Goal: Task Accomplishment & Management: Manage account settings

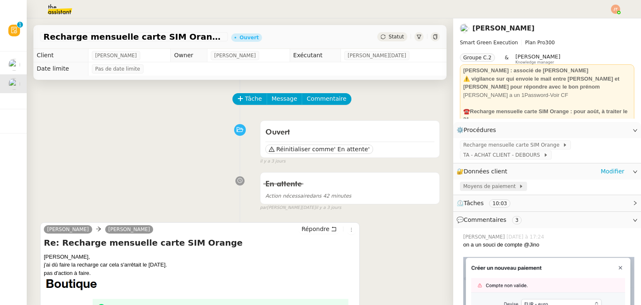
click at [491, 187] on span "Moyens de paiement" at bounding box center [490, 186] width 55 height 8
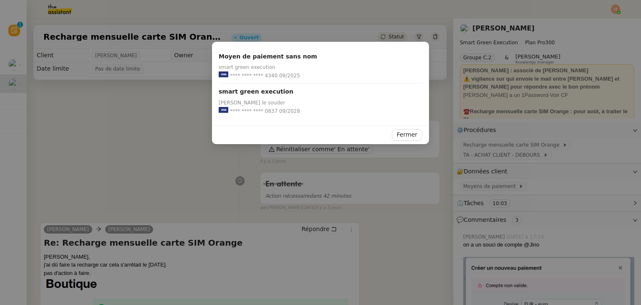
click at [117, 117] on nz-modal-container "Moyen de paiement sans nom smart green execution **** **** **** 4340 09/2025 sm…" at bounding box center [320, 152] width 641 height 305
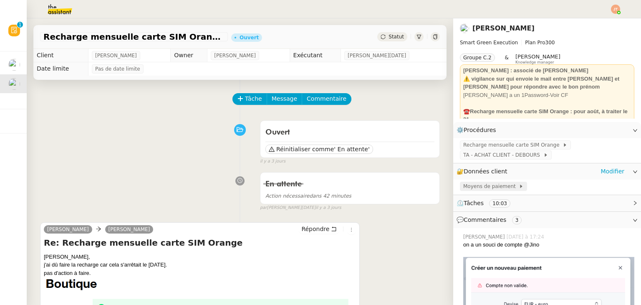
click at [483, 187] on span "Moyens de paiement" at bounding box center [490, 186] width 55 height 8
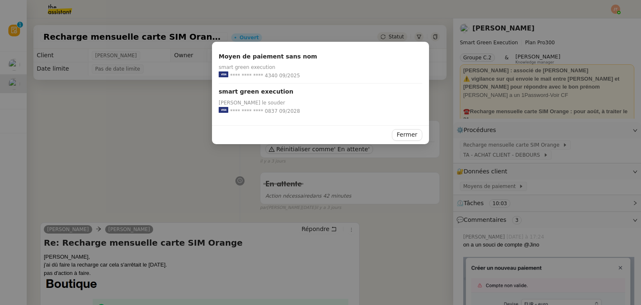
click at [171, 150] on nz-modal-container "Moyen de paiement sans nom smart green execution **** **** **** 4340 09/2025 sm…" at bounding box center [320, 152] width 641 height 305
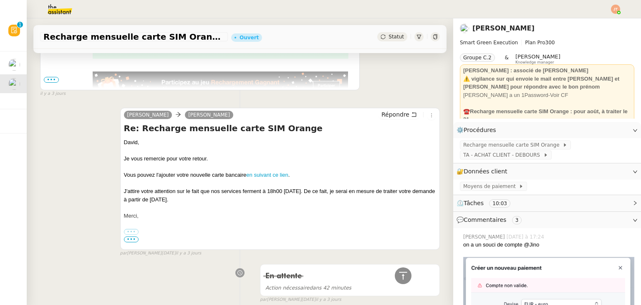
scroll to position [167, 0]
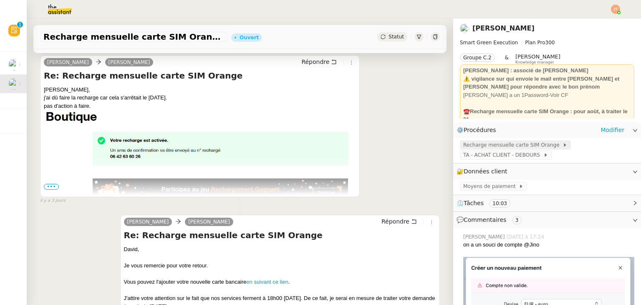
click at [523, 149] on span "Recharge mensuelle carte SIM Orange" at bounding box center [512, 145] width 99 height 8
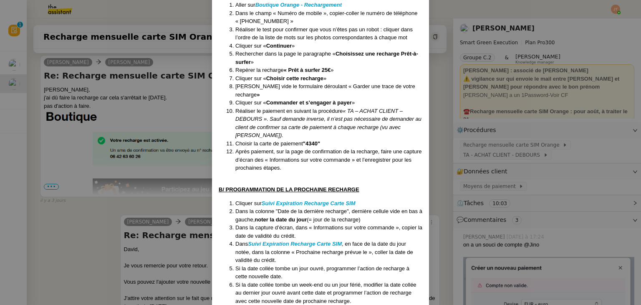
scroll to position [249, 0]
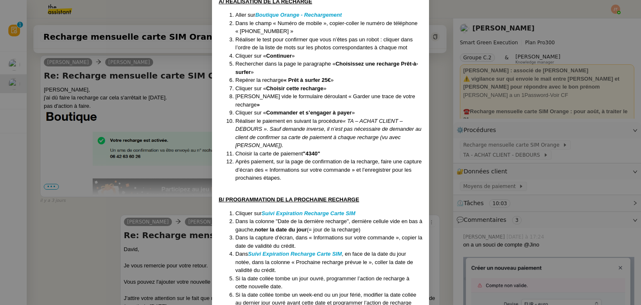
click at [117, 198] on nz-modal-container "Maj le : 20/05/2025 Contexte : Pour avoir accès à internet sur un ordinateur, D…" at bounding box center [320, 152] width 641 height 305
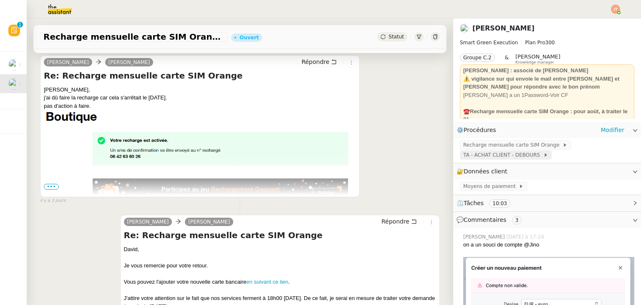
click at [501, 157] on span "TA - ACHAT CLIENT - DEBOURS" at bounding box center [503, 155] width 80 height 8
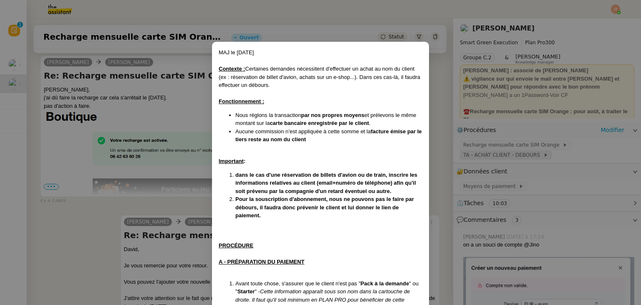
scroll to position [212, 0]
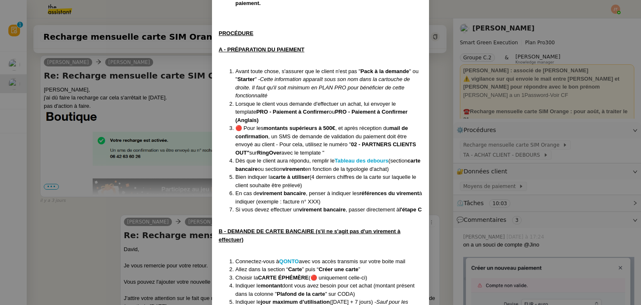
click at [438, 176] on nz-modal-container "MAJ le 26/12/24 Contexte : Certaines demandes nécessitent d'effectuer un achat …" at bounding box center [320, 152] width 641 height 305
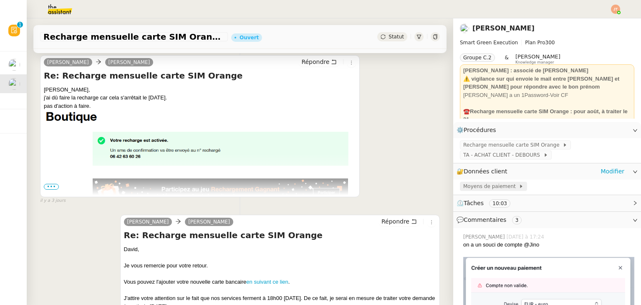
click at [468, 188] on span "Moyens de paiement" at bounding box center [490, 186] width 55 height 8
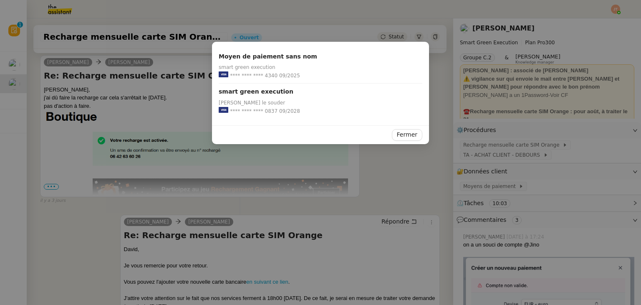
click at [370, 165] on nz-modal-container "Moyen de paiement sans nom smart green execution **** **** **** 4340 09/2025 sm…" at bounding box center [320, 152] width 641 height 305
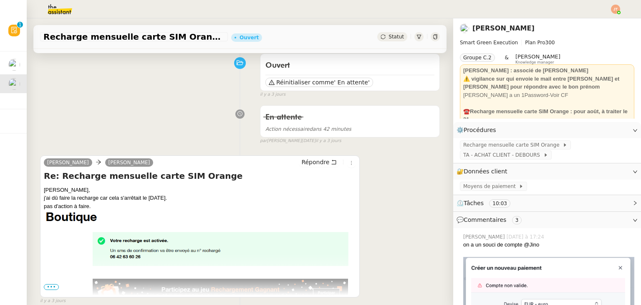
scroll to position [0, 0]
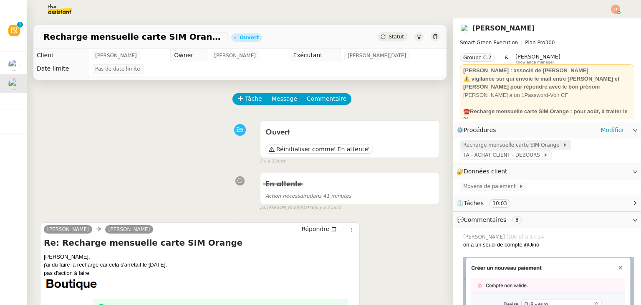
click at [483, 147] on span "Recharge mensuelle carte SIM Orange" at bounding box center [512, 145] width 99 height 8
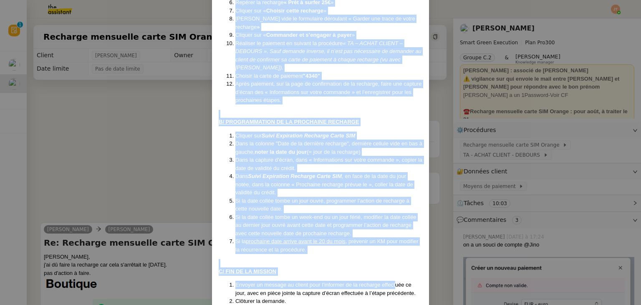
scroll to position [332, 0]
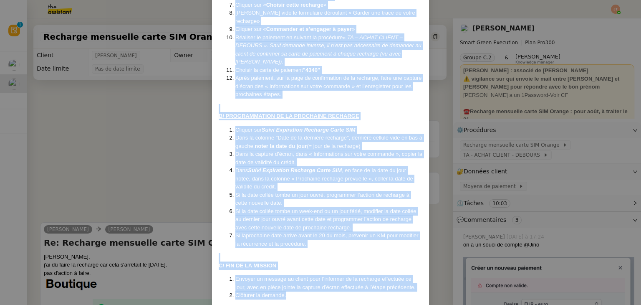
drag, startPoint x: 220, startPoint y: 51, endPoint x: 397, endPoint y: 279, distance: 288.1
click at [397, 279] on div "Maj le : 20/05/2025 Contexte : Pour avoir accès à internet sur un ordinateur, D…" at bounding box center [321, 7] width 204 height 583
copy div "Maj le : 20/05/2025 Contexte : Pour avoir accès à internet sur un ordinateur, D…"
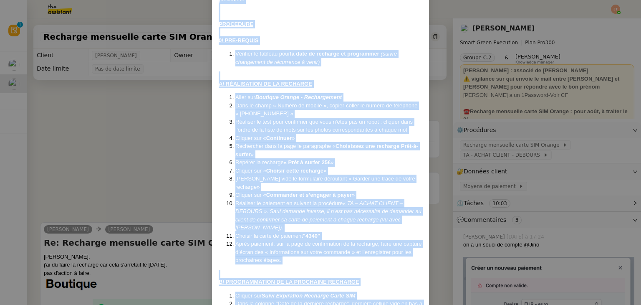
scroll to position [166, 0]
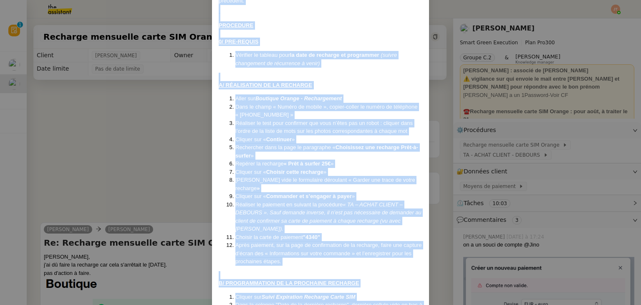
click at [164, 147] on nz-modal-container "Maj le : 20/05/2025 Contexte : Pour avoir accès à internet sur un ordinateur, D…" at bounding box center [320, 152] width 641 height 305
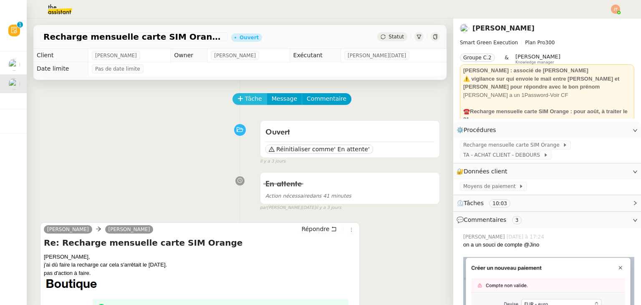
click at [246, 96] on span "Tâche" at bounding box center [253, 99] width 17 height 10
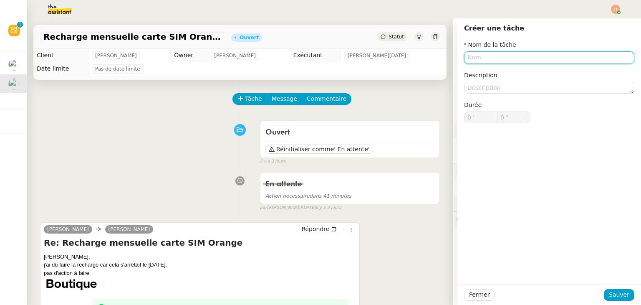
click at [467, 58] on input "text" at bounding box center [549, 57] width 170 height 12
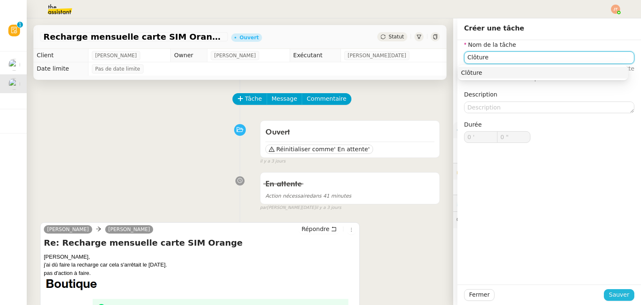
type input "Clôture"
click at [614, 292] on span "Sauver" at bounding box center [619, 294] width 20 height 10
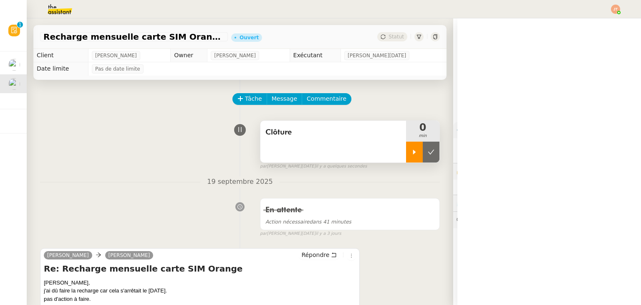
click at [411, 151] on icon at bounding box center [414, 152] width 7 height 7
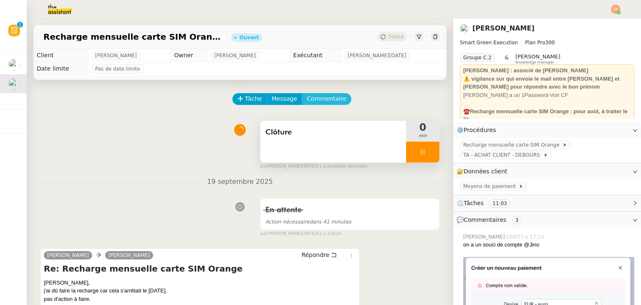
click at [318, 99] on span "Commentaire" at bounding box center [327, 99] width 40 height 10
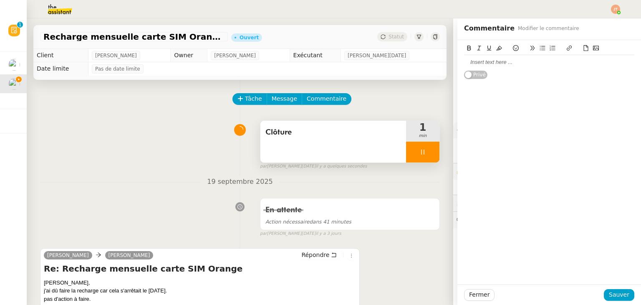
click at [494, 62] on div at bounding box center [549, 62] width 170 height 8
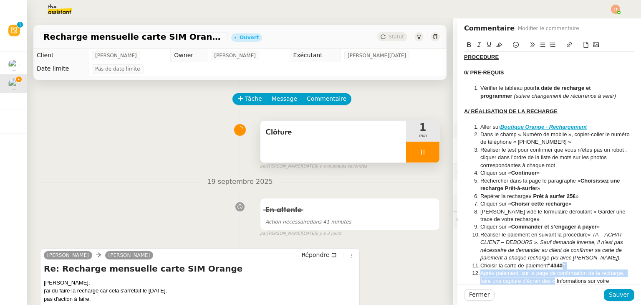
scroll to position [147, 0]
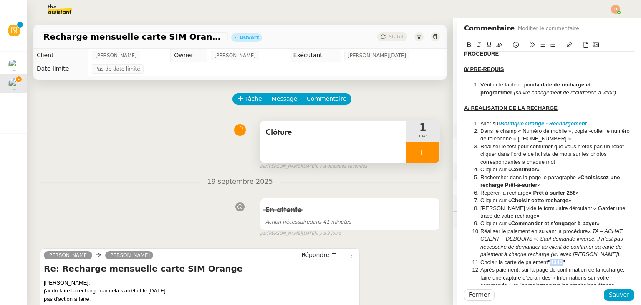
drag, startPoint x: 558, startPoint y: 273, endPoint x: 546, endPoint y: 253, distance: 23.8
click at [548, 259] on strong ""4340"" at bounding box center [556, 262] width 17 height 6
click at [496, 46] on icon at bounding box center [499, 45] width 6 height 6
click at [611, 297] on span "Sauver" at bounding box center [619, 294] width 20 height 10
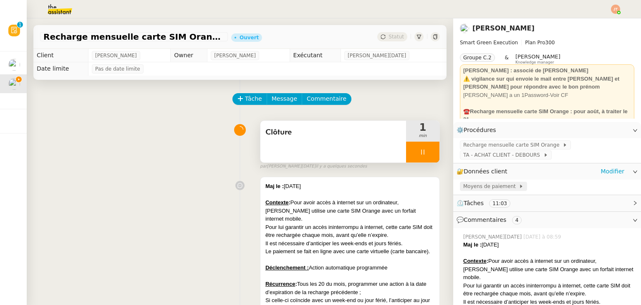
click at [472, 186] on span "Moyens de paiement" at bounding box center [490, 186] width 55 height 8
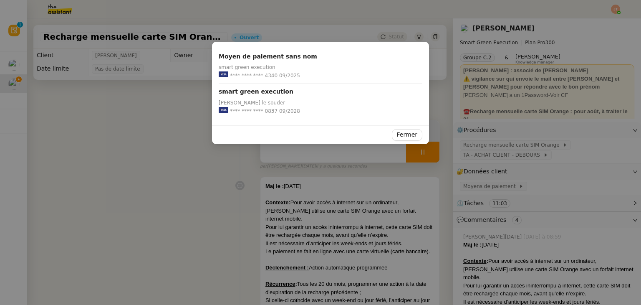
click at [183, 185] on nz-modal-container "Moyen de paiement sans nom smart green execution **** **** **** 4340 09/2025 sm…" at bounding box center [320, 152] width 641 height 305
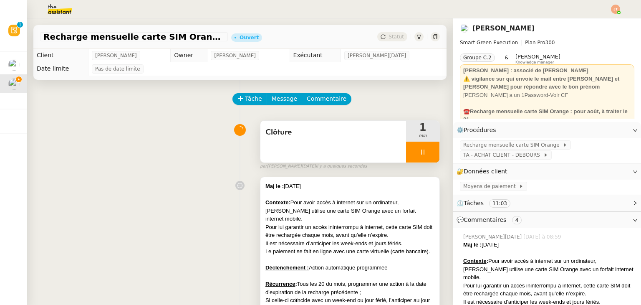
click at [325, 247] on div "Le paiement se fait en ligne avec une carte virtuelle (carte bancaire)." at bounding box center [349, 251] width 169 height 8
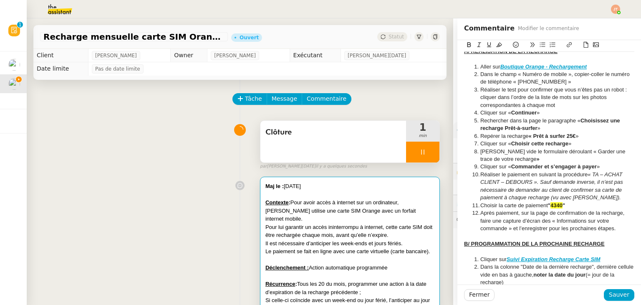
scroll to position [209, 0]
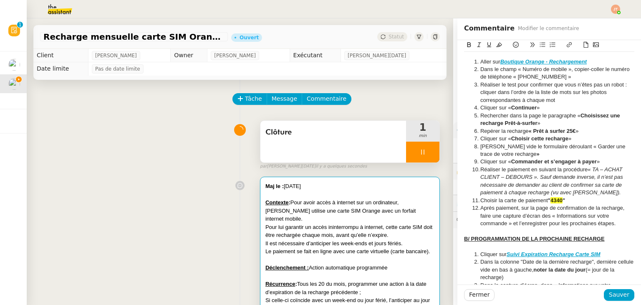
click at [557, 197] on strong "4340" at bounding box center [556, 200] width 12 height 6
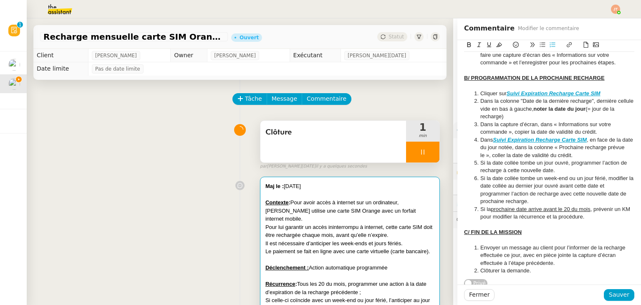
click at [539, 228] on div "C/ FIN DE LA MISSION" at bounding box center [549, 232] width 170 height 8
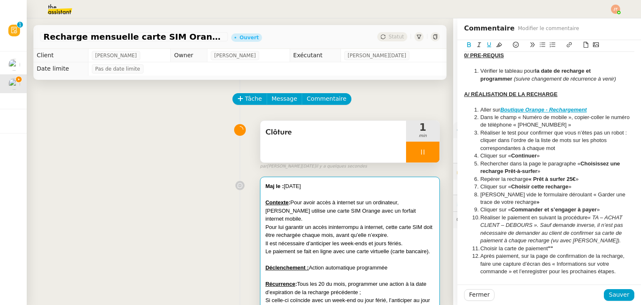
click at [548, 245] on strong """" at bounding box center [550, 248] width 5 height 6
drag, startPoint x: 556, startPoint y: 238, endPoint x: 546, endPoint y: 238, distance: 10.8
click at [548, 245] on strong ""0837"" at bounding box center [556, 248] width 17 height 6
click at [496, 45] on icon at bounding box center [499, 45] width 6 height 6
click at [612, 295] on span "Sauver" at bounding box center [619, 294] width 20 height 10
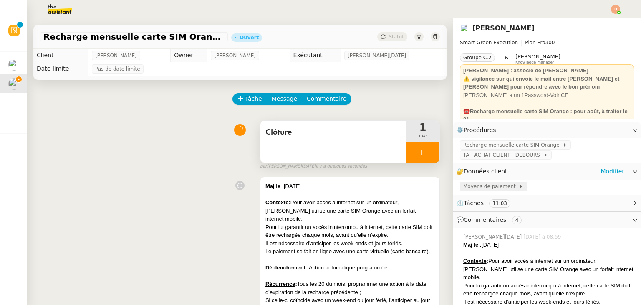
click at [479, 190] on span "Moyens de paiement" at bounding box center [490, 186] width 55 height 8
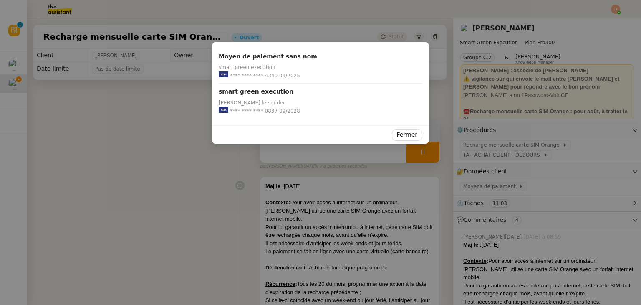
click at [177, 166] on nz-modal-container "Moyen de paiement sans nom smart green execution **** **** **** 4340 09/2025 sm…" at bounding box center [320, 152] width 641 height 305
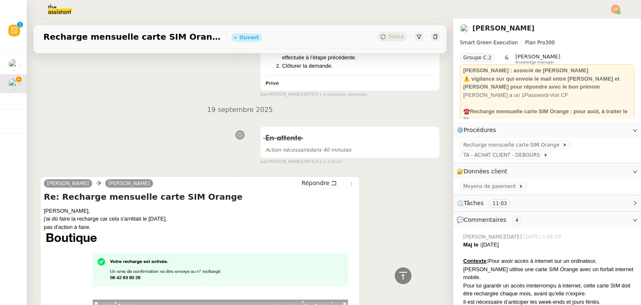
scroll to position [793, 0]
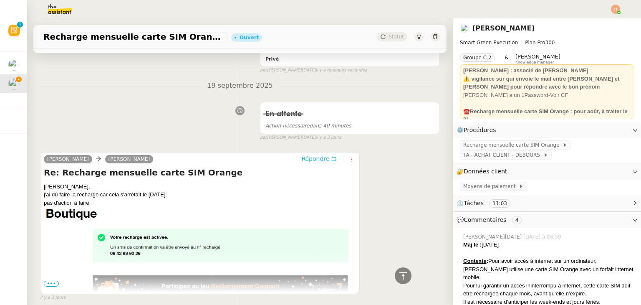
click at [301, 159] on span "Répondre" at bounding box center [315, 158] width 28 height 8
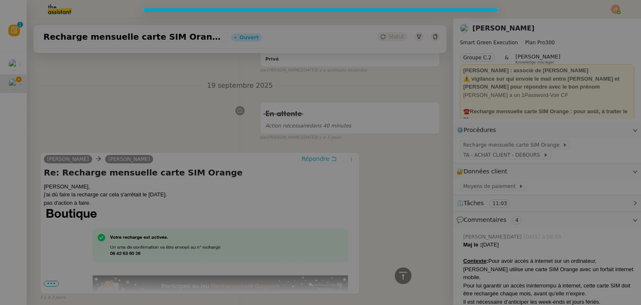
scroll to position [856, 0]
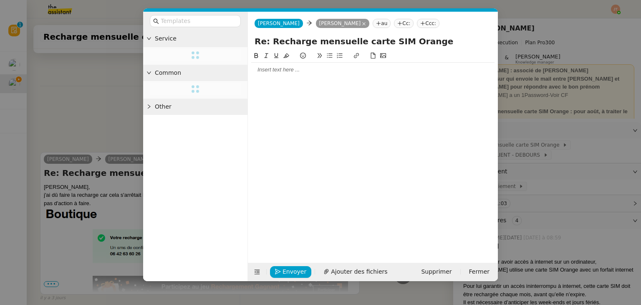
click at [287, 70] on div at bounding box center [372, 70] width 243 height 8
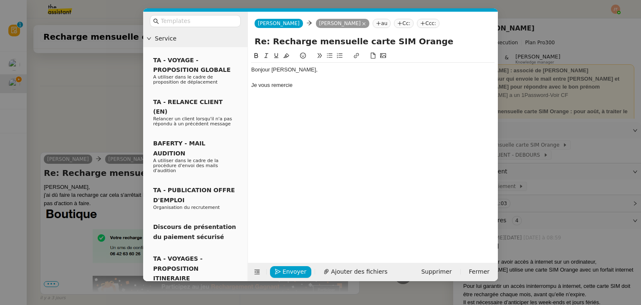
scroll to position [881, 0]
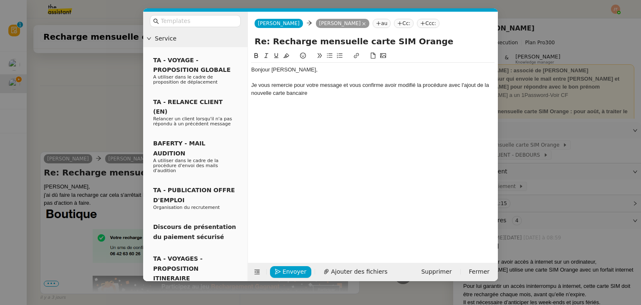
click at [75, 89] on nz-modal-container "Service TA - VOYAGE - PROPOSITION GLOBALE A utiliser dans le cadre de propositi…" at bounding box center [320, 152] width 641 height 305
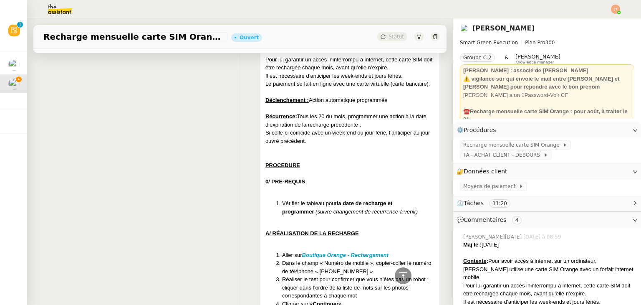
scroll to position [4, 0]
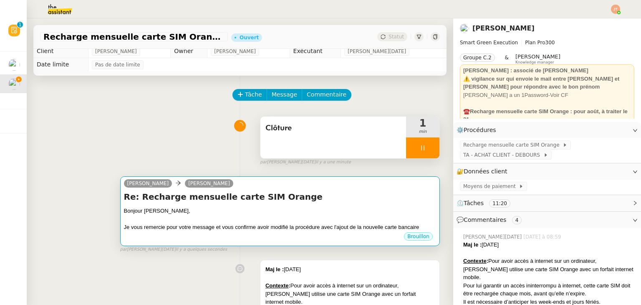
click at [319, 219] on div at bounding box center [280, 219] width 312 height 8
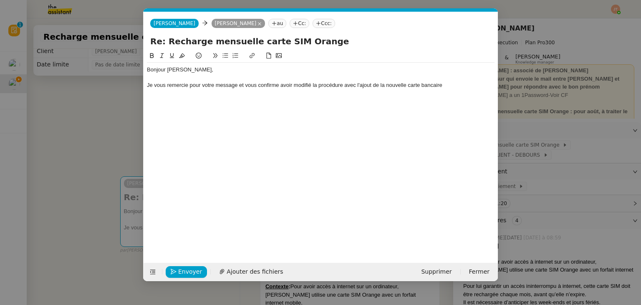
scroll to position [0, 18]
click at [449, 82] on div "Je vous remercie pour votre message et vous confirme avoir modifié la procédure…" at bounding box center [320, 85] width 347 height 8
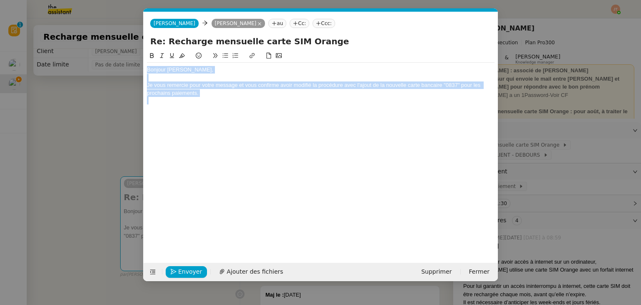
drag, startPoint x: 201, startPoint y: 98, endPoint x: 146, endPoint y: 69, distance: 62.5
click at [146, 69] on nz-spin "Bonjour David, Je vous remercie pour votre message et vous confirme avoir modif…" at bounding box center [320, 152] width 354 height 202
copy div "Bonjour David, Je vous remercie pour votre message et vous confirme avoir modif…"
click at [149, 276] on button at bounding box center [153, 272] width 12 height 12
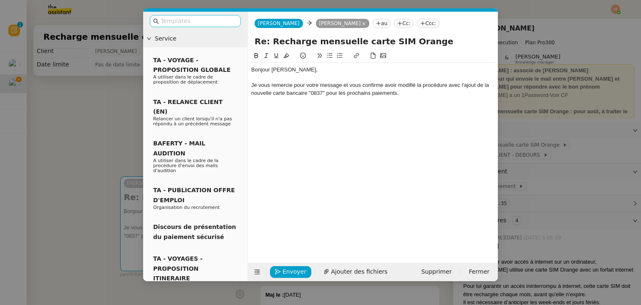
click at [184, 20] on input "text" at bounding box center [198, 21] width 75 height 10
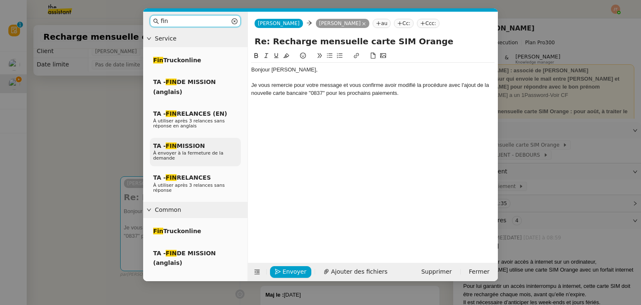
type input "fin"
click at [191, 145] on span "TA - FIN MISSION" at bounding box center [179, 145] width 52 height 7
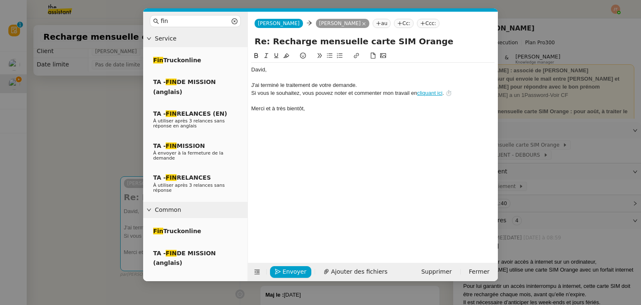
click at [297, 77] on div at bounding box center [372, 78] width 243 height 8
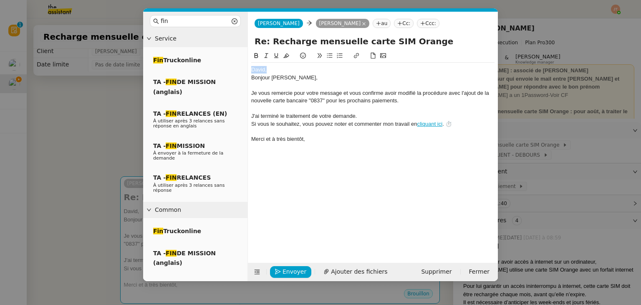
drag, startPoint x: 253, startPoint y: 69, endPoint x: 244, endPoint y: 69, distance: 9.2
click at [244, 69] on nz-layout "fin Service Fin Truckonline TA - FIN DE MISSION (anglais) TA - FIN RELANCES (EN…" at bounding box center [320, 146] width 355 height 269
click at [252, 80] on div "Bonjour David," at bounding box center [372, 78] width 243 height 8
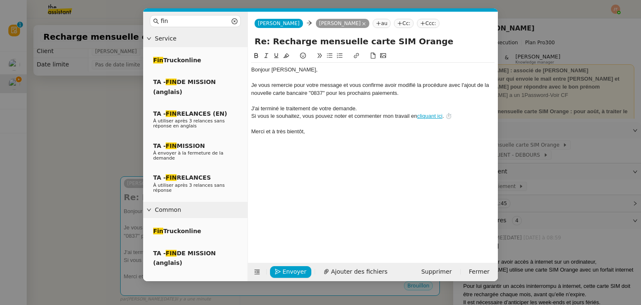
click at [370, 108] on div "J'ai terminé le traitement de votre demande." at bounding box center [372, 109] width 243 height 8
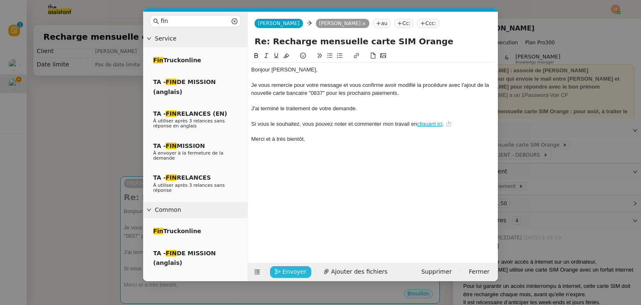
click at [283, 273] on span "Envoyer" at bounding box center [294, 272] width 24 height 10
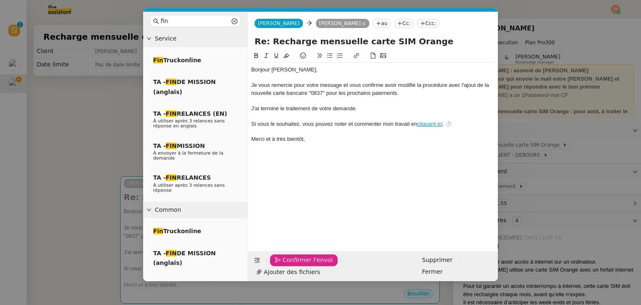
click at [283, 264] on span "Confirmer l'envoi" at bounding box center [307, 260] width 50 height 10
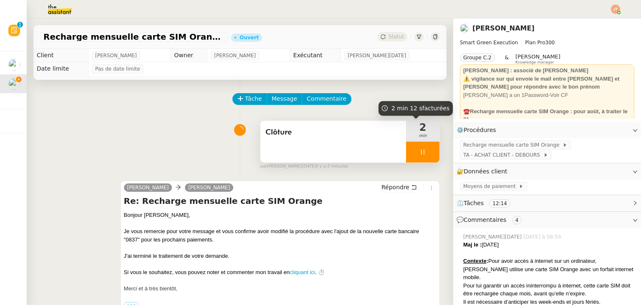
click at [406, 149] on div at bounding box center [422, 151] width 33 height 21
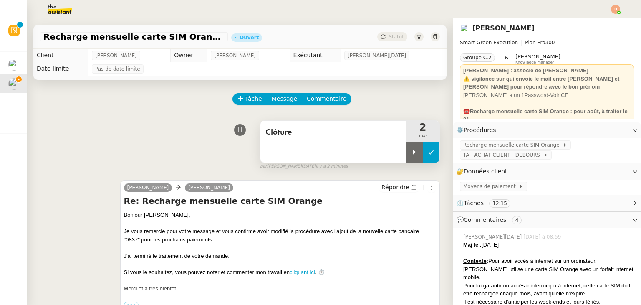
click at [428, 150] on icon at bounding box center [431, 152] width 7 height 7
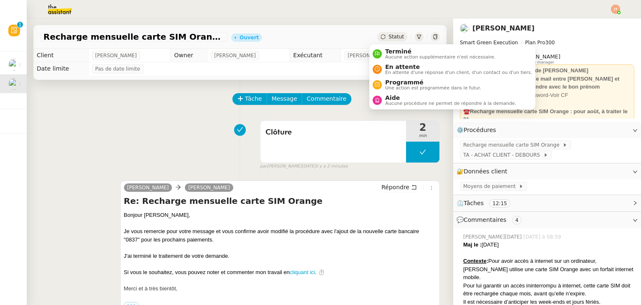
click at [388, 35] on span "Statut" at bounding box center [395, 37] width 15 height 6
click at [399, 104] on span "Aucune procédure ne permet de répondre à la demande." at bounding box center [450, 103] width 131 height 5
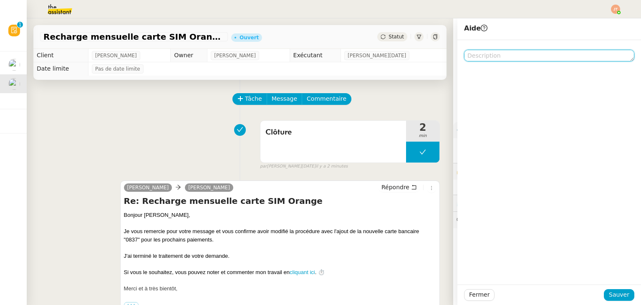
click at [470, 58] on textarea at bounding box center [549, 56] width 170 height 12
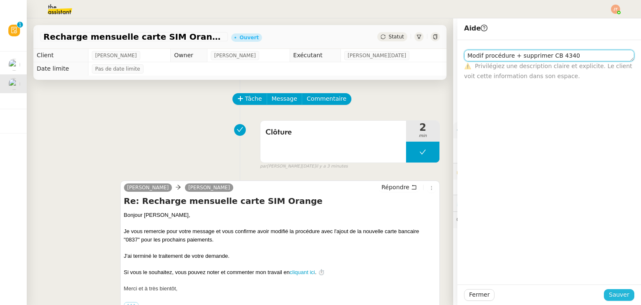
type textarea "Modif procédure + supprimer CB 4340"
click at [610, 293] on span "Sauver" at bounding box center [619, 294] width 20 height 10
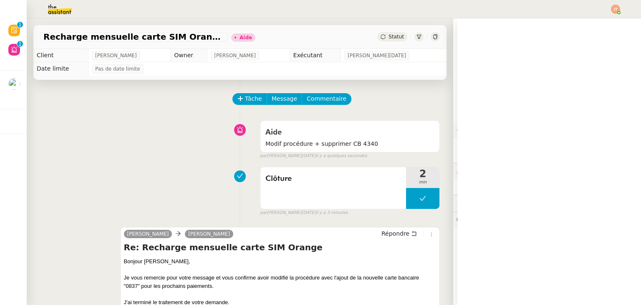
click at [484, 189] on span "Moyens de paiement" at bounding box center [490, 186] width 55 height 8
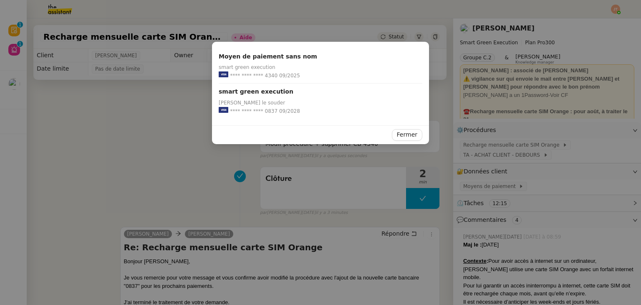
click at [170, 156] on nz-modal-container "Moyen de paiement sans nom smart green execution **** **** **** 4340 09/2025 sm…" at bounding box center [320, 152] width 641 height 305
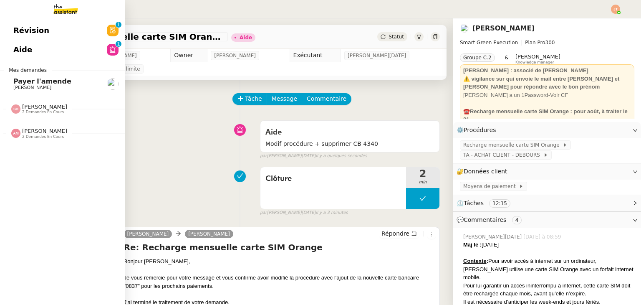
click at [53, 88] on span "[PERSON_NAME]" at bounding box center [55, 87] width 84 height 5
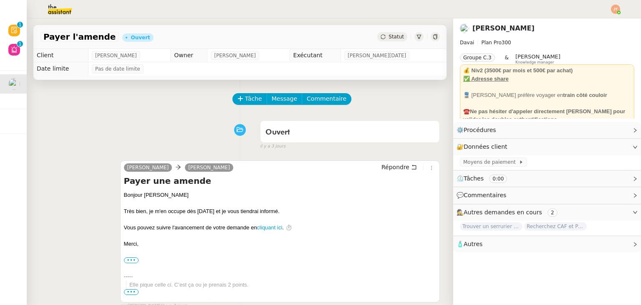
click at [113, 108] on div "Tâche Message Commentaire" at bounding box center [240, 103] width 400 height 20
click at [239, 104] on button "Tâche" at bounding box center [249, 99] width 35 height 12
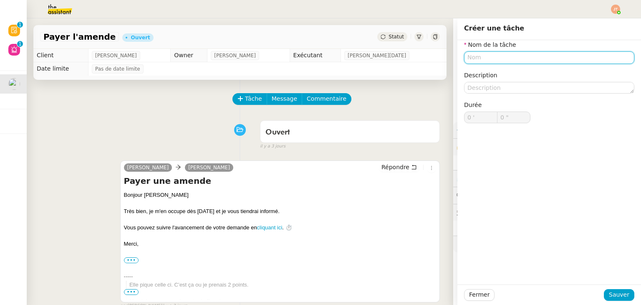
click at [484, 60] on input "text" at bounding box center [549, 57] width 170 height 12
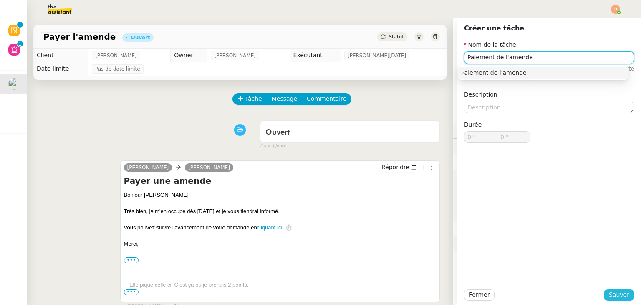
type input "Paiement de l'amende"
click at [604, 295] on button "Sauver" at bounding box center [619, 295] width 30 height 12
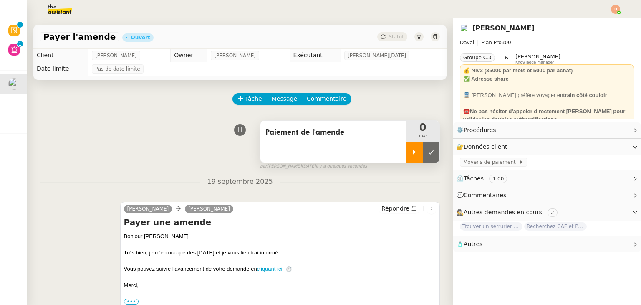
click at [413, 153] on icon at bounding box center [414, 151] width 3 height 5
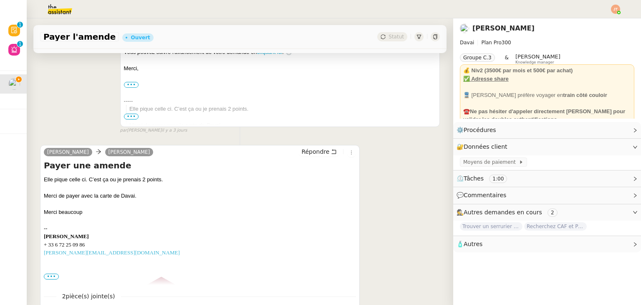
scroll to position [296, 0]
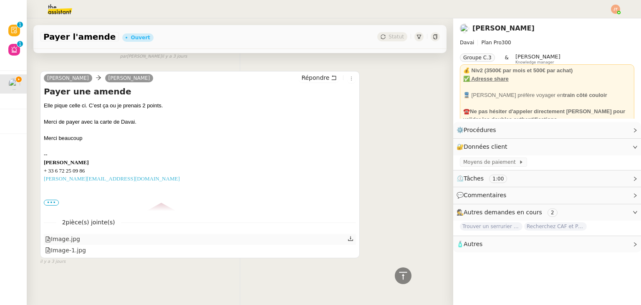
click at [348, 236] on icon at bounding box center [350, 238] width 5 height 5
click at [347, 246] on icon at bounding box center [350, 249] width 6 height 6
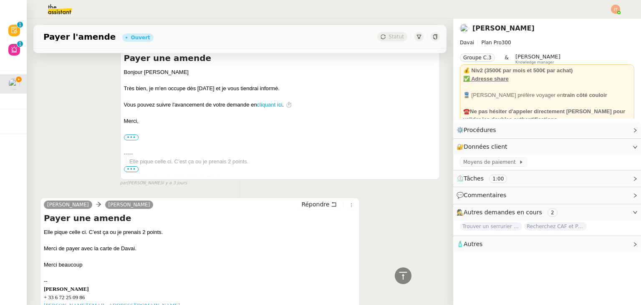
scroll to position [171, 0]
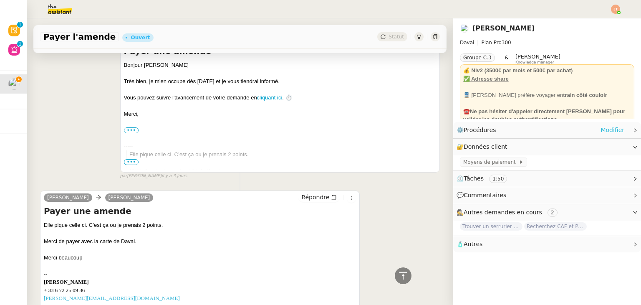
click at [600, 131] on link "Modifier" at bounding box center [612, 130] width 24 height 10
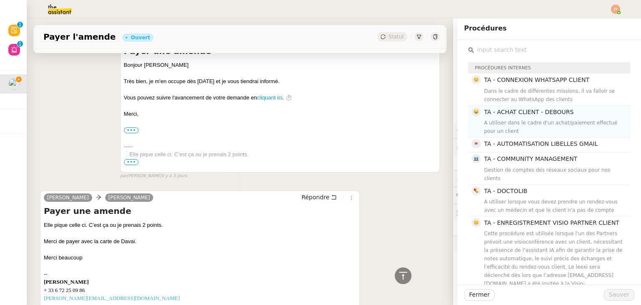
click at [502, 121] on div "A utiliser dans le cadre d'un achat/paiement effectué pour un client" at bounding box center [554, 126] width 141 height 17
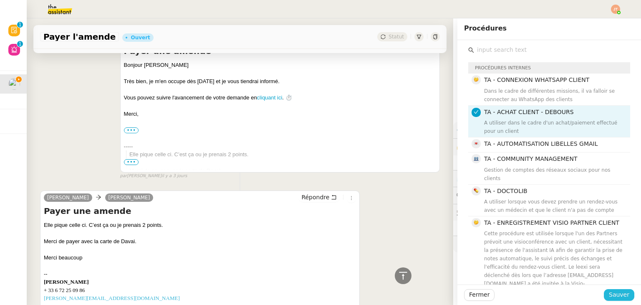
click at [609, 294] on span "Sauver" at bounding box center [619, 294] width 20 height 10
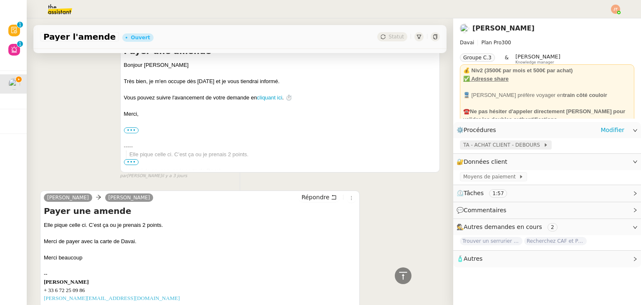
click at [484, 149] on span "TA - ACHAT CLIENT - DEBOURS" at bounding box center [503, 145] width 80 height 8
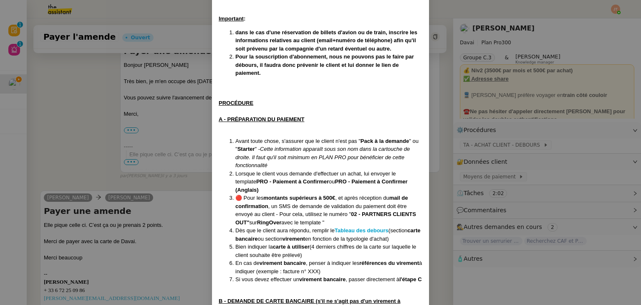
scroll to position [133, 0]
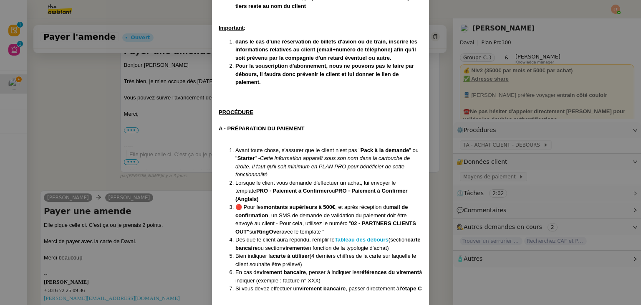
click at [181, 186] on nz-modal-container "MAJ le 26/12/24 Contexte : Certaines demandes nécessitent d'effectuer un achat …" at bounding box center [320, 152] width 641 height 305
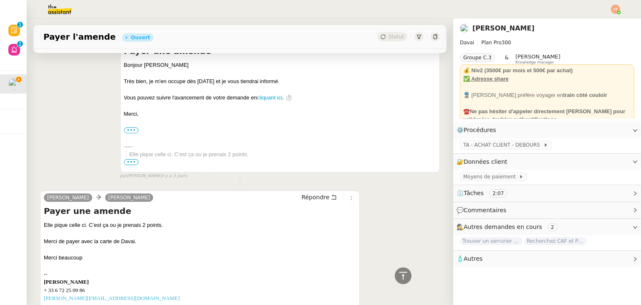
scroll to position [0, 0]
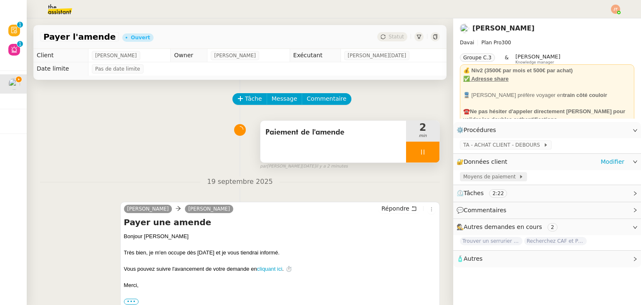
click at [463, 176] on span "Moyens de paiement" at bounding box center [490, 176] width 55 height 8
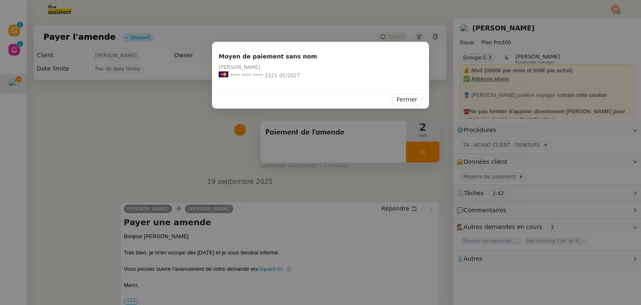
click at [183, 124] on nz-modal-container "Moyen de paiement sans nom Emile Kratiroff **** **** **** 1521 05/2027 Fermer" at bounding box center [320, 152] width 641 height 305
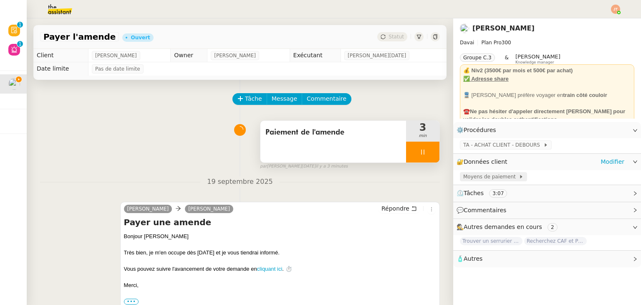
click at [484, 181] on span "Moyens de paiement" at bounding box center [490, 176] width 55 height 8
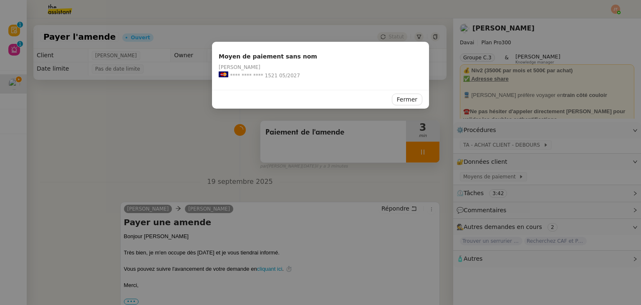
click at [169, 139] on nz-modal-container "Moyen de paiement sans nom Emile Kratiroff **** **** **** 1521 05/2027 Fermer" at bounding box center [320, 152] width 641 height 305
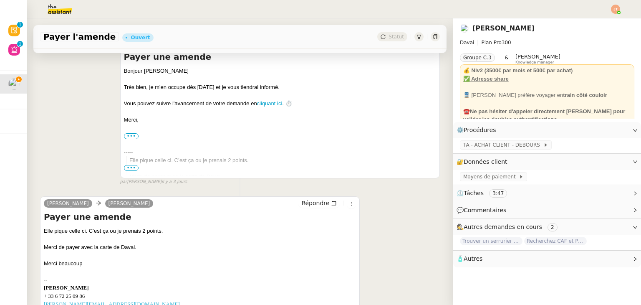
scroll to position [292, 0]
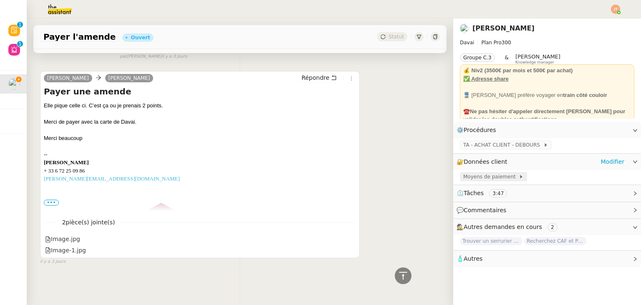
click at [480, 177] on span "Moyens de paiement" at bounding box center [490, 176] width 55 height 8
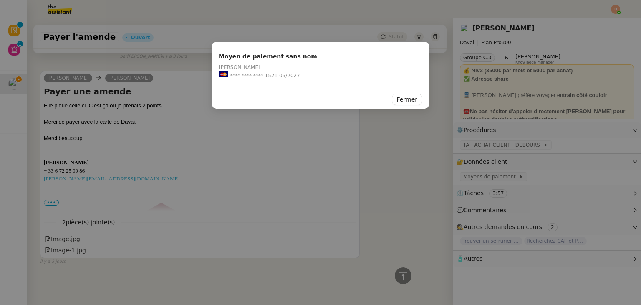
click at [369, 170] on nz-modal-container "Moyen de paiement sans nom Emile Kratiroff **** **** **** 1521 05/2027 Fermer" at bounding box center [320, 152] width 641 height 305
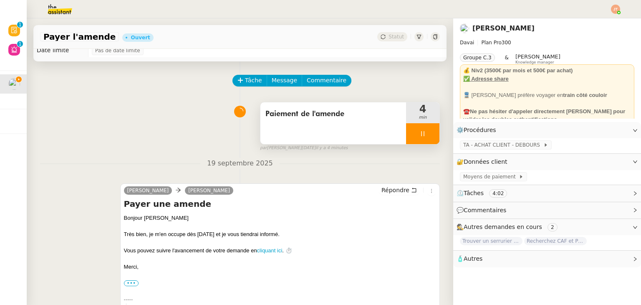
scroll to position [0, 0]
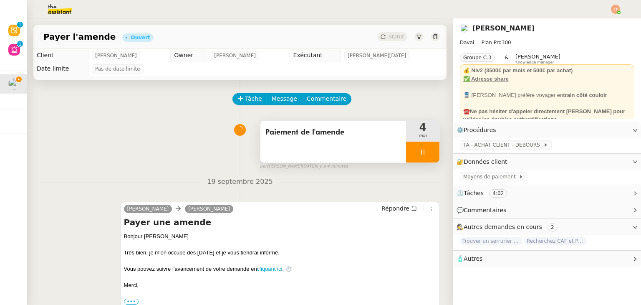
click at [406, 152] on div at bounding box center [422, 151] width 33 height 21
click at [428, 154] on icon at bounding box center [431, 152] width 7 height 7
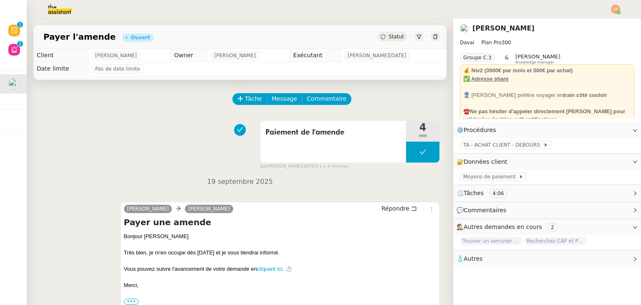
click at [391, 37] on span "Statut" at bounding box center [395, 37] width 15 height 6
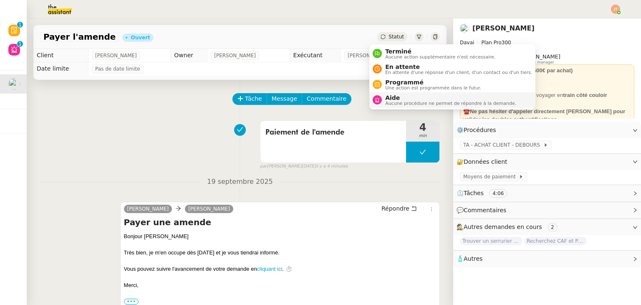
click at [392, 99] on span "Aide" at bounding box center [450, 97] width 131 height 7
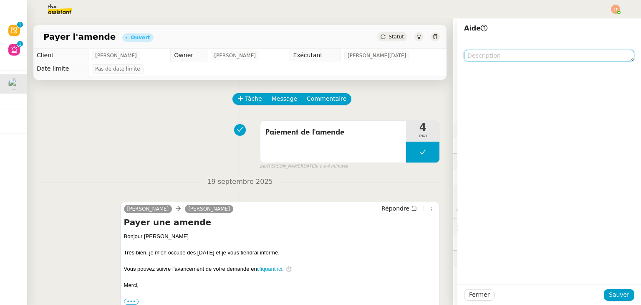
click at [480, 57] on textarea at bounding box center [549, 56] width 170 height 12
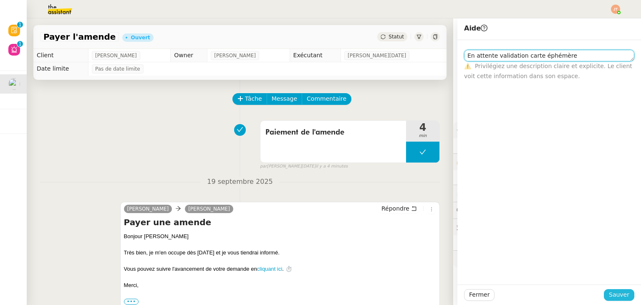
type textarea "En attente validation carte éphémère"
click at [613, 297] on span "Sauver" at bounding box center [619, 294] width 20 height 10
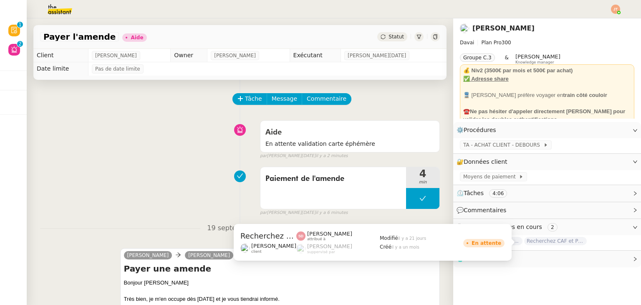
click at [548, 242] on span "Recherchez CAF et Pajemploi" at bounding box center [555, 241] width 63 height 8
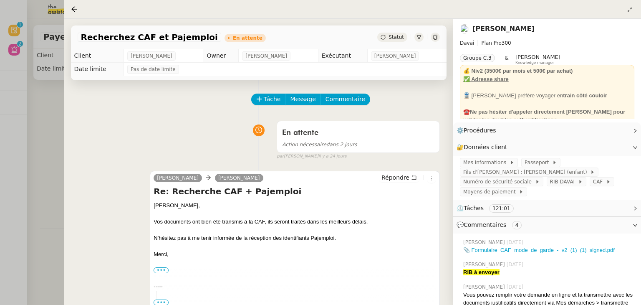
click at [52, 109] on div at bounding box center [320, 152] width 641 height 305
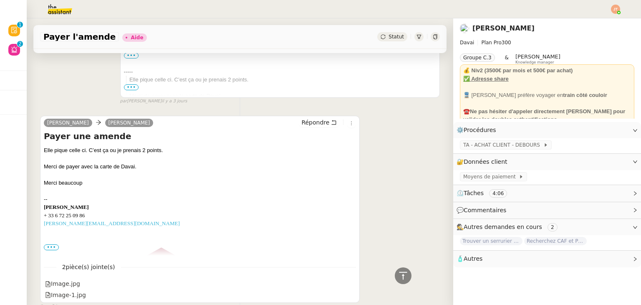
scroll to position [83, 0]
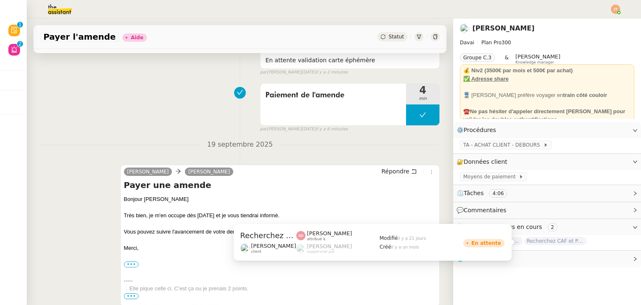
click at [532, 242] on span "Recherchez CAF et Pajemploi" at bounding box center [555, 241] width 63 height 8
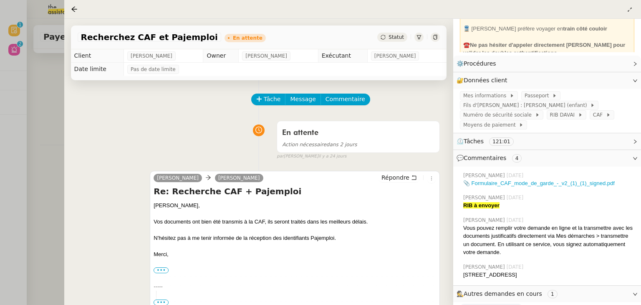
scroll to position [83, 0]
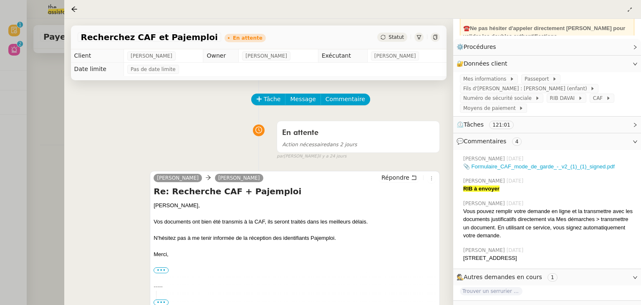
click at [27, 111] on div at bounding box center [320, 152] width 641 height 305
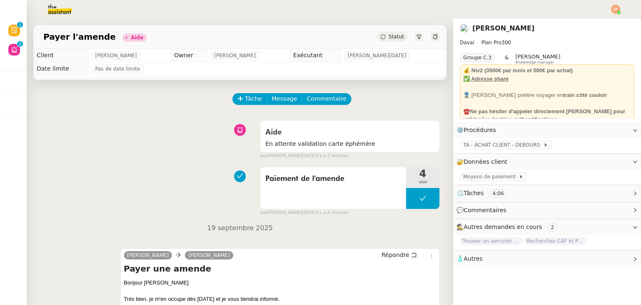
click at [65, 12] on img at bounding box center [53, 9] width 65 height 18
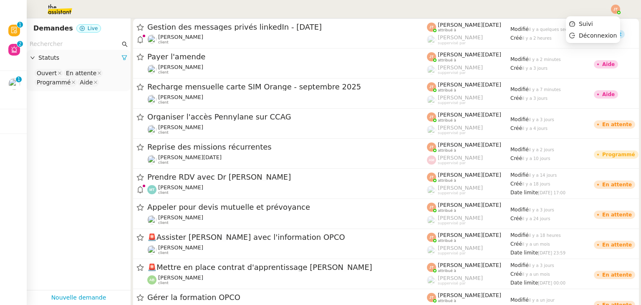
click at [617, 10] on img at bounding box center [615, 9] width 9 height 9
click at [591, 23] on span "Suivi" at bounding box center [586, 23] width 14 height 7
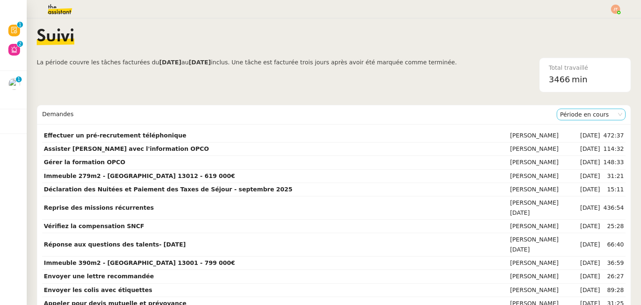
click at [576, 114] on nz-select-item "Période en cours" at bounding box center [591, 114] width 62 height 11
click at [559, 143] on div "Période précédente" at bounding box center [578, 141] width 62 height 8
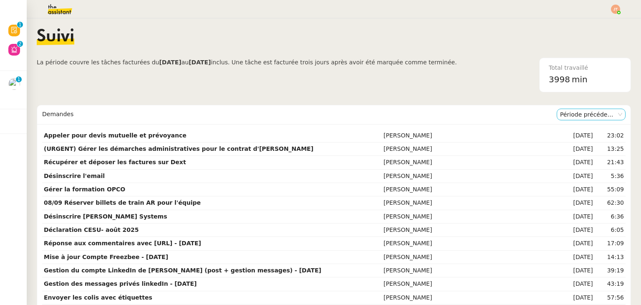
click at [584, 113] on nz-select-item "Période précédente" at bounding box center [591, 114] width 62 height 11
click at [578, 130] on div "Période en cours" at bounding box center [578, 130] width 62 height 8
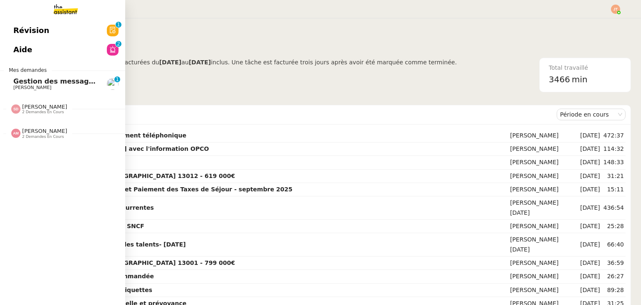
click at [36, 81] on span "Gestion des messages privés linkedIn - [DATE]" at bounding box center [100, 81] width 175 height 8
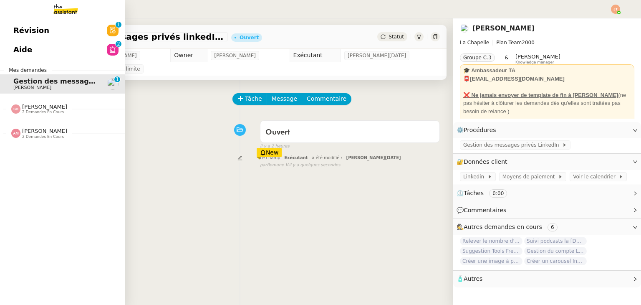
click at [30, 124] on span "Amyna Mehrez 2 demandes en cours" at bounding box center [65, 130] width 125 height 18
click at [30, 125] on span "Amyna Mehrez 2 demandes en cours" at bounding box center [65, 130] width 125 height 18
click at [38, 109] on span "[PERSON_NAME]" at bounding box center [44, 106] width 45 height 6
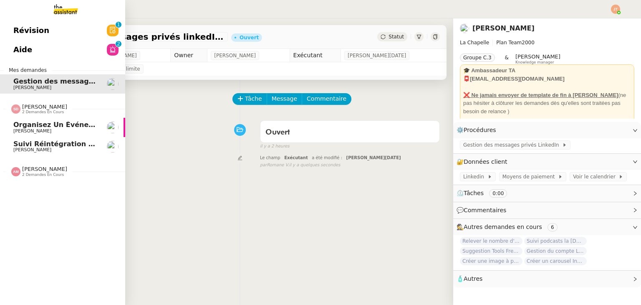
click at [38, 109] on span "[PERSON_NAME]" at bounding box center [44, 106] width 45 height 6
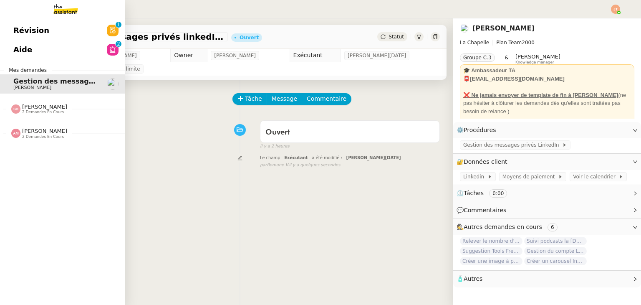
click at [38, 107] on span "[PERSON_NAME]" at bounding box center [44, 106] width 45 height 6
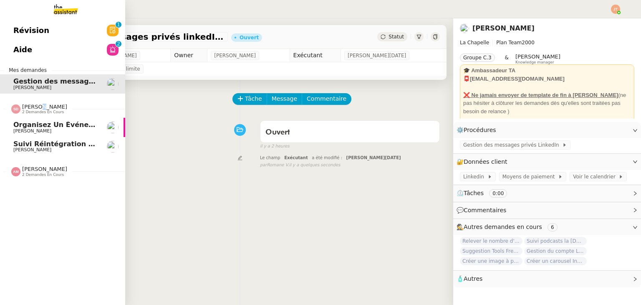
click at [38, 107] on span "[PERSON_NAME]" at bounding box center [44, 106] width 45 height 6
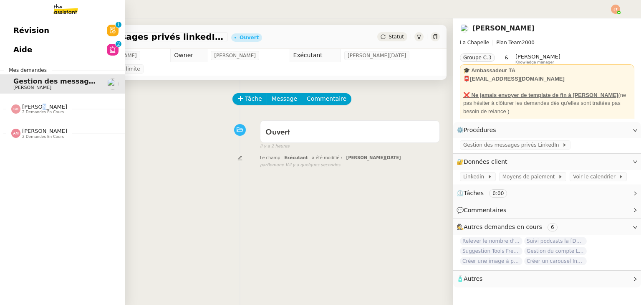
click at [48, 87] on span "[PERSON_NAME]" at bounding box center [55, 87] width 84 height 5
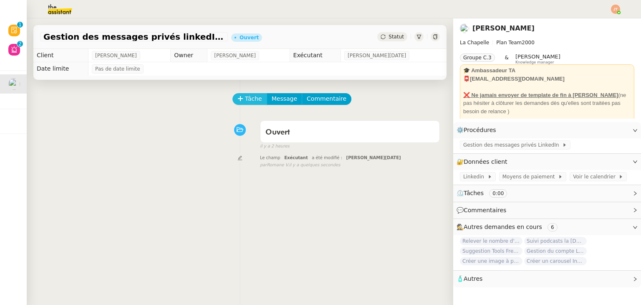
click at [249, 98] on span "Tâche" at bounding box center [253, 99] width 17 height 10
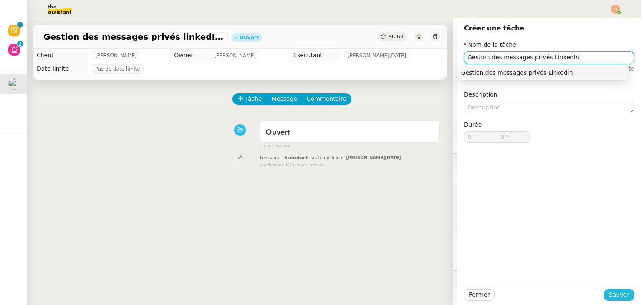
type input "Gestion des messages privés LinkedIn"
click at [609, 296] on span "Sauver" at bounding box center [619, 294] width 20 height 10
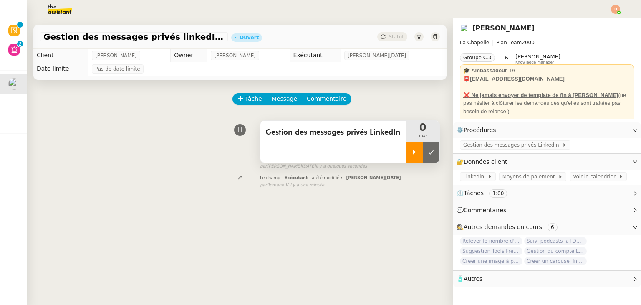
click at [411, 151] on icon at bounding box center [414, 152] width 7 height 7
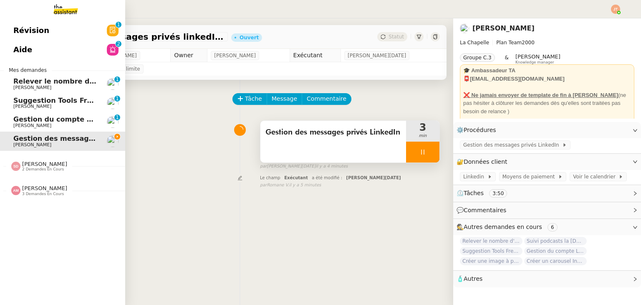
click at [31, 186] on span "[PERSON_NAME]" at bounding box center [44, 188] width 45 height 6
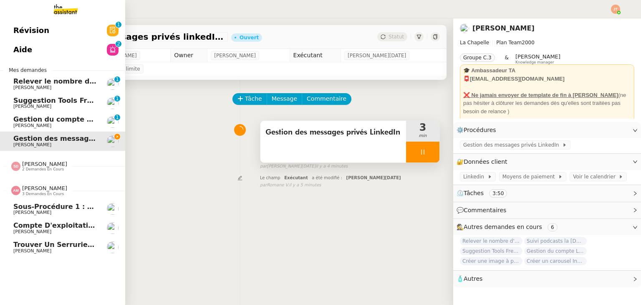
click at [31, 186] on span "[PERSON_NAME]" at bounding box center [44, 188] width 45 height 6
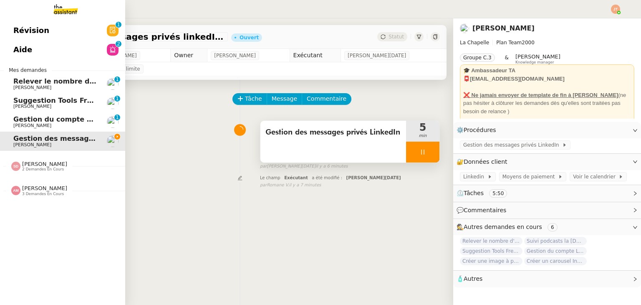
click at [48, 103] on span "Suggestion Tools Freezbee - 22 septembre 2025" at bounding box center [103, 100] width 181 height 8
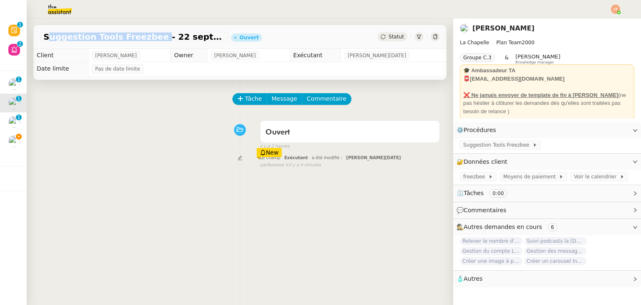
drag, startPoint x: 43, startPoint y: 38, endPoint x: 145, endPoint y: 38, distance: 101.4
click at [145, 38] on span "Suggestion Tools Freezbee - 22 septembre 2025" at bounding box center [133, 37] width 181 height 8
copy span "Suggestion Tools Freezbee"
click at [252, 99] on span "Tâche" at bounding box center [253, 99] width 17 height 10
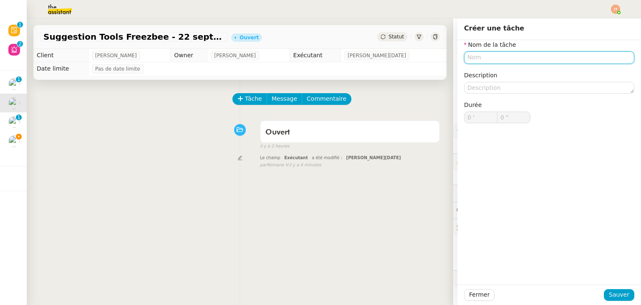
click at [476, 57] on input "text" at bounding box center [549, 57] width 170 height 12
paste input "Suggestion Tools Freezbee"
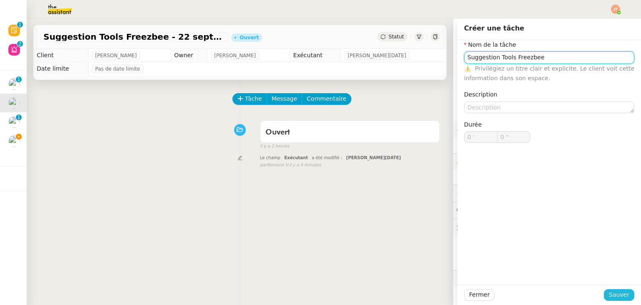
type input "Suggestion Tools Freezbee"
click at [609, 296] on span "Sauver" at bounding box center [619, 294] width 20 height 10
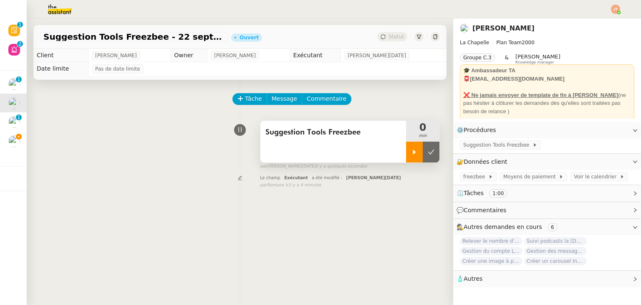
click at [411, 152] on icon at bounding box center [414, 152] width 7 height 7
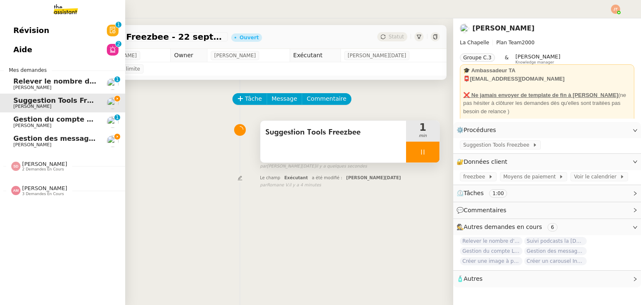
click at [53, 146] on span "[PERSON_NAME]" at bounding box center [55, 144] width 84 height 5
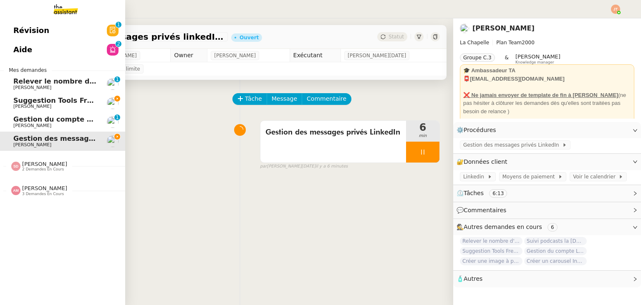
click at [54, 99] on span "Suggestion Tools Freezbee - 22 septembre 2025" at bounding box center [103, 100] width 181 height 8
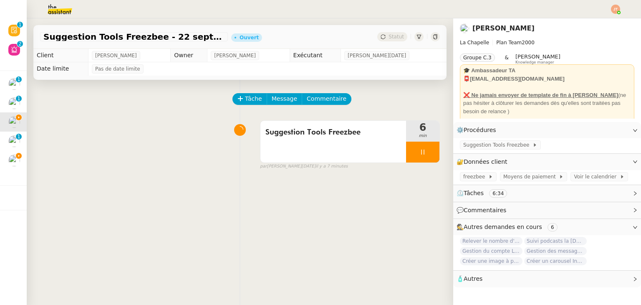
click at [180, 176] on div "Tâche Message Commentaire Veuillez patienter une erreur s'est produite 👌👌👌 mess…" at bounding box center [240, 232] width 426 height 305
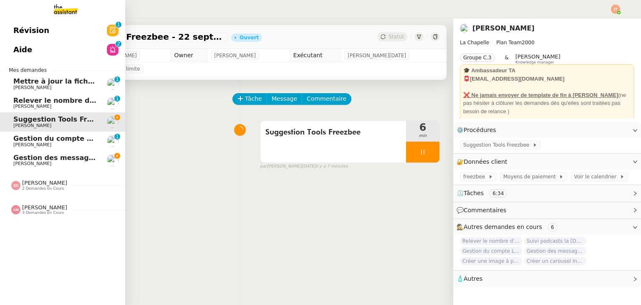
click at [61, 160] on span "Gestion des messages privés linkedIn - [DATE]" at bounding box center [100, 158] width 175 height 8
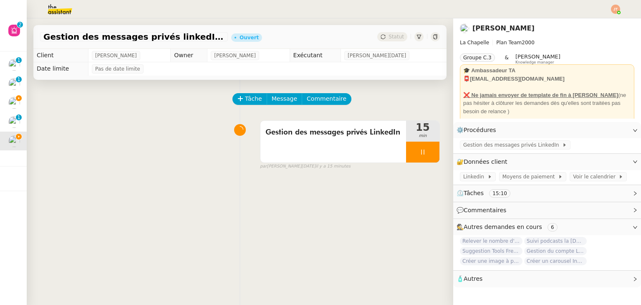
click at [194, 296] on div "Tâche Message Commentaire Veuillez patienter une erreur s'est produite 👌👌👌 mess…" at bounding box center [240, 232] width 426 height 305
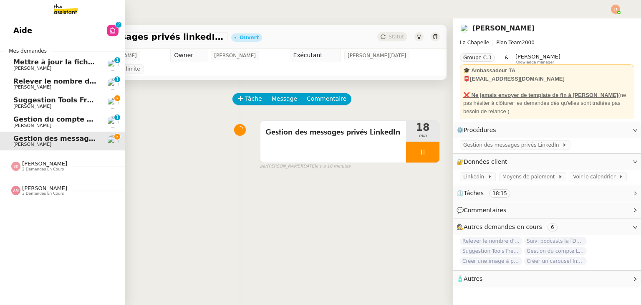
click at [58, 98] on span "Suggestion Tools Freezbee - 22 septembre 2025" at bounding box center [103, 100] width 181 height 8
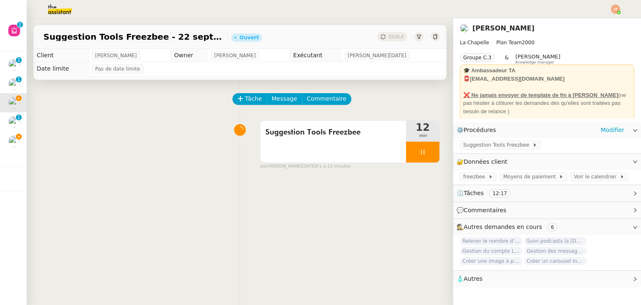
click at [486, 151] on div "Suggestion Tools Freezbee" at bounding box center [547, 145] width 188 height 15
click at [486, 149] on span "Suggestion Tools Freezbee" at bounding box center [497, 145] width 69 height 8
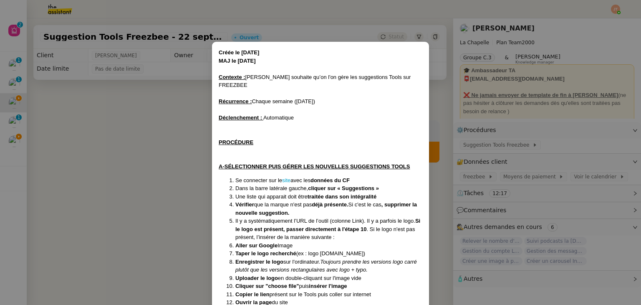
click at [283, 176] on li "Se connecter sur le site avec les données du CF" at bounding box center [328, 180] width 187 height 8
click at [285, 177] on link "site" at bounding box center [286, 180] width 8 height 6
click at [144, 259] on nz-modal-container "Créée le 06/11/2024 MAJ le 27/12/2024 Contexte : Hugo souhaite qu’on l'on gère …" at bounding box center [320, 152] width 641 height 305
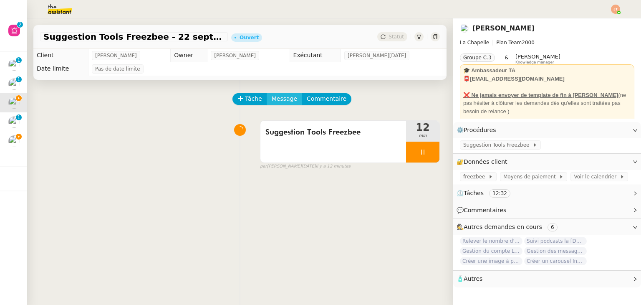
click at [272, 99] on span "Message" at bounding box center [284, 99] width 25 height 10
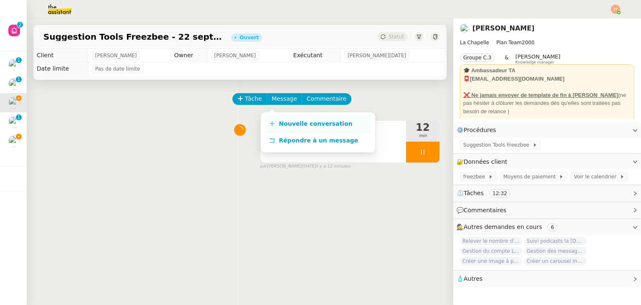
click at [302, 127] on span "Nouvelle conversation" at bounding box center [315, 123] width 73 height 7
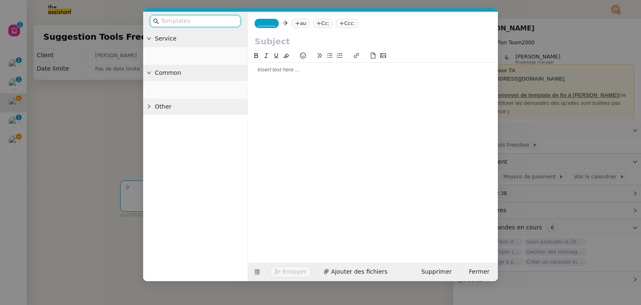
click at [323, 65] on div at bounding box center [372, 70] width 243 height 14
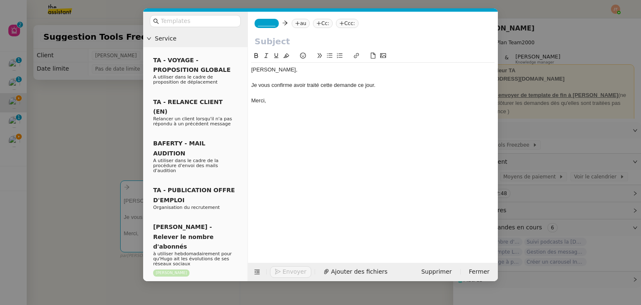
click at [114, 113] on nz-modal-container "Service TA - VOYAGE - PROPOSITION GLOBALE A utiliser dans le cadre de propositi…" at bounding box center [320, 152] width 641 height 305
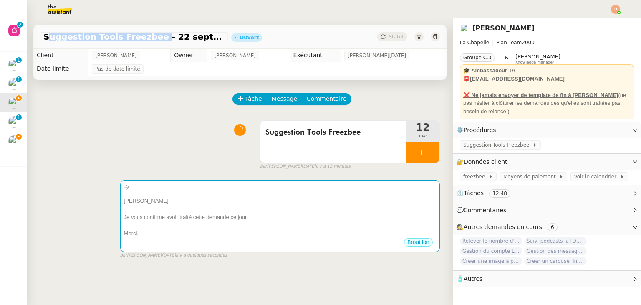
drag, startPoint x: 44, startPoint y: 38, endPoint x: 142, endPoint y: 40, distance: 97.6
click at [142, 40] on span "Suggestion Tools Freezbee - 22 septembre 2025" at bounding box center [133, 37] width 181 height 8
copy span "Suggestion Tools Freezbee"
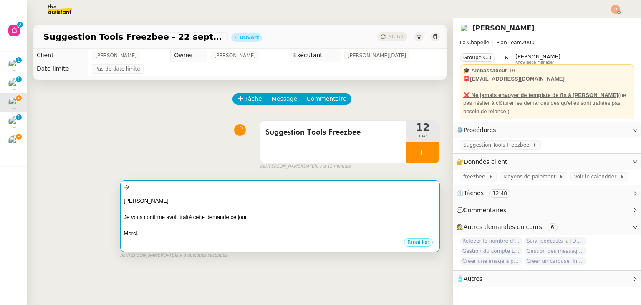
click at [202, 219] on div "Je vous confirme avoir traité cette demande ce jour." at bounding box center [280, 217] width 312 height 8
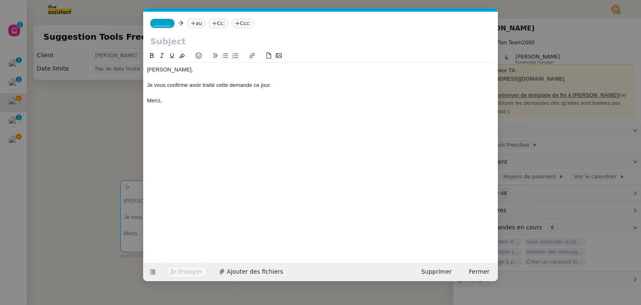
scroll to position [0, 18]
click at [176, 40] on input "text" at bounding box center [320, 41] width 341 height 13
paste input "Suggestion Tools Freezbee"
type input "Suggestion Tools Freezbee"
click at [167, 22] on span "_______" at bounding box center [163, 23] width 18 height 6
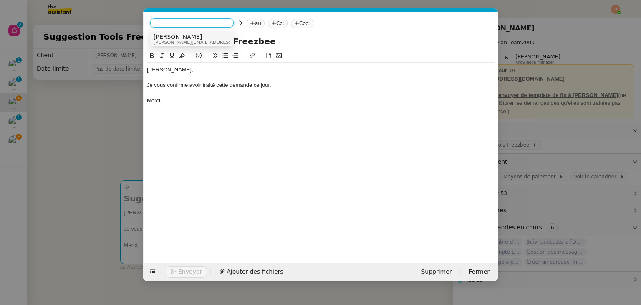
click at [167, 37] on span "Camille" at bounding box center [213, 36] width 118 height 7
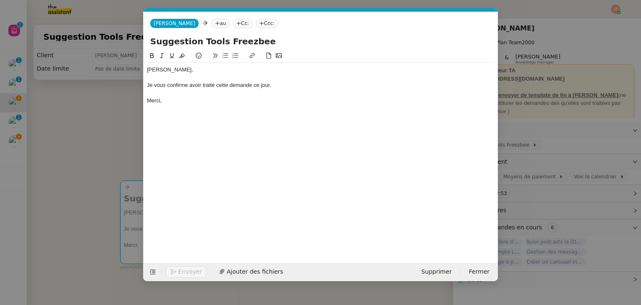
click at [211, 22] on nz-tag "au" at bounding box center [220, 23] width 18 height 9
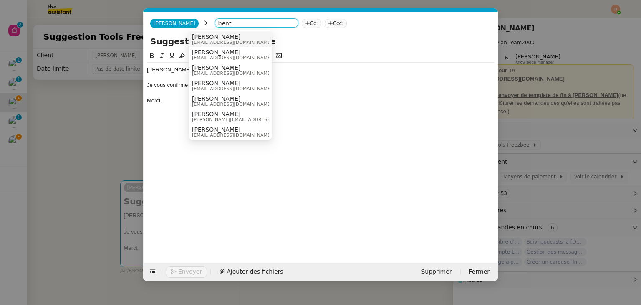
type input "bent"
click at [205, 35] on span "[PERSON_NAME]" at bounding box center [232, 36] width 80 height 7
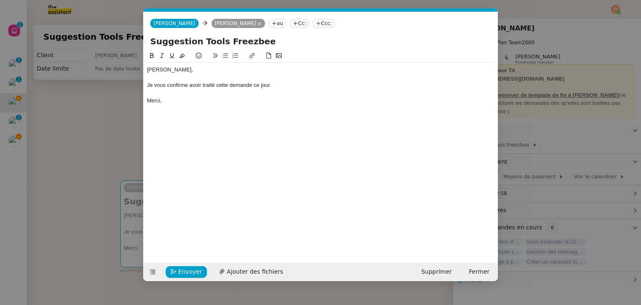
click at [58, 122] on nz-modal-container "Service TA - VOYAGE - PROPOSITION GLOBALE A utiliser dans le cadre de propositi…" at bounding box center [320, 152] width 641 height 305
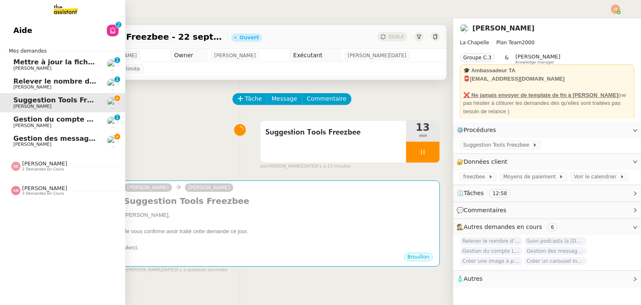
click at [28, 35] on span "Aide" at bounding box center [22, 30] width 19 height 13
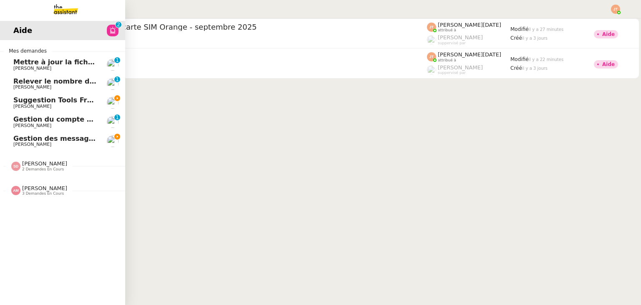
click at [68, 103] on span "Suggestion Tools Freezbee - 22 septembre 2025" at bounding box center [103, 100] width 181 height 8
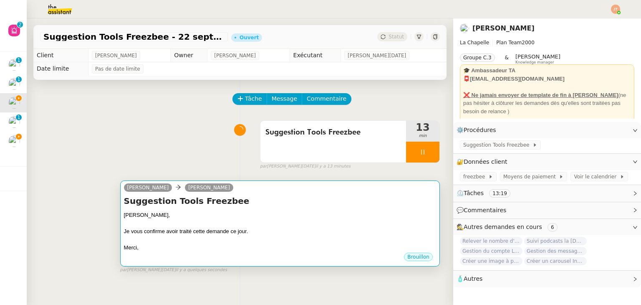
click at [277, 206] on h4 "Suggestion Tools Freezbee" at bounding box center [280, 201] width 312 height 12
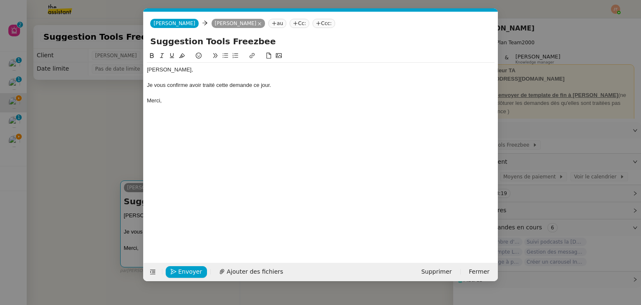
scroll to position [0, 18]
click at [192, 267] on span "Envoyer" at bounding box center [190, 272] width 24 height 10
click at [192, 267] on span "Confirmer l'envoi" at bounding box center [203, 272] width 50 height 10
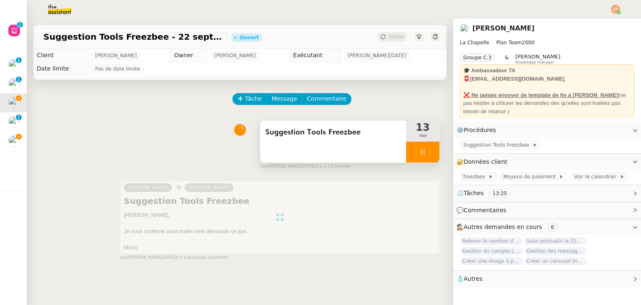
click at [410, 146] on div at bounding box center [422, 151] width 33 height 21
click at [428, 151] on icon at bounding box center [431, 152] width 7 height 7
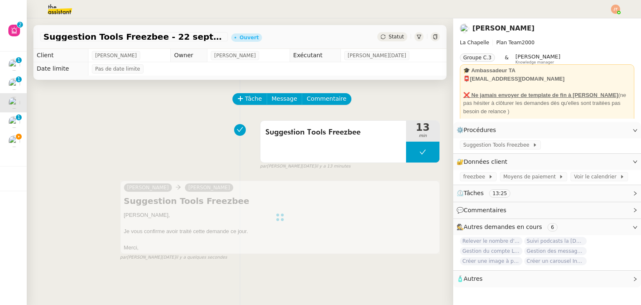
click at [380, 39] on icon at bounding box center [382, 36] width 5 height 5
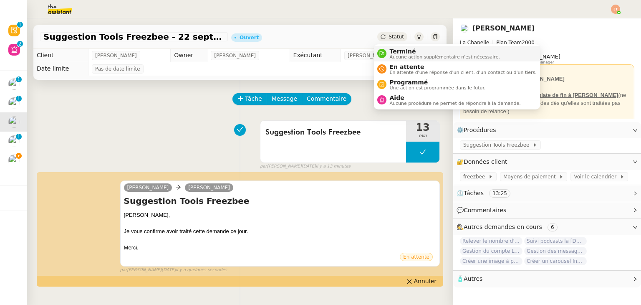
click at [388, 53] on div "Terminé Aucune action supplémentaire n'est nécessaire." at bounding box center [442, 53] width 113 height 11
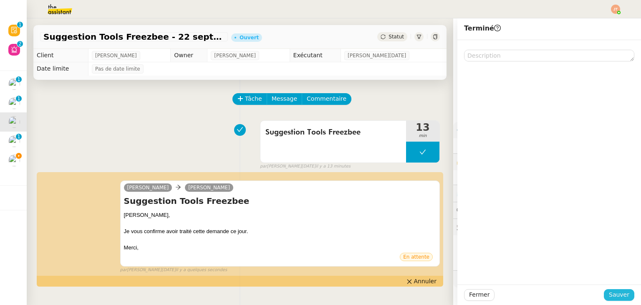
click at [612, 297] on span "Sauver" at bounding box center [619, 294] width 20 height 10
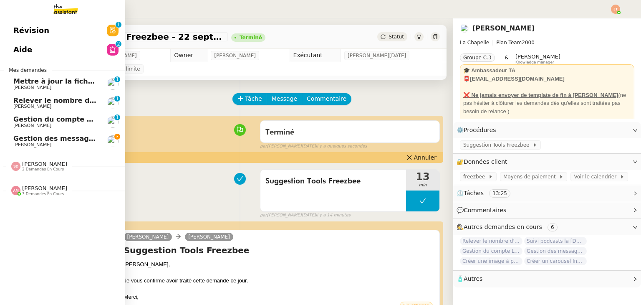
click at [45, 102] on span "Relever le nombre d'abonnés - [DATE]" at bounding box center [84, 100] width 143 height 8
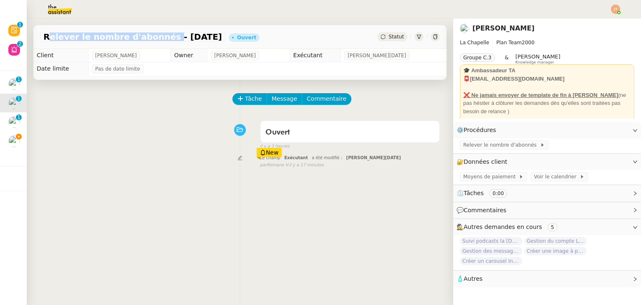
drag, startPoint x: 44, startPoint y: 35, endPoint x: 153, endPoint y: 37, distance: 109.3
click at [153, 37] on span "Relever le nombre d'abonnés - [DATE]" at bounding box center [132, 37] width 179 height 8
copy span "Relever le nombre d'abonnés"
drag, startPoint x: 249, startPoint y: 102, endPoint x: 267, endPoint y: 103, distance: 18.4
click at [249, 102] on span "Tâche" at bounding box center [253, 99] width 17 height 10
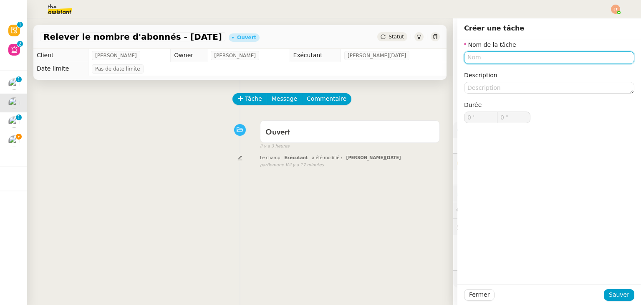
click at [481, 55] on input "text" at bounding box center [549, 57] width 170 height 12
paste input "Relever le nombre d'abonnés"
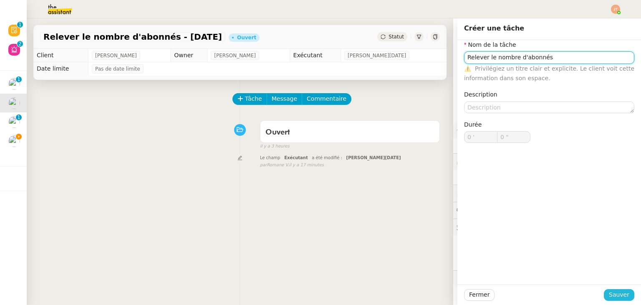
type input "Relever le nombre d'abonnés"
click at [609, 295] on span "Sauver" at bounding box center [619, 294] width 20 height 10
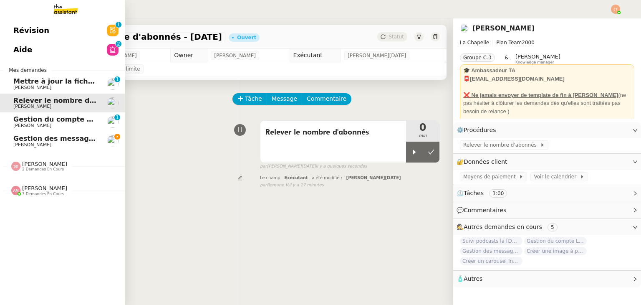
click at [53, 137] on span "Gestion des messages privés linkedIn - [DATE]" at bounding box center [100, 138] width 175 height 8
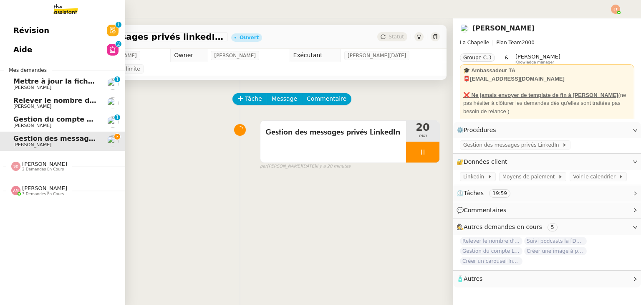
click at [46, 105] on span "[PERSON_NAME]" at bounding box center [55, 106] width 84 height 5
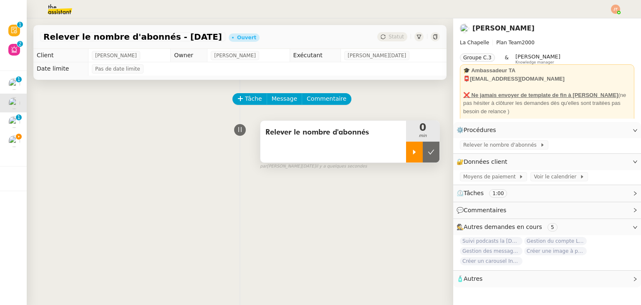
click at [411, 152] on icon at bounding box center [414, 152] width 7 height 7
click at [70, 11] on img at bounding box center [53, 9] width 65 height 18
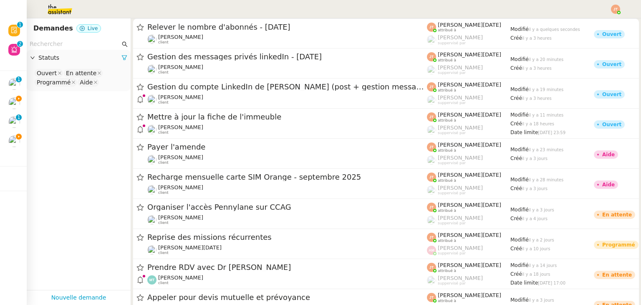
click at [78, 46] on input "text" at bounding box center [75, 44] width 91 height 10
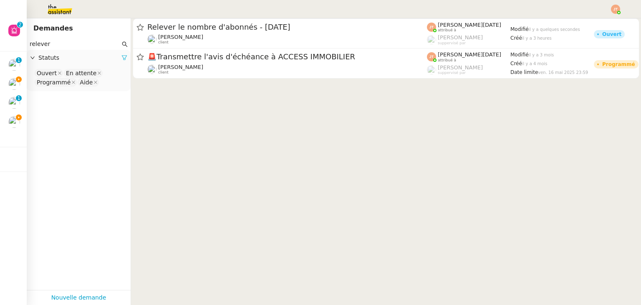
type input "relever"
click at [121, 57] on icon at bounding box center [124, 58] width 6 height 6
click at [95, 57] on span "Statuts" at bounding box center [82, 58] width 89 height 10
click at [70, 70] on nz-select-top-control "Please select" at bounding box center [78, 73] width 91 height 10
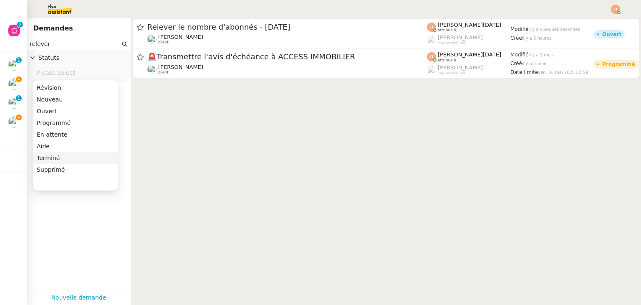
click at [63, 158] on div "Terminé" at bounding box center [76, 158] width 78 height 8
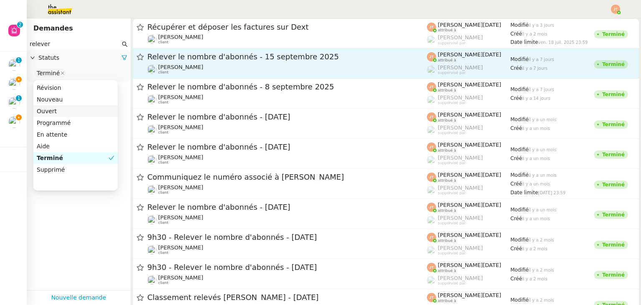
click at [186, 60] on span "Relever le nombre d'abonnés - 15 septembre 2025" at bounding box center [286, 57] width 279 height 8
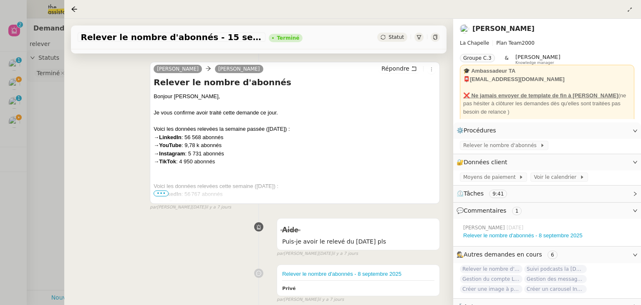
scroll to position [167, 0]
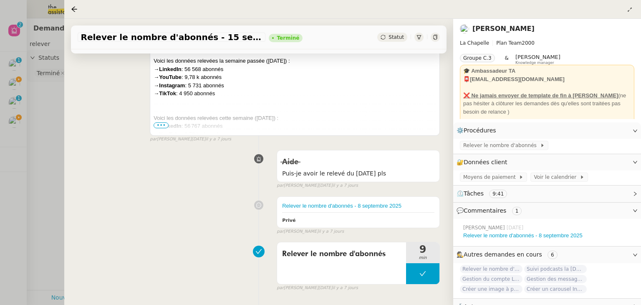
click at [159, 128] on span "•••" at bounding box center [161, 125] width 15 height 6
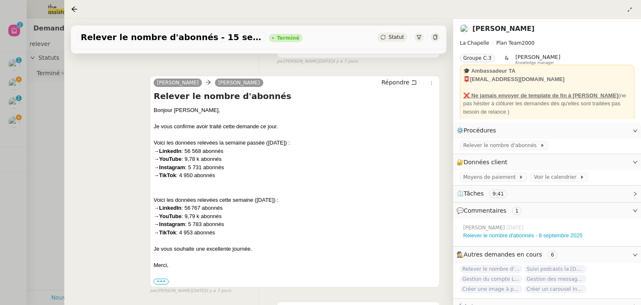
scroll to position [83, 0]
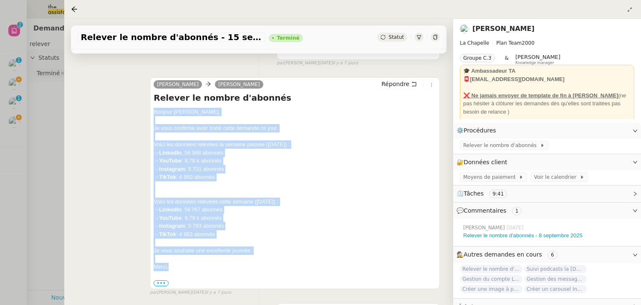
drag, startPoint x: 154, startPoint y: 112, endPoint x: 188, endPoint y: 267, distance: 158.9
click at [188, 267] on div "Bonjour Hugo, Je vous confirme avoir traité cette demande ce jour. Voici les do…" at bounding box center [295, 197] width 282 height 179
copy div "Bonjour Hugo, Je vous confirme avoir traité cette demande ce jour. Voici les do…"
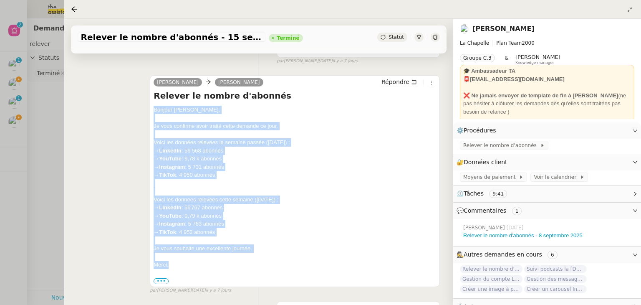
scroll to position [209, 0]
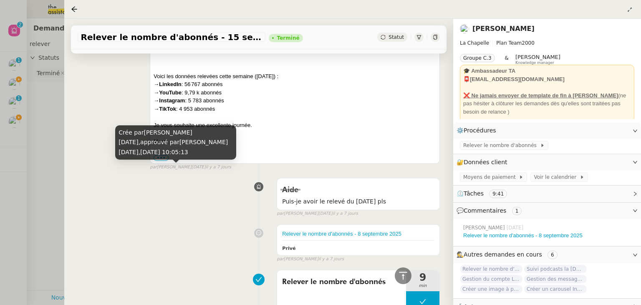
click at [54, 163] on div at bounding box center [320, 152] width 641 height 305
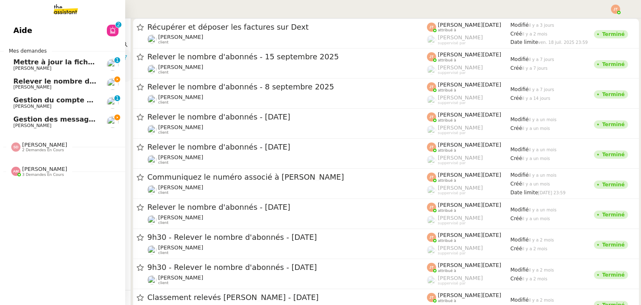
drag, startPoint x: 20, startPoint y: 80, endPoint x: 28, endPoint y: 80, distance: 8.8
click at [20, 80] on span "Relever le nombre d'abonnés - [DATE]" at bounding box center [84, 81] width 143 height 8
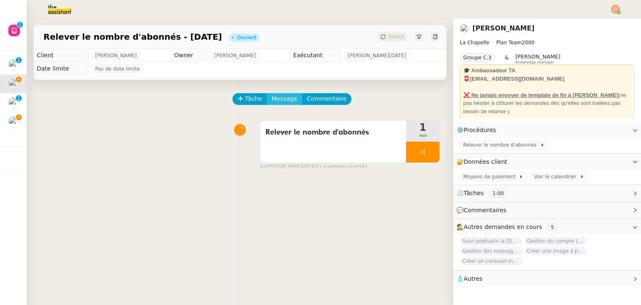
click at [287, 98] on span "Message" at bounding box center [284, 99] width 25 height 10
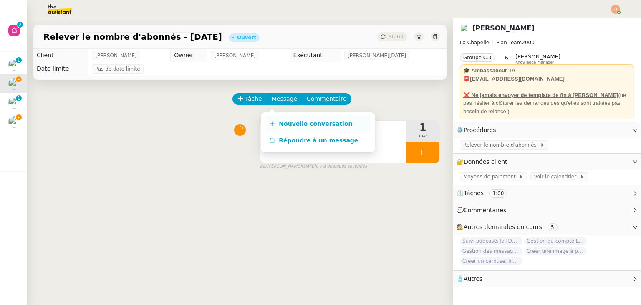
click at [294, 119] on link "Nouvelle conversation" at bounding box center [318, 124] width 104 height 17
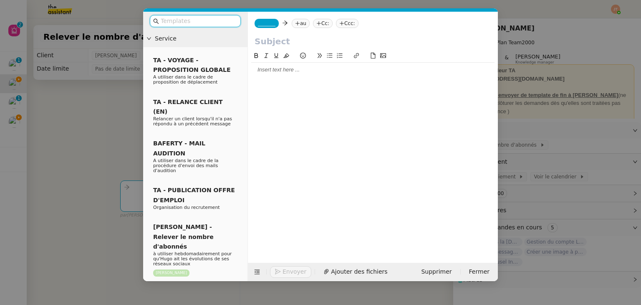
click at [279, 76] on div at bounding box center [372, 70] width 243 height 14
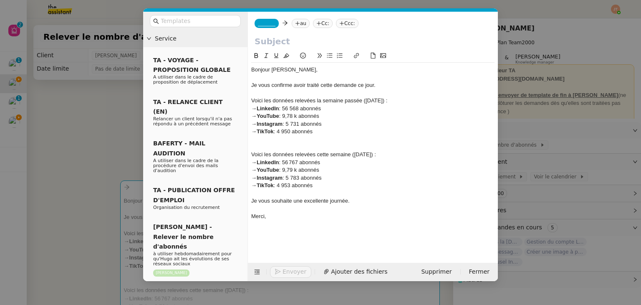
click at [370, 101] on div "Voici les données relevées la semaine passée (08 septembre) :" at bounding box center [372, 101] width 243 height 8
click at [359, 154] on div "Voici les données relevées cette semaine (15 septembre) :" at bounding box center [372, 155] width 243 height 8
click at [301, 109] on div "→ LinkedIn : 56 568 abonnés" at bounding box center [372, 109] width 243 height 8
click at [295, 116] on div "→ YouTube : 9,78 k abonnés" at bounding box center [372, 116] width 243 height 8
click at [302, 123] on div "→ Instagram : 5 731 abonnés" at bounding box center [372, 124] width 243 height 8
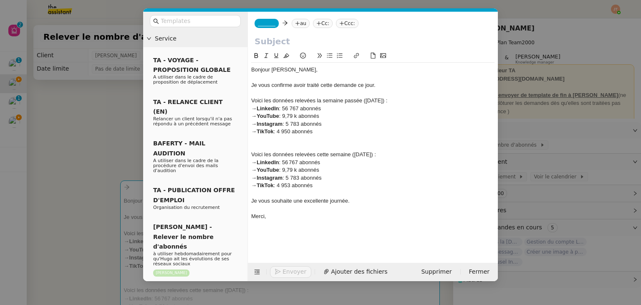
click at [292, 131] on div "→ TikTok : 4 950 abonnés" at bounding box center [372, 132] width 243 height 8
click at [66, 151] on nz-modal-container "Service TA - VOYAGE - PROPOSITION GLOBALE A utiliser dans le cadre de propositi…" at bounding box center [320, 152] width 641 height 305
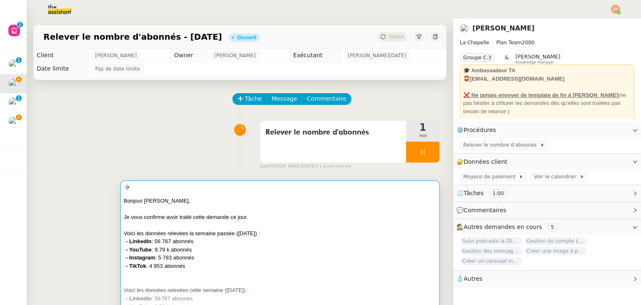
click at [235, 244] on div "→ LinkedIn : 56 767 abonnés" at bounding box center [280, 241] width 312 height 8
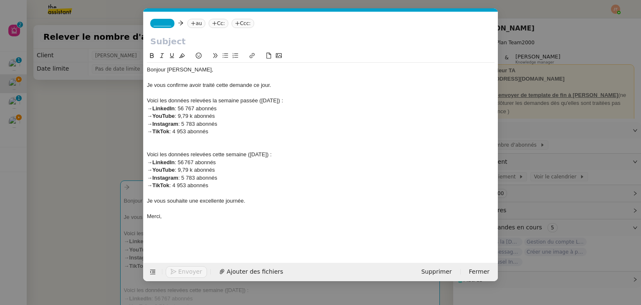
scroll to position [0, 18]
click at [195, 163] on div "→ LinkedIn : 56 767 abonnés" at bounding box center [320, 163] width 347 height 8
click at [191, 169] on div "→ YouTube : 9,79 k abonnés" at bounding box center [320, 170] width 347 height 8
drag, startPoint x: 198, startPoint y: 177, endPoint x: 189, endPoint y: 177, distance: 8.3
click at [189, 177] on div "→ Instagram : 5 783 abonnés" at bounding box center [320, 178] width 347 height 8
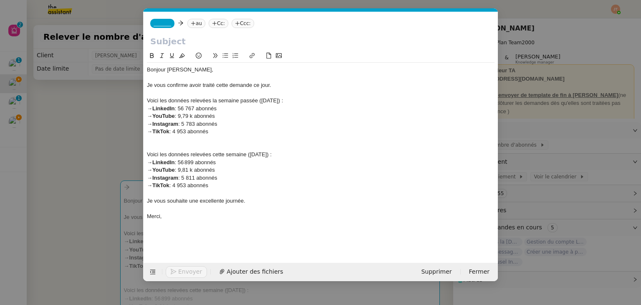
click at [75, 119] on nz-modal-container "Service TA - VOYAGE - PROPOSITION GLOBALE A utiliser dans le cadre de propositi…" at bounding box center [320, 152] width 641 height 305
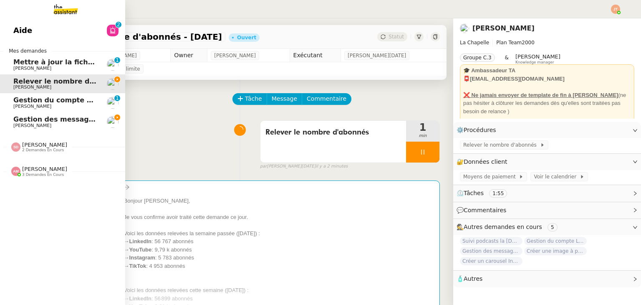
click at [62, 119] on span "Gestion des messages privés linkedIn - [DATE]" at bounding box center [100, 119] width 175 height 8
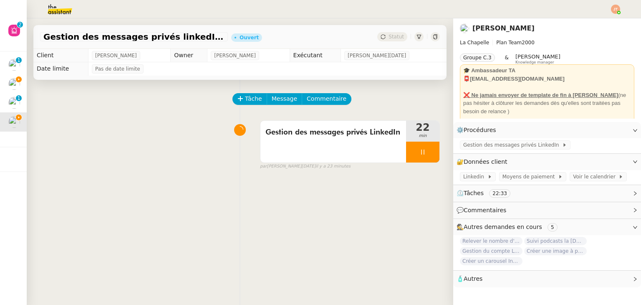
click at [53, 10] on img at bounding box center [53, 9] width 65 height 18
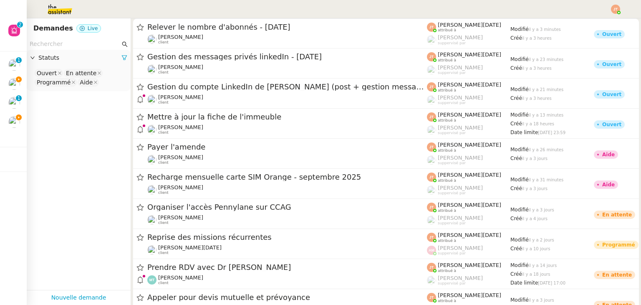
click at [63, 42] on input "text" at bounding box center [75, 44] width 91 height 10
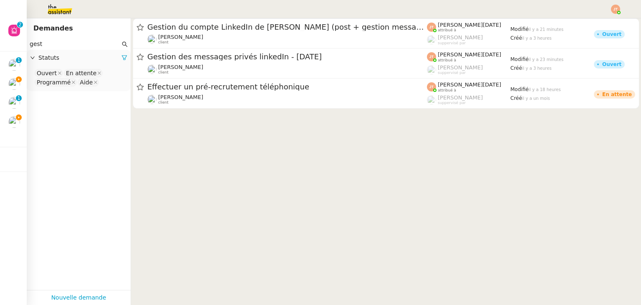
type input "gest"
click at [121, 59] on div "Statuts" at bounding box center [79, 58] width 104 height 16
click at [96, 58] on span "Statuts" at bounding box center [79, 58] width 83 height 10
click at [121, 55] on icon at bounding box center [124, 58] width 6 height 6
click at [52, 55] on span "Statuts" at bounding box center [82, 58] width 89 height 10
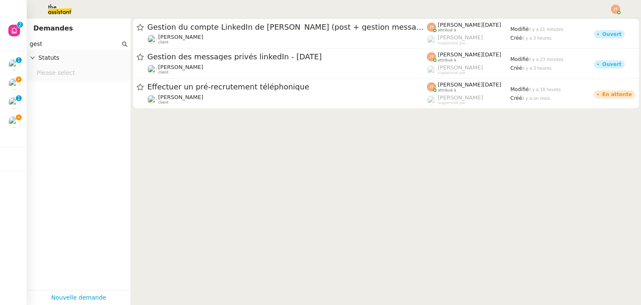
click at [51, 69] on nz-select-top-control "Please select" at bounding box center [78, 73] width 91 height 10
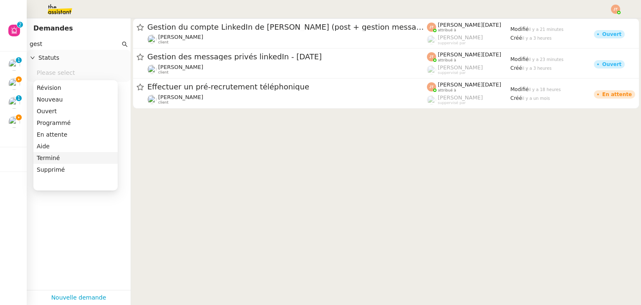
click at [50, 154] on div "Terminé" at bounding box center [76, 158] width 78 height 8
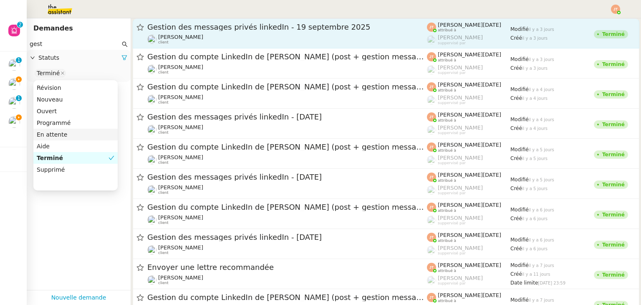
click at [193, 34] on div "Hugo Bentz client" at bounding box center [286, 39] width 279 height 11
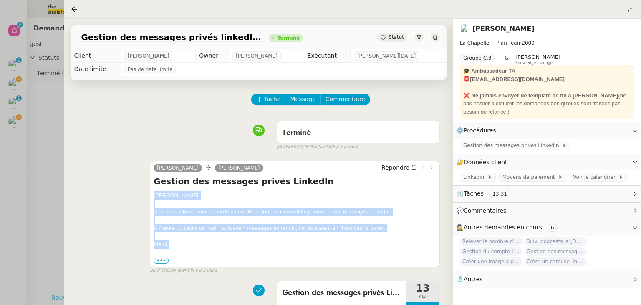
drag, startPoint x: 153, startPoint y: 197, endPoint x: 184, endPoint y: 244, distance: 56.7
click at [184, 244] on div "camille Hugo Bentz Répondre Gestion des messages privés LinkedIn Hugo, Je vous …" at bounding box center [295, 214] width 290 height 106
copy div "Hugo, Je vous confirme avoir procédé à la veille ce jour concernant la gestion …"
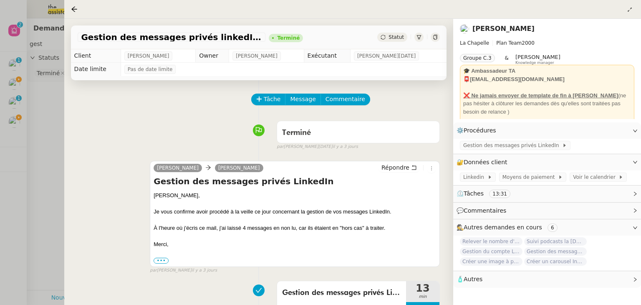
click at [49, 101] on div at bounding box center [320, 152] width 641 height 305
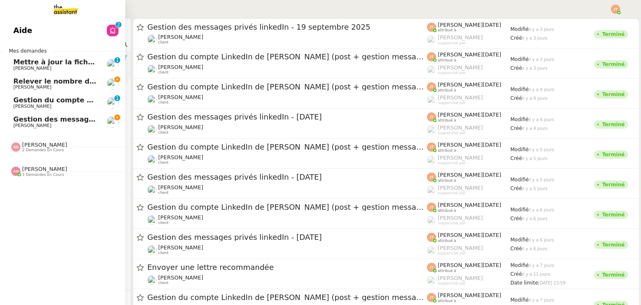
click at [23, 121] on span "Gestion des messages privés linkedIn - [DATE]" at bounding box center [100, 119] width 175 height 8
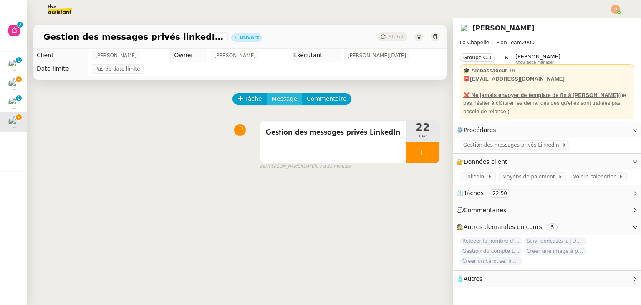
click at [276, 98] on span "Message" at bounding box center [284, 99] width 25 height 10
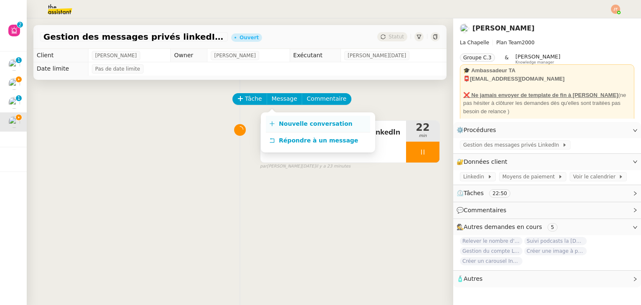
click at [282, 121] on span "Nouvelle conversation" at bounding box center [315, 123] width 73 height 7
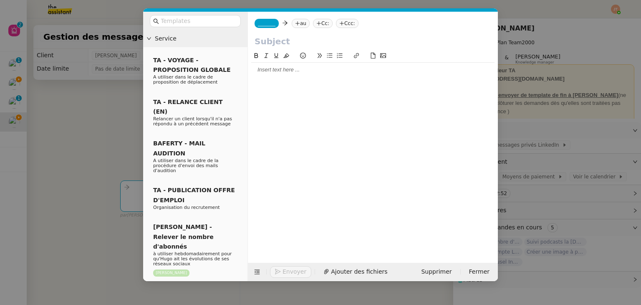
click at [284, 73] on div at bounding box center [372, 70] width 243 height 8
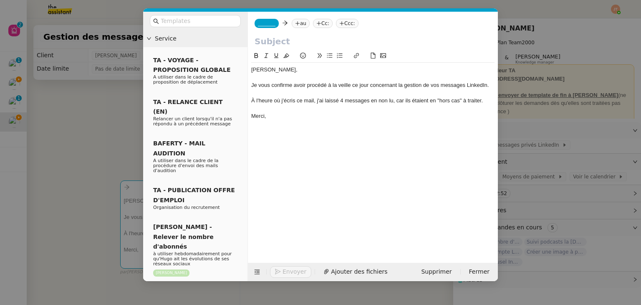
click at [343, 100] on div "À l'heure où j'écris ce mail, j'ai laissé 4 messages en non lu, car ils étaient…" at bounding box center [372, 101] width 243 height 8
click at [84, 106] on nz-modal-container "Service TA - VOYAGE - PROPOSITION GLOBALE A utiliser dans le cadre de propositi…" at bounding box center [320, 152] width 641 height 305
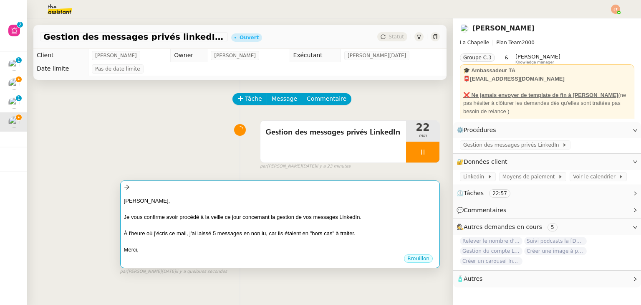
click at [168, 206] on div at bounding box center [280, 208] width 312 height 8
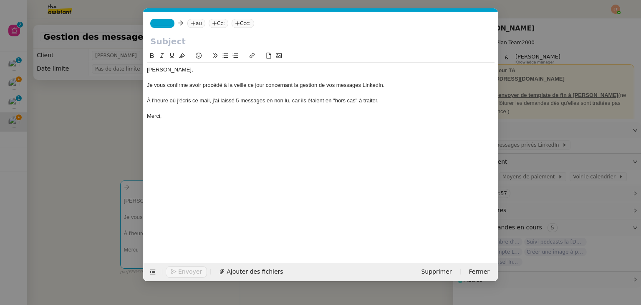
scroll to position [0, 18]
click at [160, 26] on span "_______" at bounding box center [163, 23] width 18 height 6
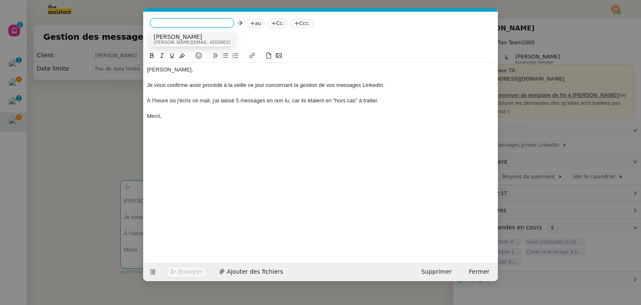
click at [167, 41] on span "camille@theassistant.com" at bounding box center [213, 42] width 118 height 5
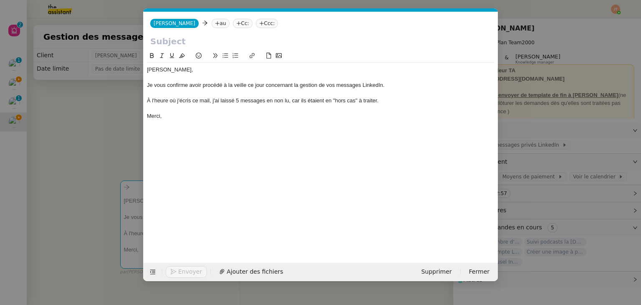
click at [211, 20] on nz-tag "au" at bounding box center [220, 23] width 18 height 9
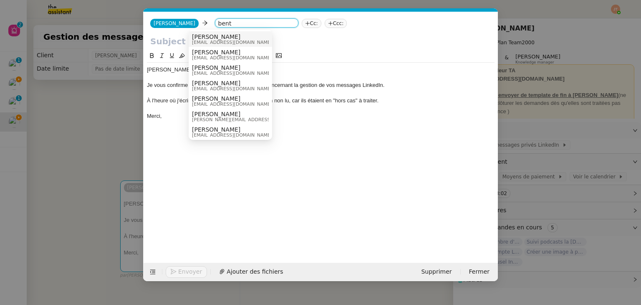
type input "bent"
click at [210, 37] on span "[PERSON_NAME]" at bounding box center [232, 36] width 80 height 7
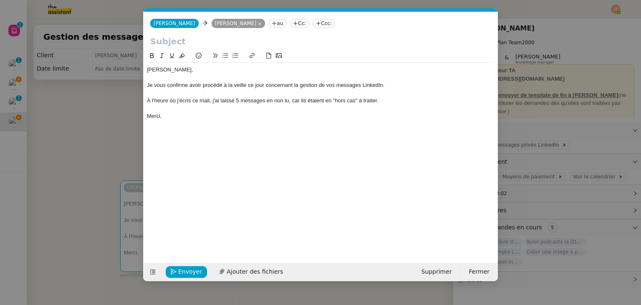
click at [73, 94] on nz-modal-container "Service TA - VOYAGE - PROPOSITION GLOBALE A utiliser dans le cadre de propositi…" at bounding box center [320, 152] width 641 height 305
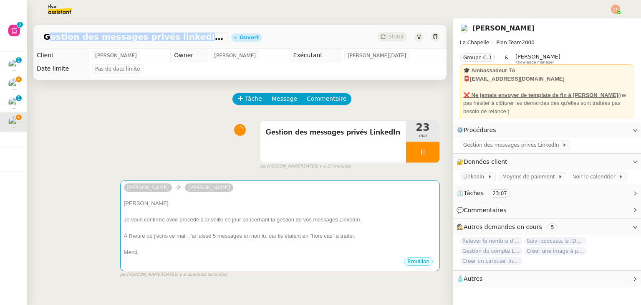
drag, startPoint x: 44, startPoint y: 35, endPoint x: 182, endPoint y: 35, distance: 138.5
click at [182, 35] on span "Gestion des messages privés linkedIn - [DATE]" at bounding box center [133, 37] width 181 height 8
copy span "Gestion des messages privés linkedIn"
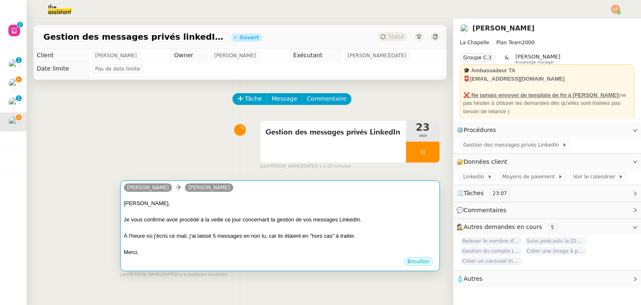
click at [213, 232] on div at bounding box center [280, 228] width 312 height 8
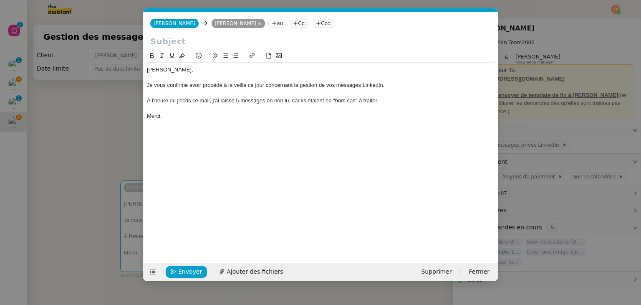
click at [193, 35] on input "text" at bounding box center [320, 41] width 341 height 13
paste input "Gestion des messages privés linkedIn"
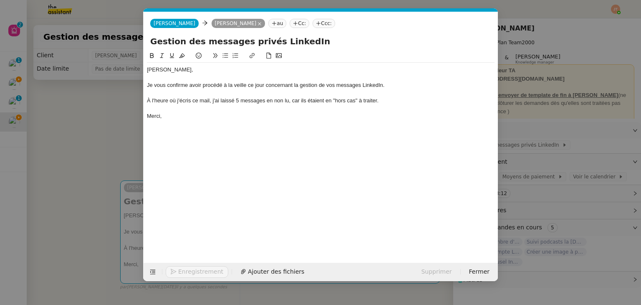
type input "Gestion des messages privés LinkedIn"
click at [119, 112] on nz-modal-container "Service TA - VOYAGE - PROPOSITION GLOBALE A utiliser dans le cadre de propositi…" at bounding box center [320, 152] width 641 height 305
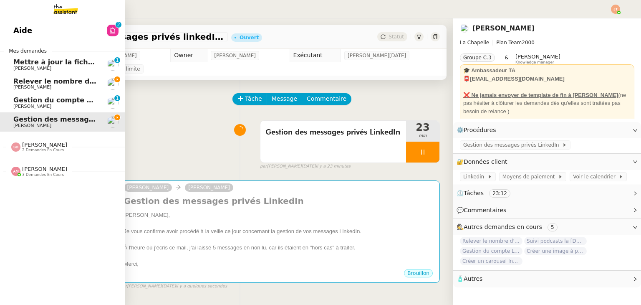
click at [40, 79] on span "Relever le nombre d'abonnés - [DATE]" at bounding box center [84, 81] width 143 height 8
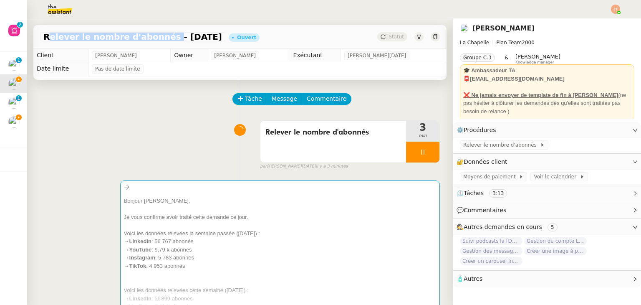
drag, startPoint x: 43, startPoint y: 36, endPoint x: 153, endPoint y: 35, distance: 109.7
click at [153, 35] on span "Relever le nombre d'abonnés - [DATE]" at bounding box center [132, 37] width 179 height 8
copy span "Relever le nombre d'abonnés"
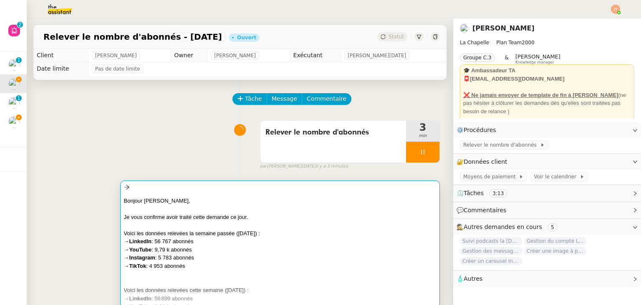
click at [184, 209] on div at bounding box center [280, 208] width 312 height 8
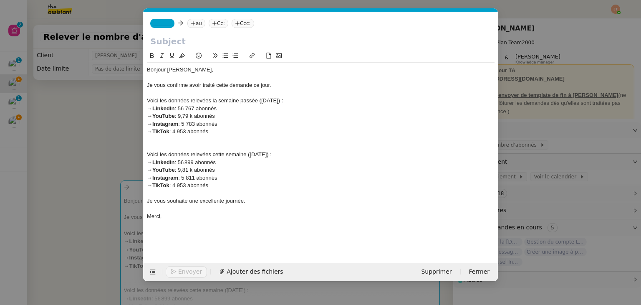
scroll to position [0, 18]
click at [179, 42] on input "text" at bounding box center [320, 41] width 341 height 13
paste input "Relever le nombre d'abonnés"
type input "Relever le nombre d'abonnés"
click at [198, 22] on nz-tag "au" at bounding box center [196, 23] width 18 height 9
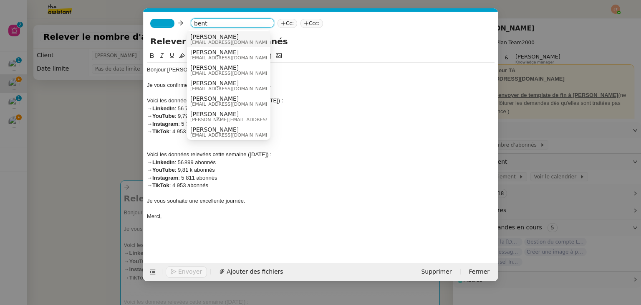
type input "bent"
click at [199, 40] on span "hugo@lachapelle.club" at bounding box center [230, 42] width 80 height 5
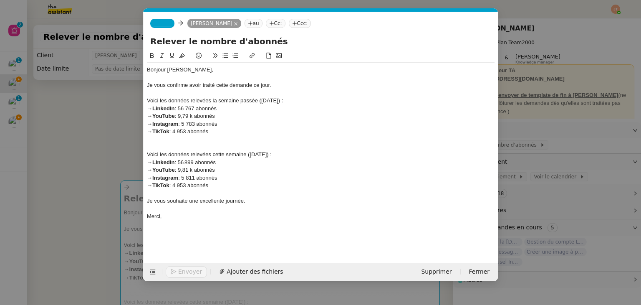
click at [159, 22] on span "_______" at bounding box center [163, 23] width 18 height 6
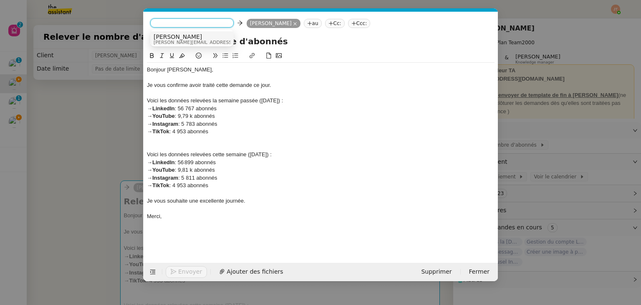
click at [174, 40] on span "camille@theassistant.com" at bounding box center [213, 42] width 118 height 5
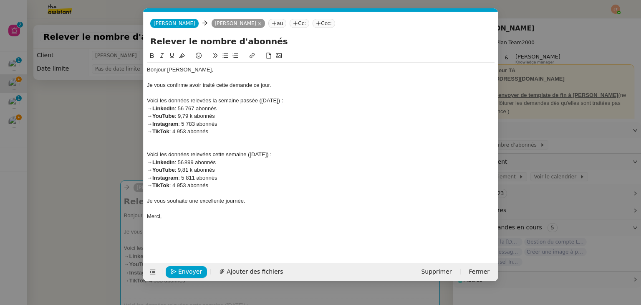
click at [73, 114] on nz-modal-container "Service TA - VOYAGE - PROPOSITION GLOBALE A utiliser dans le cadre de propositi…" at bounding box center [320, 152] width 641 height 305
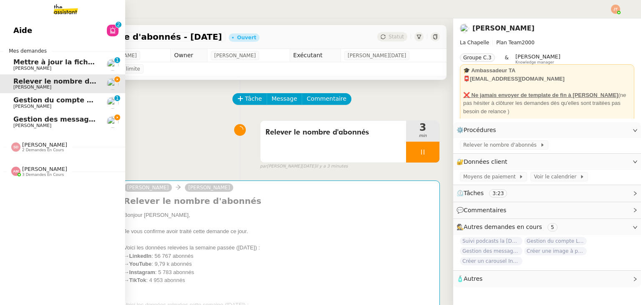
click at [31, 123] on span "[PERSON_NAME]" at bounding box center [32, 125] width 38 height 5
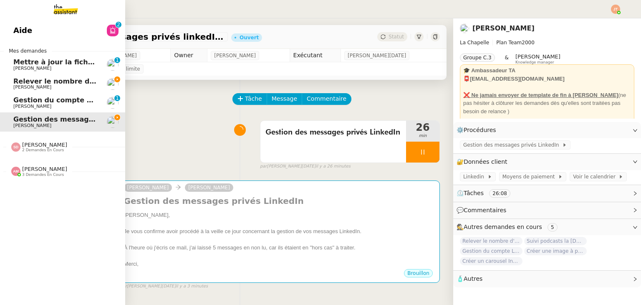
click at [56, 81] on span "Relever le nombre d'abonnés - [DATE]" at bounding box center [84, 81] width 143 height 8
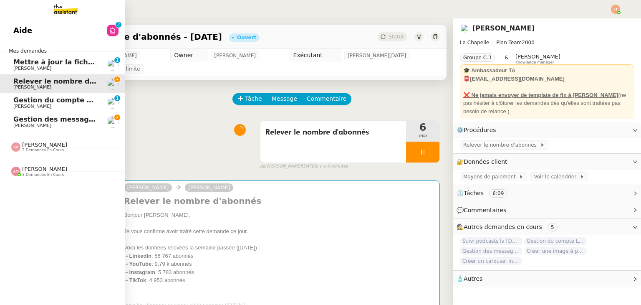
click at [34, 122] on span "Gestion des messages privés linkedIn - [DATE]" at bounding box center [100, 119] width 175 height 8
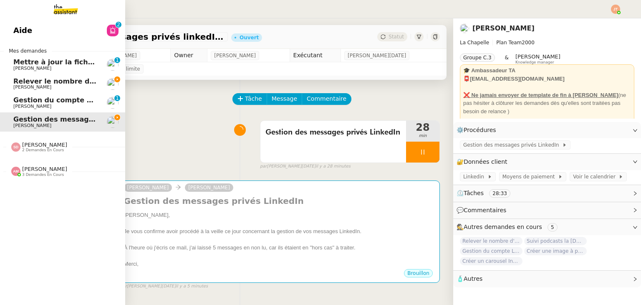
click at [65, 86] on span "[PERSON_NAME]" at bounding box center [55, 87] width 84 height 5
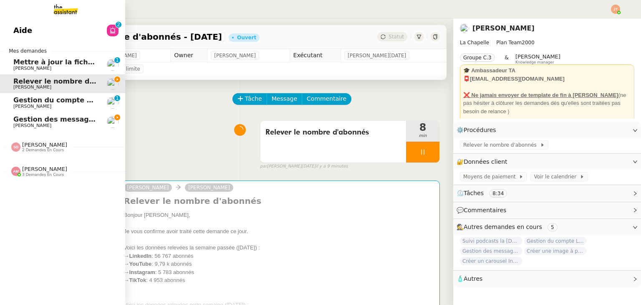
click at [89, 125] on span "[PERSON_NAME]" at bounding box center [55, 125] width 84 height 5
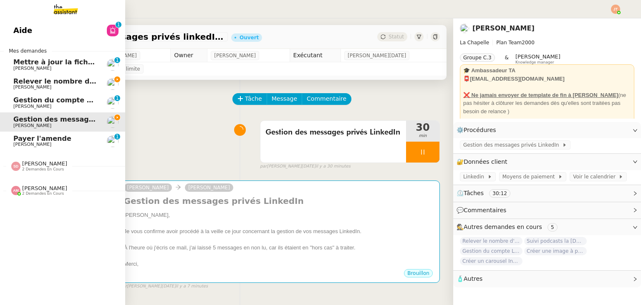
click at [87, 86] on span "[PERSON_NAME]" at bounding box center [55, 87] width 84 height 5
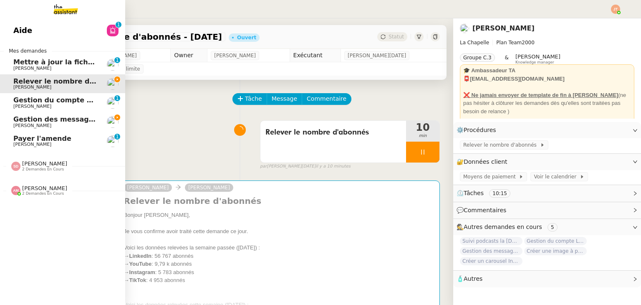
click at [25, 123] on span "[PERSON_NAME]" at bounding box center [32, 125] width 38 height 5
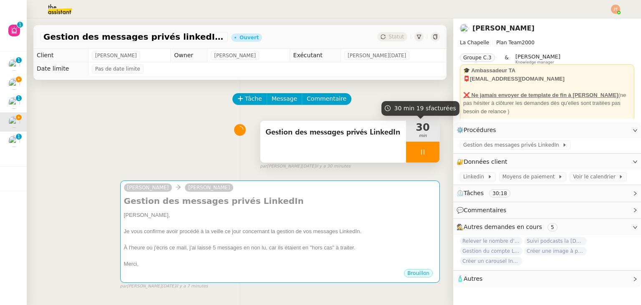
click at [410, 159] on div at bounding box center [422, 151] width 33 height 21
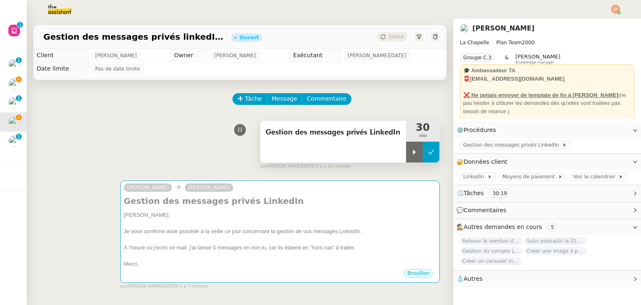
click at [424, 158] on button at bounding box center [431, 151] width 17 height 21
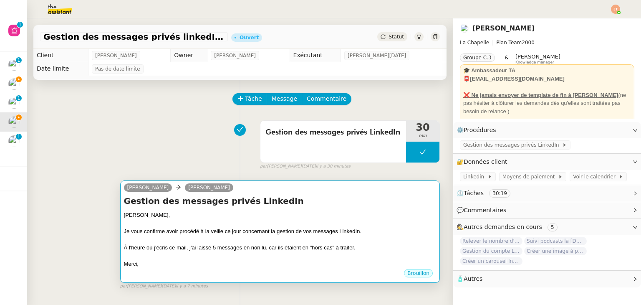
click at [253, 259] on div at bounding box center [280, 256] width 312 height 8
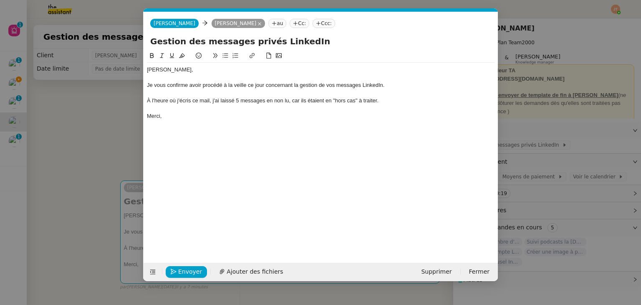
scroll to position [0, 18]
click at [185, 272] on span "Envoyer" at bounding box center [190, 272] width 24 height 10
click at [185, 272] on span "Confirmer l'envoi" at bounding box center [203, 272] width 50 height 10
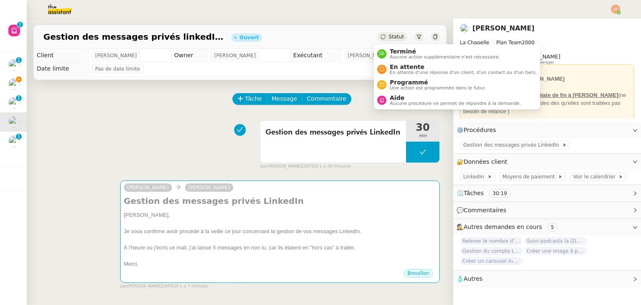
click at [392, 34] on span "Statut" at bounding box center [395, 37] width 15 height 6
click at [400, 60] on li "Terminé Aucune action supplémentaire n'est nécessaire." at bounding box center [457, 53] width 166 height 15
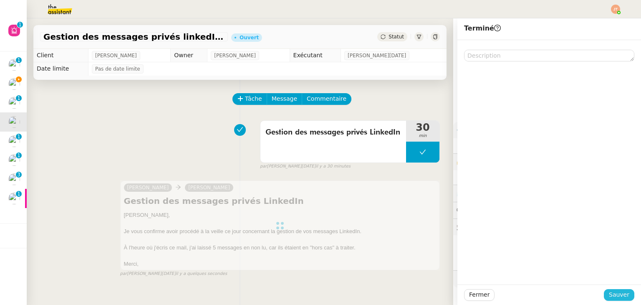
click at [619, 294] on span "Sauver" at bounding box center [619, 294] width 20 height 10
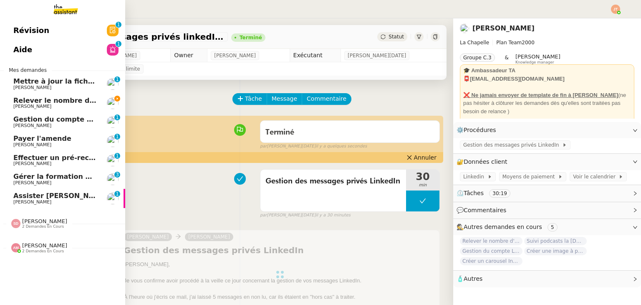
click at [46, 101] on span "Relever le nombre d'abonnés - [DATE]" at bounding box center [84, 100] width 143 height 8
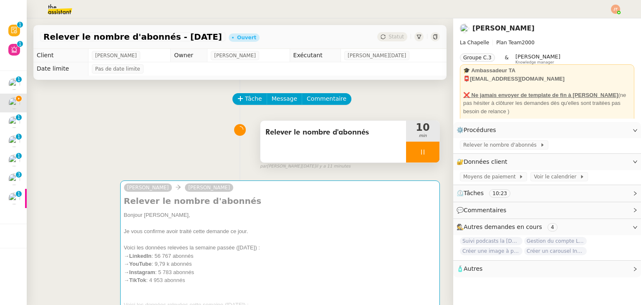
click at [414, 159] on div at bounding box center [422, 151] width 33 height 21
click at [428, 154] on icon at bounding box center [431, 152] width 7 height 7
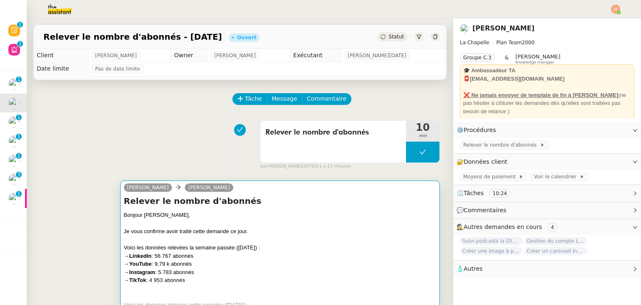
click at [294, 228] on div "Je vous confirme avoir traité cette demande ce jour." at bounding box center [280, 231] width 312 height 8
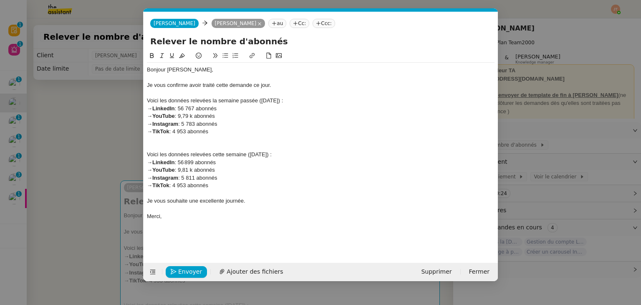
scroll to position [0, 18]
click at [177, 271] on button "Envoyer" at bounding box center [186, 272] width 41 height 12
click at [177, 271] on button "Confirmer l'envoi" at bounding box center [200, 272] width 68 height 12
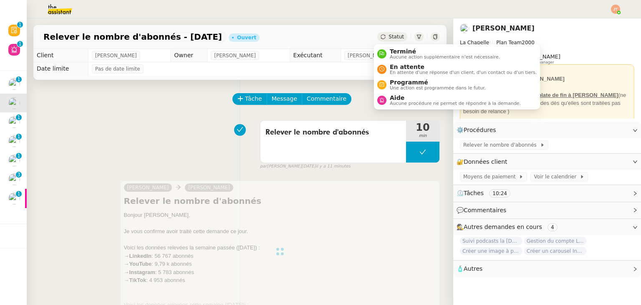
click at [391, 35] on span "Statut" at bounding box center [395, 37] width 15 height 6
click at [393, 52] on span "Terminé" at bounding box center [445, 51] width 110 height 7
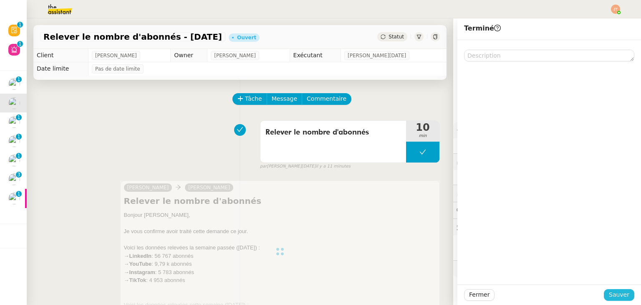
click at [609, 291] on span "Sauver" at bounding box center [619, 294] width 20 height 10
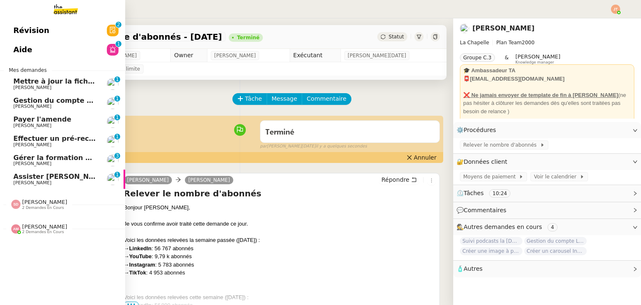
click at [73, 98] on span "Gestion du compte LinkedIn de [PERSON_NAME] (post + gestion messages) - [DATE]" at bounding box center [171, 100] width 317 height 8
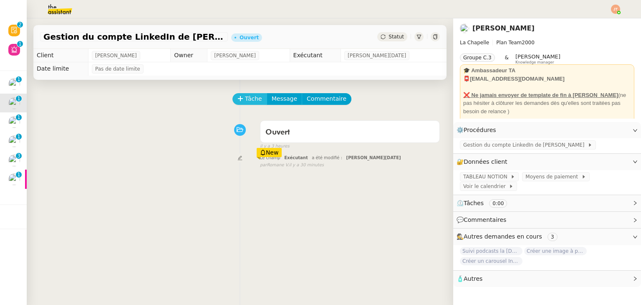
click at [249, 101] on span "Tâche" at bounding box center [253, 99] width 17 height 10
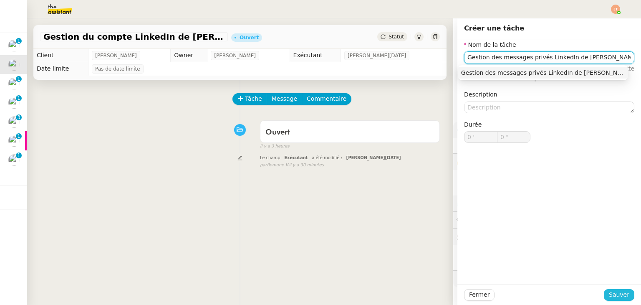
type input "Gestion des messages privés LinkedIn de Charly"
click at [612, 291] on span "Sauver" at bounding box center [619, 294] width 20 height 10
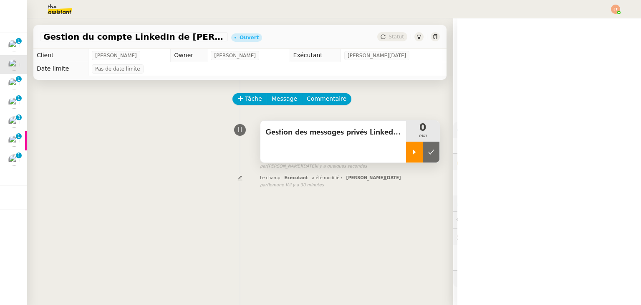
click at [413, 152] on div at bounding box center [414, 151] width 17 height 21
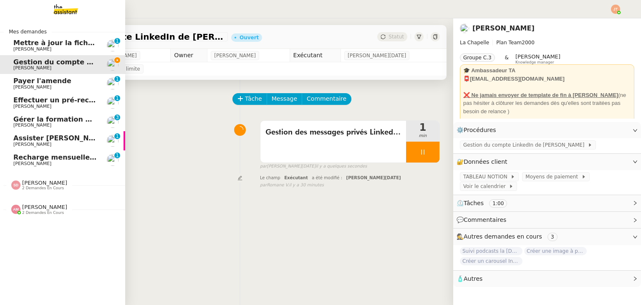
click at [55, 157] on span "Recharge mensuelle carte SIM Orange - septembre 2025" at bounding box center [119, 157] width 213 height 8
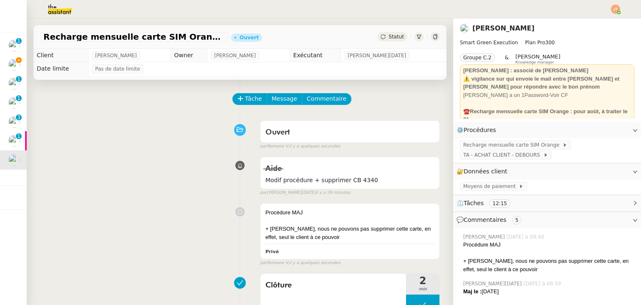
click at [388, 38] on span "Statut" at bounding box center [395, 37] width 15 height 6
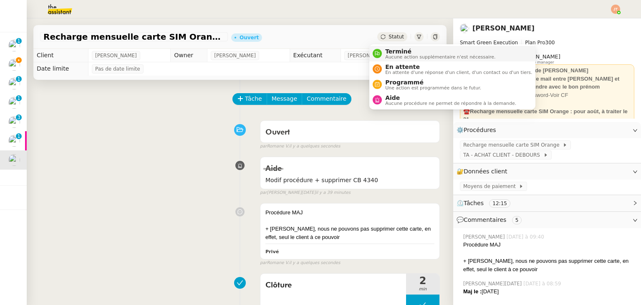
click at [384, 55] on div "Terminé Aucune action supplémentaire n'est nécessaire." at bounding box center [438, 53] width 113 height 11
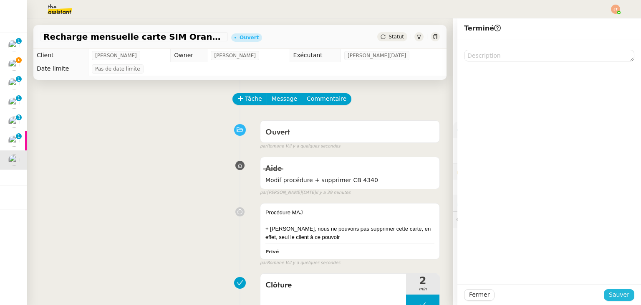
click at [610, 293] on span "Sauver" at bounding box center [619, 294] width 20 height 10
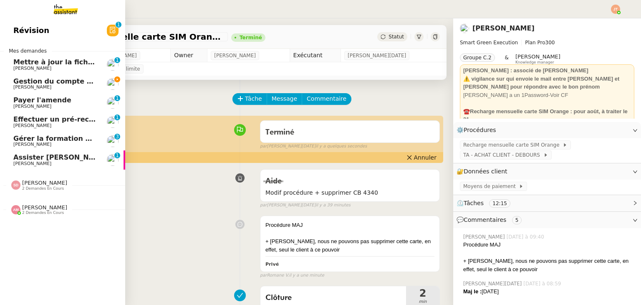
click at [53, 93] on link "Payer l'amende Emile Kratiroff 0 1 2 3 4 5 6 7 8 9" at bounding box center [62, 102] width 125 height 19
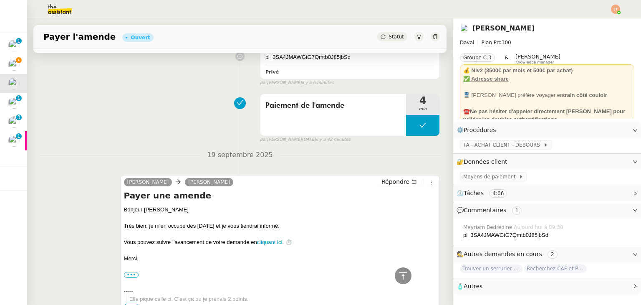
scroll to position [42, 0]
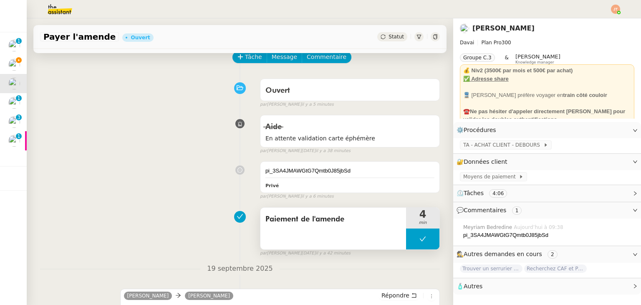
click at [410, 246] on button at bounding box center [422, 238] width 33 height 21
click at [411, 240] on icon at bounding box center [414, 238] width 7 height 7
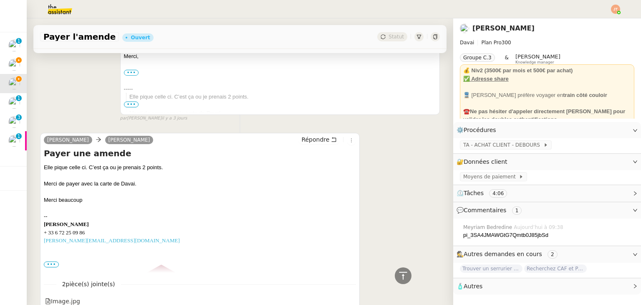
scroll to position [424, 0]
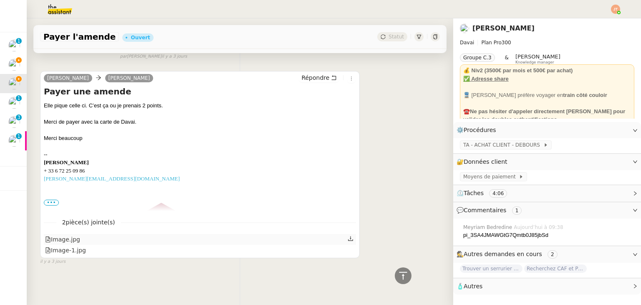
click at [347, 236] on icon at bounding box center [350, 238] width 6 height 6
click at [347, 244] on div at bounding box center [350, 249] width 7 height 11
click at [347, 247] on icon at bounding box center [350, 250] width 6 height 6
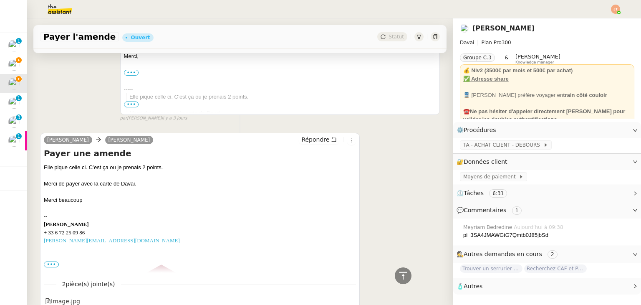
scroll to position [375, 0]
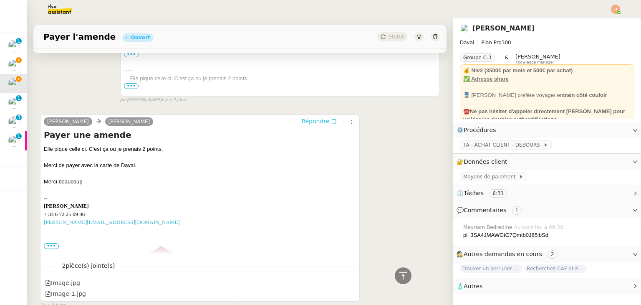
click at [305, 123] on span "Répondre" at bounding box center [315, 121] width 28 height 8
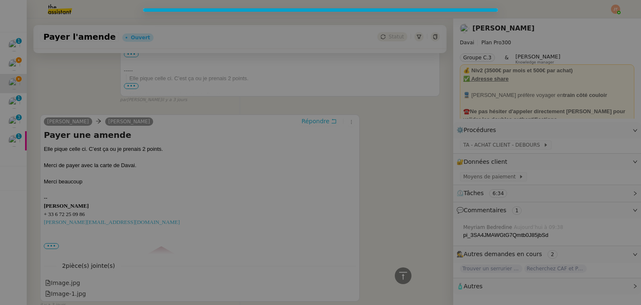
scroll to position [440, 0]
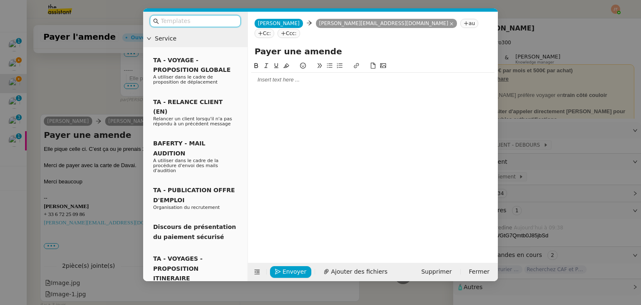
click at [284, 76] on div at bounding box center [372, 80] width 243 height 8
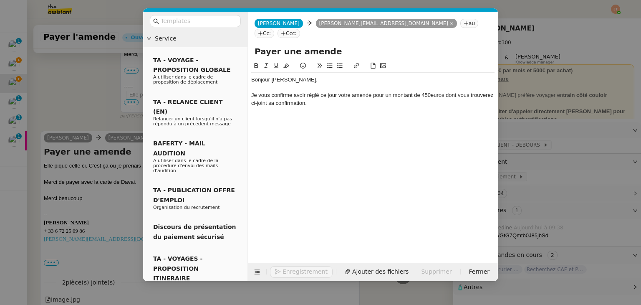
scroll to position [481, 0]
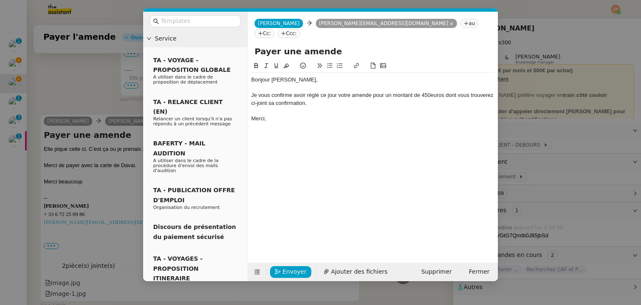
click at [429, 91] on div "Je vous confirme avoir réglé ce jour votre amende pour un montant de 450euros d…" at bounding box center [372, 98] width 243 height 15
click at [0, 0] on lt-em "450 euros" at bounding box center [0, 0] width 0 height 0
click at [279, 76] on div "Bonjour [PERSON_NAME]," at bounding box center [372, 80] width 243 height 8
click at [0, 0] on lt-span "[PERSON_NAME]" at bounding box center [0, 0] width 0 height 0
click at [340, 95] on div "Je vous confirme avoir réglé ce jour votre amende pour un montant de 450 euros …" at bounding box center [372, 98] width 243 height 15
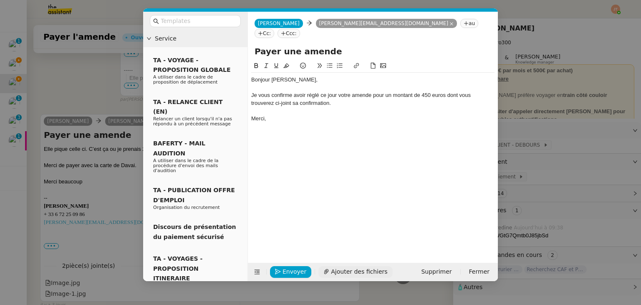
click at [338, 269] on span "Ajouter des fichiers" at bounding box center [359, 272] width 56 height 10
click at [106, 89] on nz-modal-container "Service TA - VOYAGE - PROPOSITION GLOBALE A utiliser dans le cadre de propositi…" at bounding box center [320, 152] width 641 height 305
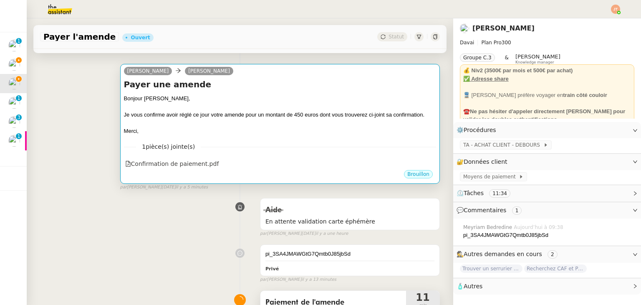
scroll to position [0, 0]
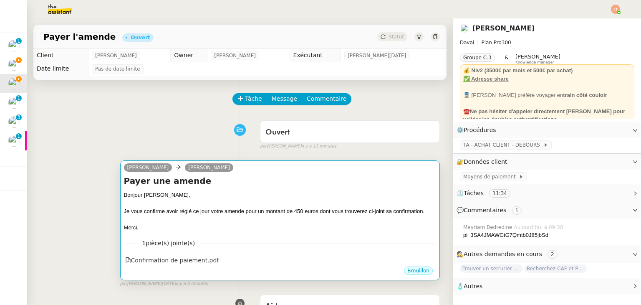
click at [201, 196] on div "Bonjour [PERSON_NAME]," at bounding box center [280, 195] width 312 height 8
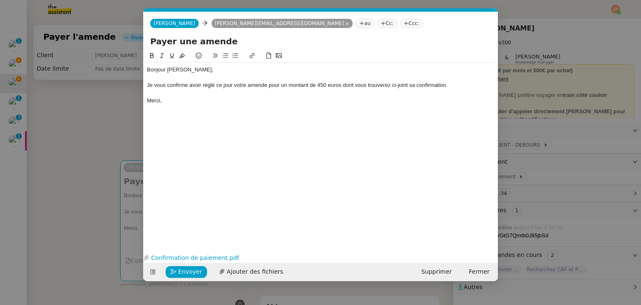
scroll to position [0, 18]
click at [178, 269] on button "Envoyer" at bounding box center [186, 272] width 41 height 12
click at [178, 269] on span "Confirmer l'envoi" at bounding box center [203, 272] width 50 height 10
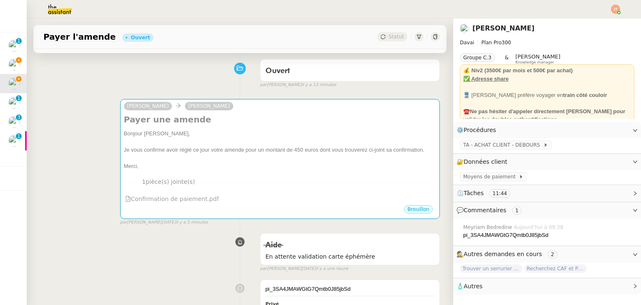
scroll to position [209, 0]
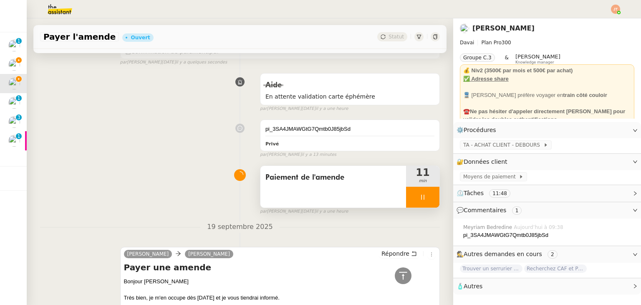
click at [406, 200] on div at bounding box center [422, 196] width 33 height 21
click at [423, 200] on button at bounding box center [431, 196] width 17 height 21
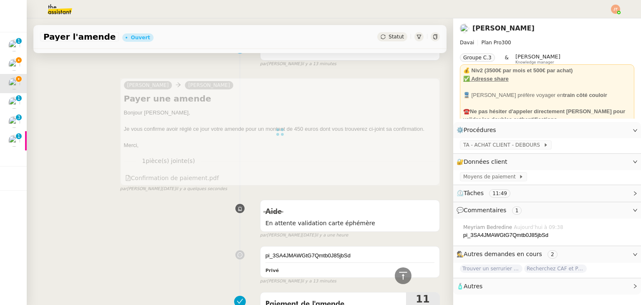
scroll to position [0, 0]
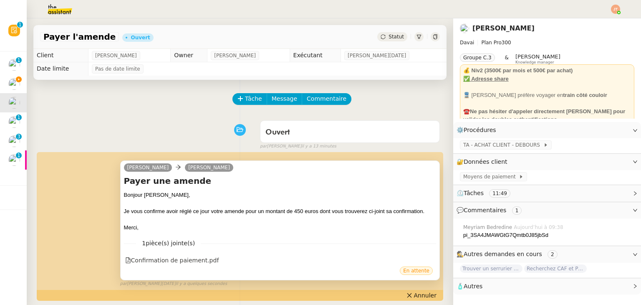
click at [378, 38] on div "Statut" at bounding box center [392, 36] width 30 height 9
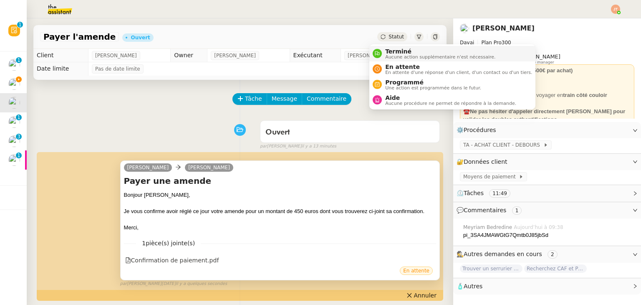
click at [395, 55] on span "Aucune action supplémentaire n'est nécessaire." at bounding box center [440, 57] width 110 height 5
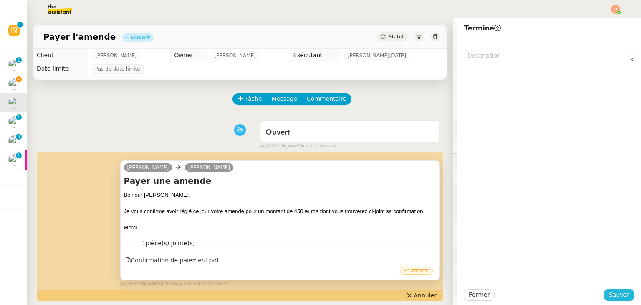
click at [610, 292] on span "Sauver" at bounding box center [619, 294] width 20 height 10
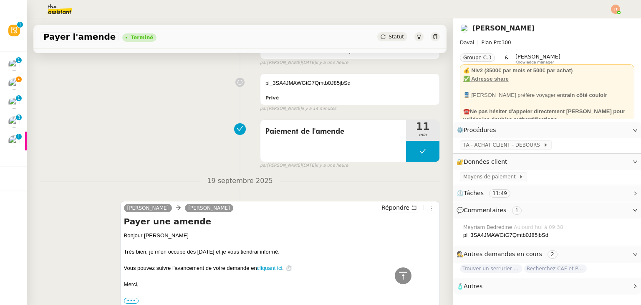
scroll to position [42, 0]
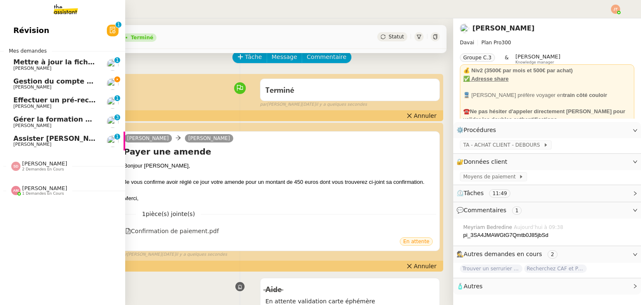
click at [42, 81] on span "Gestion du compte LinkedIn de [PERSON_NAME] (post + gestion messages) - [DATE]" at bounding box center [171, 81] width 317 height 8
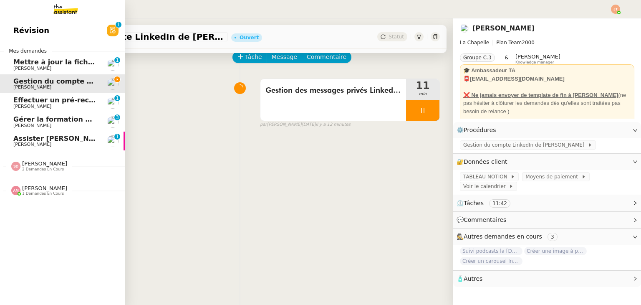
click at [48, 101] on span "Effectuer un pré-recrutement téléphonique" at bounding box center [94, 100] width 163 height 8
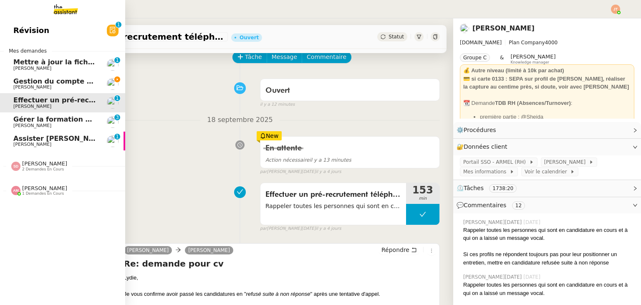
click at [45, 75] on link "Gestion du compte LinkedIn de Charly LAMARD (post + gestion messages) - 22 sept…" at bounding box center [62, 83] width 125 height 19
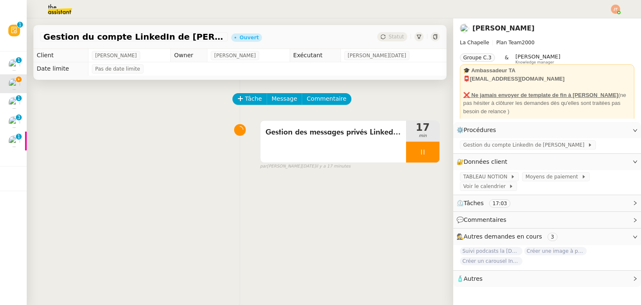
click at [60, 10] on img at bounding box center [53, 9] width 65 height 18
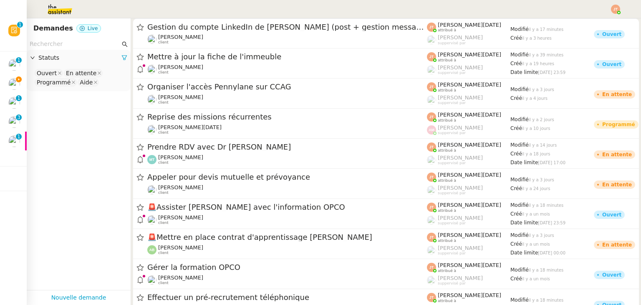
click at [74, 39] on input "text" at bounding box center [75, 44] width 91 height 10
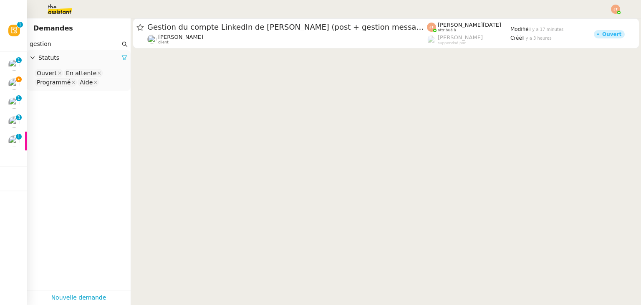
type input "gestion"
click at [121, 59] on icon at bounding box center [124, 58] width 6 height 6
click at [71, 65] on div "Statuts" at bounding box center [79, 58] width 104 height 16
click at [58, 75] on nz-select-top-control "Please select" at bounding box center [78, 73] width 91 height 10
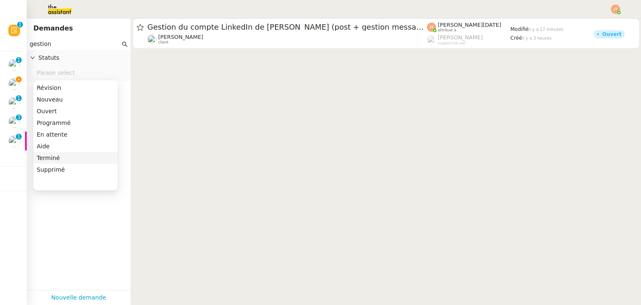
click at [53, 157] on div "Terminé" at bounding box center [76, 158] width 78 height 8
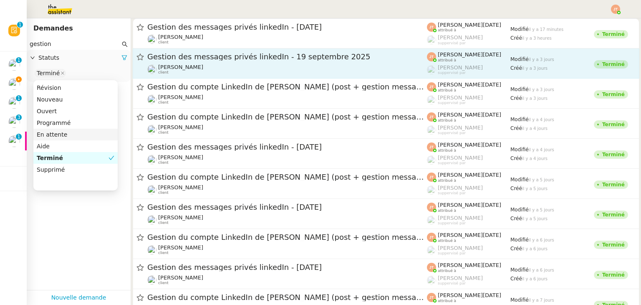
click at [184, 62] on div "Gestion des messages privés linkedIn - 19 septembre 2025 Hugo Bentz client" at bounding box center [286, 63] width 279 height 23
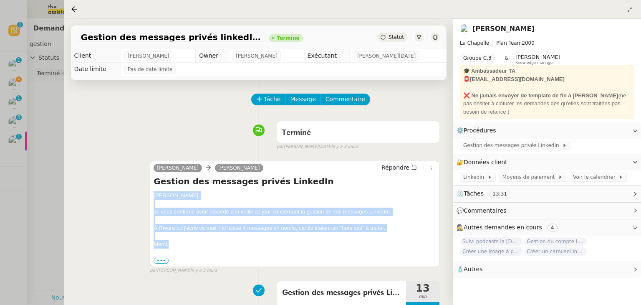
drag, startPoint x: 154, startPoint y: 196, endPoint x: 172, endPoint y: 240, distance: 48.1
click at [172, 242] on div "Hugo, Je vous confirme avoir procédé à la veille ce jour concernant la gestion …" at bounding box center [295, 227] width 282 height 73
copy div "Hugo, Je vous confirme avoir procédé à la veille ce jour concernant la gestion …"
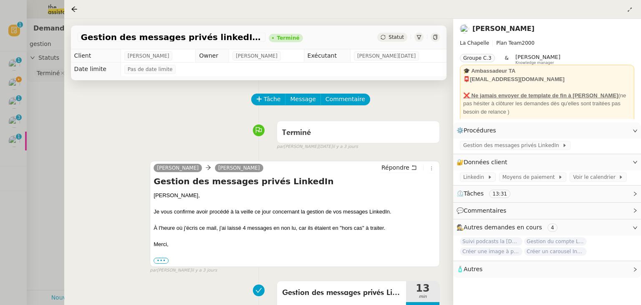
click at [33, 102] on div at bounding box center [320, 152] width 641 height 305
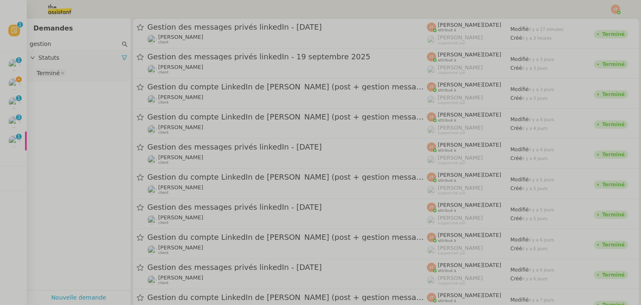
click at [18, 81] on span "Gestion du compte LinkedIn de [PERSON_NAME] (post + gestion messages) - [DATE]" at bounding box center [73, 81] width 317 height 8
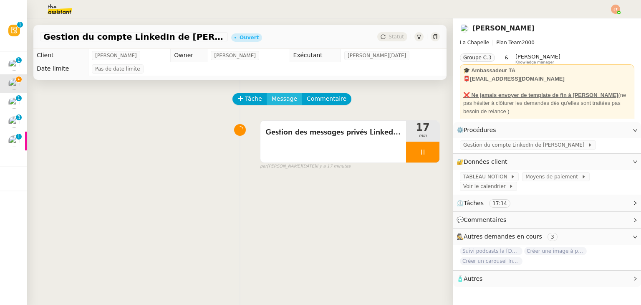
click at [279, 103] on span "Message" at bounding box center [284, 99] width 25 height 10
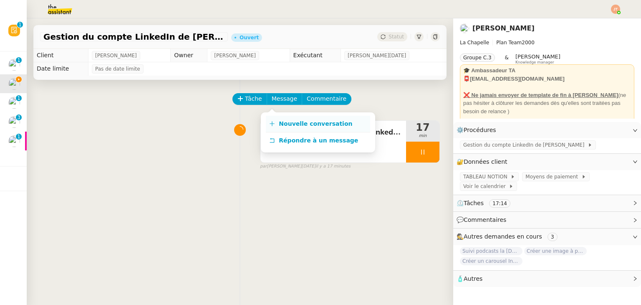
click at [275, 121] on link "Nouvelle conversation" at bounding box center [318, 124] width 104 height 17
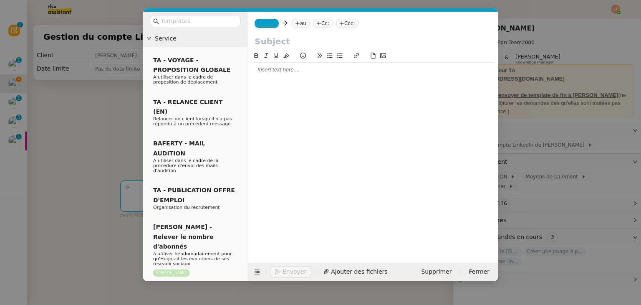
click at [268, 73] on div at bounding box center [372, 70] width 243 height 8
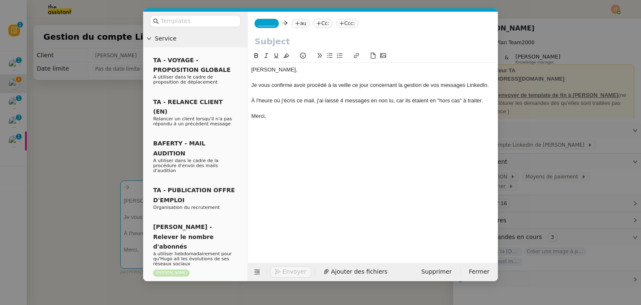
click at [343, 100] on div "À l'heure où j'écris ce mail, j'ai laissé 4 messages en non lu, car ils étaient…" at bounding box center [372, 101] width 243 height 8
click at [337, 114] on div "Merci," at bounding box center [372, 116] width 243 height 8
click at [72, 91] on nz-modal-container "Service TA - VOYAGE - PROPOSITION GLOBALE A utiliser dans le cadre de propositi…" at bounding box center [320, 152] width 641 height 305
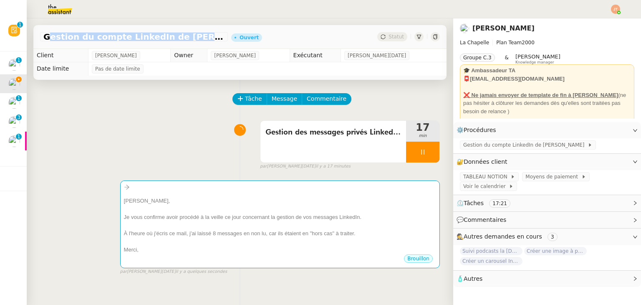
drag, startPoint x: 43, startPoint y: 35, endPoint x: 184, endPoint y: 37, distance: 140.2
click at [184, 37] on span "Gestion du compte LinkedIn de [PERSON_NAME] (post + gestion messages) - [DATE]" at bounding box center [133, 37] width 181 height 8
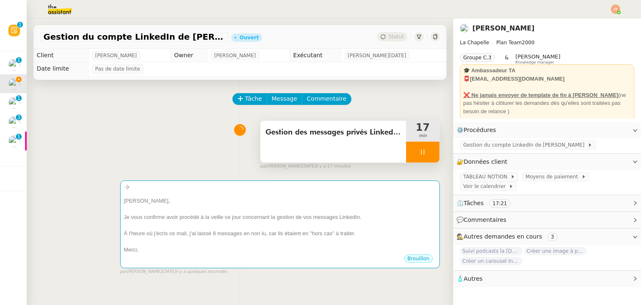
click at [273, 131] on span "Gestion des messages privés LinkedIn de Charly" at bounding box center [333, 132] width 136 height 13
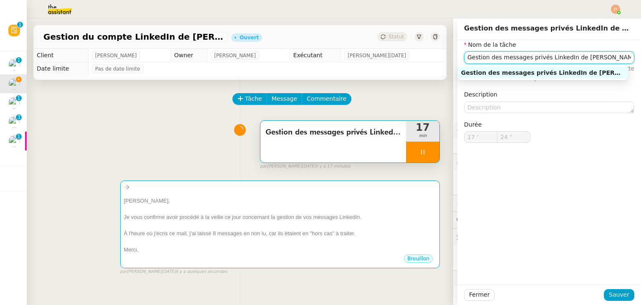
drag, startPoint x: 592, startPoint y: 59, endPoint x: 442, endPoint y: 62, distance: 149.8
click at [442, 62] on app-ticket "Gestion du compte LinkedIn de Charly LAMARD (post + gestion messages) - 22 sept…" at bounding box center [334, 161] width 614 height 286
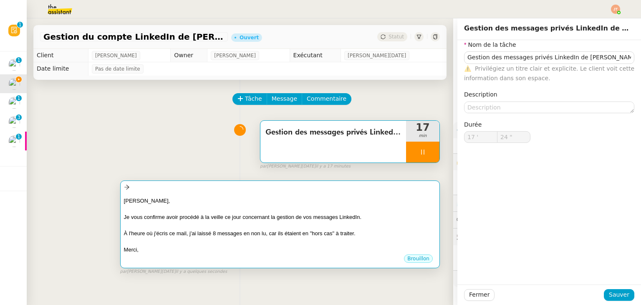
type input "25 ""
click at [241, 208] on div at bounding box center [280, 208] width 312 height 8
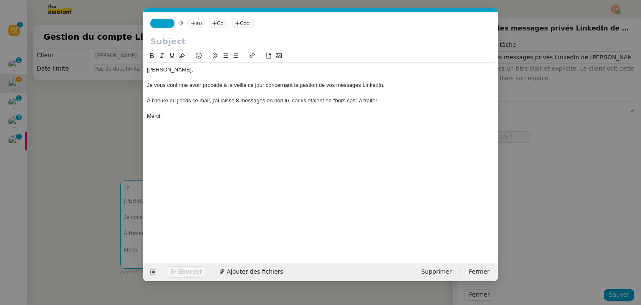
scroll to position [0, 18]
click at [200, 40] on input "text" at bounding box center [320, 41] width 341 height 13
paste input "Gestion des messages privés LinkedIn de Charly"
type input "Gestion des messages privés LinkedIn de Charly"
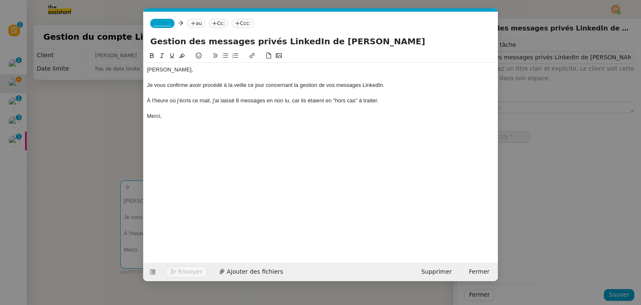
type input "26 ""
type input "Gestion des messages privés LinkedIn de Charly"
click at [191, 25] on icon at bounding box center [193, 23] width 5 height 5
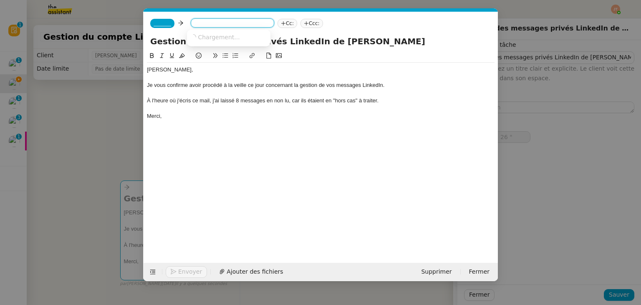
type input "27 ""
type input "bent"
type input "28 ""
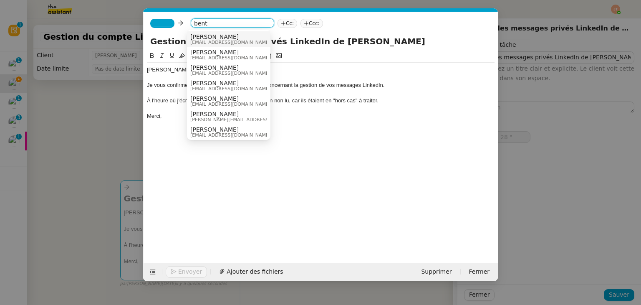
type input "bent"
click at [205, 40] on span "hugo@lachapelle.club" at bounding box center [230, 42] width 80 height 5
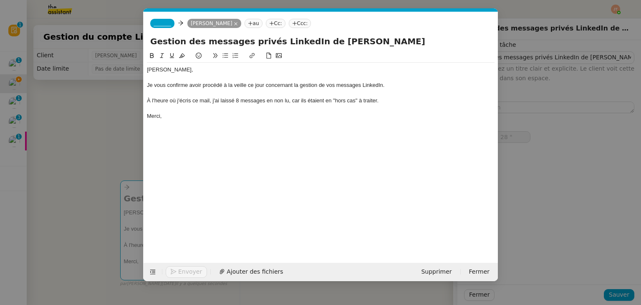
click at [150, 20] on app-ticket-composer-emailaddress "_______" at bounding box center [164, 23] width 28 height 7
click at [165, 23] on span "_______" at bounding box center [163, 23] width 18 height 6
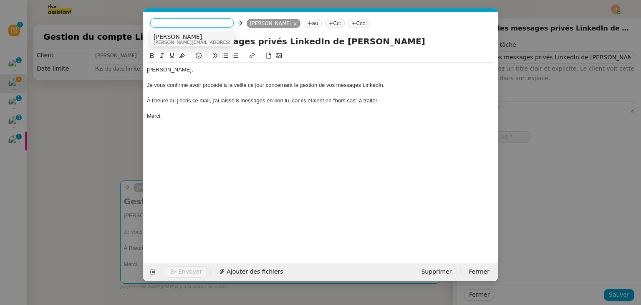
click at [172, 40] on span "camille@theassistant.com" at bounding box center [213, 42] width 118 height 5
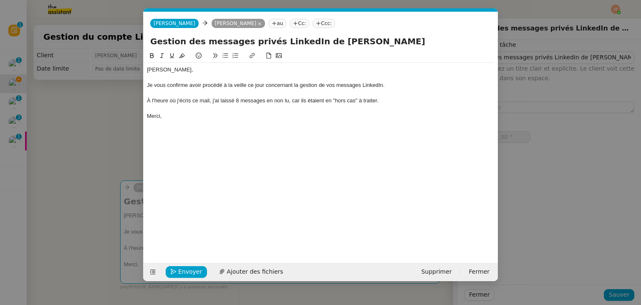
click at [108, 140] on nz-modal-container "Service TA - VOYAGE - PROPOSITION GLOBALE A utiliser dans le cadre de propositi…" at bounding box center [320, 152] width 641 height 305
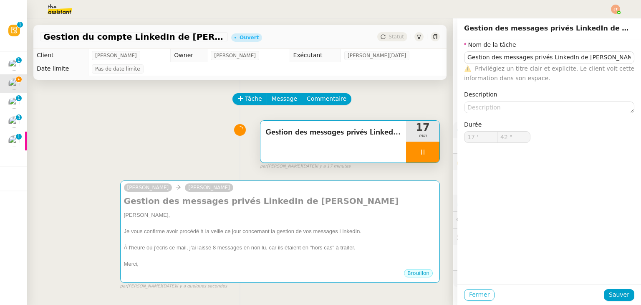
type input "43 ""
drag, startPoint x: 473, startPoint y: 296, endPoint x: 467, endPoint y: 277, distance: 20.2
click at [473, 296] on span "Fermer" at bounding box center [479, 294] width 20 height 10
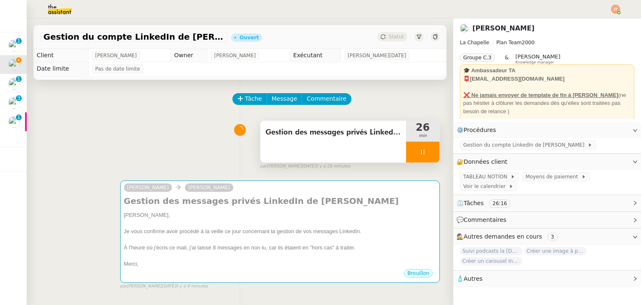
click at [412, 156] on div at bounding box center [422, 151] width 33 height 21
click at [428, 155] on icon at bounding box center [431, 152] width 7 height 7
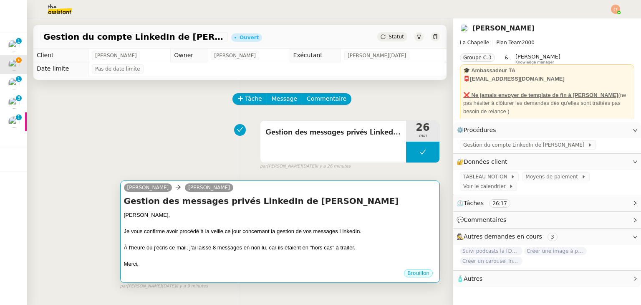
click at [312, 217] on div "Hugo," at bounding box center [280, 215] width 312 height 8
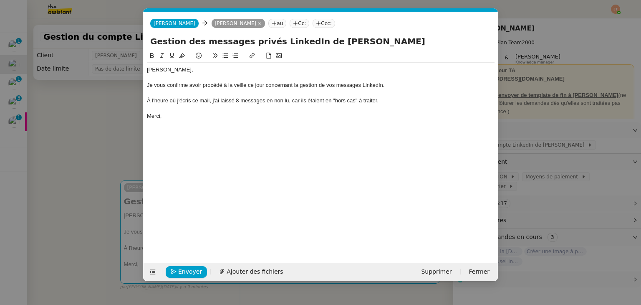
scroll to position [0, 18]
click at [184, 272] on span "Envoyer" at bounding box center [190, 272] width 24 height 10
click at [184, 272] on span "Confirmer l'envoi" at bounding box center [203, 272] width 50 height 10
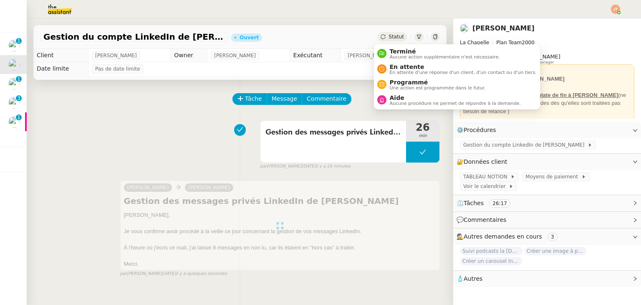
click at [391, 37] on span "Statut" at bounding box center [395, 37] width 15 height 6
click at [399, 57] on span "Aucune action supplémentaire n'est nécessaire." at bounding box center [445, 57] width 110 height 5
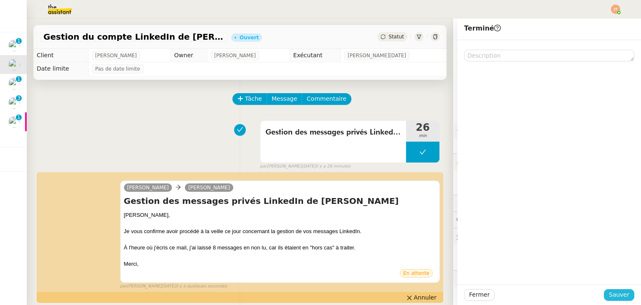
click at [609, 295] on span "Sauver" at bounding box center [619, 294] width 20 height 10
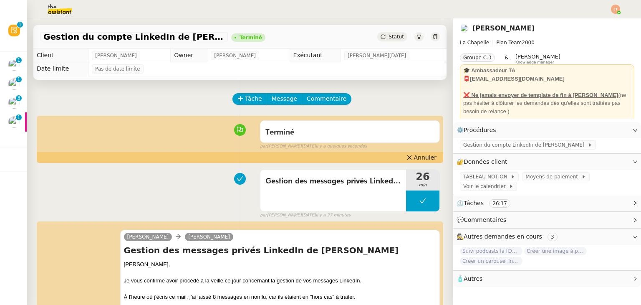
click at [63, 174] on div "Gestion des messages privés LinkedIn de Charly 26 min false par Jean-Noël D. il…" at bounding box center [240, 191] width 400 height 53
click at [616, 12] on img at bounding box center [615, 9] width 9 height 9
click at [597, 24] on li "Suivi" at bounding box center [593, 24] width 54 height 12
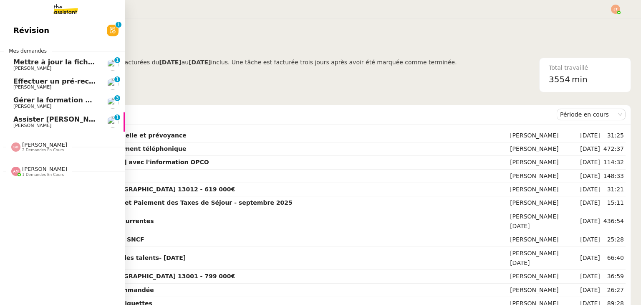
click at [61, 119] on span "Assister [PERSON_NAME] avec l'information OPCO" at bounding box center [107, 119] width 189 height 8
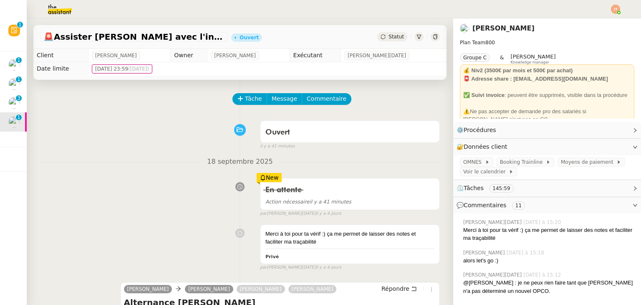
click at [393, 38] on span "Statut" at bounding box center [395, 37] width 15 height 6
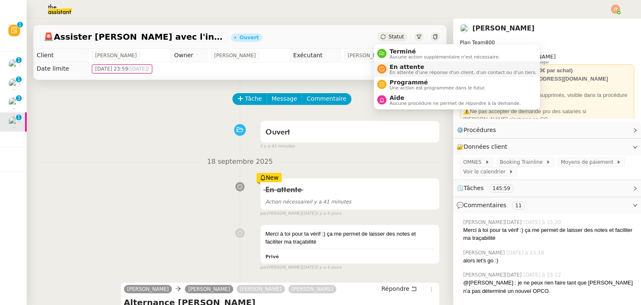
click at [405, 67] on span "En attente" at bounding box center [463, 66] width 147 height 7
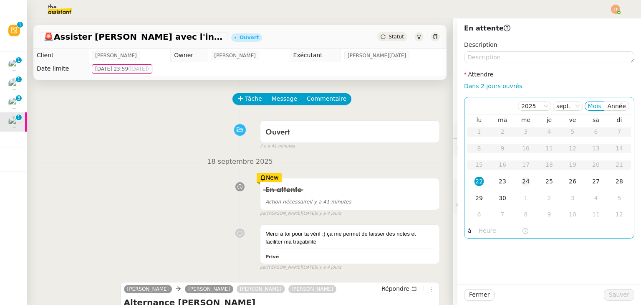
click at [521, 181] on div "24" at bounding box center [525, 180] width 9 height 9
click at [568, 183] on div "26" at bounding box center [572, 180] width 9 height 9
click at [482, 230] on input "text" at bounding box center [499, 231] width 43 height 10
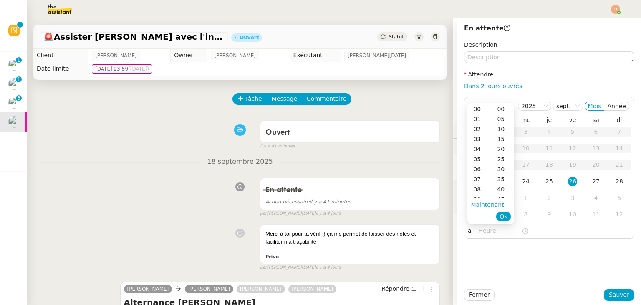
click at [481, 198] on ul "Maintenant Ok" at bounding box center [490, 210] width 47 height 25
click at [481, 196] on div "09" at bounding box center [478, 199] width 23 height 10
click at [495, 189] on div "40" at bounding box center [502, 189] width 23 height 10
type input "09:40"
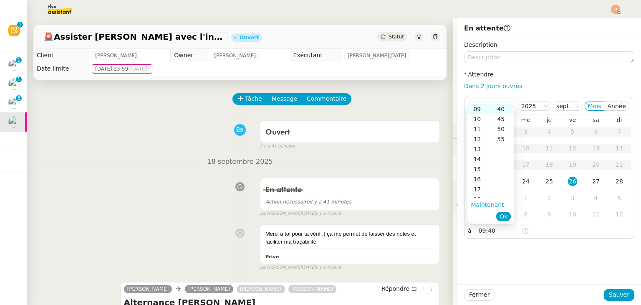
scroll to position [80, 0]
click at [504, 215] on span "Ok" at bounding box center [503, 216] width 8 height 8
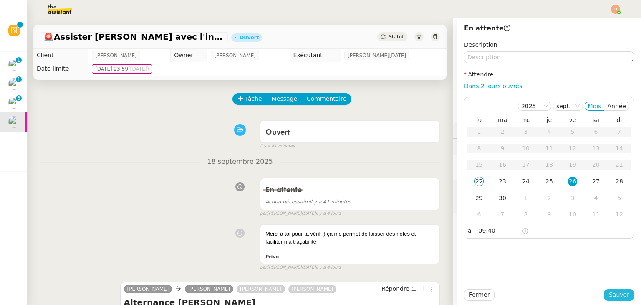
click at [613, 292] on span "Sauver" at bounding box center [619, 294] width 20 height 10
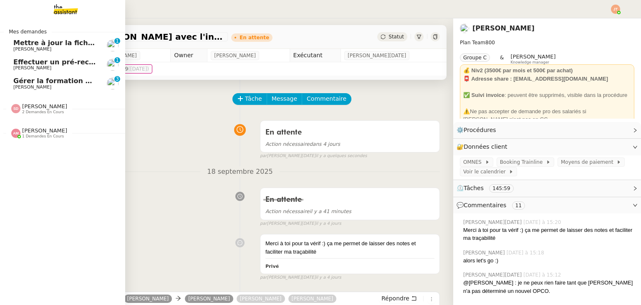
click at [32, 103] on span "[PERSON_NAME]" at bounding box center [44, 106] width 45 height 6
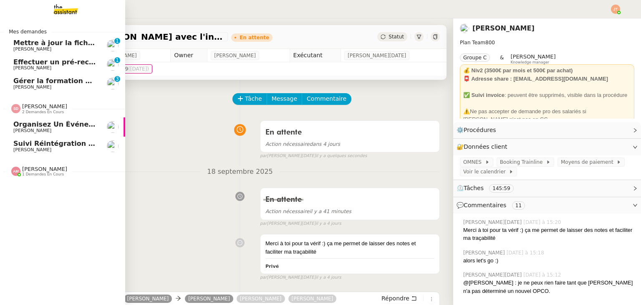
click at [32, 103] on span "[PERSON_NAME]" at bounding box center [44, 106] width 45 height 6
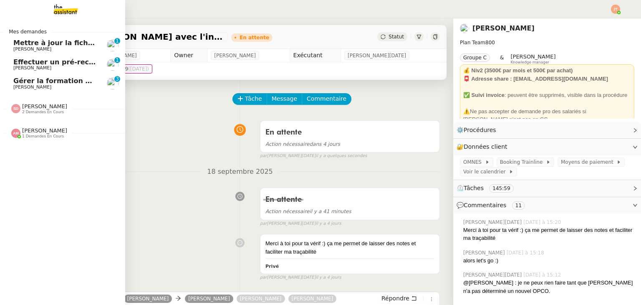
click at [42, 83] on span "Gérer la formation OPCO" at bounding box center [59, 81] width 93 height 8
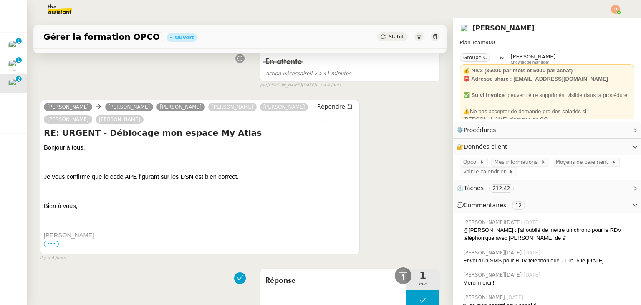
scroll to position [167, 0]
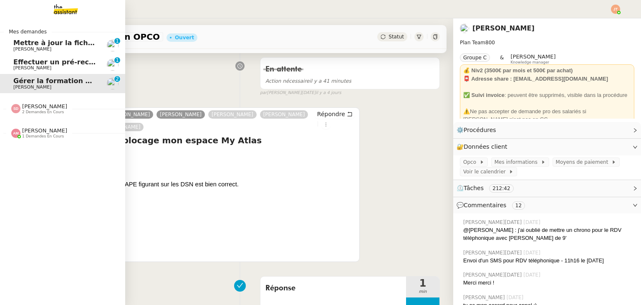
click at [51, 55] on link "Effectuer un pré-recrutement téléphonique Lydie Laulon 0 1 2 3 4 5 6 7 8 9" at bounding box center [62, 64] width 125 height 19
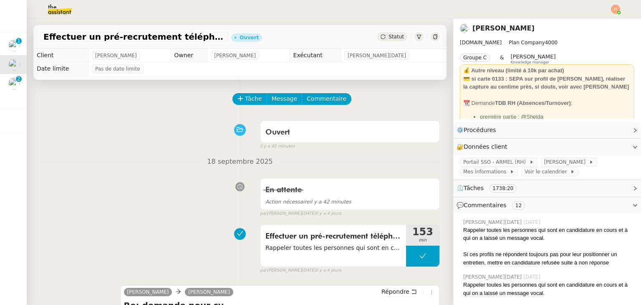
click at [377, 33] on div "Statut" at bounding box center [392, 36] width 30 height 9
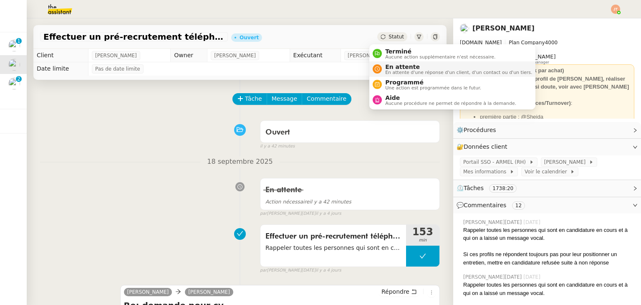
click at [398, 71] on span "En attente d'une réponse d'un client, d'un contact ou d'un tiers." at bounding box center [458, 72] width 147 height 5
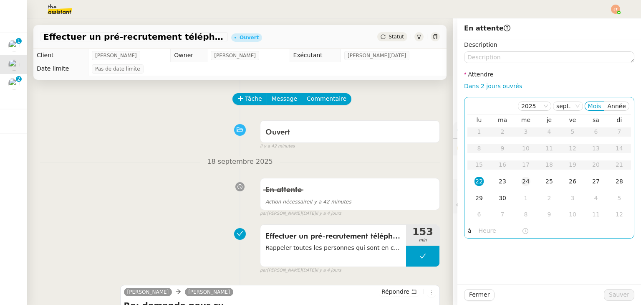
click at [521, 182] on div "24" at bounding box center [525, 180] width 9 height 9
click at [483, 227] on input "text" at bounding box center [499, 231] width 43 height 10
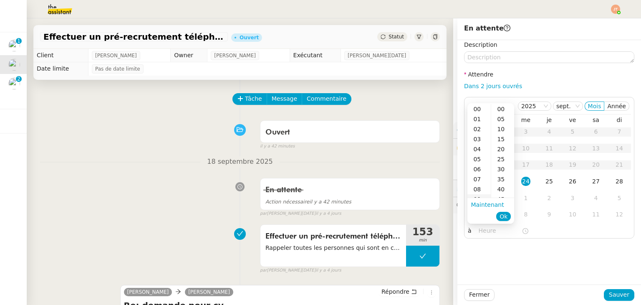
click at [480, 195] on div "09" at bounding box center [478, 199] width 23 height 10
click at [497, 189] on div "40" at bounding box center [502, 189] width 23 height 10
type input "09:40"
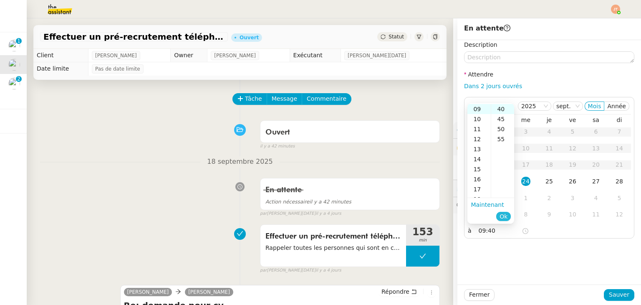
click at [505, 216] on span "Ok" at bounding box center [503, 216] width 8 height 8
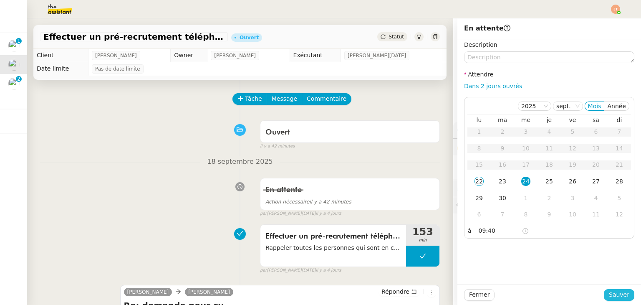
click at [609, 292] on span "Sauver" at bounding box center [619, 294] width 20 height 10
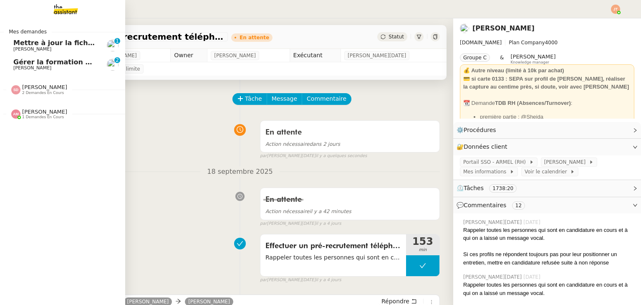
click at [19, 66] on span "[PERSON_NAME]" at bounding box center [32, 67] width 38 height 5
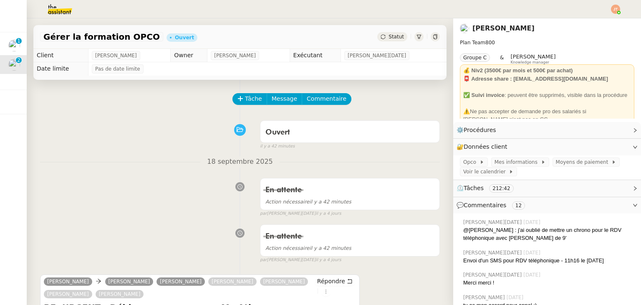
click at [237, 106] on div "Tâche Message Commentaire" at bounding box center [336, 103] width 206 height 20
click at [245, 99] on span "Tâche" at bounding box center [253, 99] width 17 height 10
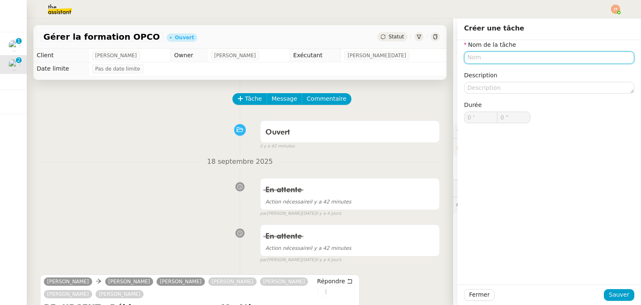
click at [488, 55] on input "text" at bounding box center [549, 57] width 170 height 12
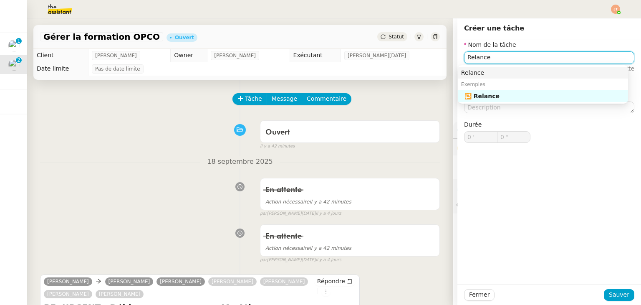
click at [483, 94] on div "🔁 Relance" at bounding box center [544, 96] width 160 height 8
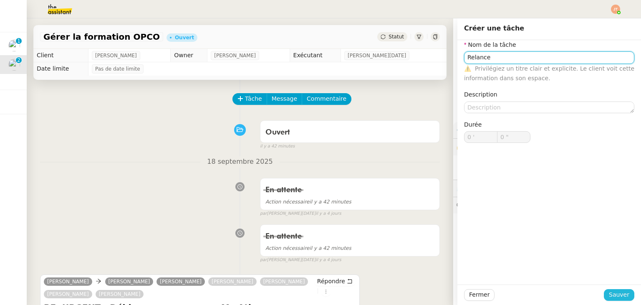
type input "Relance"
drag, startPoint x: 617, startPoint y: 293, endPoint x: 435, endPoint y: 177, distance: 215.3
click at [617, 292] on span "Sauver" at bounding box center [619, 294] width 20 height 10
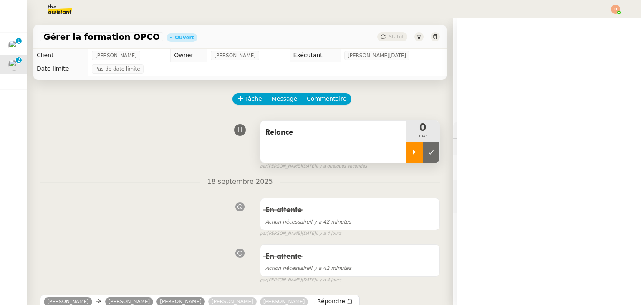
click at [406, 157] on div at bounding box center [414, 151] width 17 height 21
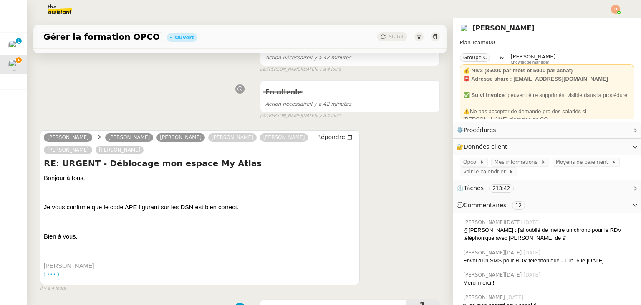
scroll to position [167, 0]
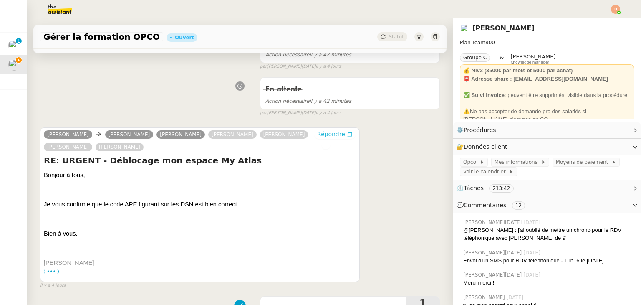
click at [317, 134] on span "Répondre" at bounding box center [331, 134] width 28 height 8
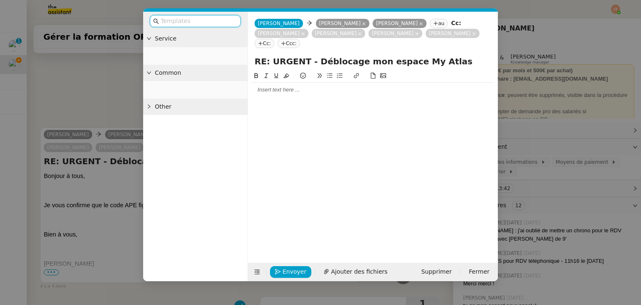
scroll to position [244, 0]
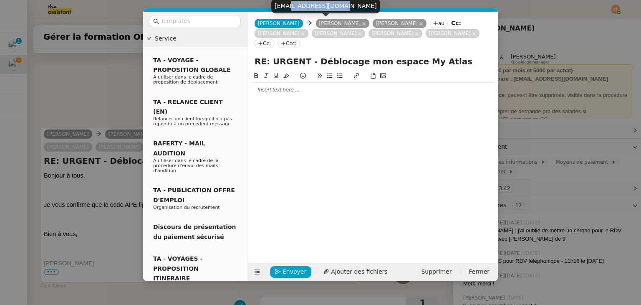
drag, startPoint x: 338, startPoint y: 5, endPoint x: 289, endPoint y: 7, distance: 49.7
click at [289, 7] on div "a.paze@agk-groupe.com" at bounding box center [325, 6] width 109 height 15
click at [356, 8] on nz-modal-container "Service TA - VOYAGE - PROPOSITION GLOBALE A utiliser dans le cadre de propositi…" at bounding box center [320, 152] width 641 height 305
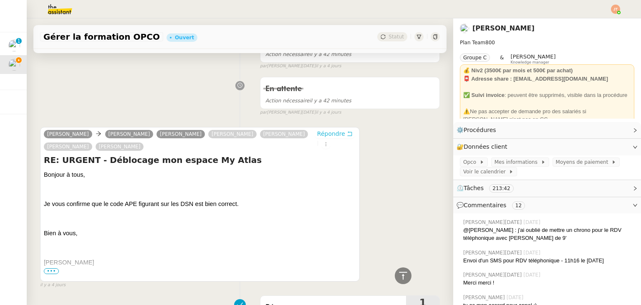
scroll to position [76, 0]
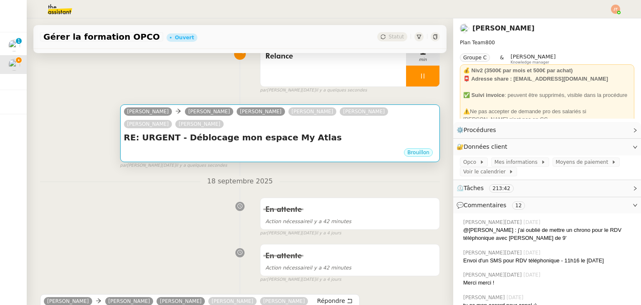
click at [275, 133] on h4 "RE: URGENT - Déblocage mon espace My Atlas" at bounding box center [280, 137] width 312 height 12
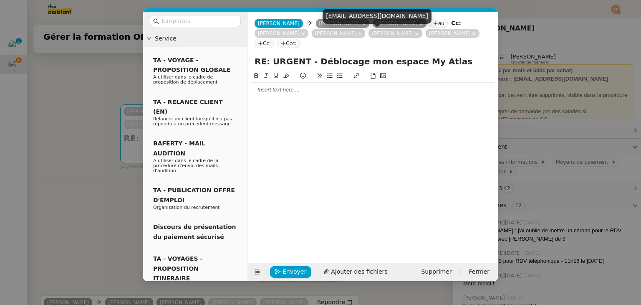
click at [325, 25] on div "axel@stracker.fr" at bounding box center [376, 19] width 109 height 21
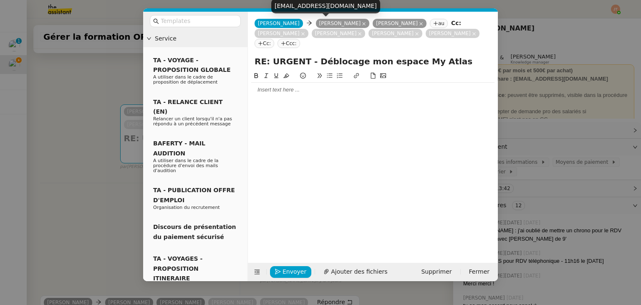
click at [362, 22] on icon at bounding box center [364, 24] width 4 height 4
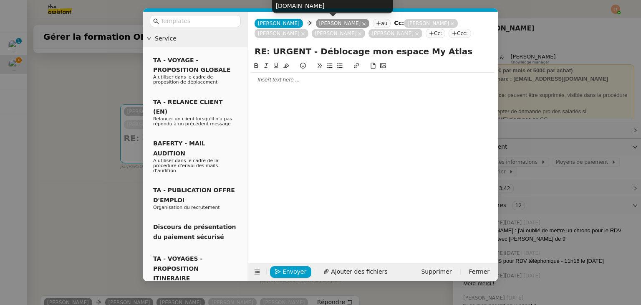
drag, startPoint x: 329, startPoint y: 6, endPoint x: 277, endPoint y: 7, distance: 51.7
click at [277, 7] on div "augustin@stracker.fr" at bounding box center [332, 1] width 121 height 25
click at [425, 37] on nz-tag "Cc:" at bounding box center [435, 33] width 20 height 9
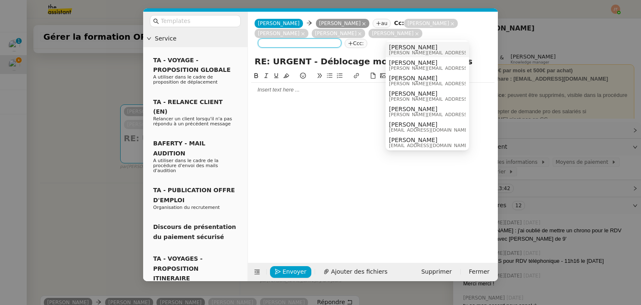
paste input "augustin@stracker.fr"
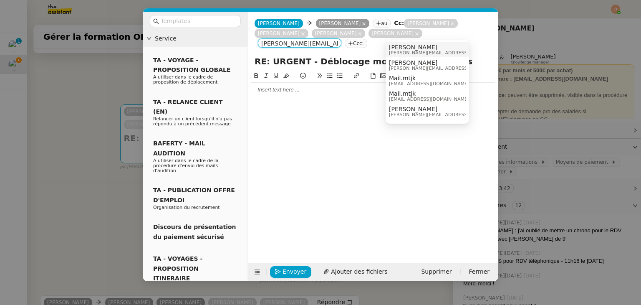
type input "augustin@stracker.fr"
click at [408, 50] on span "augustin@stracker.fr" at bounding box center [448, 52] width 118 height 5
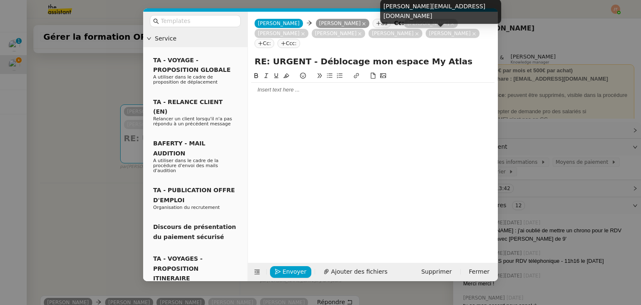
click at [405, 25] on div "augustin@stracker.fr" at bounding box center [440, 14] width 121 height 30
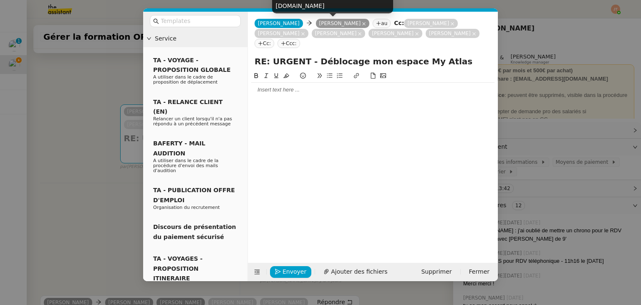
click at [362, 23] on icon at bounding box center [364, 24] width 4 height 4
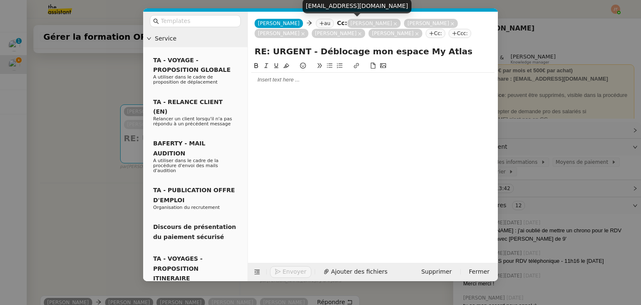
click at [394, 23] on icon at bounding box center [395, 23] width 3 height 3
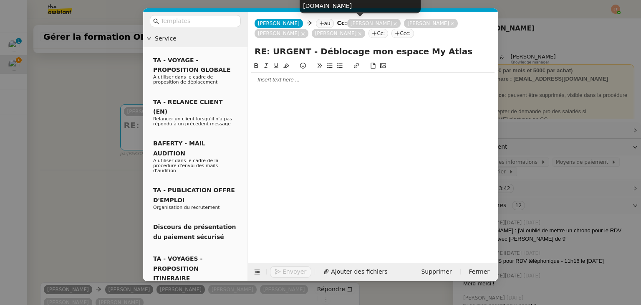
click at [394, 24] on icon at bounding box center [395, 23] width 3 height 3
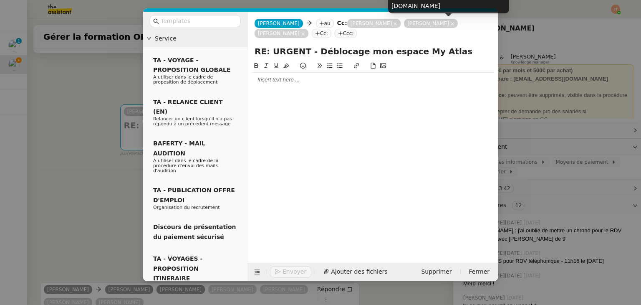
click at [450, 23] on icon at bounding box center [452, 24] width 4 height 4
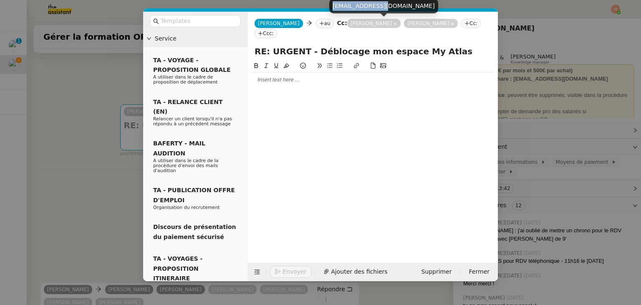
drag, startPoint x: 373, startPoint y: 5, endPoint x: 334, endPoint y: 7, distance: 39.7
click at [334, 7] on div "axel@stracker.fr" at bounding box center [383, 6] width 109 height 15
click at [316, 22] on nz-tag "au" at bounding box center [325, 23] width 18 height 9
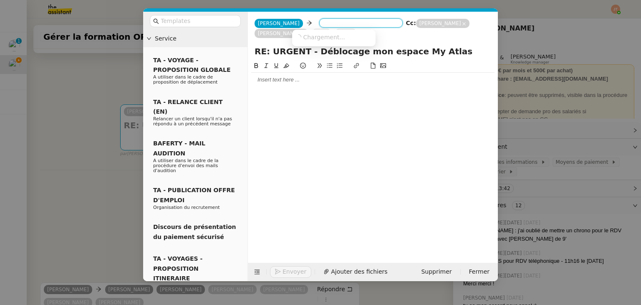
click at [322, 24] on input at bounding box center [360, 24] width 77 height 8
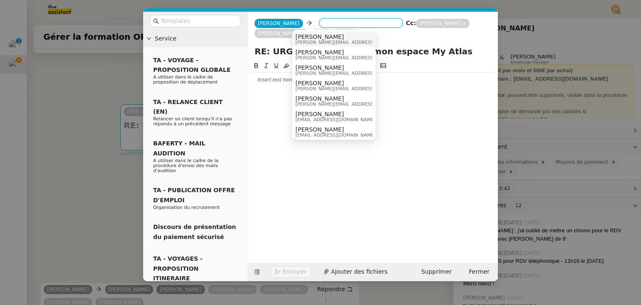
paste input "axel@stracker.fr"
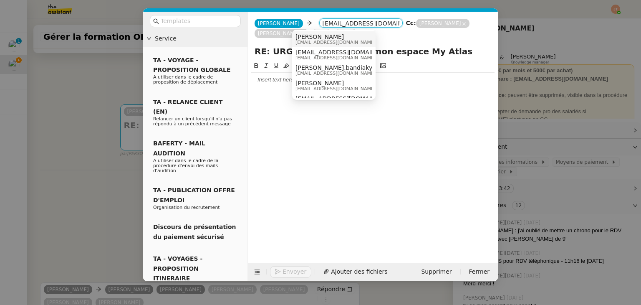
type input "axel@stracker.fr"
click at [317, 40] on span "axel@stracker.fr" at bounding box center [335, 42] width 80 height 5
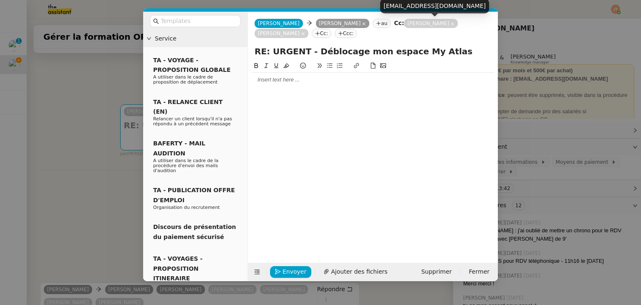
click at [450, 23] on icon at bounding box center [452, 24] width 4 height 4
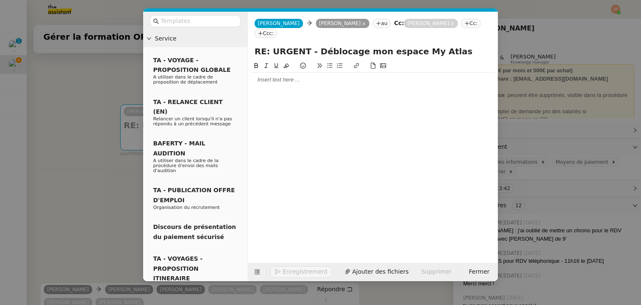
click at [283, 76] on div at bounding box center [372, 80] width 243 height 14
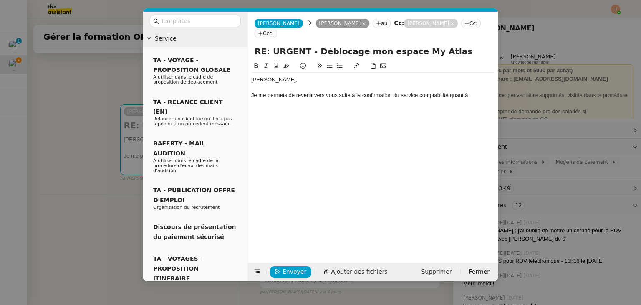
click at [69, 179] on nz-modal-container "Service TA - VOYAGE - PROPOSITION GLOBALE A utiliser dans le cadre de propositi…" at bounding box center [320, 152] width 641 height 305
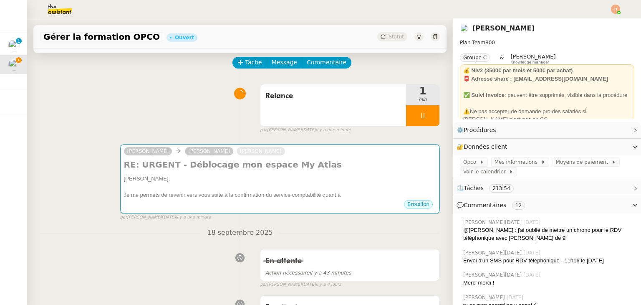
scroll to position [34, 0]
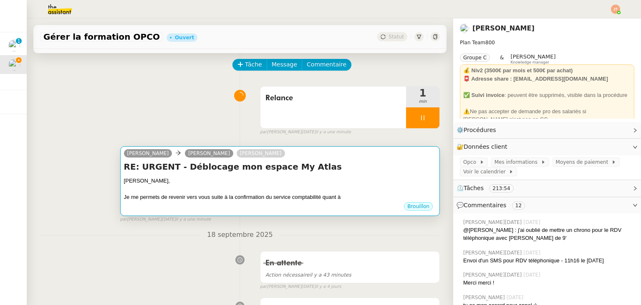
click at [234, 189] on div at bounding box center [280, 189] width 312 height 8
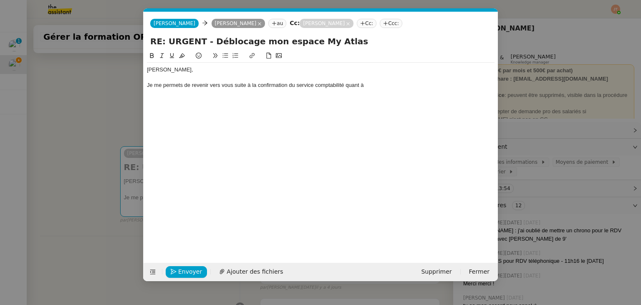
scroll to position [0, 18]
click at [397, 88] on div "Je me permets de revenir vers vous suite à la confirmation du service comptabil…" at bounding box center [320, 85] width 347 height 8
click at [144, 115] on nz-spin "Axel, Je me permets de revenir vers vous suite à la confirmation du service com…" at bounding box center [320, 152] width 354 height 202
click at [109, 113] on nz-modal-container "Service TA - VOYAGE - PROPOSITION GLOBALE A utiliser dans le cadre de propositi…" at bounding box center [320, 152] width 641 height 305
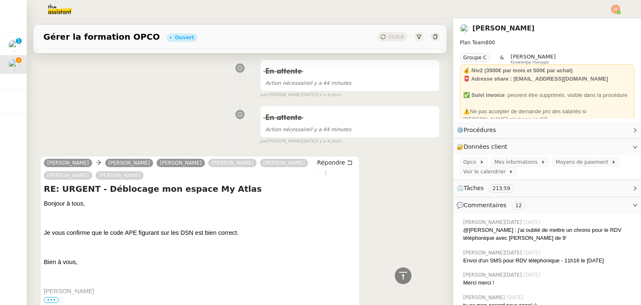
scroll to position [76, 0]
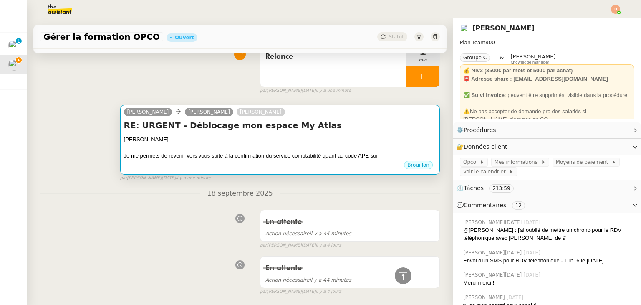
click at [305, 124] on h4 "RE: URGENT - Déblocage mon espace My Atlas" at bounding box center [280, 125] width 312 height 12
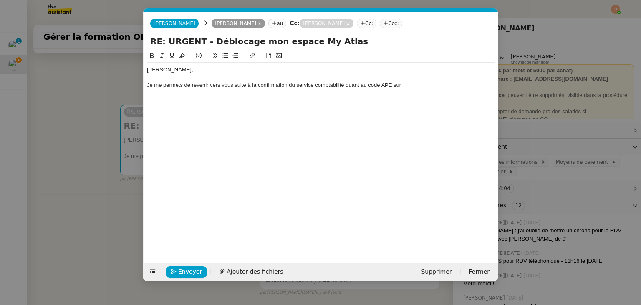
scroll to position [0, 18]
click at [418, 83] on div "Je me permets de revenir vers vous suite à la confirmation du service comptabil…" at bounding box center [320, 85] width 347 height 8
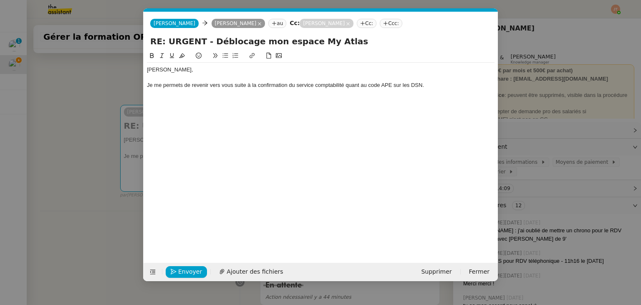
click at [221, 55] on button at bounding box center [225, 56] width 10 height 10
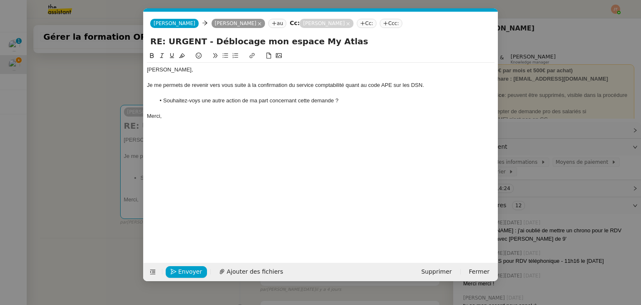
click at [190, 98] on li "Souhaitez-voys une autre action de ma part concernant cette demande ?" at bounding box center [325, 101] width 340 height 8
click at [0, 0] on lt-span "vous" at bounding box center [0, 0] width 0 height 0
click at [182, 113] on div "Merci," at bounding box center [320, 116] width 347 height 8
click at [195, 268] on span "Envoyer" at bounding box center [190, 272] width 24 height 10
click at [195, 268] on span "Confirmer l'envoi" at bounding box center [203, 272] width 50 height 10
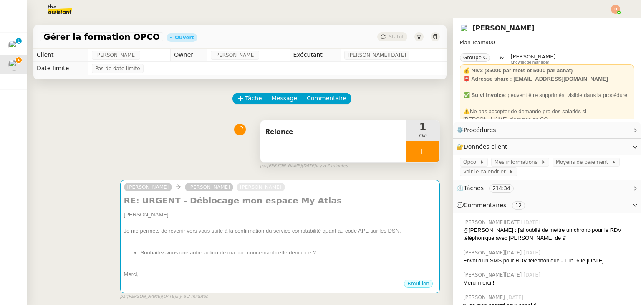
scroll to position [0, 0]
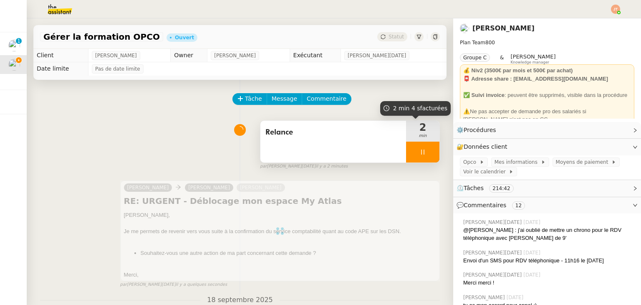
click at [406, 149] on div at bounding box center [422, 151] width 33 height 21
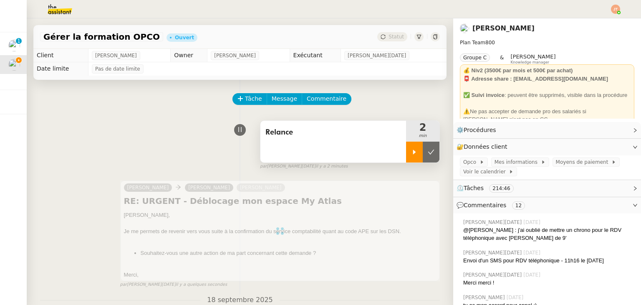
click at [428, 151] on icon at bounding box center [431, 152] width 7 height 7
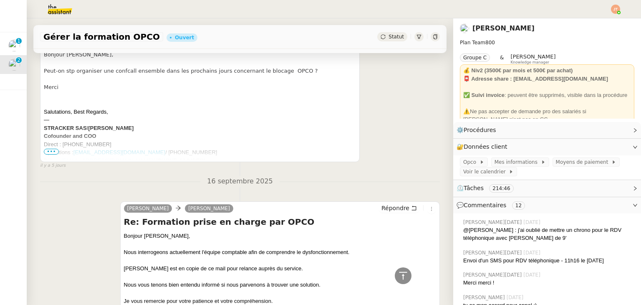
scroll to position [918, 0]
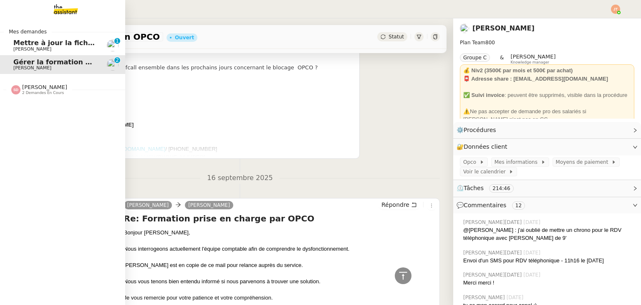
click at [27, 64] on span "Gérer la formation OPCO" at bounding box center [59, 62] width 93 height 8
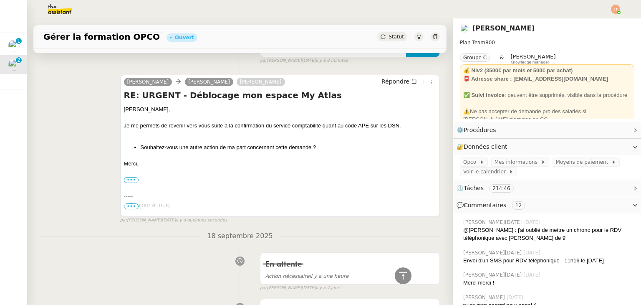
scroll to position [0, 0]
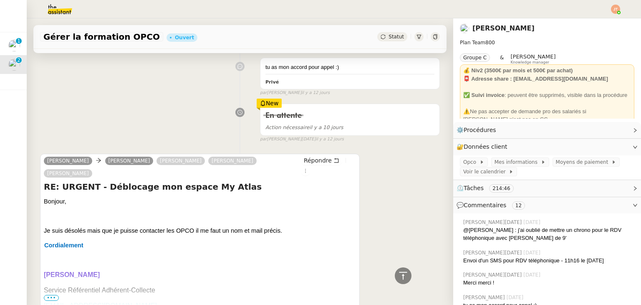
scroll to position [2920, 0]
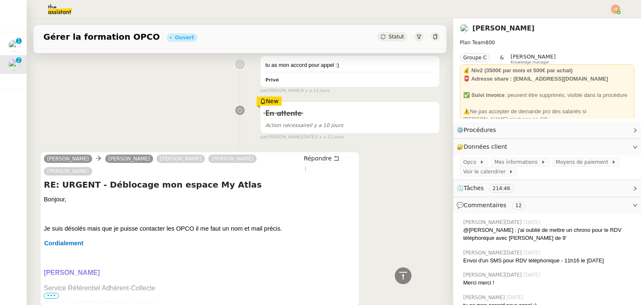
click at [264, 96] on div "New" at bounding box center [269, 100] width 25 height 9
click at [276, 102] on div "En attente Action nécessaire il y a 10 jours" at bounding box center [349, 117] width 179 height 31
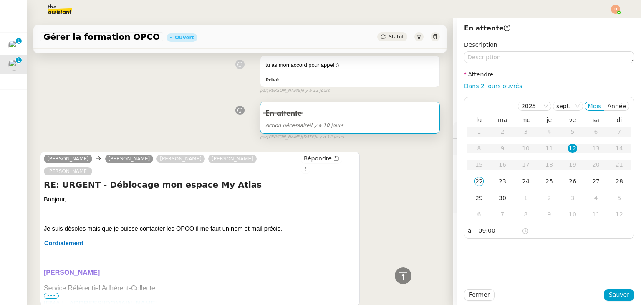
click at [185, 100] on div "En attente Action nécessaire il y a 10 jours false par Jean-Noël D. il y a 12 j…" at bounding box center [240, 119] width 400 height 43
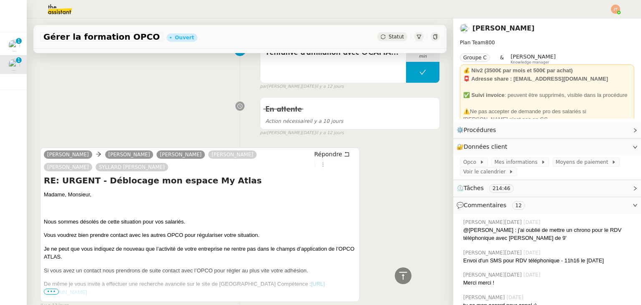
scroll to position [1821, 0]
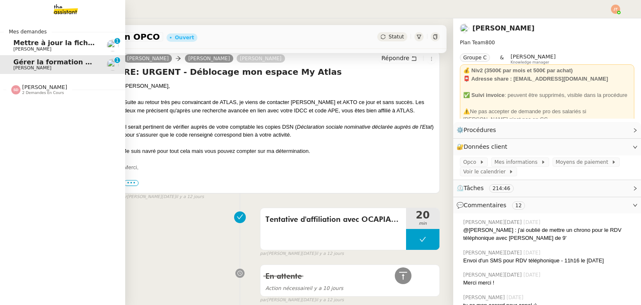
click at [47, 43] on span "Mettre à jour la fiche de l'immeuble" at bounding box center [80, 43] width 134 height 8
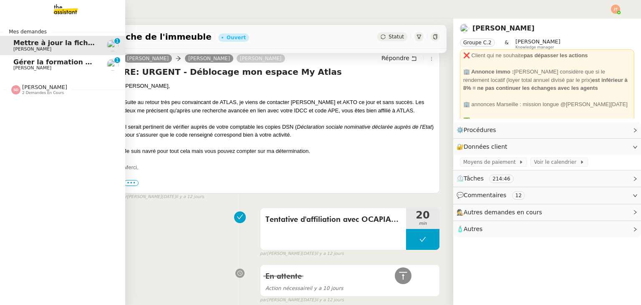
click at [56, 62] on span "Gérer la formation OPCO" at bounding box center [59, 62] width 93 height 8
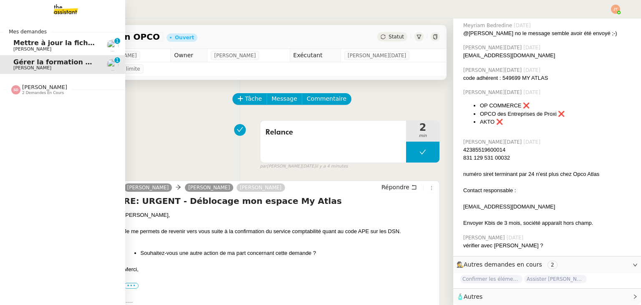
click at [34, 44] on span "Mettre à jour la fiche de l'immeuble" at bounding box center [80, 43] width 134 height 8
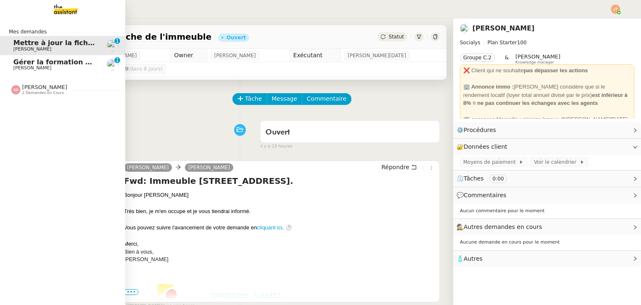
click at [60, 65] on span "Gérer la formation OPCO" at bounding box center [59, 62] width 93 height 8
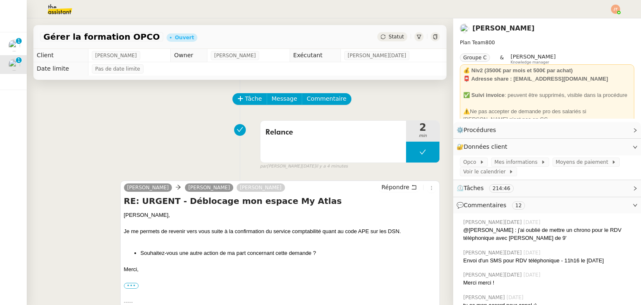
click at [388, 40] on span "Statut" at bounding box center [395, 37] width 15 height 6
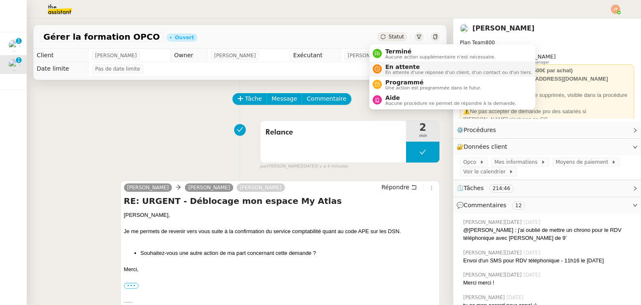
click at [386, 71] on span "En attente d'une réponse d'un client, d'un contact ou d'un tiers." at bounding box center [458, 72] width 147 height 5
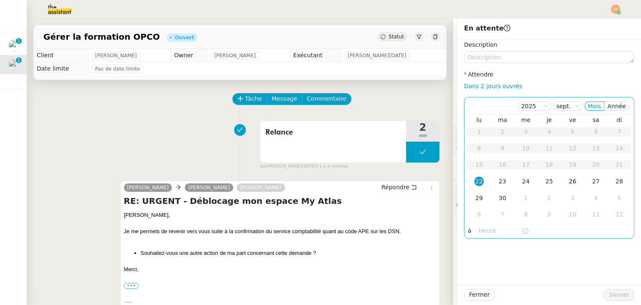
click at [568, 182] on div "26" at bounding box center [572, 180] width 9 height 9
click at [479, 231] on input "text" at bounding box center [499, 231] width 43 height 10
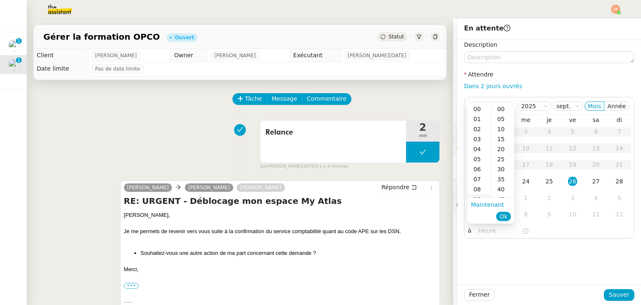
click at [479, 196] on div "09" at bounding box center [478, 199] width 23 height 10
click at [498, 191] on div "40" at bounding box center [502, 189] width 23 height 10
type input "09:40"
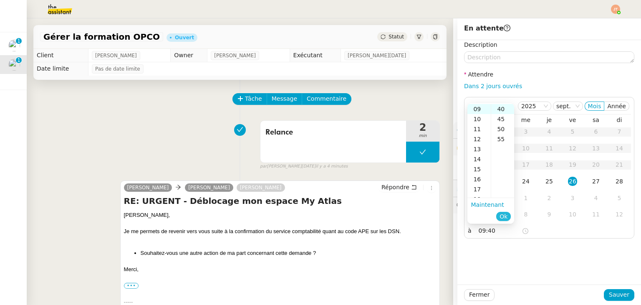
click at [504, 214] on span "Ok" at bounding box center [503, 216] width 8 height 8
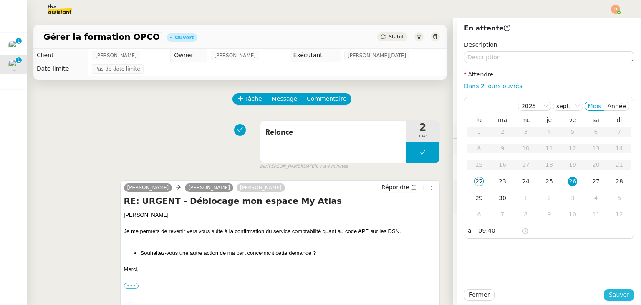
click at [612, 296] on span "Sauver" at bounding box center [619, 294] width 20 height 10
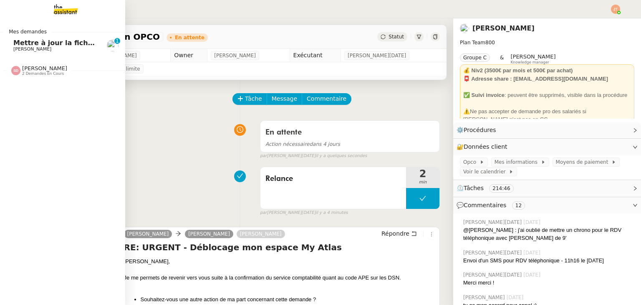
click at [41, 45] on span "Mettre à jour la fiche de l'immeuble" at bounding box center [80, 43] width 134 height 8
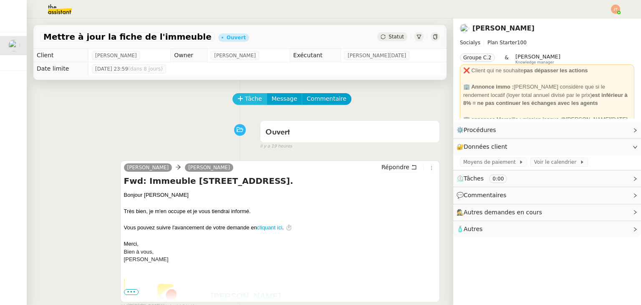
click at [239, 98] on button "Tâche" at bounding box center [249, 99] width 35 height 12
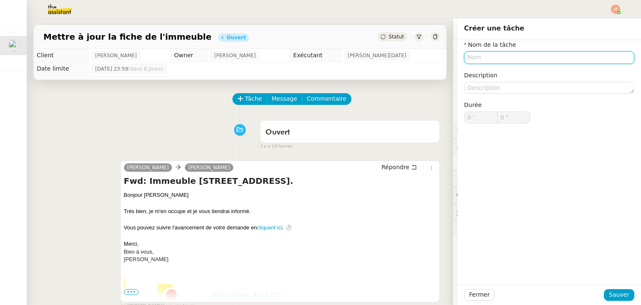
click at [474, 60] on input "text" at bounding box center [549, 57] width 170 height 12
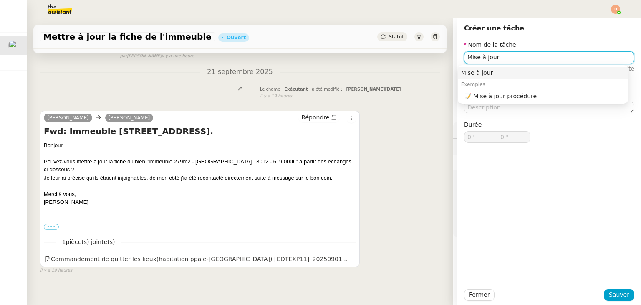
scroll to position [250, 0]
click at [498, 57] on input "Mise à jour" at bounding box center [549, 57] width 170 height 12
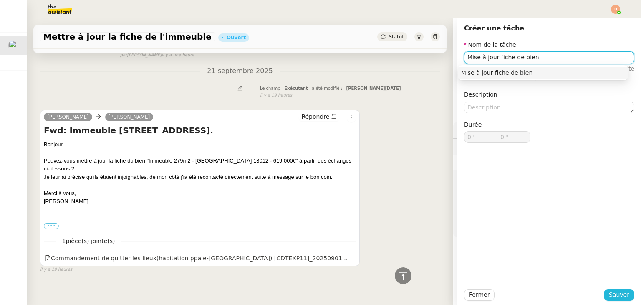
type input "Mise à jour fiche de bien"
click at [609, 296] on span "Sauver" at bounding box center [619, 294] width 20 height 10
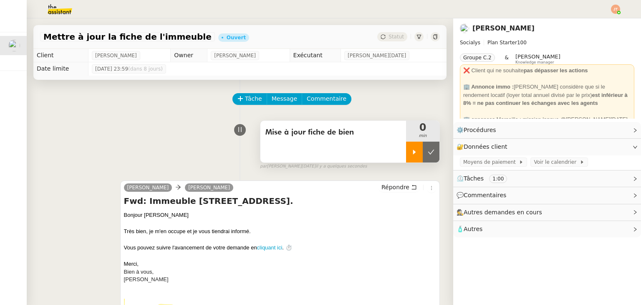
click at [406, 157] on div at bounding box center [414, 151] width 17 height 21
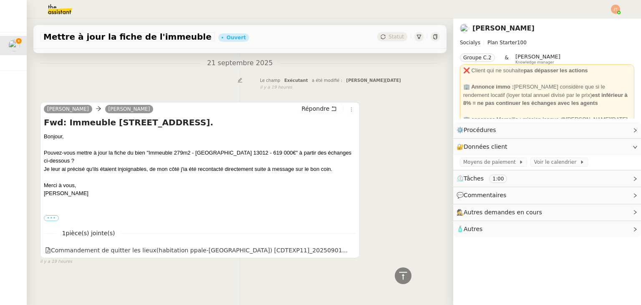
scroll to position [284, 0]
click at [348, 247] on icon at bounding box center [350, 249] width 5 height 5
click at [52, 215] on label "•••" at bounding box center [51, 218] width 15 height 6
click at [0, 0] on input "•••" at bounding box center [0, 0] width 0 height 0
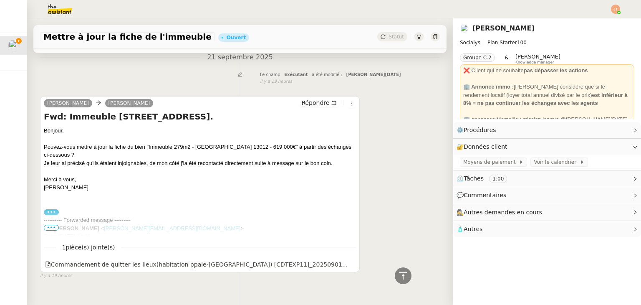
click at [54, 229] on span "•••" at bounding box center [51, 227] width 15 height 6
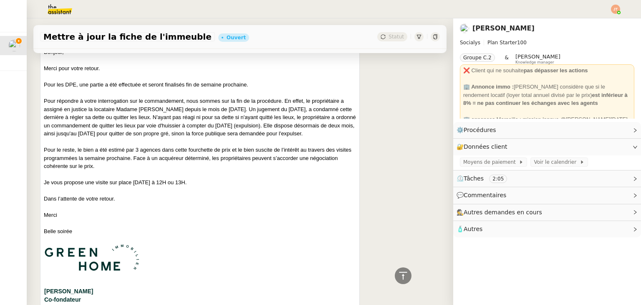
scroll to position [493, 0]
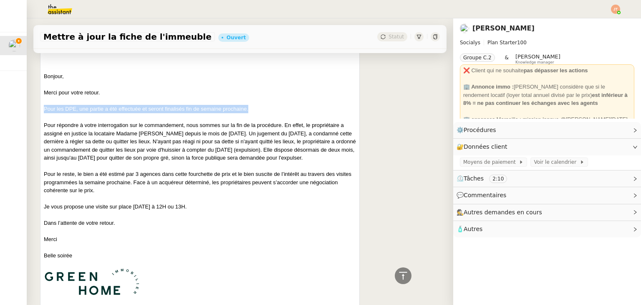
drag, startPoint x: 250, startPoint y: 110, endPoint x: 43, endPoint y: 108, distance: 207.3
copy p "Pour les DPE, une partie a été effectuée et seront finalisés fin de semaine pro…"
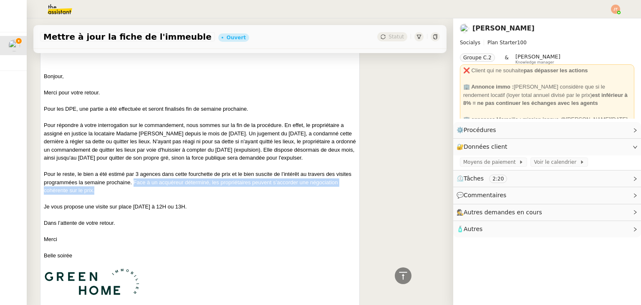
drag, startPoint x: 156, startPoint y: 199, endPoint x: 150, endPoint y: 192, distance: 9.1
click at [150, 192] on p "Pour le reste, le bien a été estimé par 3 agences dans cette fourchette de prix…" at bounding box center [200, 182] width 312 height 25
copy span "Face à un acquéreur déterminé, les propriétaires peuvent s’accorder une négocia…"
drag, startPoint x: 112, startPoint y: 164, endPoint x: 284, endPoint y: 125, distance: 176.7
click at [284, 125] on p "Pour répondre à votre interrogation sur le commandement, nous sommes sur la fin…" at bounding box center [200, 141] width 312 height 41
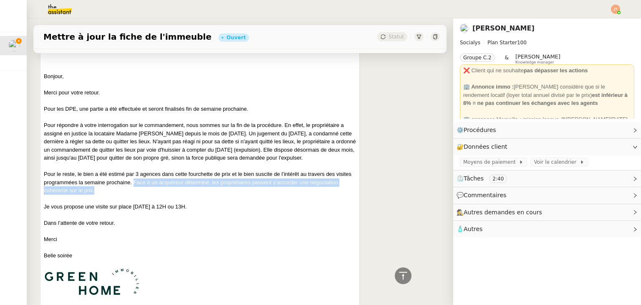
copy span "En effet, le propriétaire a assigné en justice la locataire Madame Aïcha GRONNE…"
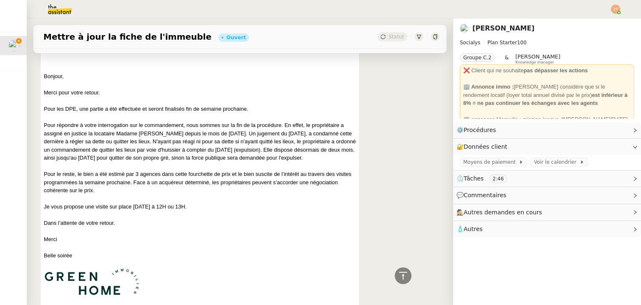
click at [137, 194] on p "Pour le reste, le bien a été estimé par 3 agences dans cette fourchette de prix…" at bounding box center [200, 182] width 312 height 25
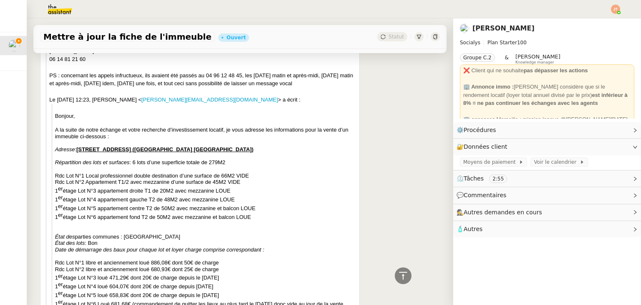
scroll to position [1076, 0]
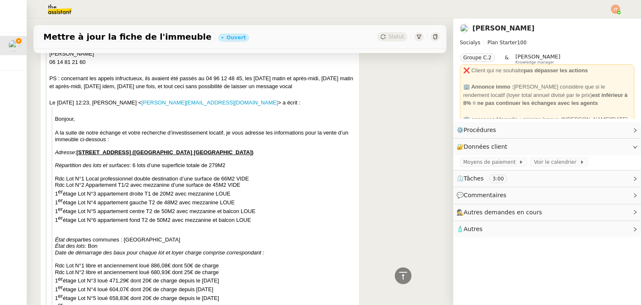
drag, startPoint x: 235, startPoint y: 170, endPoint x: 78, endPoint y: 169, distance: 156.8
click at [78, 156] on p "Adresse : 5 Grand Rue 13012 Marseille (quartier village des Caillols)" at bounding box center [205, 152] width 301 height 7
copy span "5 Grand Rue 13012 Marseille (quartier village des Caillols)"
click at [162, 130] on p at bounding box center [205, 126] width 301 height 7
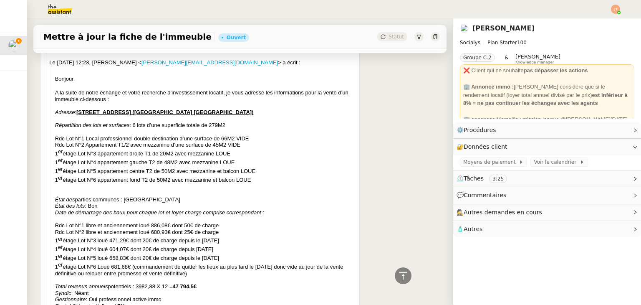
scroll to position [1118, 0]
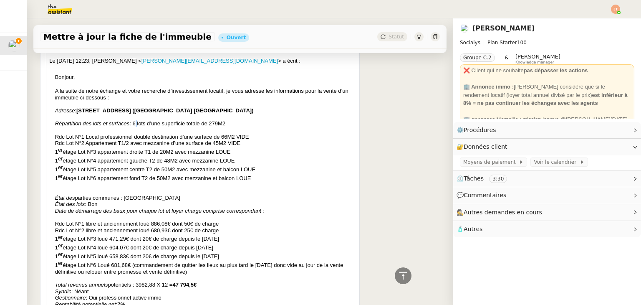
click at [136, 126] on span ": 6 lots d’une superficie totale de 279M2" at bounding box center [177, 123] width 96 height 6
drag, startPoint x: 55, startPoint y: 140, endPoint x: 256, endPoint y: 196, distance: 209.1
click at [256, 196] on span "A la suite de notre échange et votre recherche d’investissement locatif, je vou…" at bounding box center [205, 217] width 301 height 272
copy span "Répartition des lots et surfaces : 6 lots d’une superficie totale de 279M2 Rdc …"
click at [143, 214] on span "Date de démarrage des baux pour chaque lot et loyer charge comprise corresponda…" at bounding box center [159, 210] width 209 height 6
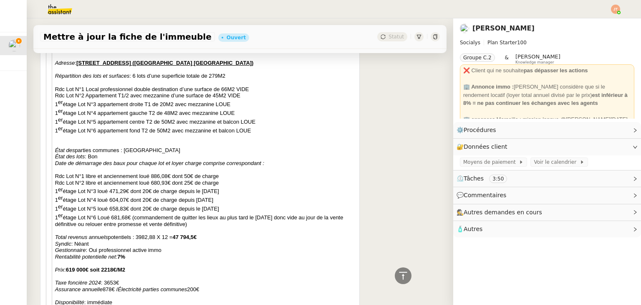
scroll to position [1201, 0]
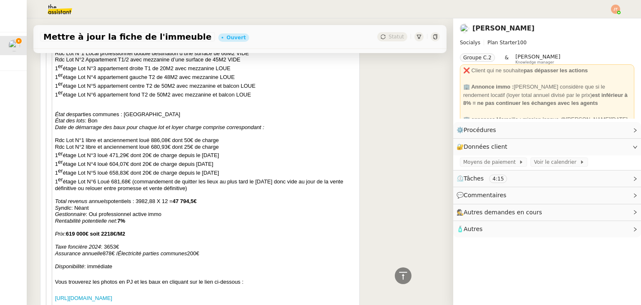
drag, startPoint x: 55, startPoint y: 156, endPoint x: 216, endPoint y: 206, distance: 168.6
click at [216, 206] on span "A la suite de notre échange et votre recherche d’investissement locatif, je vou…" at bounding box center [205, 134] width 301 height 272
copy span "Rdc Lot N°1 libre et anciennement loué 886,08€ dont 50€ de charge Rdc Lot N°2 l…"
click at [240, 150] on p "Rdc Lot N°2 libre et anciennement loué 680,93€ dont 25€ de charge" at bounding box center [205, 146] width 301 height 7
drag, startPoint x: 55, startPoint y: 214, endPoint x: 197, endPoint y: 214, distance: 141.8
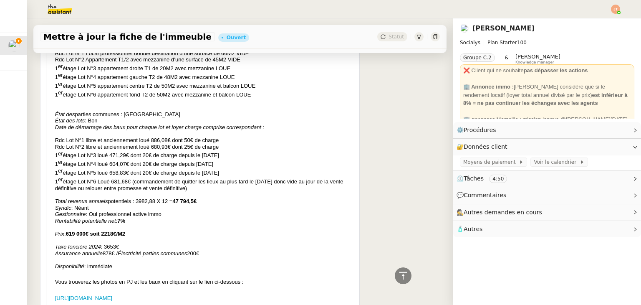
click at [197, 204] on p "Total revenus annuels potentiels : 3982,88 X 12 = 47 794,5€" at bounding box center [205, 201] width 301 height 7
drag, startPoint x: 195, startPoint y: 216, endPoint x: 55, endPoint y: 215, distance: 139.7
click at [55, 204] on p "Total revenus annuels potentiels : 3982,88 X 12 = 47 794,5€" at bounding box center [205, 201] width 301 height 7
copy p "Total revenus annuels potentiels : 3982,88 X 12 = 47 794,5€"
click at [128, 159] on span "étage Lot N°3 loué 471,29€ dont 20€ de charge depuis le 30 Mai 2022" at bounding box center [141, 155] width 156 height 6
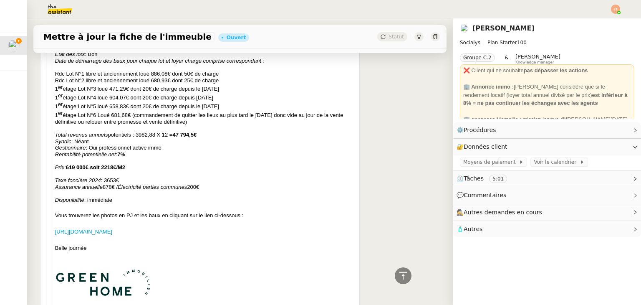
scroll to position [1285, 0]
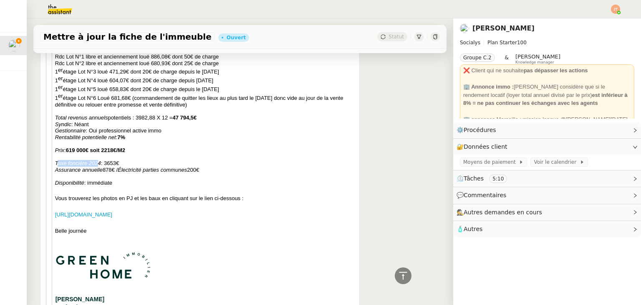
drag, startPoint x: 56, startPoint y: 179, endPoint x: 98, endPoint y: 178, distance: 41.3
click at [98, 166] on span "Taxe foncière 2024" at bounding box center [78, 163] width 46 height 6
drag, startPoint x: 128, startPoint y: 177, endPoint x: 53, endPoint y: 179, distance: 75.1
click at [53, 179] on blockquote "Bonjour, A la suite de notre échange et votre recherche d’investissement locati…" at bounding box center [204, 195] width 305 height 594
copy p "Taxe foncière 2024 : 3653€"
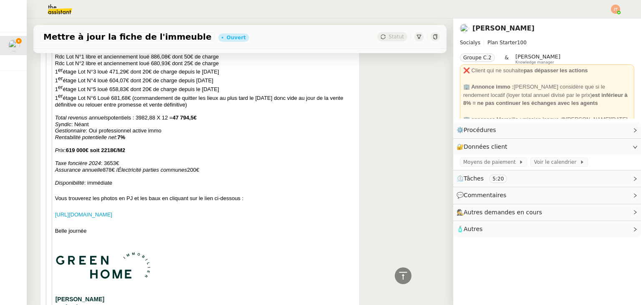
click at [136, 154] on p "Prix : 619 000€ soit 2218€/M2" at bounding box center [205, 150] width 301 height 7
drag, startPoint x: 54, startPoint y: 186, endPoint x: 202, endPoint y: 186, distance: 148.5
click at [202, 186] on blockquote "Bonjour, A la suite de notre échange et votre recherche d’investissement locati…" at bounding box center [204, 195] width 305 height 594
copy p "Assurance annuelle 878€ / Électricité parties communes 200€"
click at [156, 133] on span ": Oui professionnel active immo" at bounding box center [124, 130] width 76 height 6
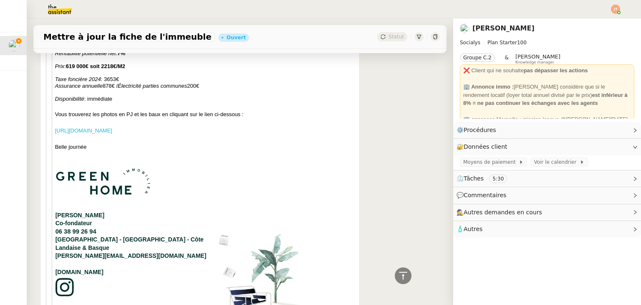
scroll to position [1368, 0]
click at [108, 134] on link "https://drive.google.com/drive/folders/1wvsFdPf5dXWU81vgV8rJckxrx8yreVON?usp=sh…" at bounding box center [83, 131] width 57 height 6
click at [112, 134] on link "https://drive.google.com/drive/folders/1wvsFdPf5dXWU81vgV8rJckxrx8yreVON?usp=sh…" at bounding box center [83, 131] width 57 height 6
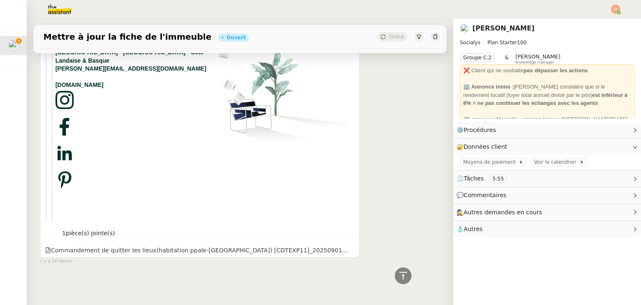
scroll to position [1577, 0]
click at [347, 247] on icon at bounding box center [350, 249] width 6 height 6
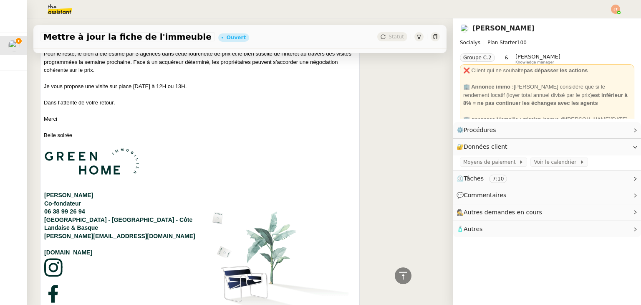
scroll to position [617, 0]
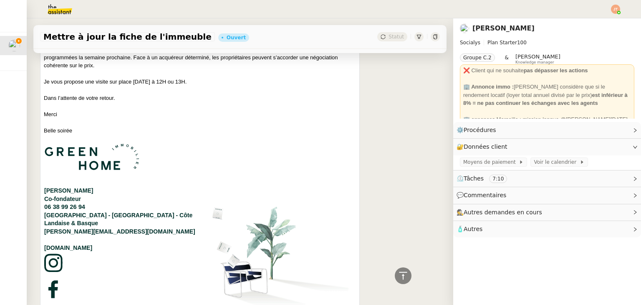
drag, startPoint x: 88, startPoint y: 199, endPoint x: 45, endPoint y: 199, distance: 43.4
click at [45, 199] on font "Samuel Dadoun Co-fondateur 06 38 99 26 94 Marseille - Pays d'Aix - Paris - Var …" at bounding box center [122, 247] width 156 height 208
copy font "Samuel Dadoun"
click at [138, 204] on td "Samuel Dadoun Co-fondateur 06 38 99 26 94 Marseille - Pays d'Aix - Paris - Var …" at bounding box center [122, 255] width 157 height 225
drag, startPoint x: 85, startPoint y: 215, endPoint x: 45, endPoint y: 216, distance: 40.1
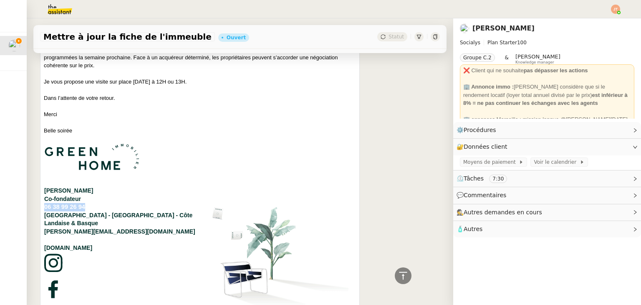
click at [45, 216] on td "Samuel Dadoun Co-fondateur 06 38 99 26 94 Marseille - Pays d'Aix - Paris - Var …" at bounding box center [122, 255] width 157 height 225
click at [105, 224] on font "Samuel Dadoun Co-fondateur 06 38 99 26 94 Marseille - Pays d'Aix - Paris - Var …" at bounding box center [122, 247] width 156 height 208
drag, startPoint x: 136, startPoint y: 240, endPoint x: 45, endPoint y: 239, distance: 91.4
click at [45, 239] on td "Samuel Dadoun Co-fondateur 06 38 99 26 94 Marseille - Pays d'Aix - Paris - Var …" at bounding box center [122, 255] width 157 height 225
click at [157, 118] on p "Merci" at bounding box center [200, 114] width 312 height 8
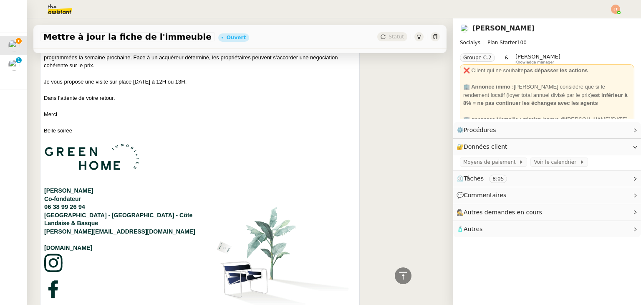
scroll to position [451, 0]
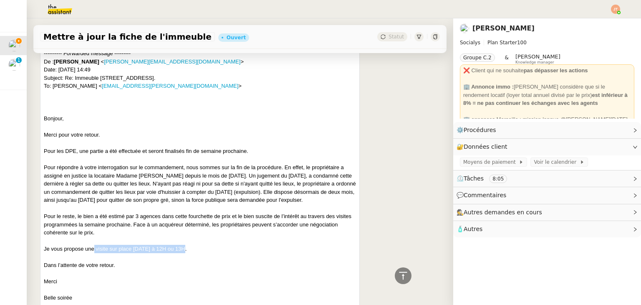
drag, startPoint x: 183, startPoint y: 257, endPoint x: 95, endPoint y: 258, distance: 88.4
click at [95, 253] on p "Je vous propose une visite sur place lundi à 12H ou 13H." at bounding box center [200, 248] width 312 height 8
click at [175, 172] on p "Pour répondre à votre interrogation sur le commandement, nous sommes sur la fin…" at bounding box center [200, 183] width 312 height 41
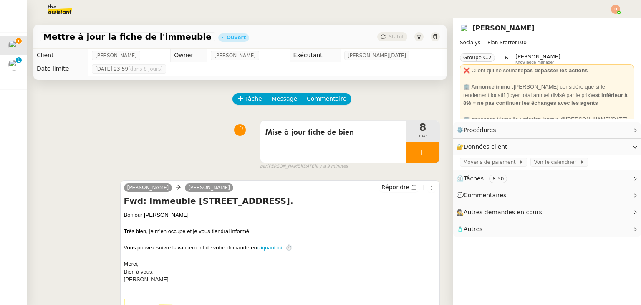
scroll to position [0, 0]
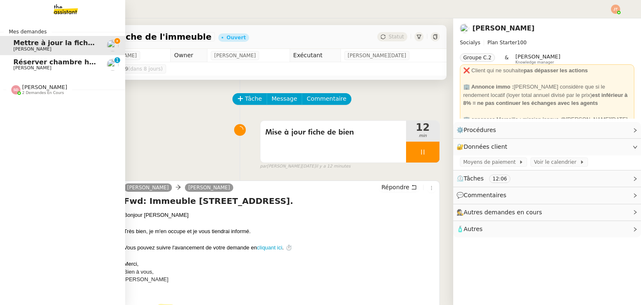
click at [52, 91] on span "2 demandes en cours" at bounding box center [43, 93] width 42 height 5
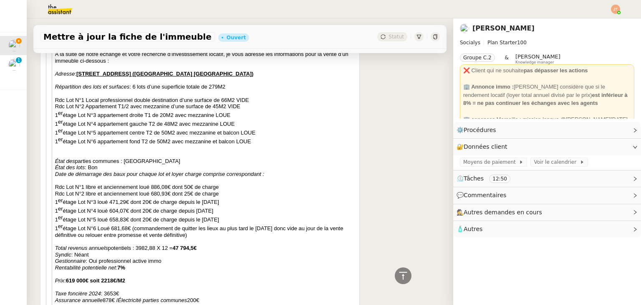
scroll to position [1210, 0]
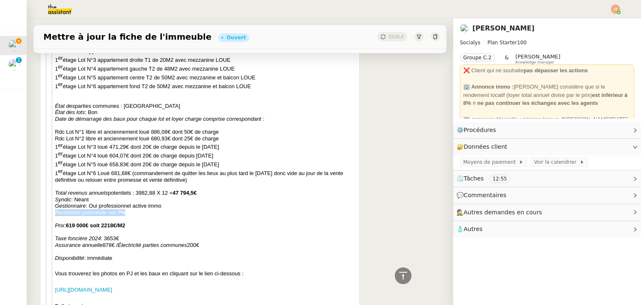
drag, startPoint x: 129, startPoint y: 229, endPoint x: 55, endPoint y: 230, distance: 73.9
click at [55, 216] on p "Rentabilité potentielle net : 7%" at bounding box center [205, 212] width 301 height 7
click at [169, 216] on p "Rentabilité potentielle net : 7%" at bounding box center [205, 212] width 301 height 7
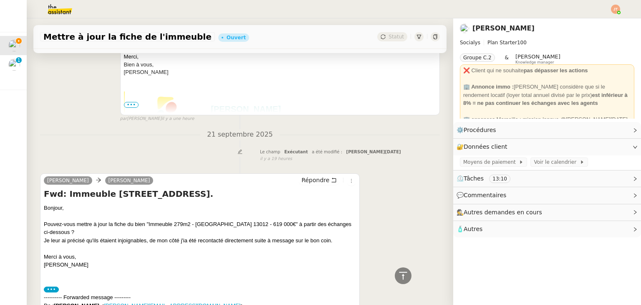
scroll to position [209, 0]
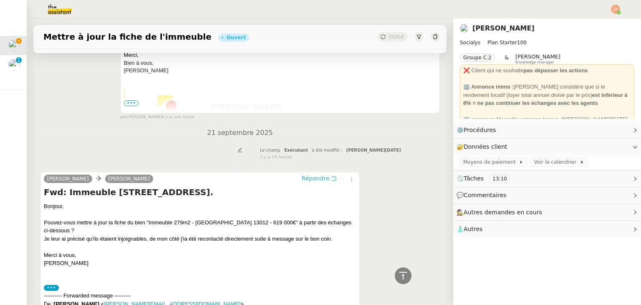
click at [316, 182] on span "Répondre" at bounding box center [315, 178] width 28 height 8
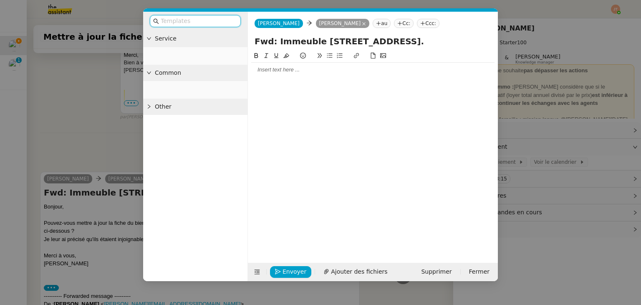
scroll to position [273, 0]
click at [286, 69] on div at bounding box center [372, 70] width 243 height 8
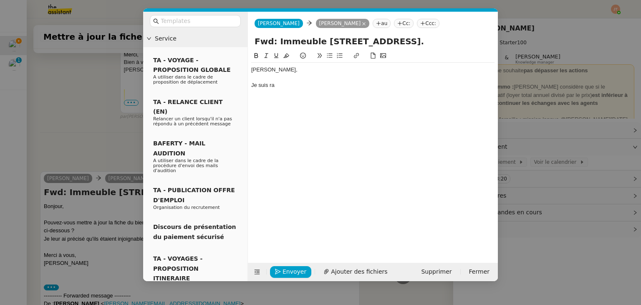
scroll to position [297, 0]
click at [79, 119] on nz-modal-container "Service TA - VOYAGE - PROPOSITION GLOBALE A utiliser dans le cadre de propositi…" at bounding box center [320, 152] width 641 height 305
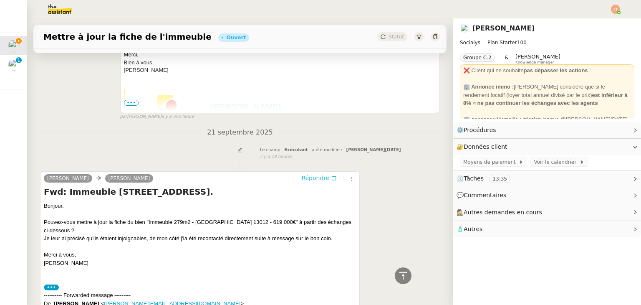
scroll to position [88, 0]
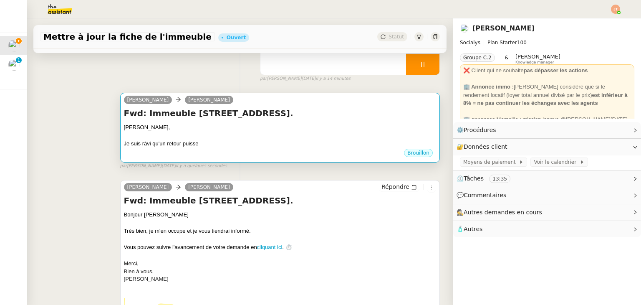
click at [211, 149] on div "Brouillon" at bounding box center [280, 154] width 312 height 13
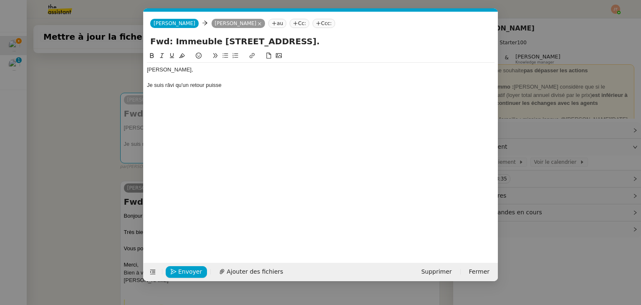
scroll to position [0, 18]
drag, startPoint x: 232, startPoint y: 87, endPoint x: 181, endPoint y: 86, distance: 50.1
click at [181, 86] on div "Je suis râvi qu'un retour puisse" at bounding box center [320, 85] width 347 height 8
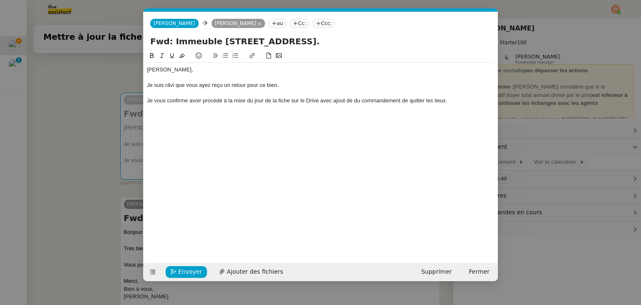
click at [354, 103] on div "Je vous confirme avoir procédé à la mise du jour de la fiche sur le Drive avec …" at bounding box center [320, 101] width 347 height 8
click at [448, 101] on div "Je vous confirme avoir procédé à la mise du jour de la fiche sur le Drive avec …" at bounding box center [320, 101] width 347 height 8
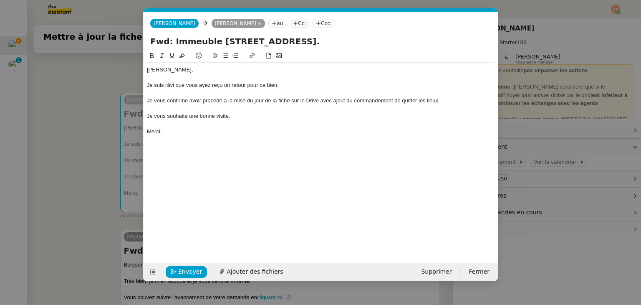
click at [171, 84] on div "Je suis râvi que vous ayez reçu un retour pour ce bien." at bounding box center [320, 85] width 347 height 8
click at [0, 0] on lt-span "ravi" at bounding box center [0, 0] width 0 height 0
click at [265, 101] on div "Je vous confirme avoir procédé à la mise du jour de la fiche sur le Drive avec …" at bounding box center [320, 101] width 347 height 8
click at [320, 101] on div "Je vous confirme avoir procédé à la mise du jour de la fiche sur le Drive avec …" at bounding box center [320, 101] width 347 height 8
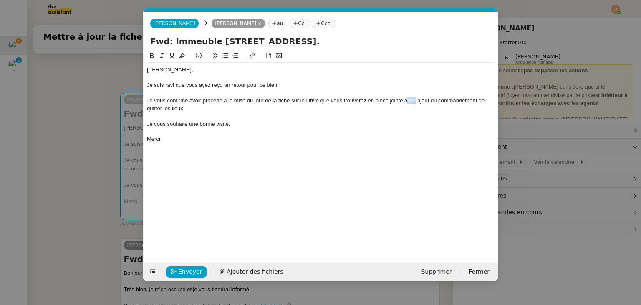
drag, startPoint x: 415, startPoint y: 101, endPoint x: 408, endPoint y: 102, distance: 7.9
click at [407, 102] on div "Je vous confirme avoir procédé à la mise du jour de la fiche sur le Drive que v…" at bounding box center [320, 104] width 347 height 15
click at [241, 269] on span "Ajouter des fichiers" at bounding box center [255, 272] width 56 height 10
click at [221, 264] on div "Envoyer Ajouter des fichiers Supprimer Fermer" at bounding box center [320, 271] width 354 height 18
click at [227, 267] on span "Ajouter des fichiers" at bounding box center [255, 272] width 56 height 10
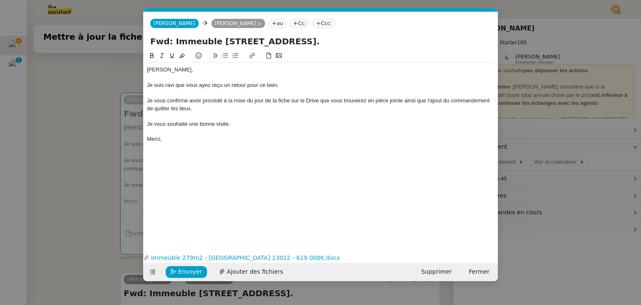
click at [254, 102] on div "Je vous confirme avoir procédé à la mise du jour de la fiche sur le Drive que v…" at bounding box center [320, 104] width 347 height 15
click at [252, 101] on div "Je vous confirme avoir procédé à la mise du jour de la fiche sur le Drive que v…" at bounding box center [320, 104] width 347 height 15
click at [256, 132] on div at bounding box center [320, 132] width 347 height 8
click at [183, 141] on div "Merci," at bounding box center [320, 139] width 347 height 8
click at [189, 266] on button "Envoyer" at bounding box center [186, 272] width 41 height 12
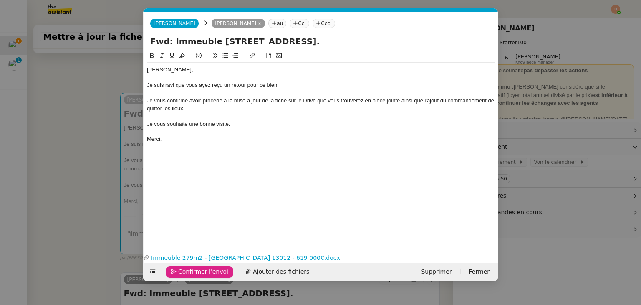
click at [189, 267] on span "Confirmer l'envoi" at bounding box center [203, 272] width 50 height 10
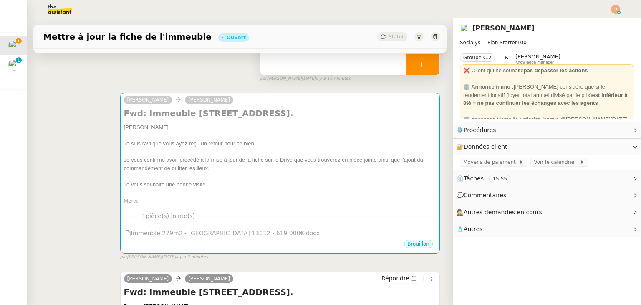
click at [406, 66] on div at bounding box center [422, 64] width 33 height 21
click at [428, 65] on icon at bounding box center [431, 64] width 7 height 7
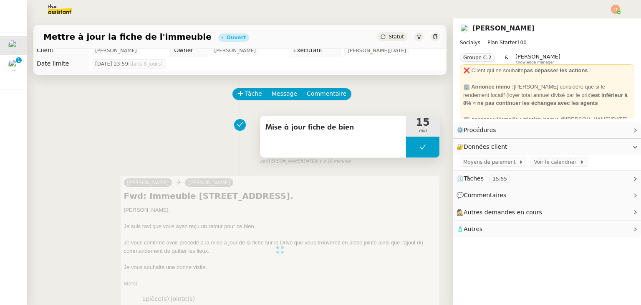
scroll to position [0, 0]
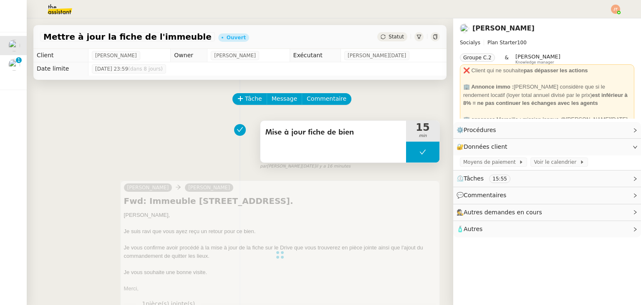
click at [406, 151] on button at bounding box center [422, 151] width 33 height 21
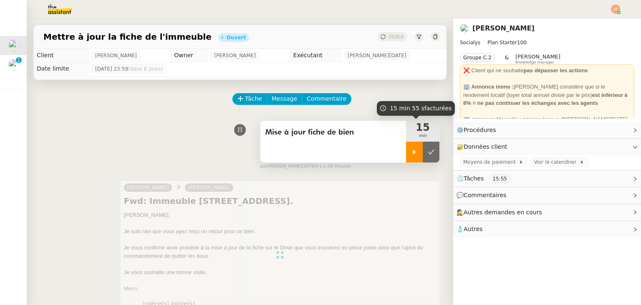
click at [411, 151] on icon at bounding box center [414, 152] width 7 height 7
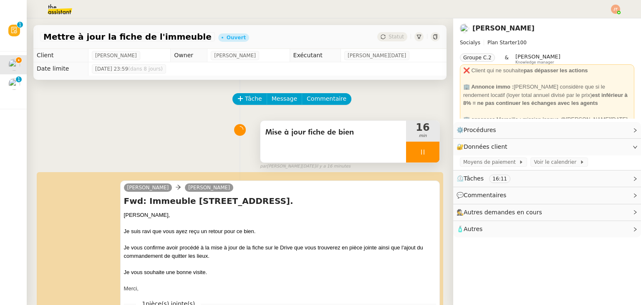
click at [419, 149] on icon at bounding box center [422, 152] width 7 height 7
click at [428, 154] on icon at bounding box center [431, 152] width 7 height 7
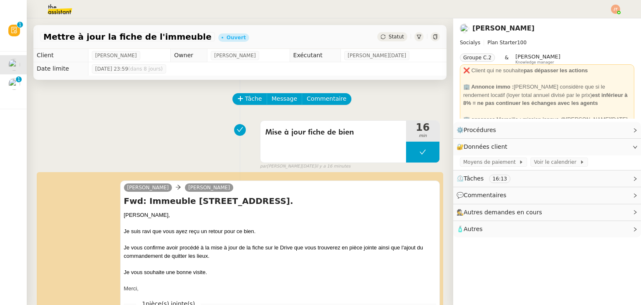
click at [392, 39] on span "Statut" at bounding box center [395, 37] width 15 height 6
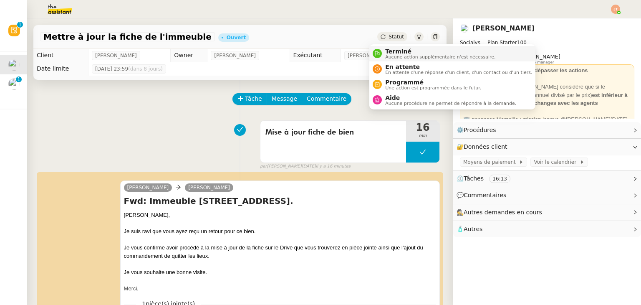
click at [397, 50] on span "Terminé" at bounding box center [440, 51] width 110 height 7
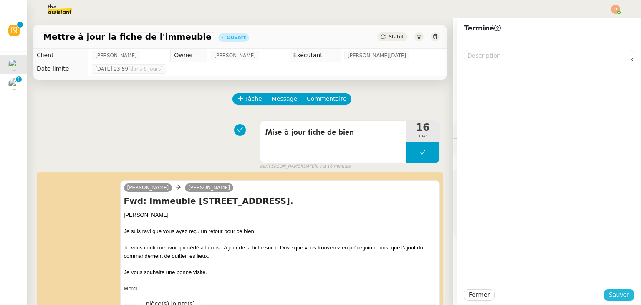
click at [609, 293] on span "Sauver" at bounding box center [619, 294] width 20 height 10
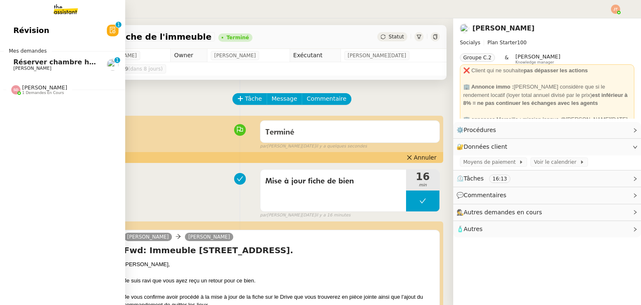
click at [38, 63] on span "Réserver chambre hôtel Renaissance" at bounding box center [83, 62] width 140 height 8
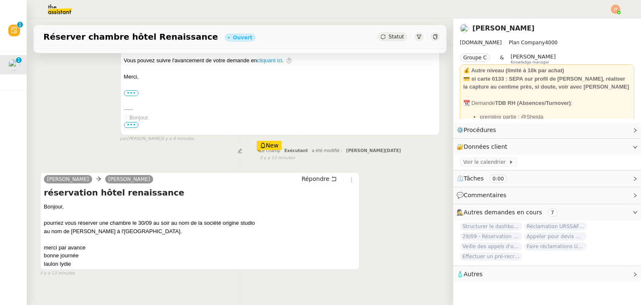
scroll to position [185, 0]
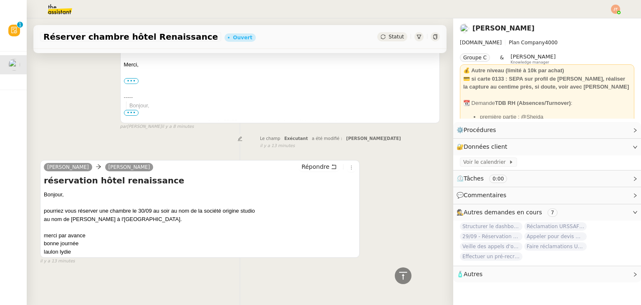
click at [474, 234] on span "29/09 - Réservation hôtel Renaissance" at bounding box center [491, 236] width 63 height 8
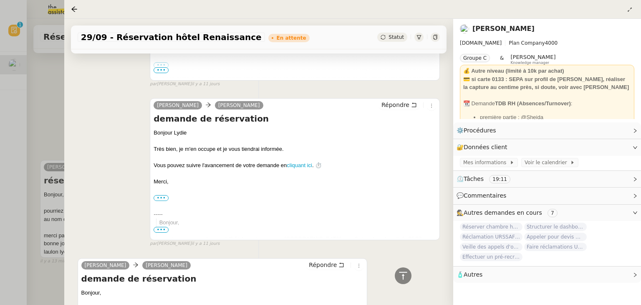
scroll to position [929, 0]
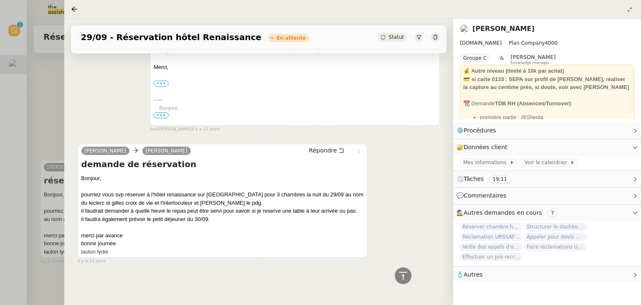
click at [45, 138] on div at bounding box center [320, 152] width 641 height 305
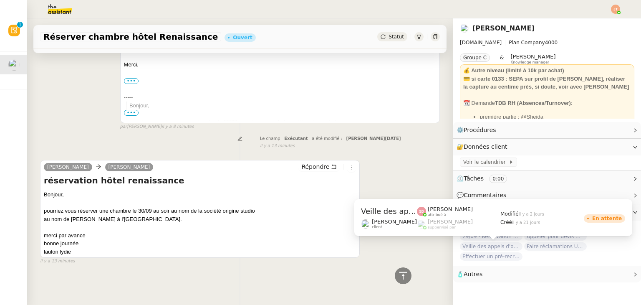
click at [496, 238] on div "Veille des appels d'offre - septembre 2025 Lydie Laulon client Sheida Delpazir …" at bounding box center [493, 220] width 278 height 43
click at [471, 237] on div "Veille des appels d'offre - septembre 2025 Lydie Laulon client Sheida Delpazir …" at bounding box center [493, 220] width 278 height 43
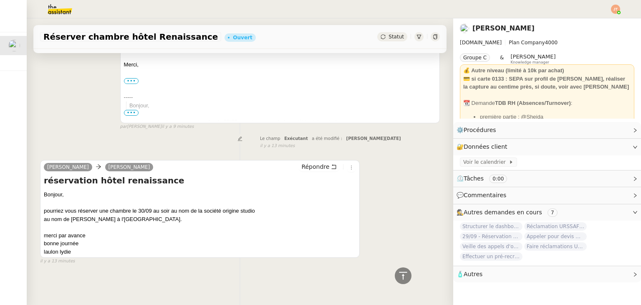
click at [502, 238] on span "29/09 - Réservation hôtel Renaissance" at bounding box center [491, 236] width 63 height 8
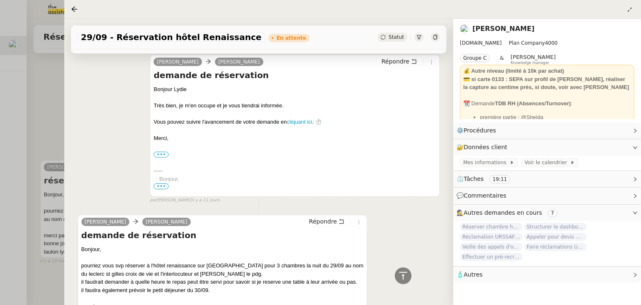
scroll to position [846, 0]
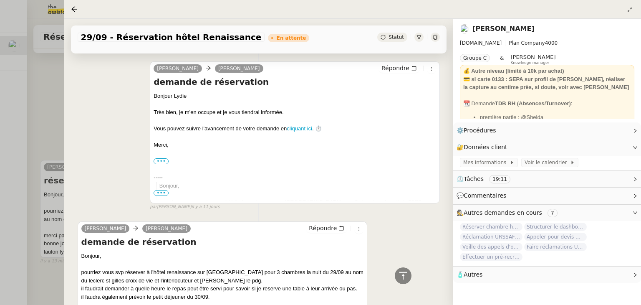
click at [53, 136] on div at bounding box center [320, 152] width 641 height 305
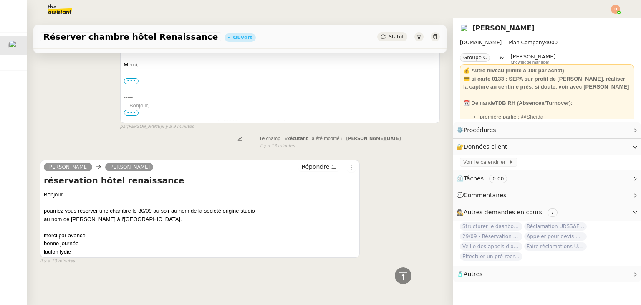
click at [506, 238] on span "29/09 - Réservation hôtel Renaissance" at bounding box center [491, 236] width 63 height 8
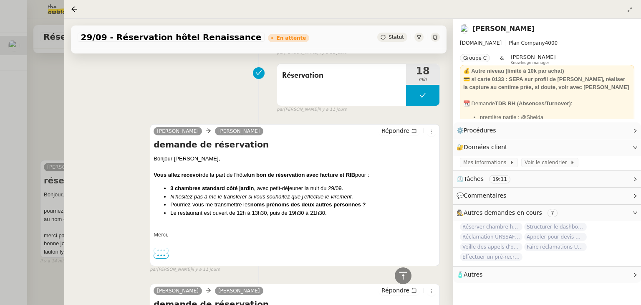
scroll to position [596, 0]
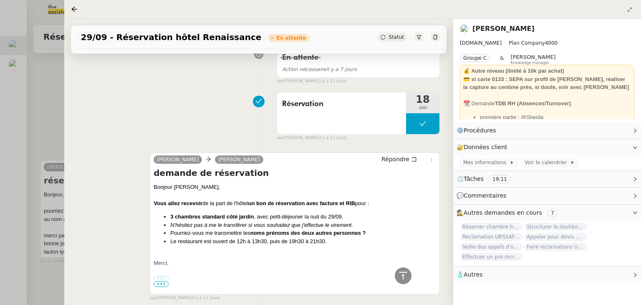
click at [44, 106] on div at bounding box center [320, 152] width 641 height 305
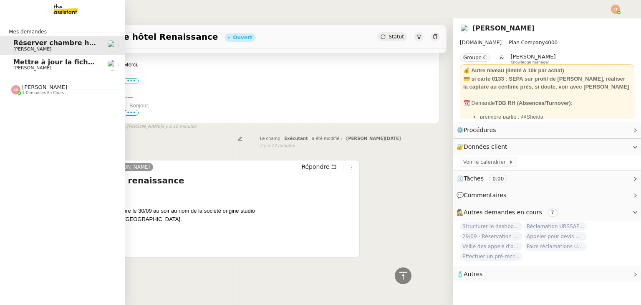
click at [40, 61] on span "Mettre à jour la fiche de l'immeuble" at bounding box center [80, 62] width 134 height 8
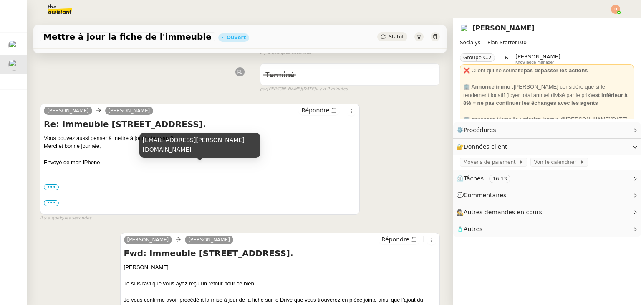
scroll to position [83, 0]
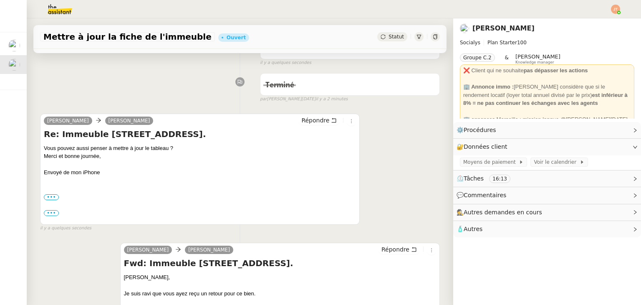
click at [307, 126] on div "Répondre" at bounding box center [327, 121] width 58 height 10
click at [309, 123] on span "Répondre" at bounding box center [315, 120] width 28 height 8
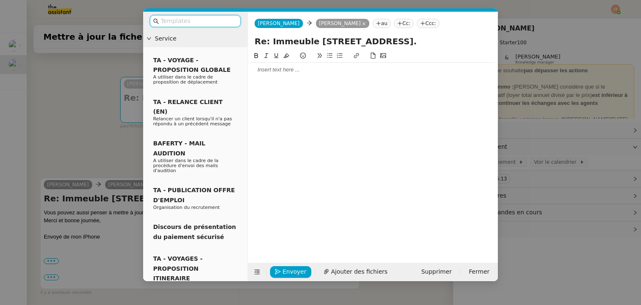
click at [326, 71] on div at bounding box center [372, 70] width 243 height 8
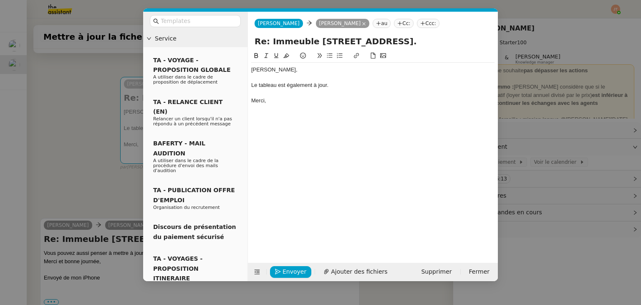
click at [344, 88] on div "Le tableau est également à jour." at bounding box center [372, 85] width 243 height 8
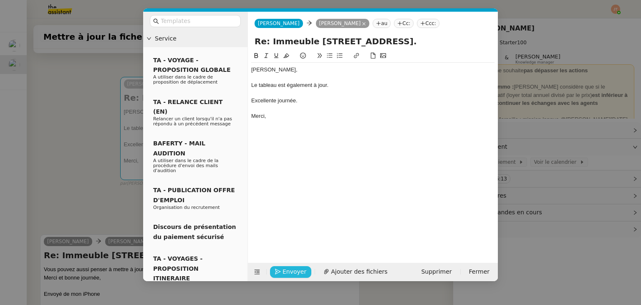
click at [298, 268] on span "Envoyer" at bounding box center [294, 272] width 24 height 10
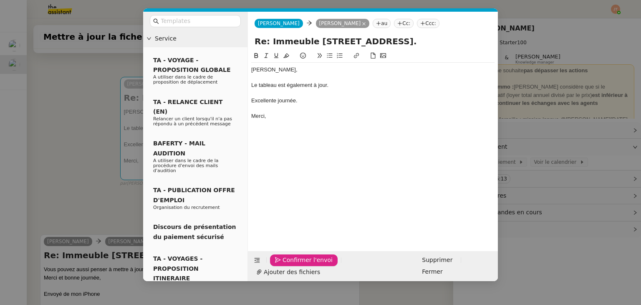
click at [298, 264] on span "Confirmer l'envoi" at bounding box center [307, 260] width 50 height 10
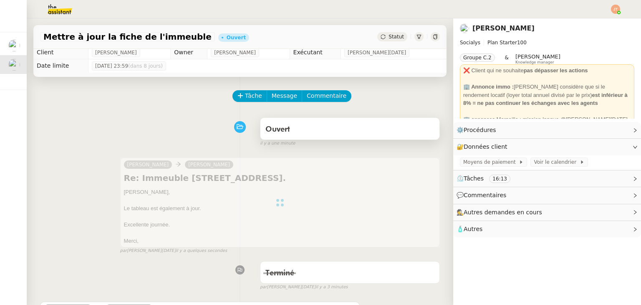
scroll to position [0, 0]
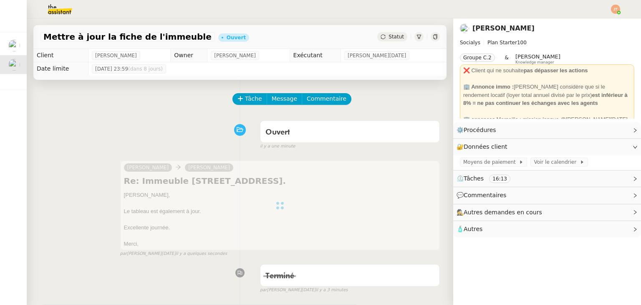
click at [388, 39] on span "Statut" at bounding box center [395, 37] width 15 height 6
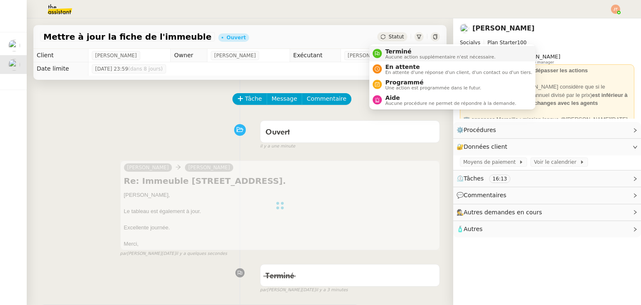
click at [387, 52] on span "Terminé" at bounding box center [440, 51] width 110 height 7
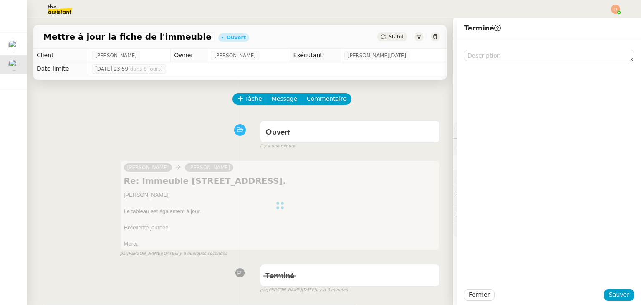
click at [612, 287] on div "Fermer Sauver" at bounding box center [549, 294] width 184 height 20
click at [613, 291] on span "Sauver" at bounding box center [619, 294] width 20 height 10
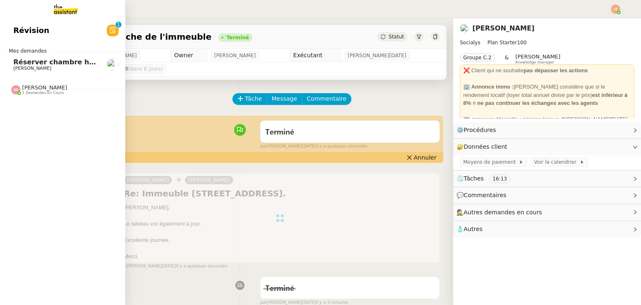
click at [35, 65] on span "Réserver chambre hôtel Renaissance" at bounding box center [83, 62] width 140 height 8
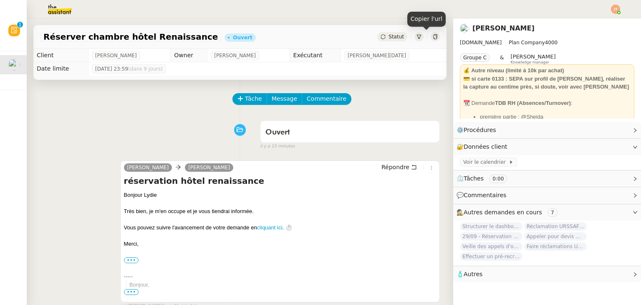
click at [433, 38] on icon at bounding box center [435, 36] width 5 height 5
click at [97, 131] on div "Ouvert false il y a 16 minutes" at bounding box center [240, 132] width 400 height 33
click at [483, 238] on span "29/09 - Réservation hôtel Renaissance" at bounding box center [491, 236] width 63 height 8
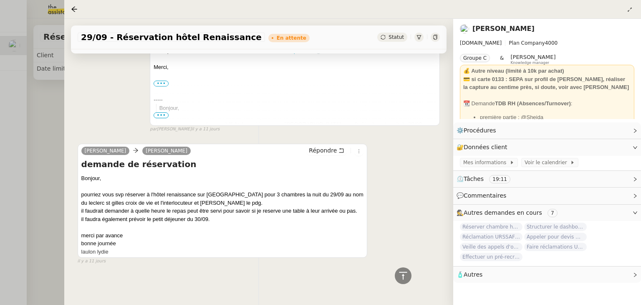
scroll to position [929, 0]
drag, startPoint x: 153, startPoint y: 189, endPoint x: 244, endPoint y: 189, distance: 90.9
click at [244, 190] on div "pourriez vous svp réserver à l'hôtel renaissance sur mont de marsan pour 3 cham…" at bounding box center [222, 198] width 282 height 16
click at [50, 119] on div at bounding box center [320, 152] width 641 height 305
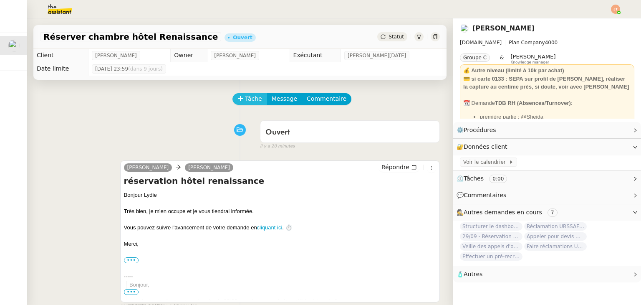
click at [232, 98] on button "Tâche" at bounding box center [249, 99] width 35 height 12
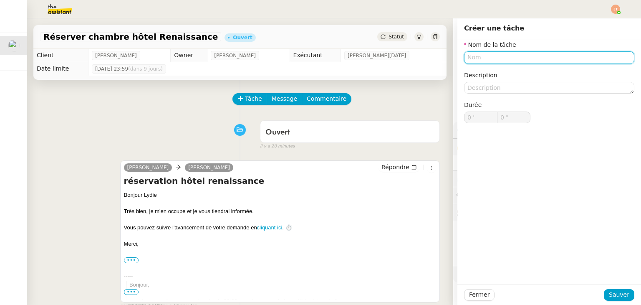
click at [473, 58] on input "text" at bounding box center [549, 57] width 170 height 12
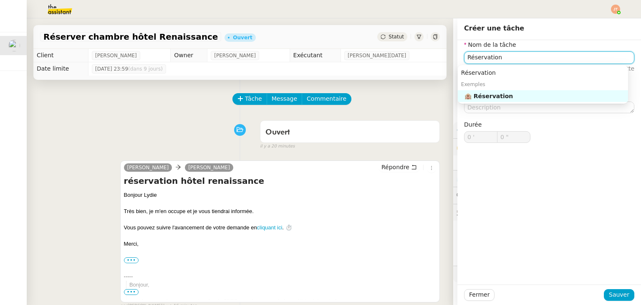
click at [490, 93] on div "🏨 Réservation" at bounding box center [544, 96] width 160 height 8
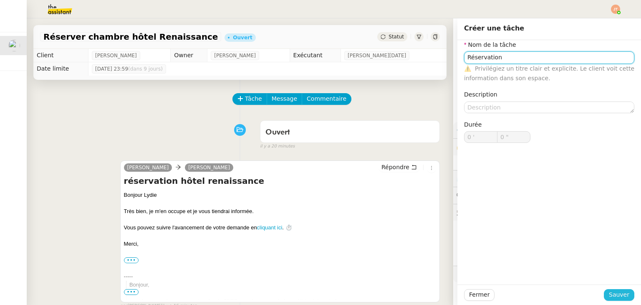
type input "Réservation"
click at [610, 293] on span "Sauver" at bounding box center [619, 294] width 20 height 10
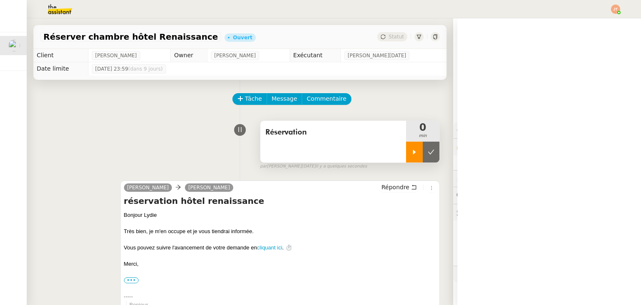
click at [406, 157] on div at bounding box center [414, 151] width 17 height 21
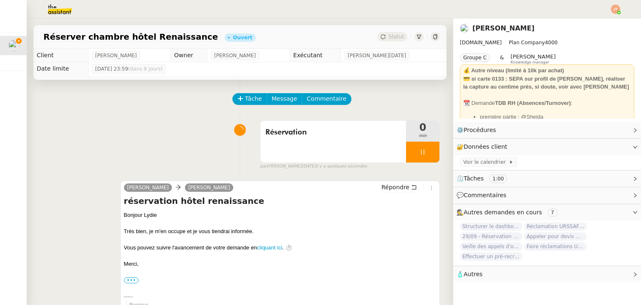
click at [320, 88] on div "Tâche Message Commentaire Veuillez patienter une erreur s'est produite 👌👌👌 mess…" at bounding box center [240, 269] width 426 height 378
click at [320, 93] on div "Tâche Message Commentaire Veuillez patienter une erreur s'est produite 👌👌👌 mess…" at bounding box center [240, 269] width 426 height 378
click at [320, 95] on span "Commentaire" at bounding box center [327, 99] width 40 height 10
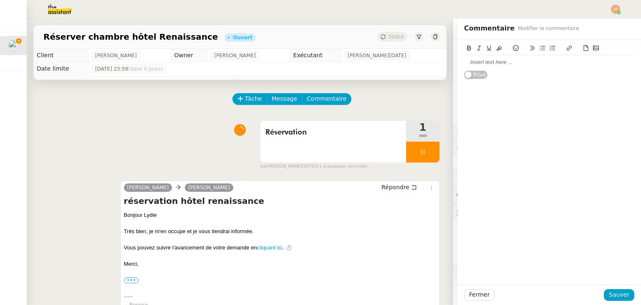
click at [481, 60] on div at bounding box center [549, 62] width 170 height 8
drag, startPoint x: 616, startPoint y: 296, endPoint x: 607, endPoint y: 288, distance: 12.2
click at [616, 296] on span "Sauver" at bounding box center [619, 294] width 20 height 10
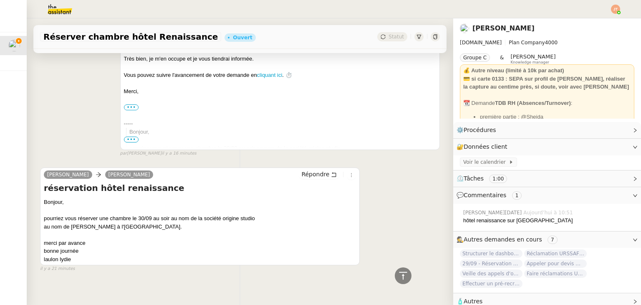
scroll to position [232, 0]
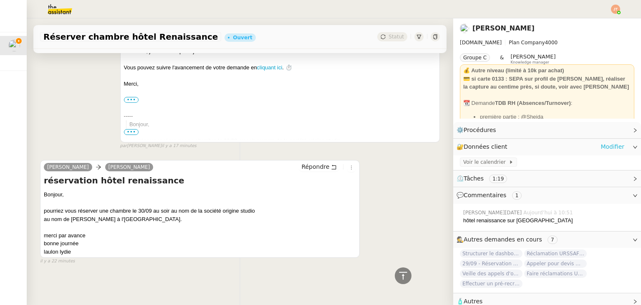
click at [601, 147] on link "Modifier" at bounding box center [612, 147] width 24 height 10
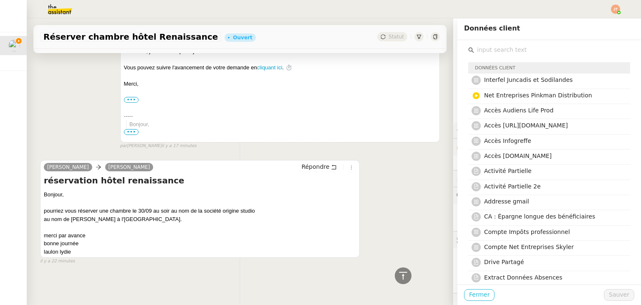
click at [470, 291] on span "Fermer" at bounding box center [479, 294] width 20 height 10
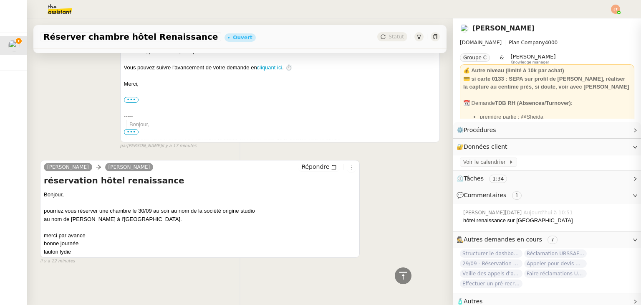
scroll to position [65, 0]
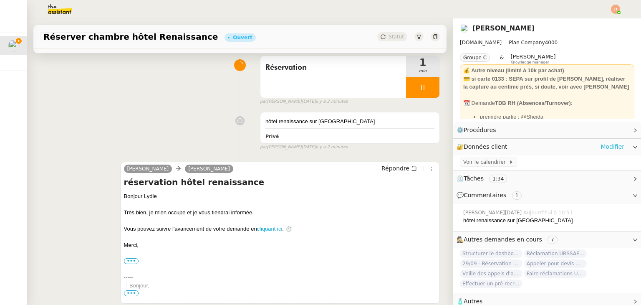
click at [600, 149] on link "Modifier" at bounding box center [612, 147] width 24 height 10
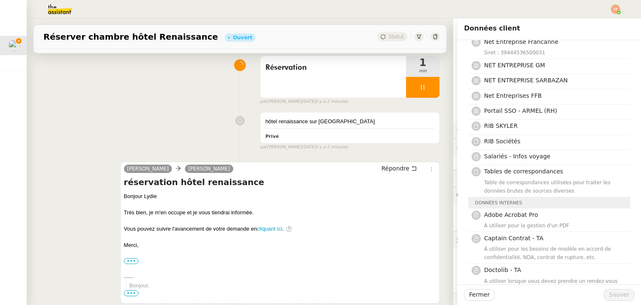
scroll to position [777, 0]
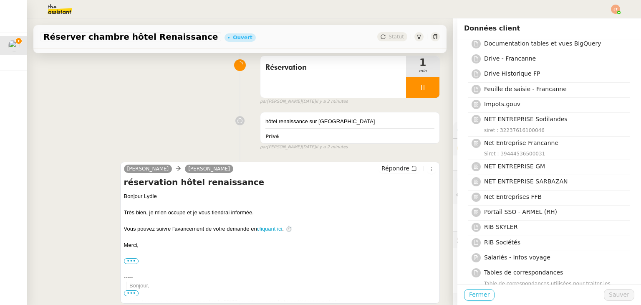
click at [477, 294] on span "Fermer" at bounding box center [479, 294] width 20 height 10
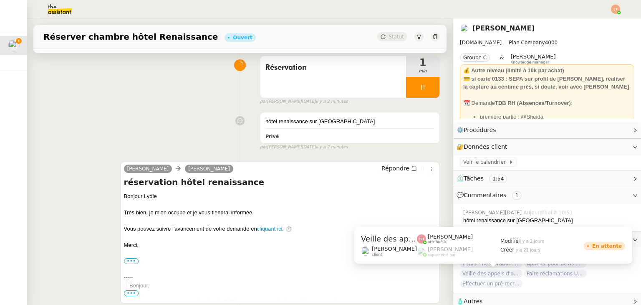
click at [486, 264] on div "Veille des appels d'offre - septembre 2025 Lydie Laulon client Sheida Delpazir …" at bounding box center [493, 248] width 278 height 43
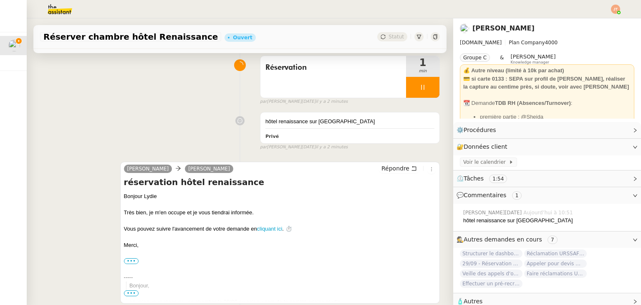
click at [465, 266] on span "29/09 - Réservation hôtel Renaissance" at bounding box center [491, 263] width 63 height 8
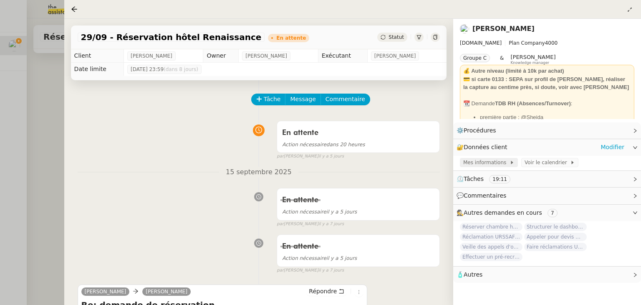
click at [499, 159] on div "Mes informations" at bounding box center [489, 162] width 58 height 9
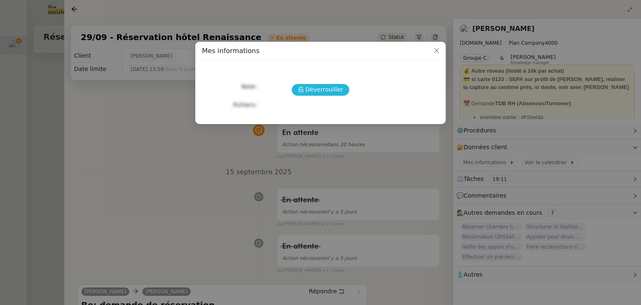
click at [324, 88] on span "Déverrouiller" at bounding box center [324, 90] width 38 height 10
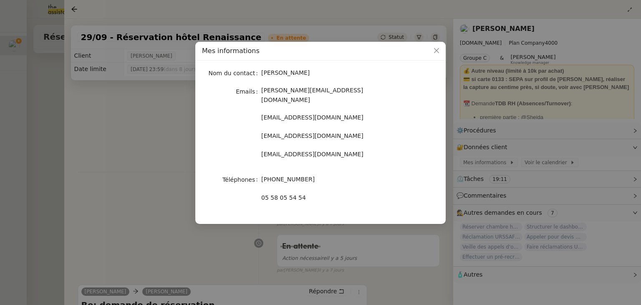
click at [123, 163] on nz-modal-container "Mes informations Nom du contact Lydie Laulon Emails lydie.laulon@mont-de-marsan…" at bounding box center [320, 152] width 641 height 305
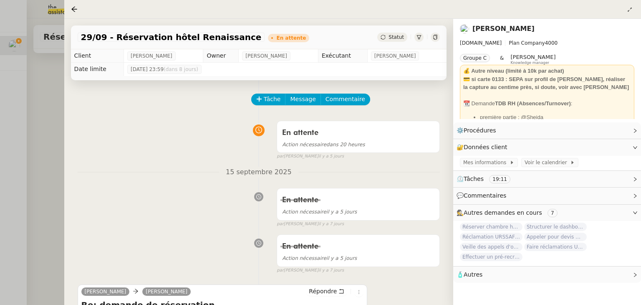
click at [475, 247] on span "Veille des appels d'offre - septembre 2025" at bounding box center [491, 246] width 63 height 8
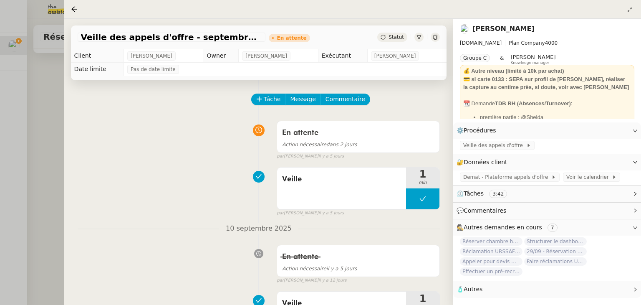
click at [552, 265] on span "Faire réclamations URSSAF pour Sodilandes" at bounding box center [555, 261] width 63 height 8
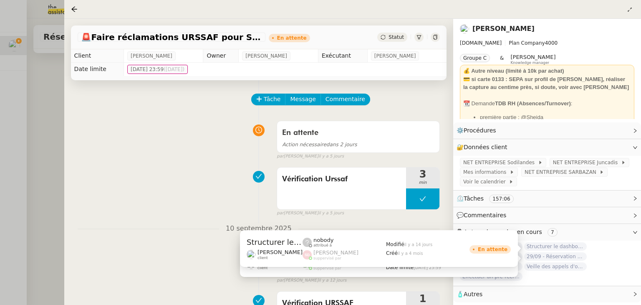
click at [550, 249] on span "Structurer le dashboard Notion" at bounding box center [555, 246] width 63 height 8
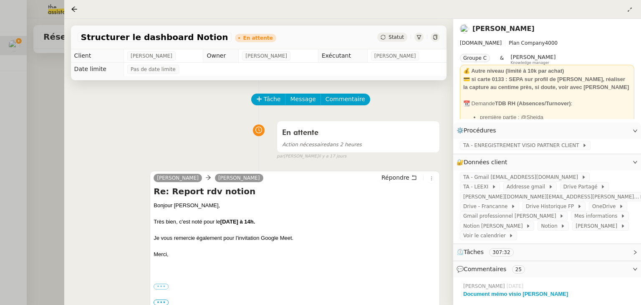
click at [38, 136] on div at bounding box center [320, 152] width 641 height 305
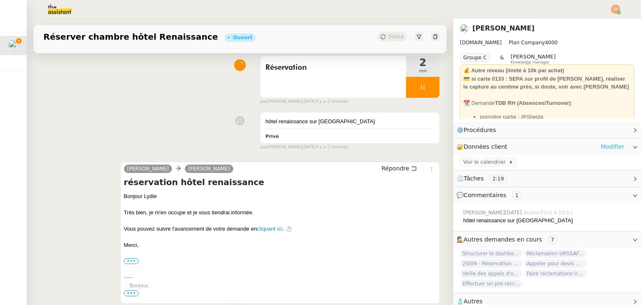
click at [603, 149] on link "Modifier" at bounding box center [612, 147] width 24 height 10
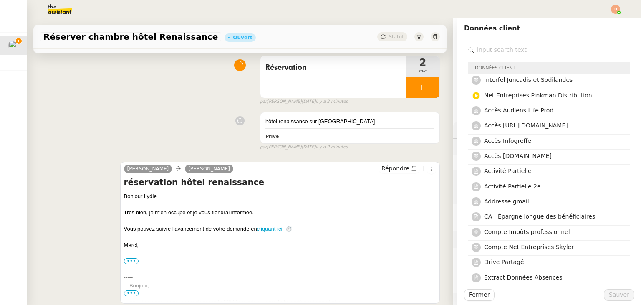
click at [486, 53] on input "text" at bounding box center [552, 49] width 156 height 11
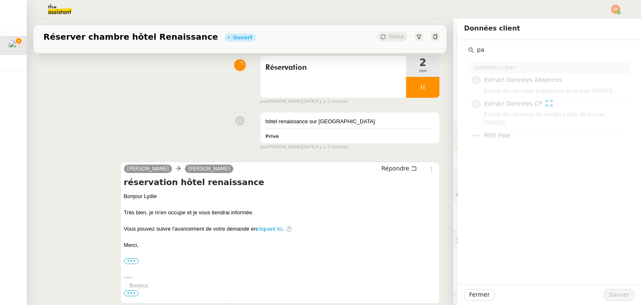
type input "p"
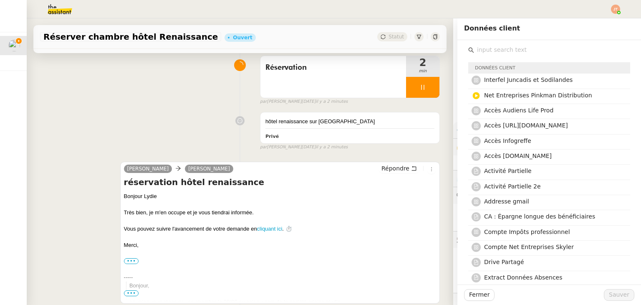
click at [66, 7] on img at bounding box center [53, 9] width 65 height 18
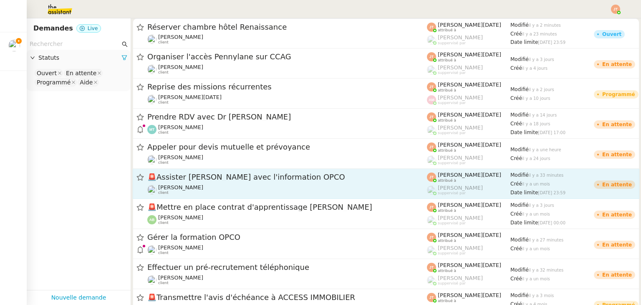
click at [186, 175] on span "🚨 Assister Laurane avec l'information OPCO" at bounding box center [286, 177] width 279 height 8
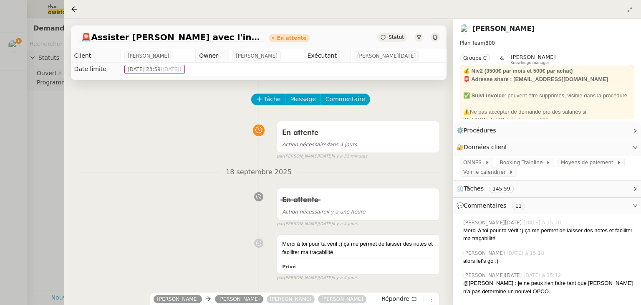
click at [12, 48] on div at bounding box center [320, 152] width 641 height 305
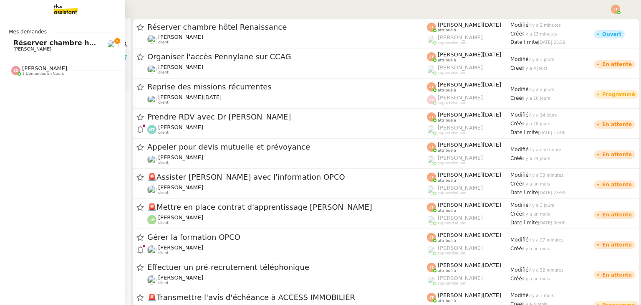
click at [13, 43] on span "Réserver chambre hôtel Renaissance" at bounding box center [83, 43] width 140 height 8
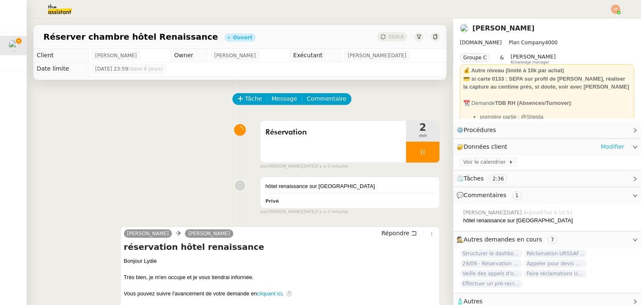
click at [612, 149] on link "Modifier" at bounding box center [612, 147] width 24 height 10
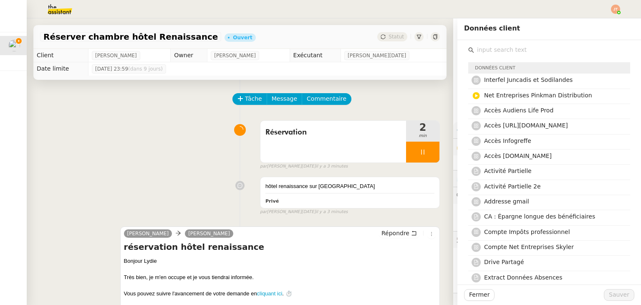
click at [481, 49] on input "text" at bounding box center [552, 49] width 156 height 11
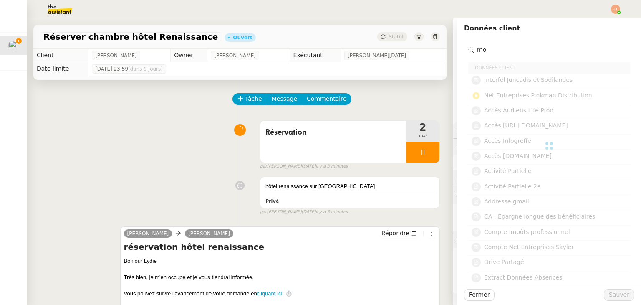
type input "moy"
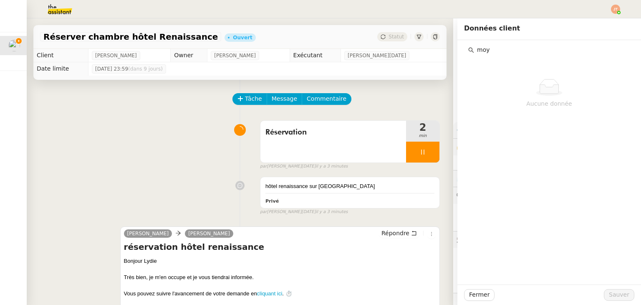
drag, startPoint x: 465, startPoint y: 52, endPoint x: 459, endPoint y: 53, distance: 6.3
click at [464, 53] on div "moy Aucune donnée" at bounding box center [549, 83] width 170 height 86
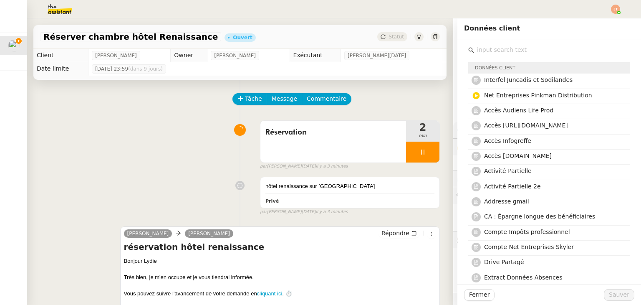
click at [187, 119] on div "Réservation 2 min false par Jean-Noël D. il y a 3 minutes" at bounding box center [240, 142] width 400 height 53
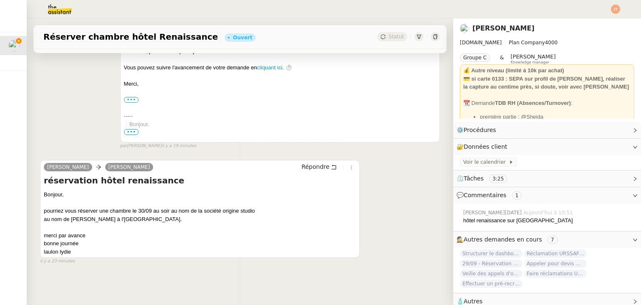
scroll to position [232, 0]
click at [78, 94] on div "camille Lydie Laulon Répondre réservation hôtel renaissance Bonjour Lydie Très …" at bounding box center [240, 71] width 400 height 156
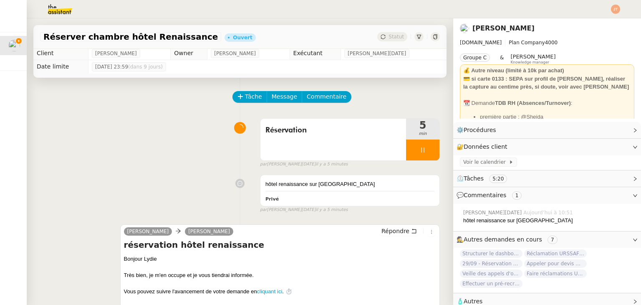
scroll to position [0, 0]
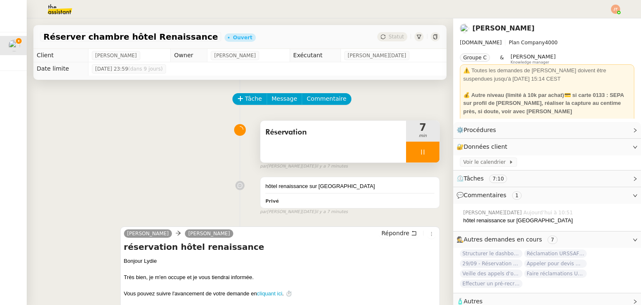
click at [406, 144] on div at bounding box center [422, 151] width 33 height 21
click at [428, 153] on icon at bounding box center [431, 152] width 7 height 7
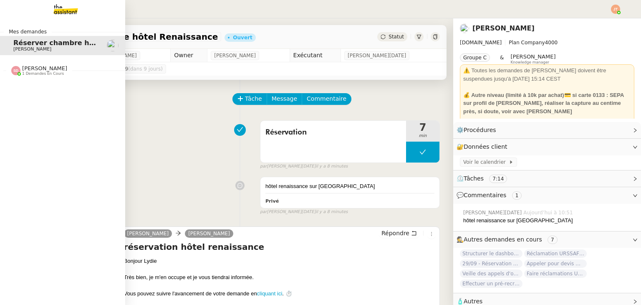
click at [38, 73] on span "1 demandes en cours" at bounding box center [43, 73] width 42 height 5
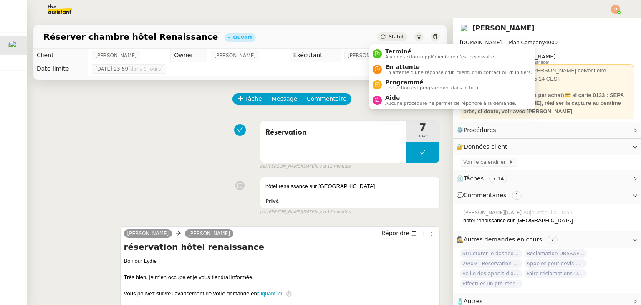
click at [378, 35] on div "Statut" at bounding box center [392, 36] width 30 height 9
click at [385, 51] on span "Terminé" at bounding box center [440, 51] width 110 height 7
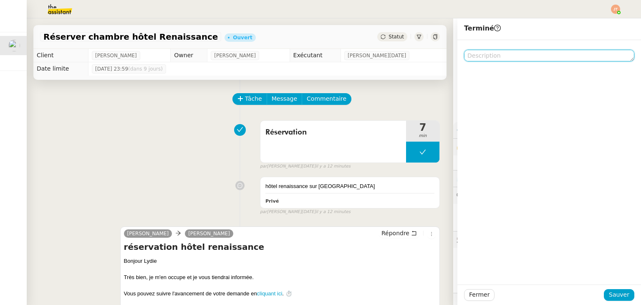
click at [488, 52] on textarea at bounding box center [549, 56] width 170 height 12
paste textarea "Limite d'actions atteintes"
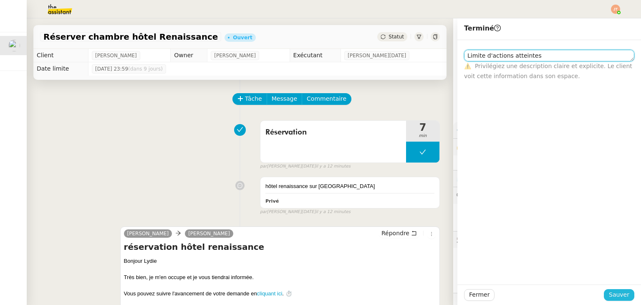
type textarea "Limite d'actions atteintes"
click at [614, 298] on span "Sauver" at bounding box center [619, 294] width 20 height 10
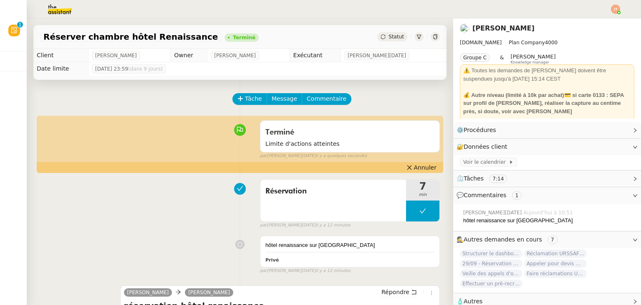
click at [609, 11] on div at bounding box center [320, 9] width 599 height 18
click at [611, 11] on div at bounding box center [615, 9] width 9 height 9
click at [596, 20] on li "Suivi" at bounding box center [593, 24] width 54 height 12
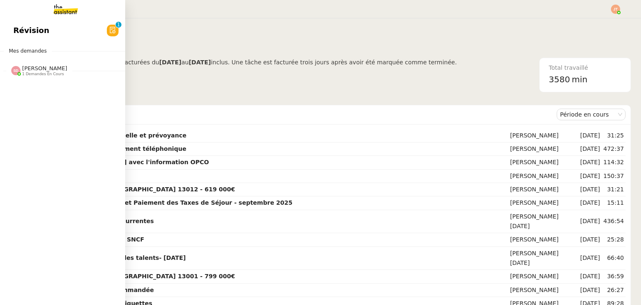
click at [47, 29] on link "Révision 0 1 2 3 4 5 6 7 8 9" at bounding box center [62, 30] width 125 height 19
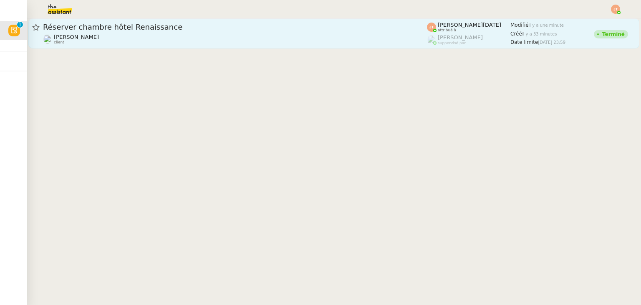
click at [210, 42] on div "Lydie Laulon client" at bounding box center [235, 39] width 384 height 11
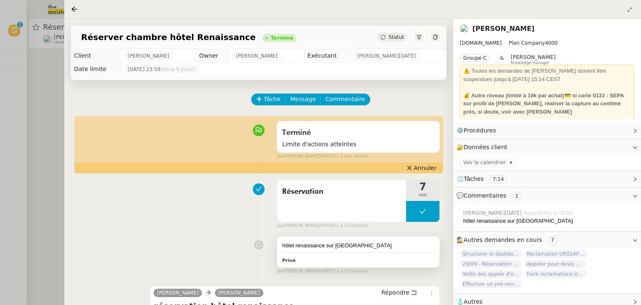
click at [324, 251] on div "hôtel renaissance sur mont de marsan Privé" at bounding box center [358, 251] width 162 height 31
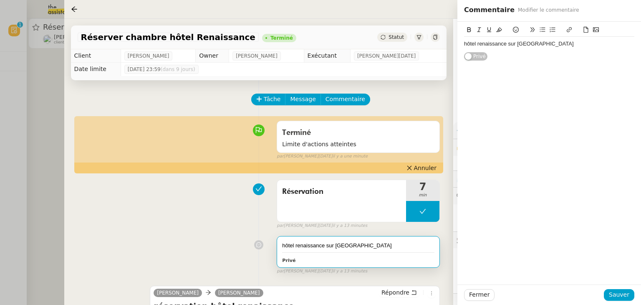
click at [561, 47] on div "hôtel renaissance sur mont de marsan" at bounding box center [549, 44] width 170 height 8
click at [610, 292] on button "Sauver" at bounding box center [619, 295] width 30 height 12
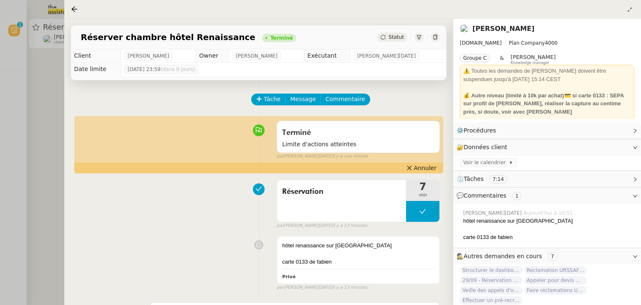
click at [50, 110] on div at bounding box center [320, 152] width 641 height 305
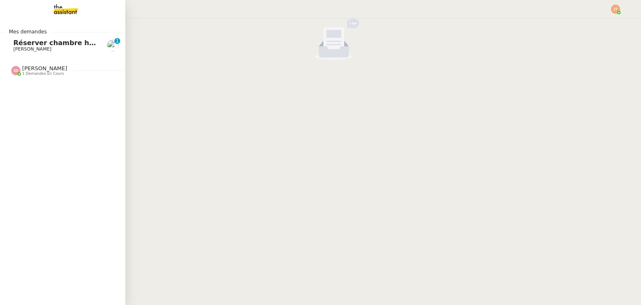
click at [31, 47] on span "[PERSON_NAME]" at bounding box center [32, 48] width 38 height 5
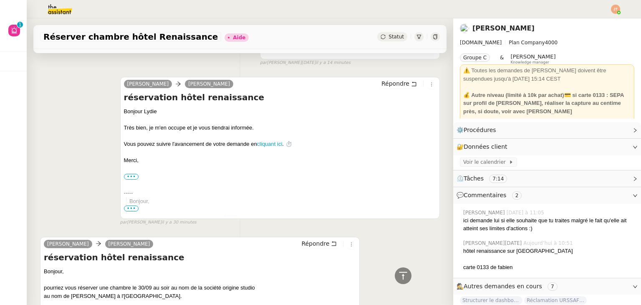
scroll to position [384, 0]
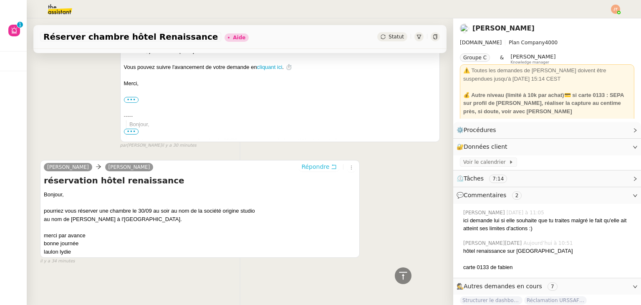
click at [307, 166] on span "Répondre" at bounding box center [315, 166] width 28 height 8
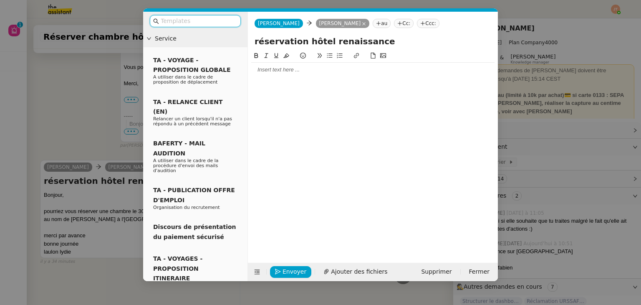
scroll to position [448, 0]
click at [279, 73] on div at bounding box center [372, 70] width 243 height 8
click at [86, 93] on nz-modal-container "Service TA - VOYAGE - PROPOSITION GLOBALE A utiliser dans le cadre de propositi…" at bounding box center [320, 152] width 641 height 305
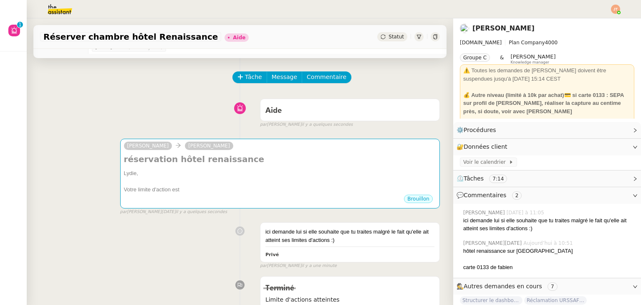
scroll to position [0, 0]
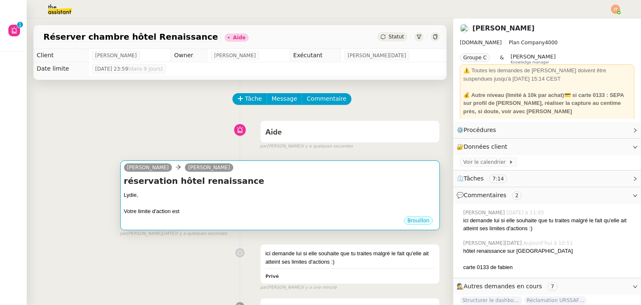
click at [214, 194] on div "Lydie," at bounding box center [280, 195] width 312 height 8
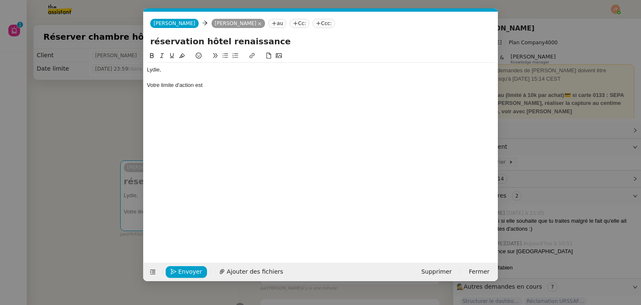
scroll to position [0, 18]
click at [209, 84] on div "Votre limite d'action est" at bounding box center [320, 85] width 347 height 8
click at [194, 86] on div "Votre limite d'action est" at bounding box center [320, 85] width 347 height 8
click at [229, 84] on div "Votre limite d'actions est" at bounding box center [320, 85] width 347 height 8
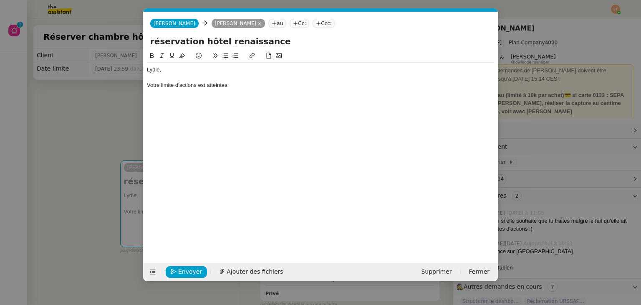
click at [225, 57] on icon at bounding box center [225, 56] width 6 height 6
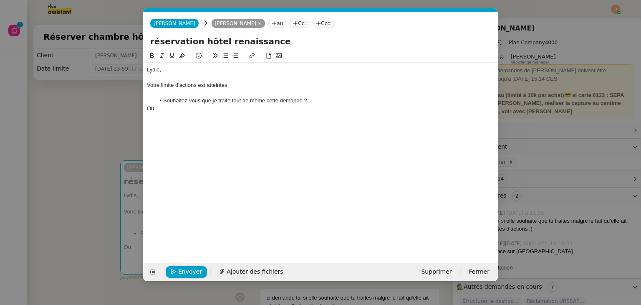
click at [225, 57] on icon at bounding box center [225, 56] width 6 height 6
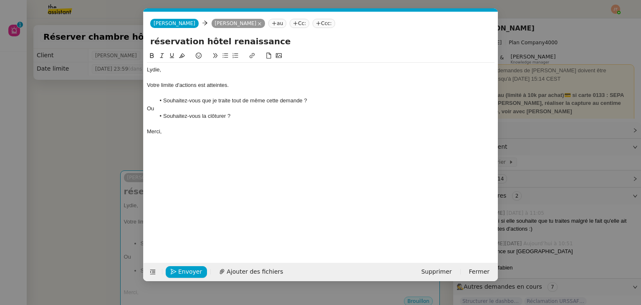
click at [219, 88] on div "Votre limite d'actions est atteintes." at bounding box center [320, 85] width 347 height 8
click at [42, 127] on nz-modal-container "Service TA - VOYAGE - PROPOSITION GLOBALE A utiliser dans le cadre de propositi…" at bounding box center [320, 152] width 641 height 305
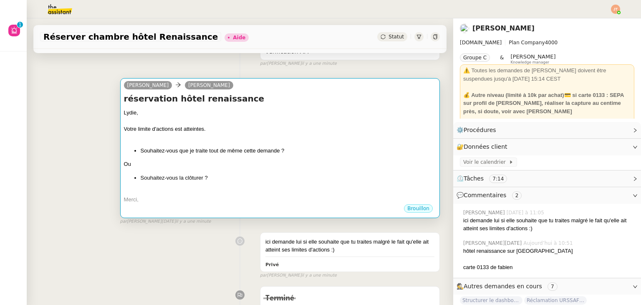
scroll to position [83, 0]
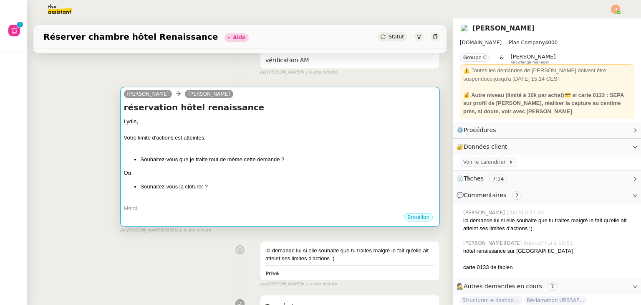
click at [213, 150] on div at bounding box center [280, 145] width 312 height 8
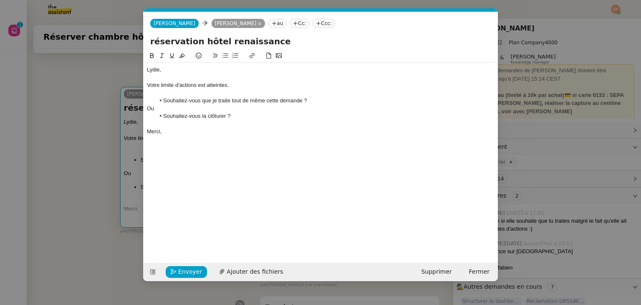
scroll to position [0, 18]
click at [220, 86] on div "Votre limite d'actions est atteintes." at bounding box center [320, 85] width 347 height 8
click at [192, 109] on div "Ou" at bounding box center [320, 109] width 347 height 8
click at [217, 85] on div "Votre limite d'actions est atteintes." at bounding box center [320, 85] width 347 height 8
click at [0, 0] on lt-em "atteinte" at bounding box center [0, 0] width 0 height 0
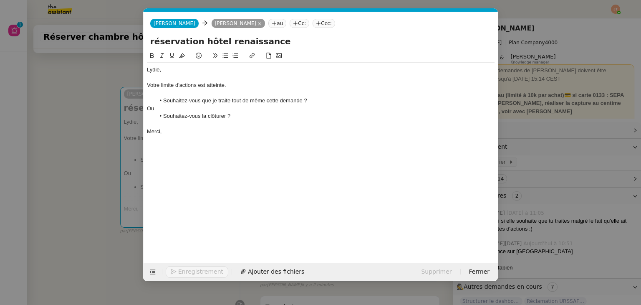
click at [192, 84] on div "Votre limite d'actions est atteinte." at bounding box center [320, 85] width 347 height 8
click at [184, 106] on div "Ou" at bounding box center [320, 109] width 347 height 8
click at [191, 271] on span "Envoyer" at bounding box center [190, 272] width 24 height 10
click at [191, 271] on span "Confirmer l'envoi" at bounding box center [203, 272] width 50 height 10
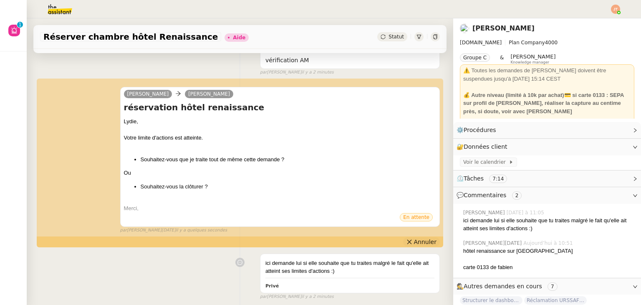
click at [415, 242] on span "Annuler" at bounding box center [425, 241] width 23 height 8
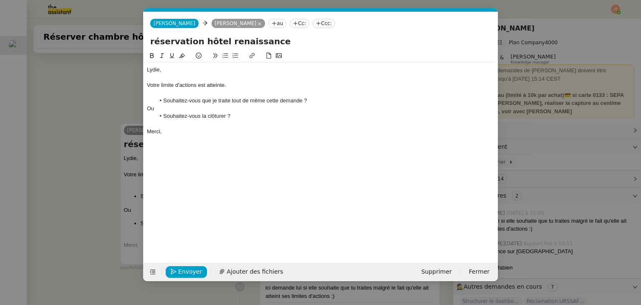
click at [75, 161] on nz-modal-container "Service TA - VOYAGE - PROPOSITION GLOBALE A utiliser dans le cadre de propositi…" at bounding box center [320, 152] width 641 height 305
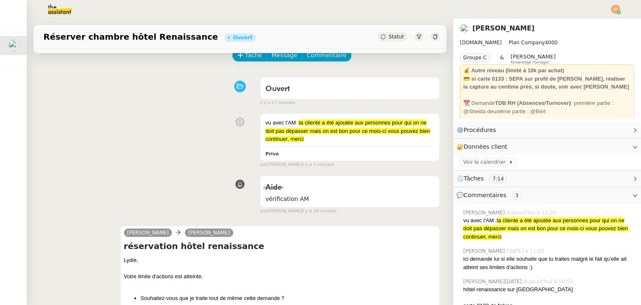
scroll to position [42, 0]
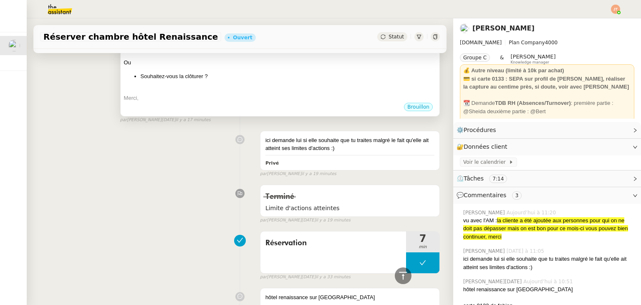
click at [332, 73] on li "Souhaitez-vous la clôturer ?" at bounding box center [288, 76] width 295 height 8
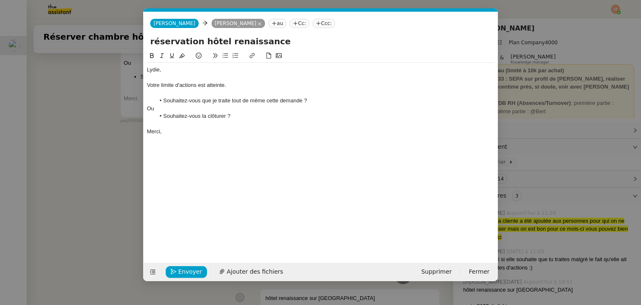
scroll to position [292, 0]
click at [438, 271] on span "Supprimer" at bounding box center [436, 272] width 30 height 10
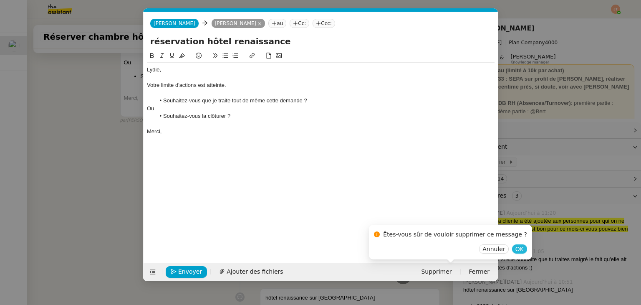
click at [515, 248] on span "OK" at bounding box center [519, 248] width 8 height 8
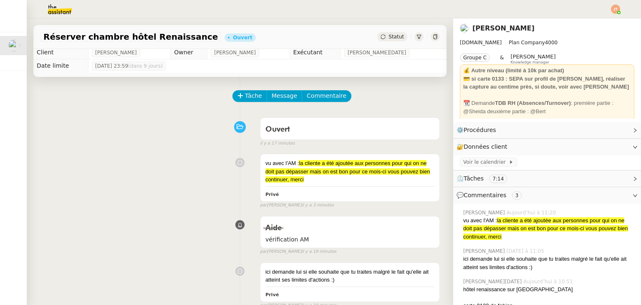
scroll to position [0, 0]
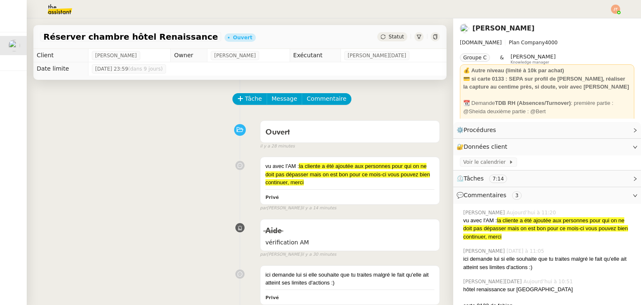
click at [126, 126] on div "Ouvert false il y a 28 minutes" at bounding box center [240, 132] width 400 height 33
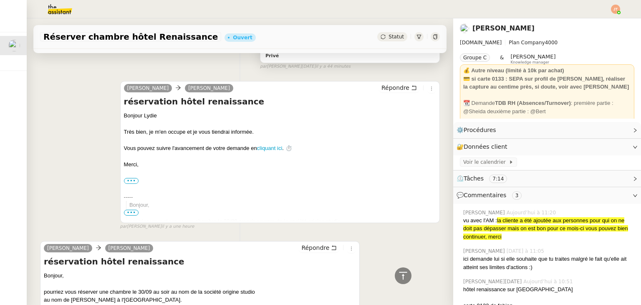
scroll to position [283, 0]
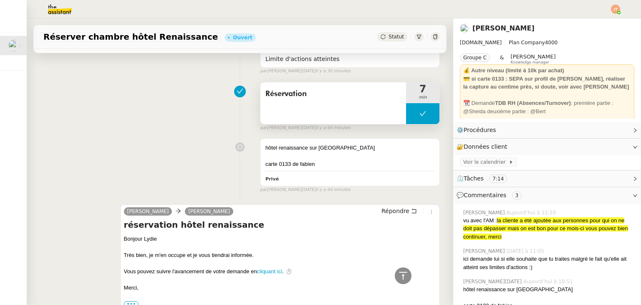
click at [408, 114] on button at bounding box center [422, 113] width 33 height 21
click at [413, 113] on icon at bounding box center [414, 113] width 3 height 5
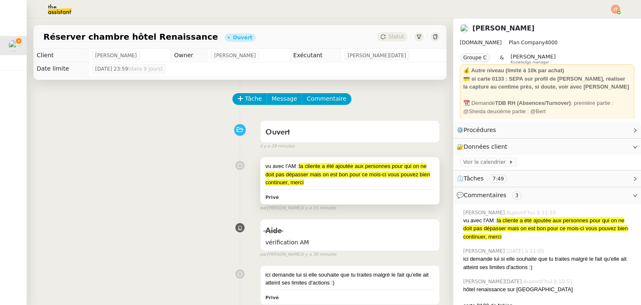
scroll to position [0, 0]
click at [601, 147] on link "Modifier" at bounding box center [612, 147] width 24 height 10
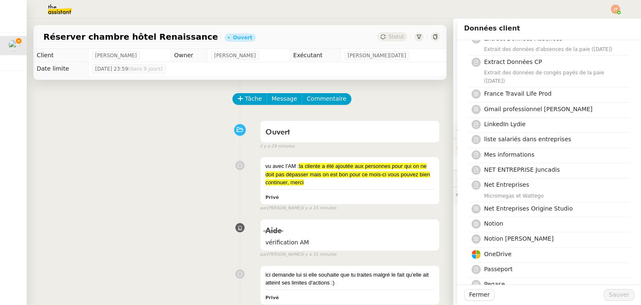
scroll to position [250, 0]
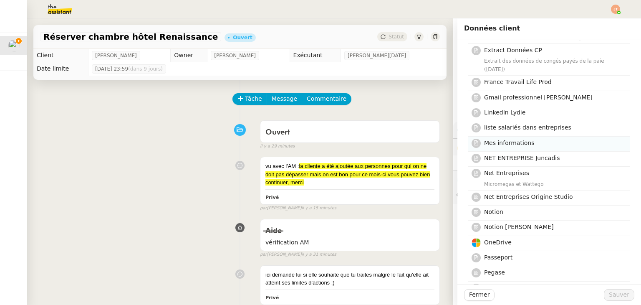
click at [496, 139] on span "Mes informations" at bounding box center [509, 142] width 50 height 7
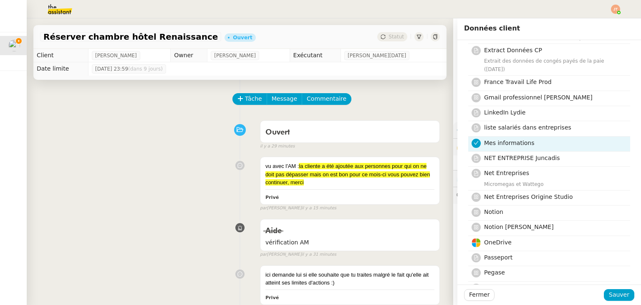
click at [614, 285] on div "Fermer Sauver" at bounding box center [549, 294] width 184 height 20
click at [614, 287] on div "Fermer Sauver" at bounding box center [549, 294] width 184 height 20
click at [615, 292] on span "Sauver" at bounding box center [619, 294] width 20 height 10
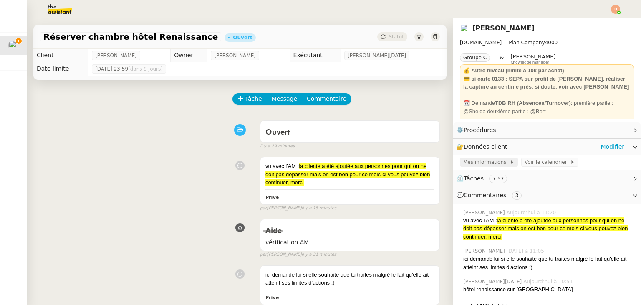
click at [491, 161] on span "Mes informations" at bounding box center [486, 162] width 46 height 8
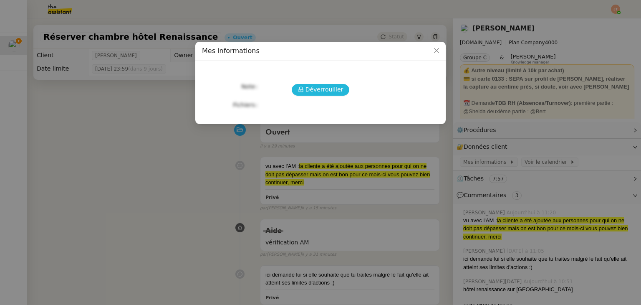
click at [337, 91] on span "Déverrouiller" at bounding box center [324, 90] width 38 height 10
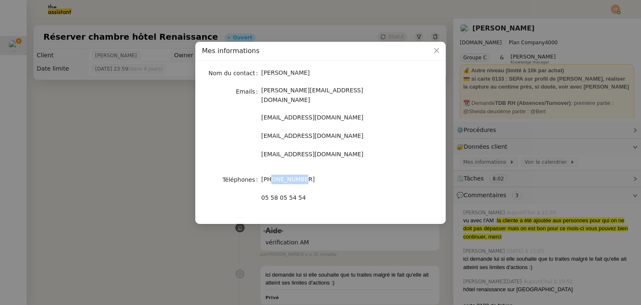
drag, startPoint x: 305, startPoint y: 169, endPoint x: 272, endPoint y: 171, distance: 33.4
click at [272, 174] on div "+33633714759" at bounding box center [330, 179] width 138 height 10
click at [161, 116] on nz-modal-container "Mes informations Nom du contact Lydie Laulon Emails lydie.laulon@mont-de-marsan…" at bounding box center [320, 152] width 641 height 305
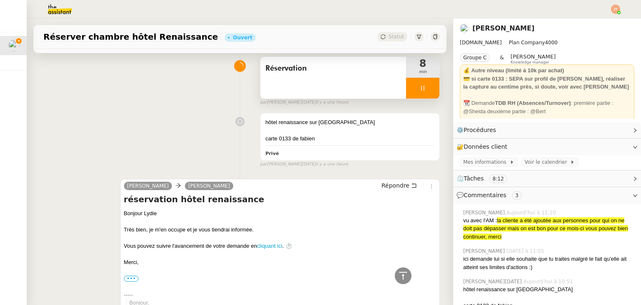
scroll to position [375, 0]
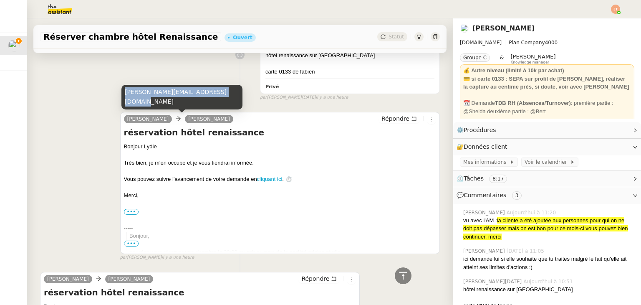
drag, startPoint x: 125, startPoint y: 102, endPoint x: 219, endPoint y: 101, distance: 94.7
click at [219, 101] on div "lydie.laulon@mont-de-marsan.leclerc" at bounding box center [181, 97] width 121 height 25
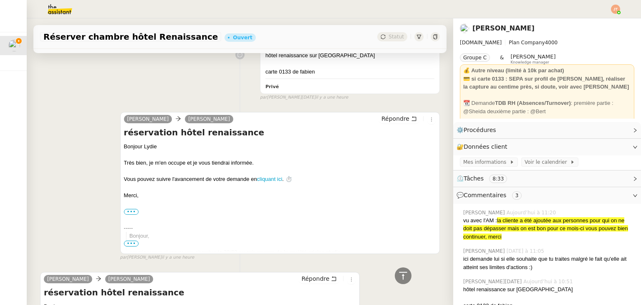
scroll to position [492, 0]
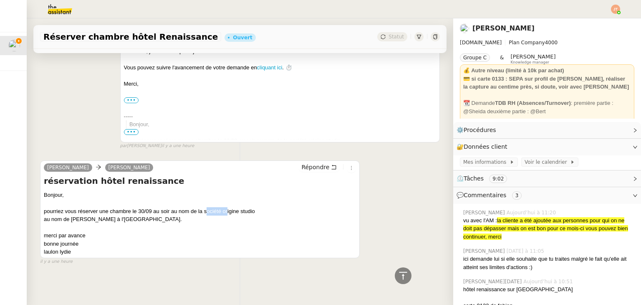
drag, startPoint x: 205, startPoint y: 205, endPoint x: 227, endPoint y: 206, distance: 21.7
click at [227, 207] on div "pourriez vous réserver une chambre le 30/09 au soir au nom de la société origin…" at bounding box center [200, 211] width 312 height 8
drag, startPoint x: 204, startPoint y: 207, endPoint x: 254, endPoint y: 206, distance: 49.6
click at [254, 207] on div "pourriez vous réserver une chambre le 30/09 au soir au nom de la société origin…" at bounding box center [200, 211] width 312 height 8
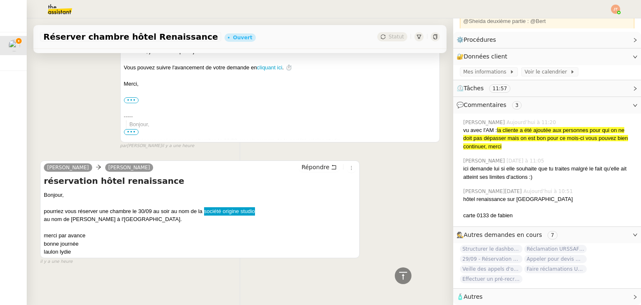
scroll to position [325, 0]
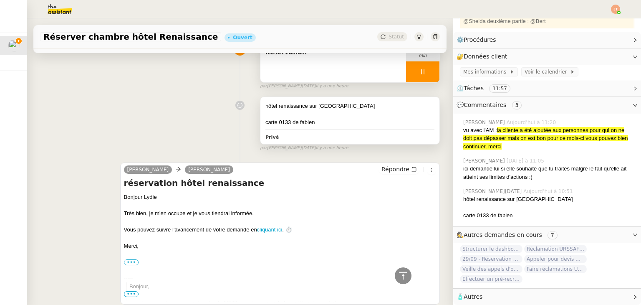
click at [310, 112] on div at bounding box center [349, 114] width 169 height 8
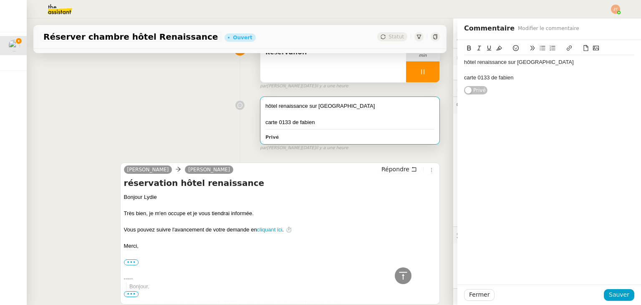
click at [516, 75] on div "carte 0133 de fabien" at bounding box center [549, 78] width 170 height 8
click at [620, 291] on span "Sauver" at bounding box center [619, 294] width 20 height 10
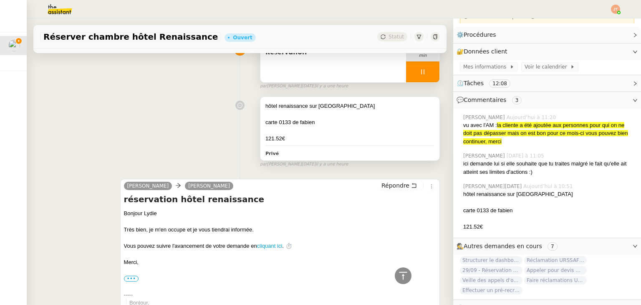
click at [315, 127] on div at bounding box center [349, 130] width 169 height 8
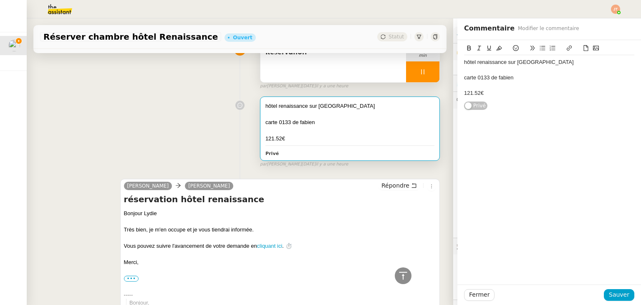
click at [503, 102] on div "hôtel renaissance sur mont de marsan carte 0133 de fabien 121.52€ Privé" at bounding box center [549, 75] width 170 height 70
click at [464, 92] on div "121.52€" at bounding box center [549, 93] width 170 height 8
click at [610, 295] on span "Sauver" at bounding box center [619, 294] width 20 height 10
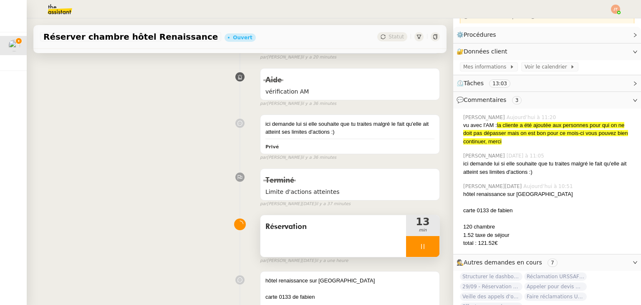
scroll to position [167, 0]
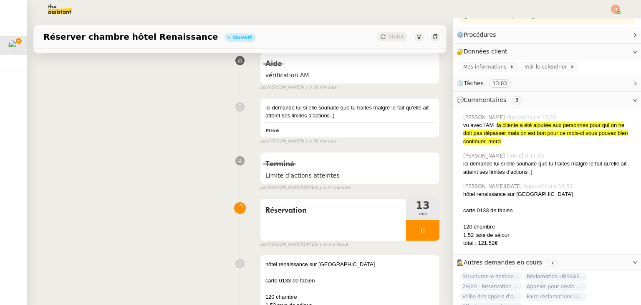
click at [419, 228] on icon at bounding box center [422, 230] width 7 height 7
click at [423, 227] on button at bounding box center [431, 229] width 17 height 21
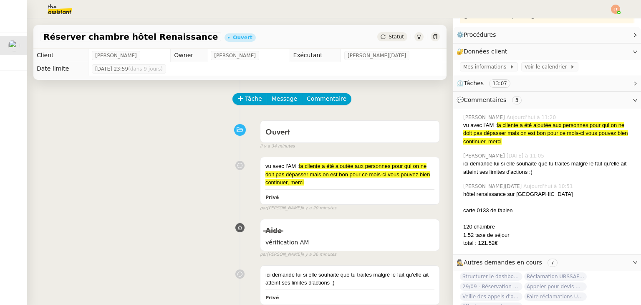
click at [388, 35] on span "Statut" at bounding box center [395, 37] width 15 height 6
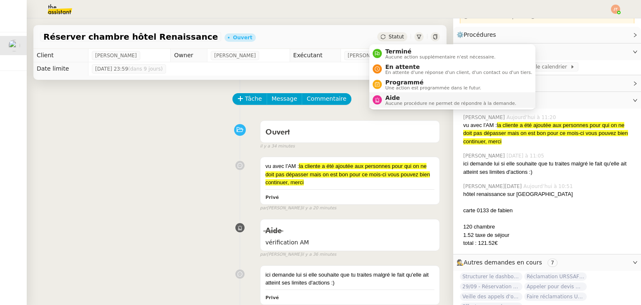
click at [390, 101] on span "Aucune procédure ne permet de répondre à la demande." at bounding box center [450, 103] width 131 height 5
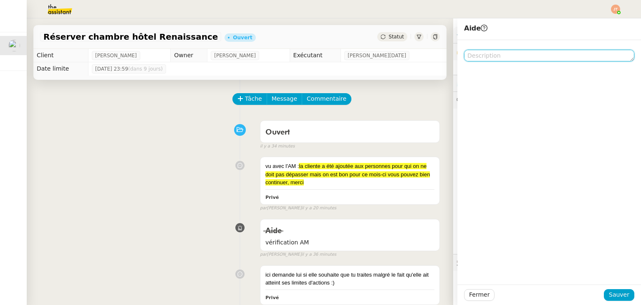
click at [477, 55] on textarea at bounding box center [549, 56] width 170 height 12
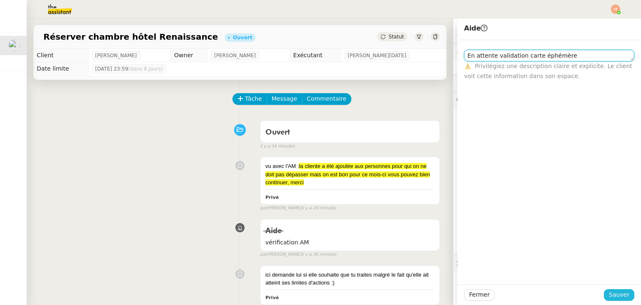
type textarea "En attente validation carte éphémère"
click at [620, 290] on span "Sauver" at bounding box center [619, 294] width 20 height 10
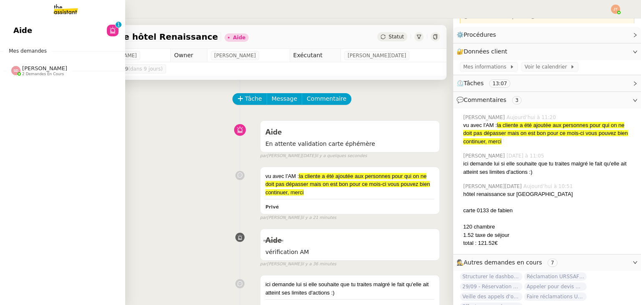
click at [30, 67] on span "[PERSON_NAME]" at bounding box center [44, 68] width 45 height 6
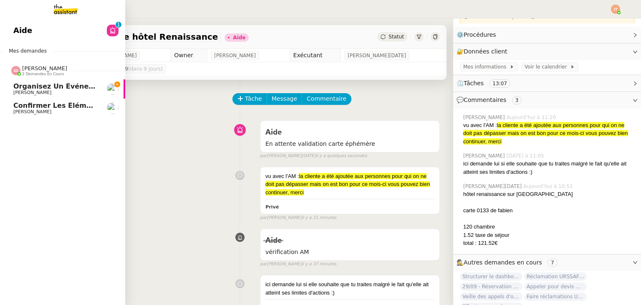
click at [51, 113] on span "[PERSON_NAME]" at bounding box center [55, 111] width 84 height 5
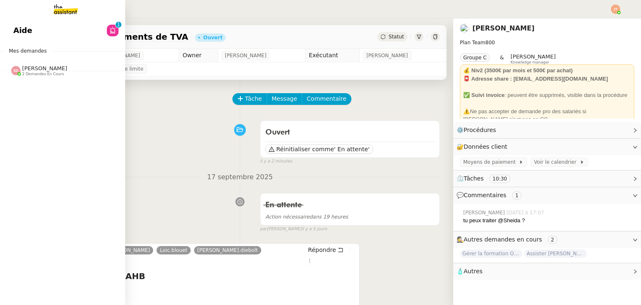
click at [66, 35] on link "Aide 0 1 2 3 4 5 6 7 8 9" at bounding box center [62, 30] width 125 height 19
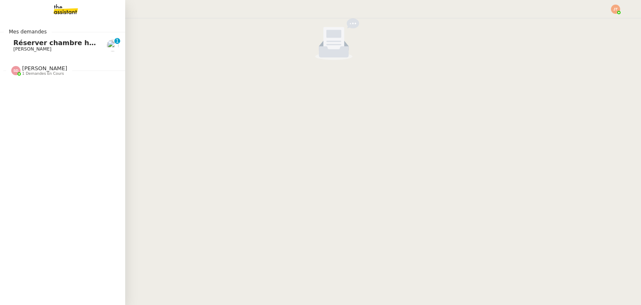
click at [24, 45] on span "Réserver chambre hôtel Renaissance" at bounding box center [83, 43] width 140 height 8
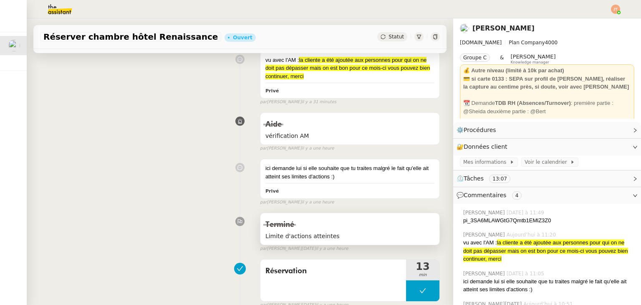
scroll to position [209, 0]
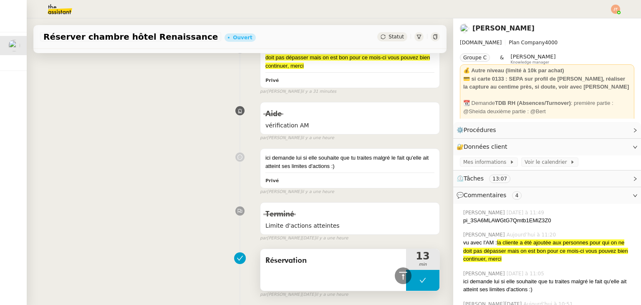
click at [419, 282] on icon at bounding box center [422, 280] width 7 height 7
click at [411, 280] on icon at bounding box center [414, 280] width 7 height 7
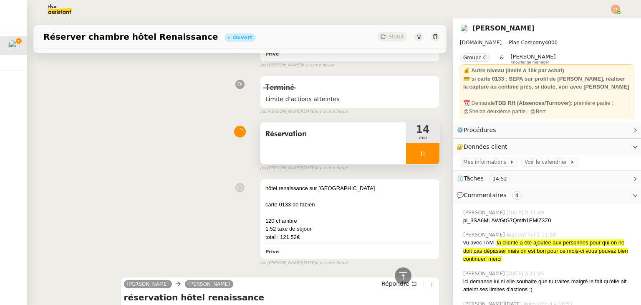
scroll to position [199, 0]
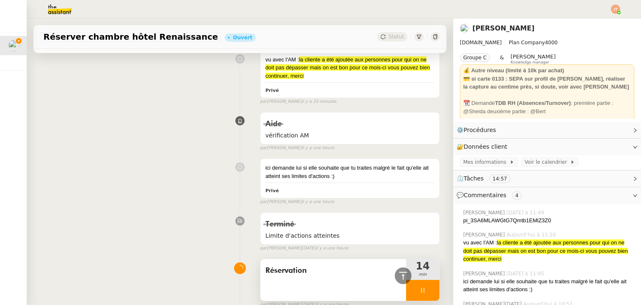
click at [408, 292] on div at bounding box center [422, 289] width 33 height 21
click at [428, 290] on icon at bounding box center [431, 290] width 7 height 7
click at [406, 296] on button at bounding box center [422, 289] width 33 height 21
click at [406, 296] on div at bounding box center [406, 289] width 0 height 21
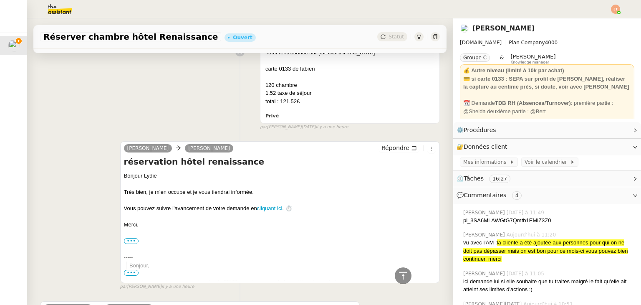
scroll to position [584, 0]
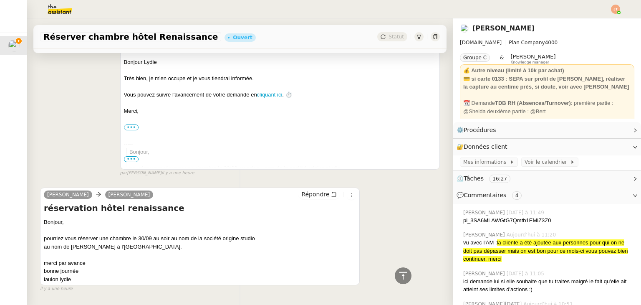
click at [307, 199] on div "Répondre" at bounding box center [327, 194] width 58 height 10
click at [308, 196] on span "Répondre" at bounding box center [315, 194] width 28 height 8
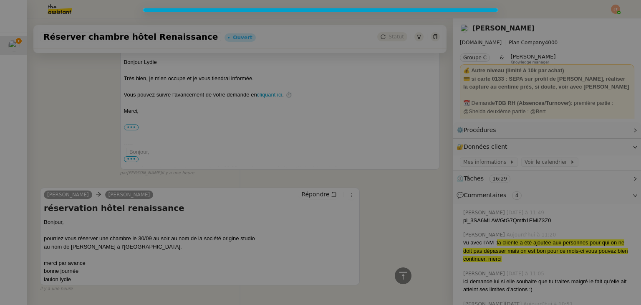
scroll to position [648, 0]
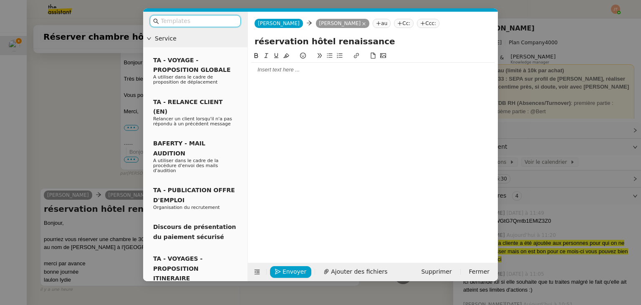
click at [281, 73] on div at bounding box center [372, 70] width 243 height 8
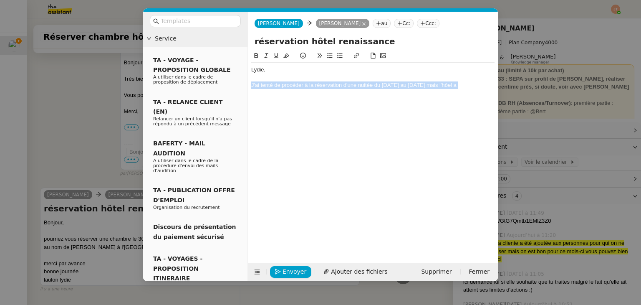
drag, startPoint x: 481, startPoint y: 87, endPoint x: 451, endPoint y: 87, distance: 29.2
click at [451, 87] on body "Mes demandes Réserver chambre hôtel Renaissance Lydie Laulon Réserver chambre h…" at bounding box center [320, 152] width 641 height 305
click at [472, 87] on div "J'ai tenté de procéder à la réservation d'une nuitée du 30 septembre au 01 octo…" at bounding box center [372, 85] width 243 height 8
drag, startPoint x: 480, startPoint y: 86, endPoint x: 464, endPoint y: 86, distance: 15.9
click at [464, 86] on div "J'ai tenté de procéder à la réservation d'une nuitée du 30 septembre au 01 octo…" at bounding box center [372, 85] width 243 height 8
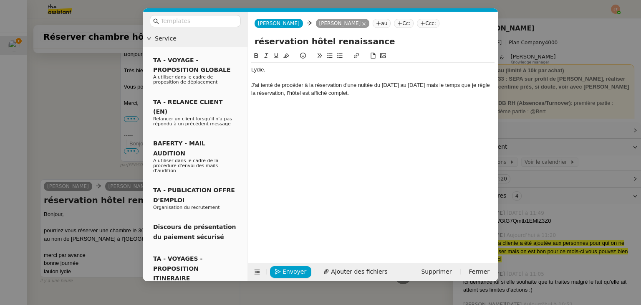
scroll to position [697, 0]
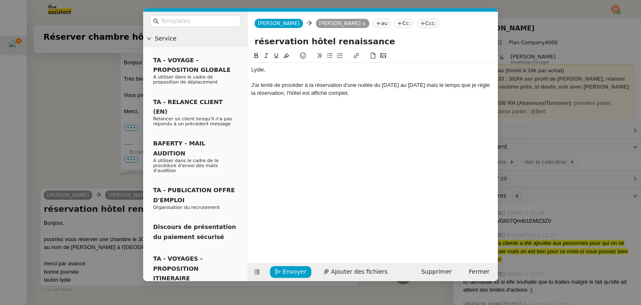
click at [460, 86] on div "J'ai tenté de procéder à la réservation d'une nuitée du 30 septembre au 01 octo…" at bounding box center [372, 88] width 243 height 15
click at [0, 0] on lt-span ", mais" at bounding box center [0, 0] width 0 height 0
click at [387, 98] on div at bounding box center [372, 101] width 243 height 8
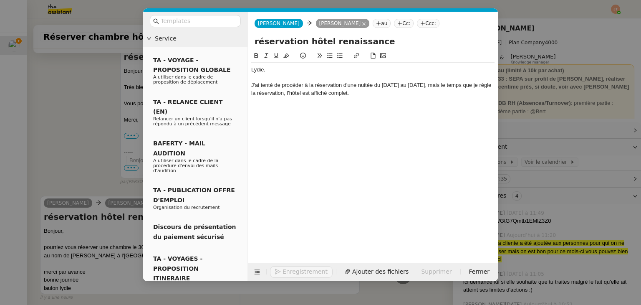
scroll to position [705, 0]
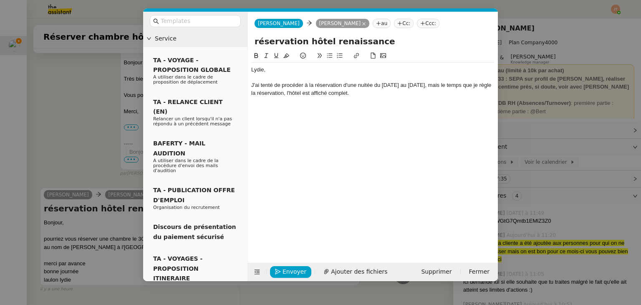
click at [326, 60] on button at bounding box center [330, 56] width 10 height 10
click at [71, 129] on nz-modal-container "Service TA - VOYAGE - PROPOSITION GLOBALE A utiliser dans le cadre de propositi…" at bounding box center [320, 152] width 641 height 305
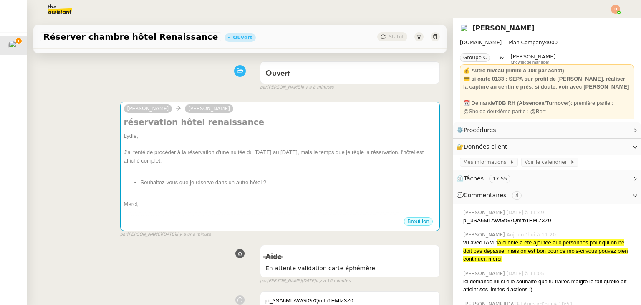
scroll to position [54, 0]
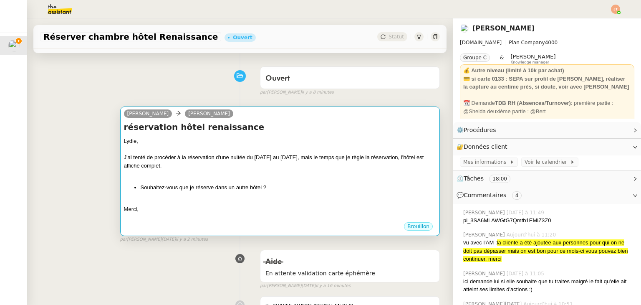
click at [230, 189] on li "Souhaitez-vous que je réserve dans un autre hôtel ?" at bounding box center [288, 187] width 295 height 8
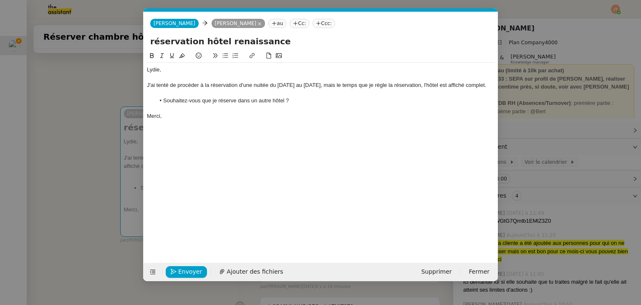
scroll to position [0, 18]
click at [185, 270] on span "Envoyer" at bounding box center [190, 272] width 24 height 10
click at [185, 270] on span "Confirmer l'envoi" at bounding box center [203, 272] width 50 height 10
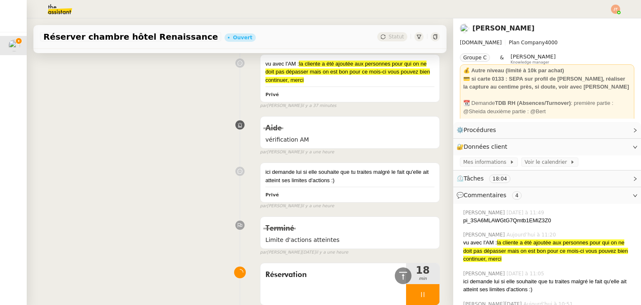
scroll to position [429, 0]
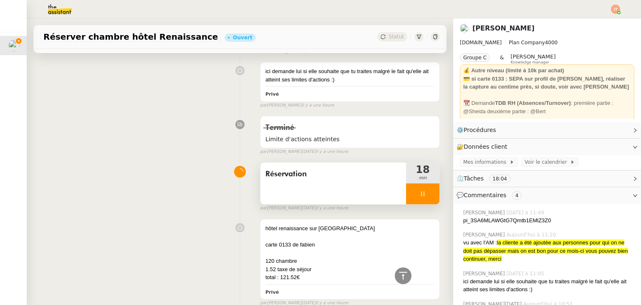
click at [412, 189] on div at bounding box center [422, 193] width 33 height 21
click at [428, 191] on icon at bounding box center [431, 193] width 7 height 7
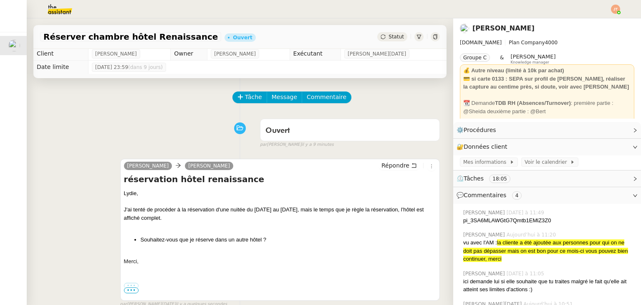
scroll to position [0, 0]
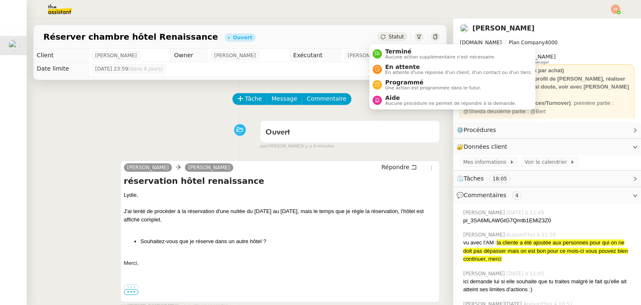
click at [389, 36] on span "Statut" at bounding box center [395, 37] width 15 height 6
click at [383, 65] on div "En attente En attente d'une réponse d'un client, d'un contact ou d'un tiers." at bounding box center [457, 68] width 150 height 11
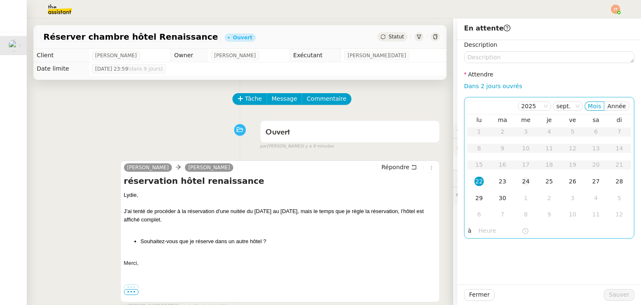
click at [521, 182] on div "24" at bounding box center [525, 180] width 9 height 9
click at [485, 231] on input "text" at bounding box center [499, 231] width 43 height 10
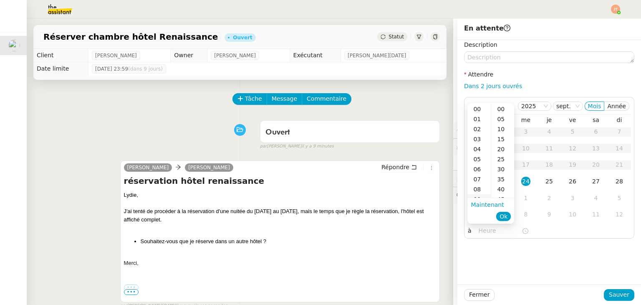
click at [478, 194] on div "09" at bounding box center [478, 199] width 23 height 10
click at [492, 191] on div "40" at bounding box center [502, 189] width 23 height 10
type input "09:40"
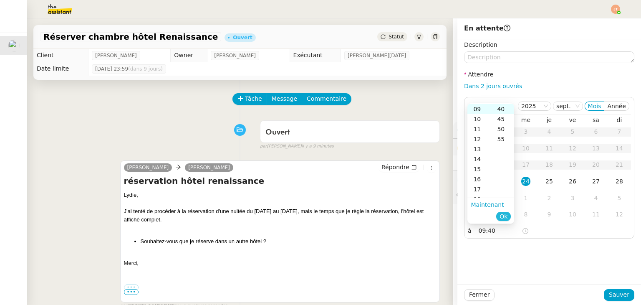
click at [508, 214] on button "Ok" at bounding box center [503, 215] width 15 height 9
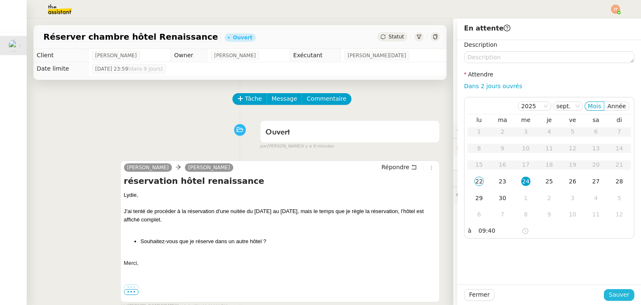
click at [609, 294] on span "Sauver" at bounding box center [619, 294] width 20 height 10
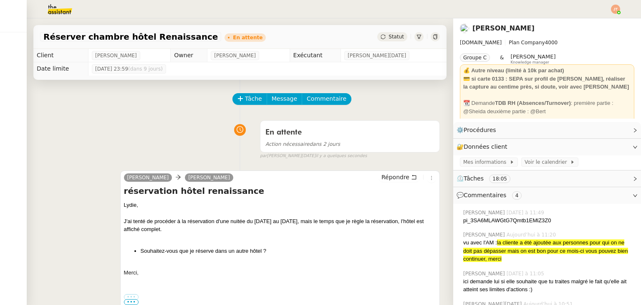
click at [617, 12] on div at bounding box center [615, 9] width 9 height 9
click at [591, 27] on span "Suivi" at bounding box center [586, 23] width 14 height 7
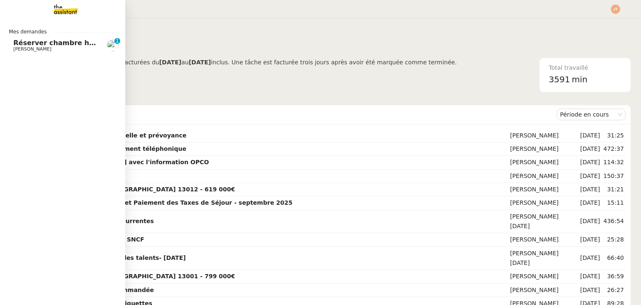
click at [15, 48] on span "[PERSON_NAME]" at bounding box center [32, 48] width 38 height 5
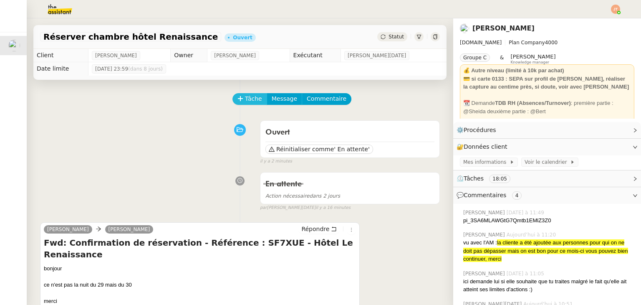
click at [248, 100] on span "Tâche" at bounding box center [253, 99] width 17 height 10
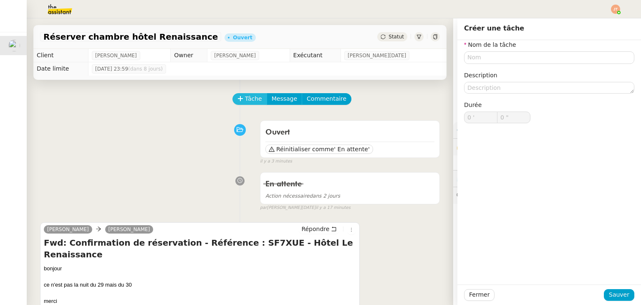
click at [232, 100] on button "Tâche" at bounding box center [249, 99] width 35 height 12
click at [492, 59] on input "text" at bounding box center [549, 57] width 170 height 12
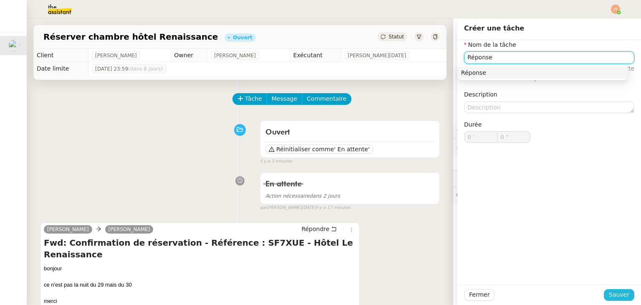
type input "Réponse"
click at [622, 296] on span "Sauver" at bounding box center [619, 294] width 20 height 10
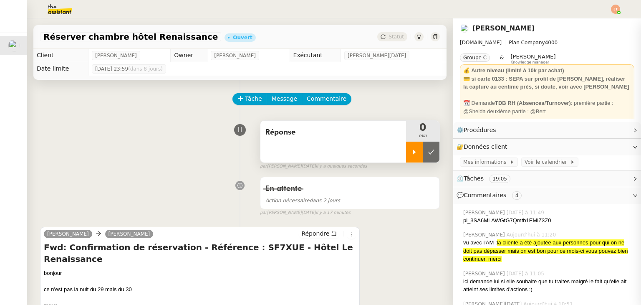
click at [411, 149] on icon at bounding box center [414, 152] width 7 height 7
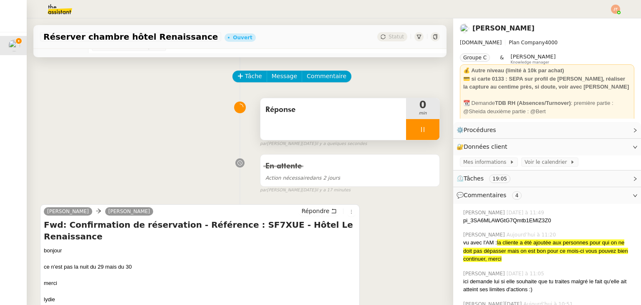
scroll to position [83, 0]
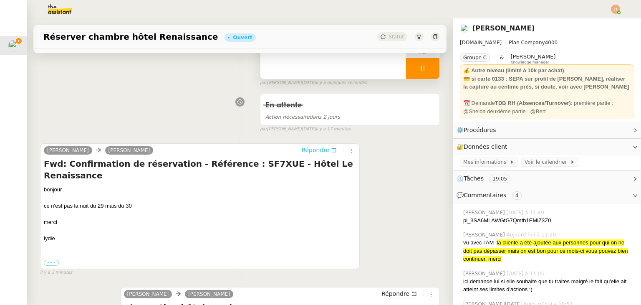
click at [304, 153] on span "Répondre" at bounding box center [315, 150] width 28 height 8
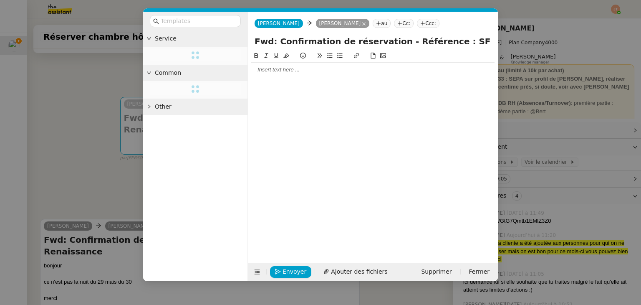
click at [314, 66] on div at bounding box center [372, 70] width 243 height 8
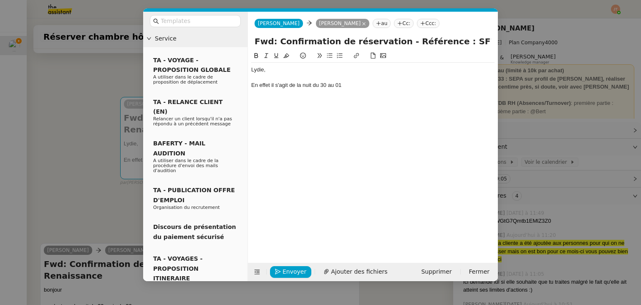
click at [327, 86] on div "En effet il s'agit de la nuit du 30 au 01" at bounding box center [372, 85] width 243 height 8
click at [398, 84] on div "En effet il s'agit de la nuit du 30 septembre au 01" at bounding box center [372, 85] width 243 height 8
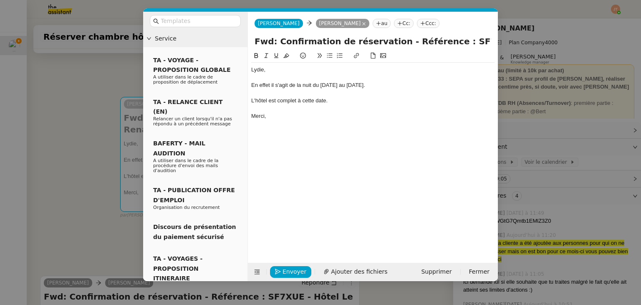
click at [260, 86] on div "En effet il s'agit de la nuit du 30 septembre au 01 octobre." at bounding box center [372, 85] width 243 height 8
click at [0, 0] on lt-span "effet ," at bounding box center [0, 0] width 0 height 0
click at [295, 111] on div at bounding box center [372, 109] width 243 height 8
click at [279, 112] on div at bounding box center [372, 109] width 243 height 8
click at [290, 271] on span "Envoyer" at bounding box center [294, 272] width 24 height 10
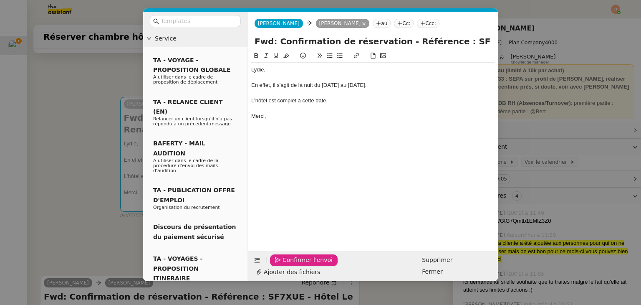
click at [290, 264] on span "Confirmer l'envoi" at bounding box center [307, 260] width 50 height 10
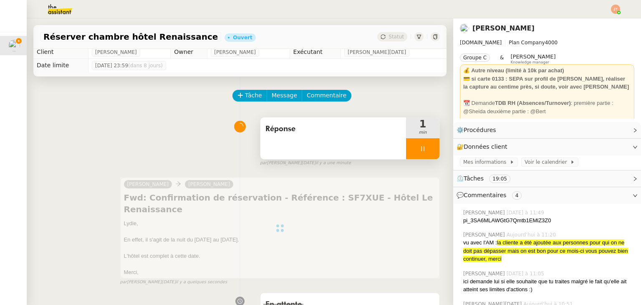
scroll to position [0, 0]
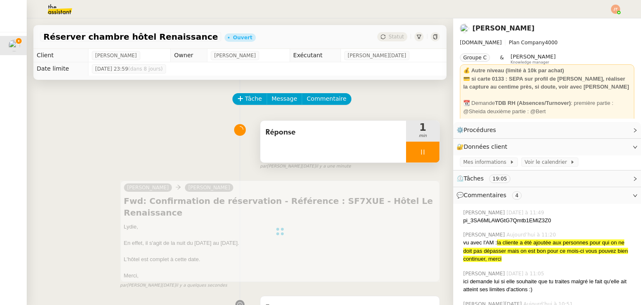
click at [408, 160] on div at bounding box center [422, 151] width 33 height 21
click at [423, 159] on button at bounding box center [431, 151] width 17 height 21
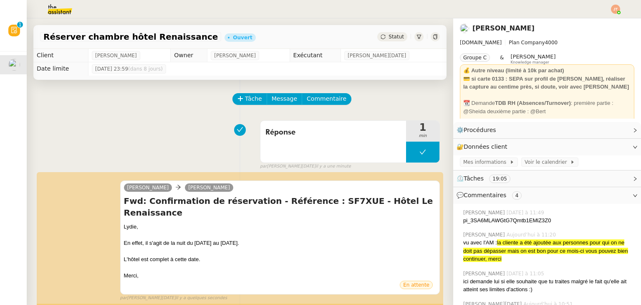
click at [388, 38] on span "Statut" at bounding box center [395, 37] width 15 height 6
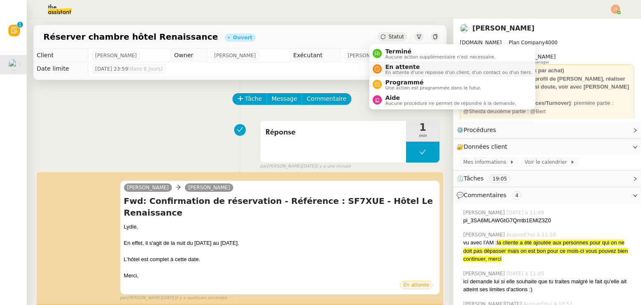
click at [394, 72] on span "En attente d'une réponse d'un client, d'un contact ou d'un tiers." at bounding box center [458, 72] width 147 height 5
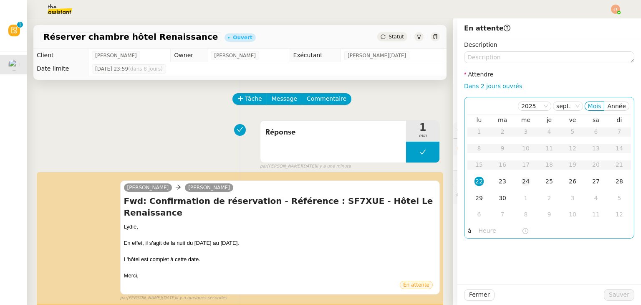
click at [522, 182] on div "24" at bounding box center [525, 180] width 9 height 9
drag, startPoint x: 484, startPoint y: 241, endPoint x: 483, endPoint y: 236, distance: 5.4
click at [484, 240] on div "Description Attendre Dans 2 jours ouvrés 2025 sept. Mois Année lu ma me je ve s…" at bounding box center [549, 162] width 184 height 244
click at [483, 236] on nz-time-picker at bounding box center [503, 231] width 56 height 12
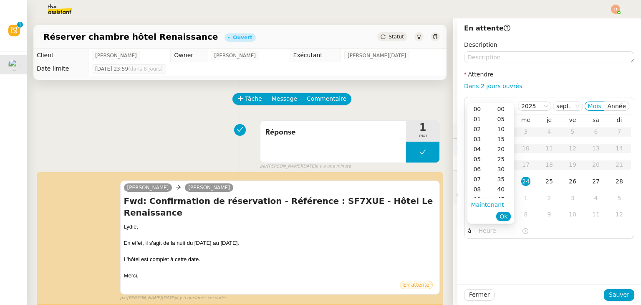
click at [479, 197] on div "09" at bounding box center [478, 199] width 23 height 10
click at [499, 186] on div "40" at bounding box center [502, 189] width 23 height 10
type input "09:40"
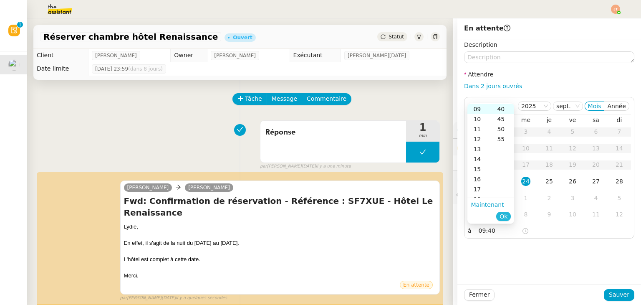
click at [509, 218] on button "Ok" at bounding box center [503, 215] width 15 height 9
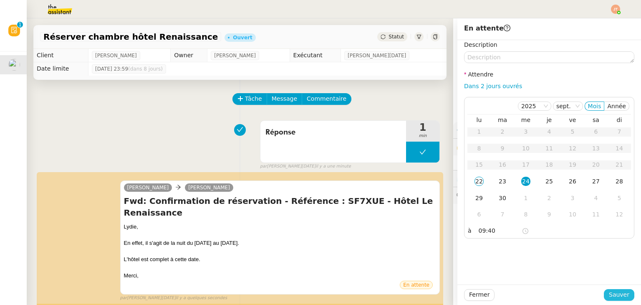
click at [609, 290] on span "Sauver" at bounding box center [619, 294] width 20 height 10
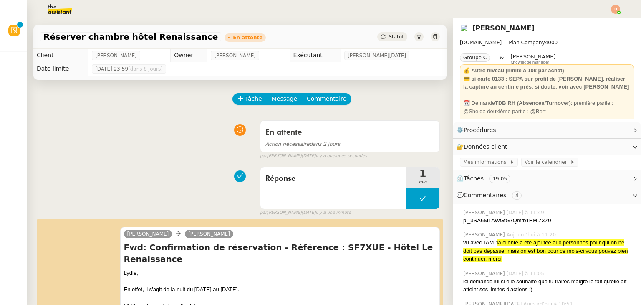
click at [433, 38] on icon at bounding box center [435, 36] width 4 height 5
click at [621, 12] on nz-header at bounding box center [320, 9] width 641 height 18
click at [616, 11] on img at bounding box center [615, 9] width 9 height 9
click at [589, 21] on span "Suivi" at bounding box center [586, 23] width 14 height 7
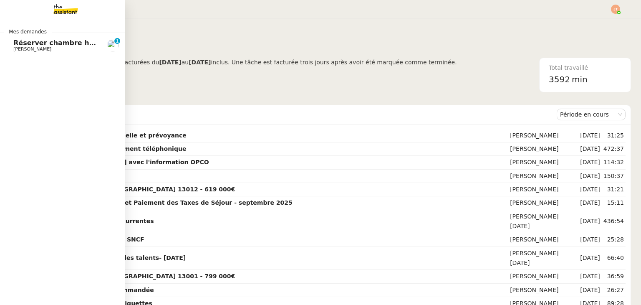
click at [23, 42] on span "Réserver chambre hôtel Renaissance" at bounding box center [83, 43] width 140 height 8
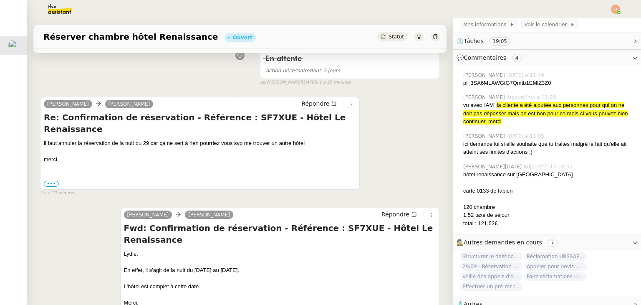
scroll to position [150, 0]
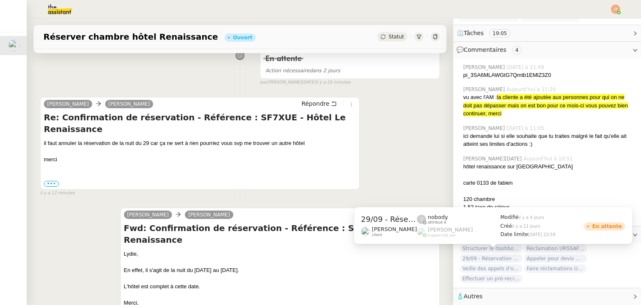
click at [498, 254] on span "29/09 - Réservation hôtel Renaissance" at bounding box center [491, 258] width 63 height 8
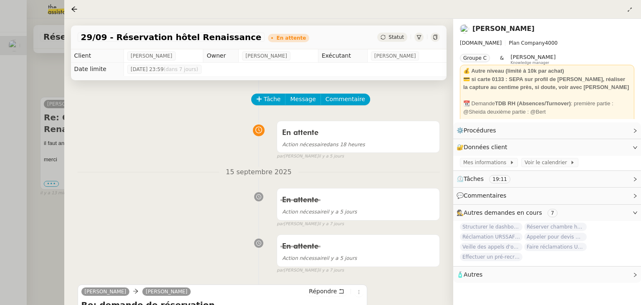
click at [40, 81] on div at bounding box center [320, 152] width 641 height 305
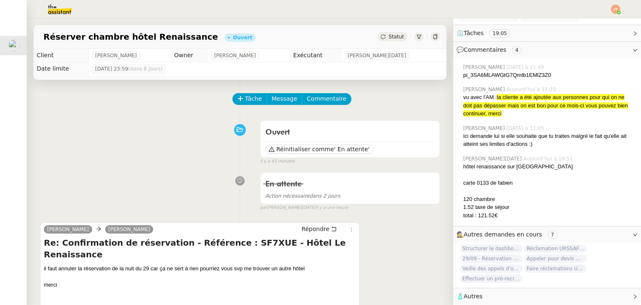
click at [430, 37] on div at bounding box center [434, 36] width 9 height 9
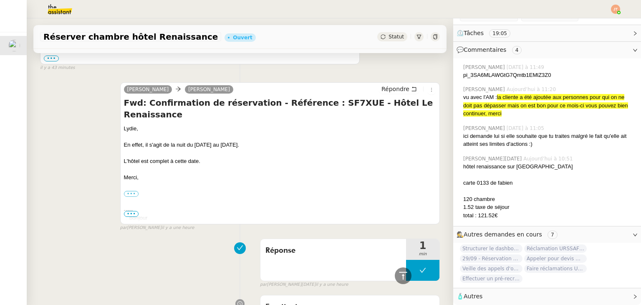
scroll to position [83, 0]
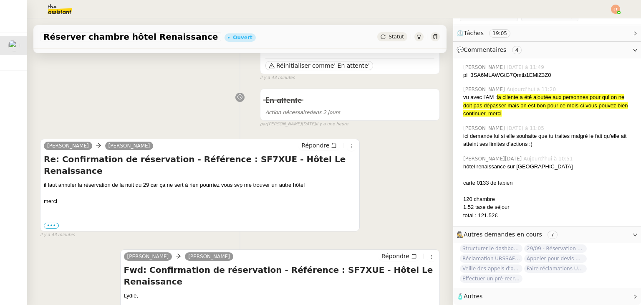
click at [549, 245] on span "29/09 - Réservation hôtel Renaissance" at bounding box center [555, 248] width 63 height 8
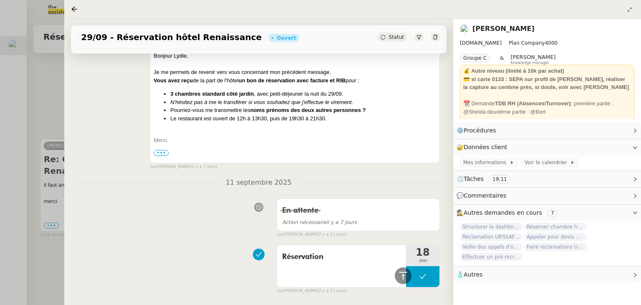
scroll to position [250, 0]
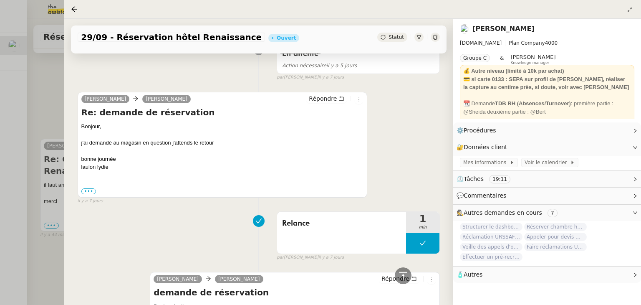
click at [44, 117] on div at bounding box center [320, 152] width 641 height 305
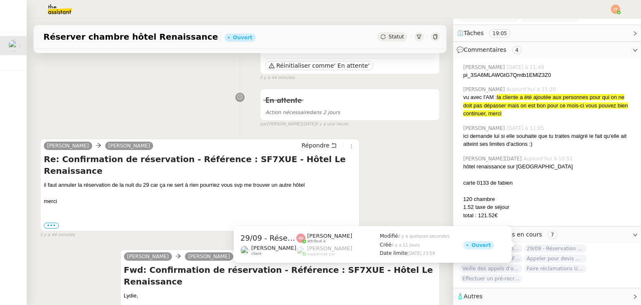
click at [547, 245] on span "29/09 - Réservation hôtel Renaissance" at bounding box center [555, 248] width 63 height 8
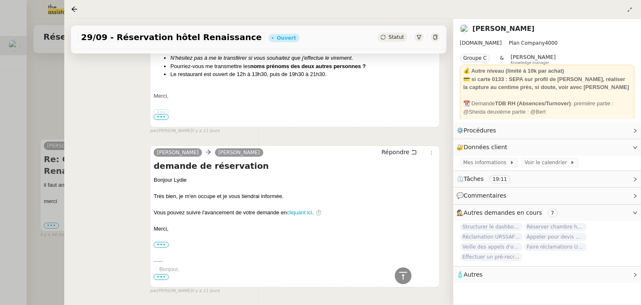
scroll to position [612, 0]
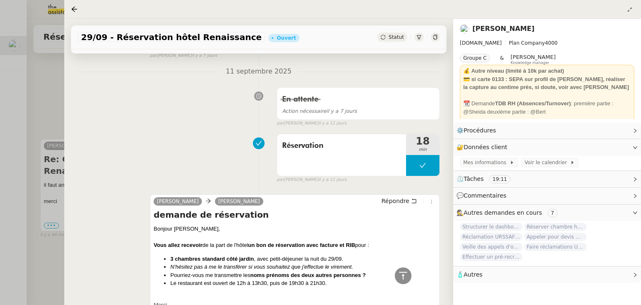
click at [13, 88] on div at bounding box center [320, 152] width 641 height 305
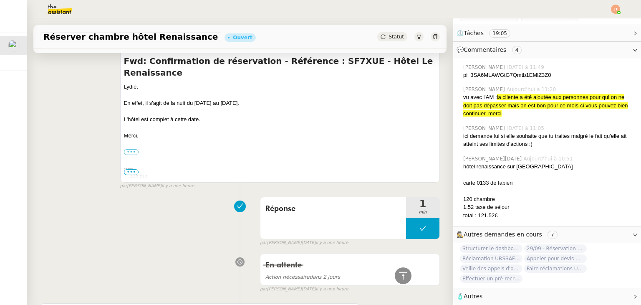
scroll to position [167, 0]
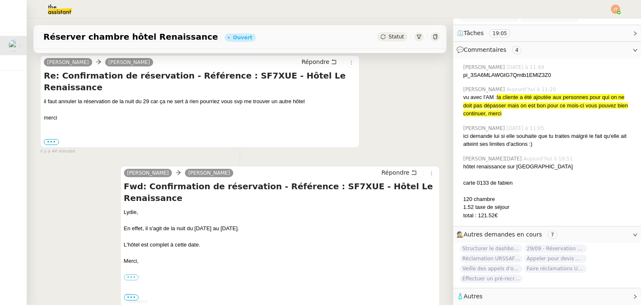
click at [532, 246] on span "29/09 - Réservation hôtel Renaissance" at bounding box center [555, 248] width 63 height 8
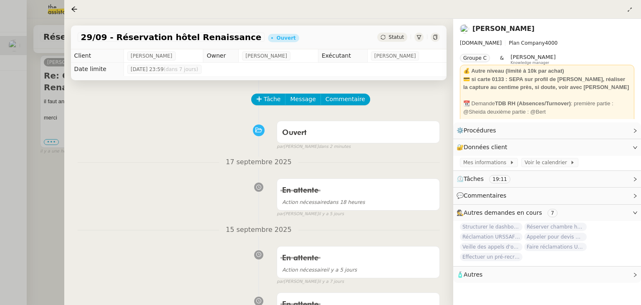
click at [28, 203] on div at bounding box center [320, 152] width 641 height 305
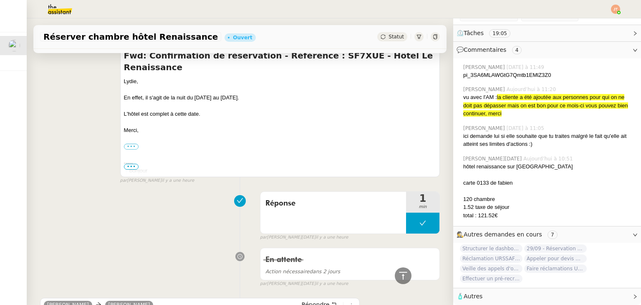
scroll to position [292, 0]
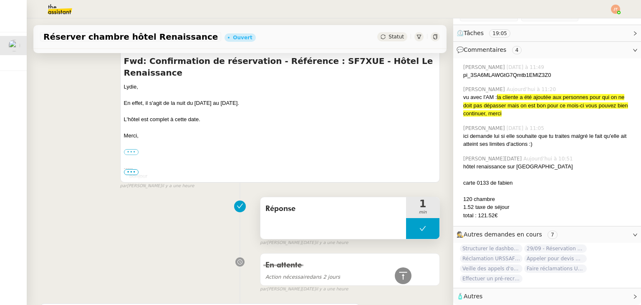
click at [406, 218] on button at bounding box center [422, 228] width 33 height 21
click at [406, 218] on div at bounding box center [414, 228] width 17 height 21
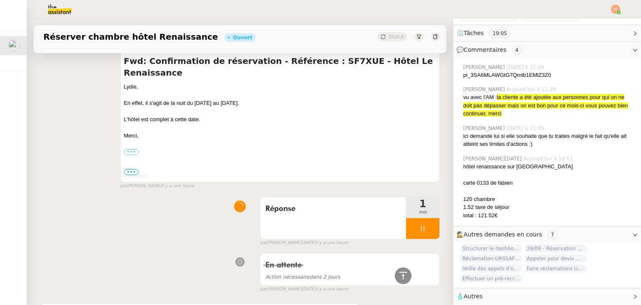
scroll to position [0, 0]
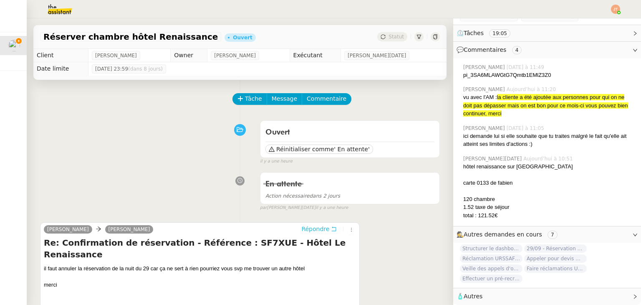
click at [302, 233] on button "Répondre" at bounding box center [318, 228] width 41 height 9
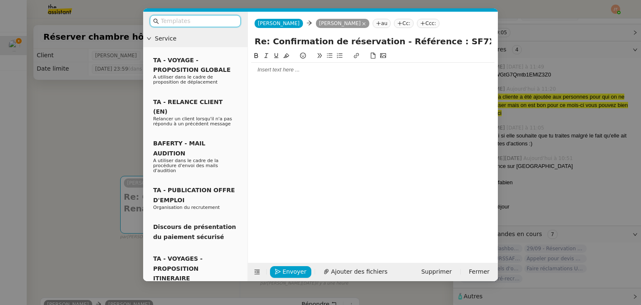
click at [300, 71] on div at bounding box center [372, 70] width 243 height 8
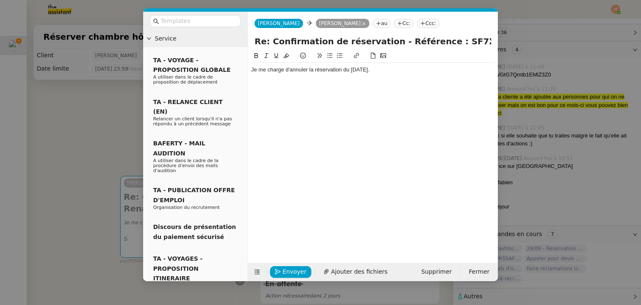
click at [329, 61] on div at bounding box center [372, 57] width 243 height 12
click at [329, 57] on icon at bounding box center [330, 56] width 6 height 6
click at [93, 124] on nz-modal-container "Service TA - VOYAGE - PROPOSITION GLOBALE A utiliser dans le cadre de propositi…" at bounding box center [320, 152] width 641 height 305
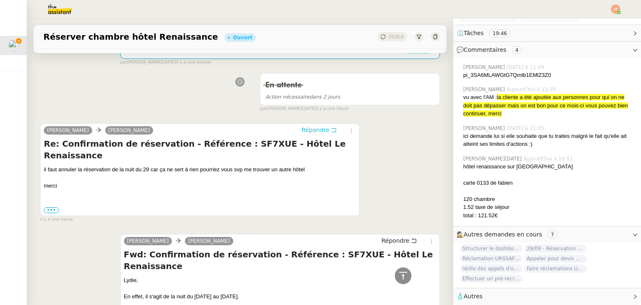
scroll to position [42, 0]
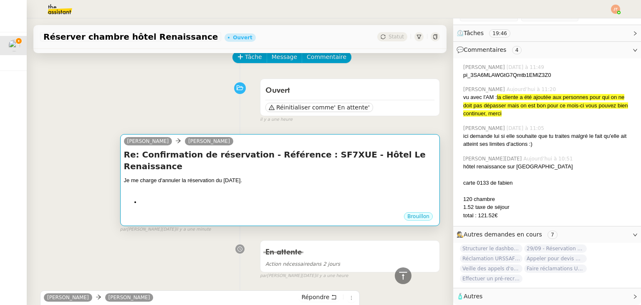
click at [252, 176] on div "Je me charge d'annuler la réservation du 29 septembre." at bounding box center [280, 180] width 312 height 8
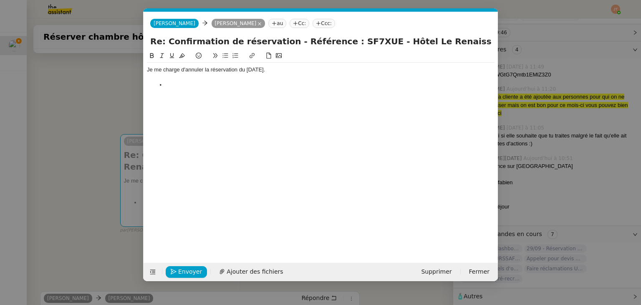
scroll to position [0, 18]
click at [185, 91] on div "Je me charge d'annuler la réservation du 29 septembre." at bounding box center [320, 78] width 347 height 30
click at [99, 149] on nz-modal-container "Service TA - VOYAGE - PROPOSITION GLOBALE A utiliser dans le cadre de propositi…" at bounding box center [320, 152] width 641 height 305
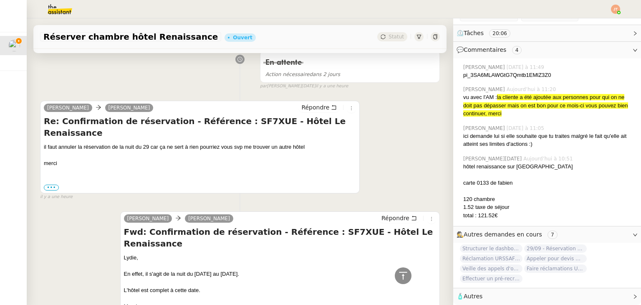
scroll to position [0, 0]
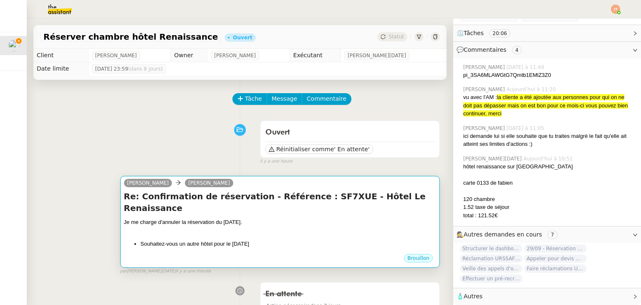
click at [222, 253] on div "Brouillon" at bounding box center [280, 259] width 312 height 13
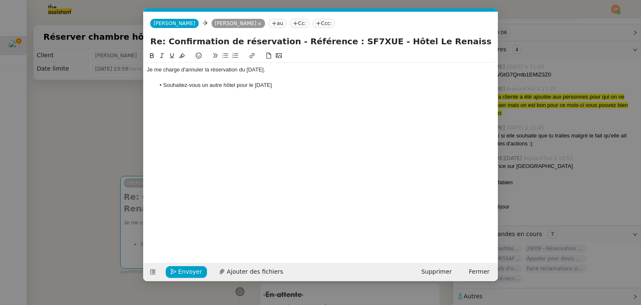
scroll to position [0, 18]
click at [305, 83] on li "Souhaitez-vous un autre hôtel pour le 30 septembre" at bounding box center [325, 85] width 340 height 8
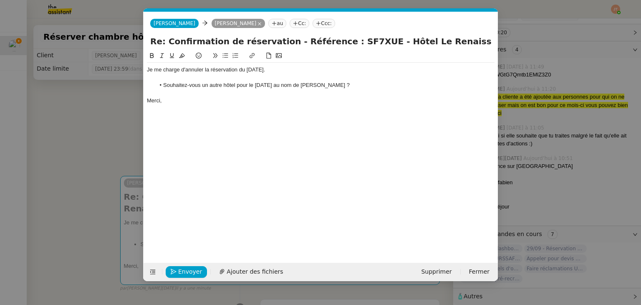
click at [147, 69] on div "Je me charge d'annuler la réservation du 29 septembre." at bounding box center [320, 70] width 347 height 8
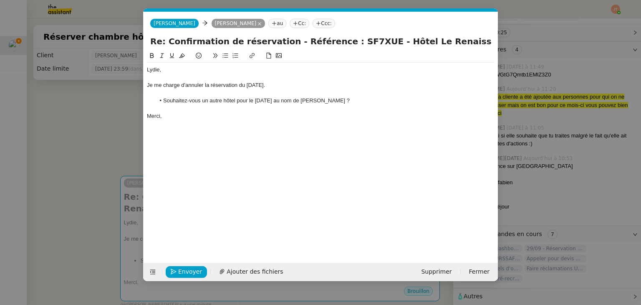
click at [286, 83] on div "Je me charge d'annuler la réservation du 29 septembre." at bounding box center [320, 85] width 347 height 8
click at [149, 86] on div "Je me charge d'annuler la réservation du 29 septembre." at bounding box center [320, 85] width 347 height 8
click at [213, 112] on div "Merci," at bounding box center [320, 116] width 347 height 8
click at [249, 100] on li "Souhaitez-vous un autre hôtel pour le 30 septembre au nom de Xavier CLAUSS ?" at bounding box center [325, 101] width 340 height 8
click at [284, 99] on li "Souhaitez-vous un autre hôtel pour une nuit du le 30 septembre au nom de Xavier…" at bounding box center [325, 101] width 340 height 8
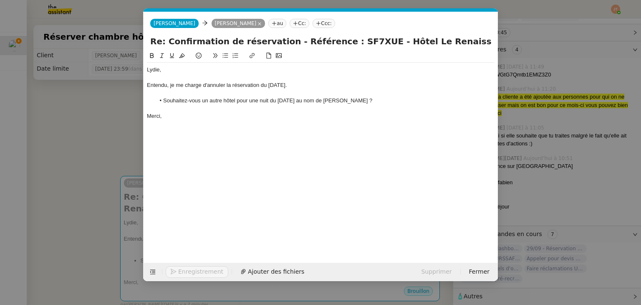
click at [310, 101] on li "Souhaitez-vous un autre hôtel pour une nuit du 30 septembre au nom de Xavier CL…" at bounding box center [325, 101] width 340 height 8
click at [255, 114] on div "Merci," at bounding box center [320, 116] width 347 height 8
click at [186, 274] on span "Envoyer" at bounding box center [190, 272] width 24 height 10
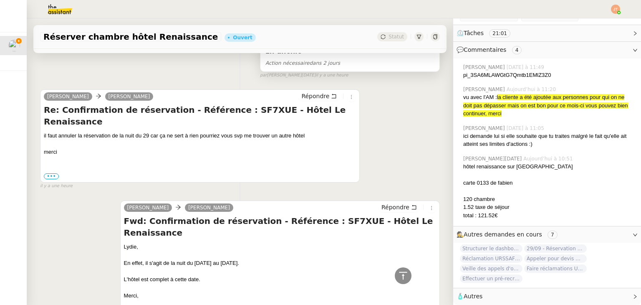
scroll to position [501, 0]
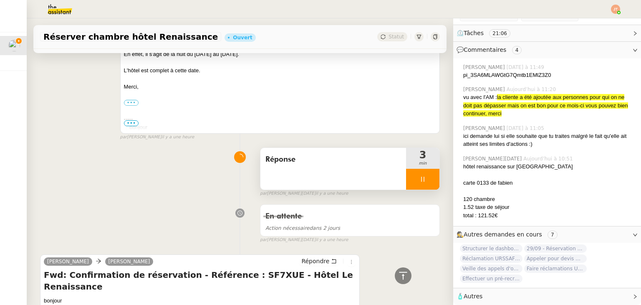
click at [408, 169] on div at bounding box center [422, 179] width 33 height 21
click at [428, 176] on icon at bounding box center [431, 179] width 7 height 7
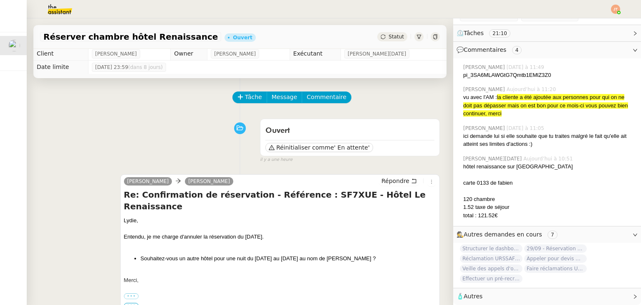
scroll to position [0, 0]
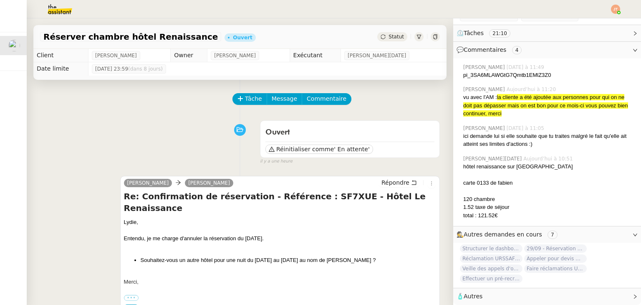
click at [388, 38] on span "Statut" at bounding box center [395, 37] width 15 height 6
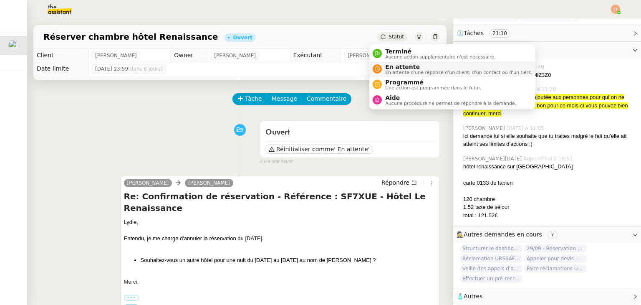
click at [389, 70] on span "En attente d'une réponse d'un client, d'un contact ou d'un tiers." at bounding box center [458, 72] width 147 height 5
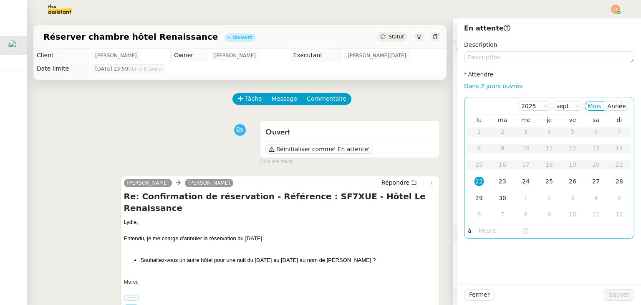
click at [521, 181] on div "24" at bounding box center [525, 180] width 9 height 9
click at [487, 224] on div "lu ma me je ve sa di 1 2 3 4 5 6 7 8 9 10 11 12 13 14 15 16 17 18 19 20 21 22 2…" at bounding box center [549, 169] width 164 height 110
click at [484, 232] on input "text" at bounding box center [499, 231] width 43 height 10
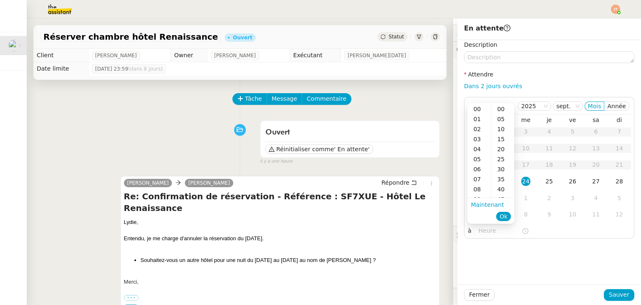
click at [481, 196] on div "09" at bounding box center [478, 199] width 23 height 10
click at [481, 196] on div "18" at bounding box center [478, 199] width 23 height 10
click at [479, 196] on div "09" at bounding box center [478, 199] width 23 height 10
click at [496, 188] on div "40" at bounding box center [502, 189] width 23 height 10
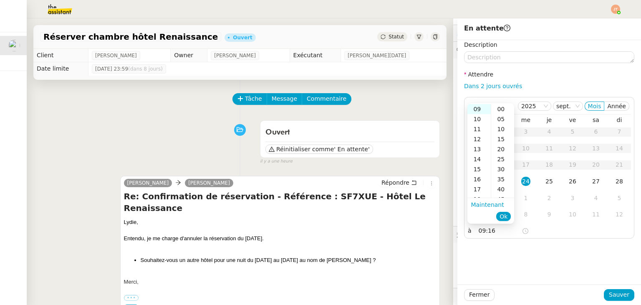
type input "09:40"
click at [503, 216] on span "Ok" at bounding box center [503, 216] width 8 height 8
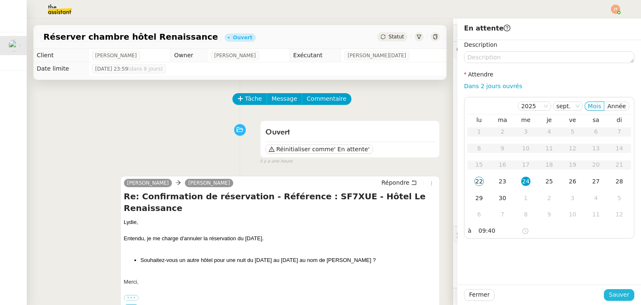
click at [614, 299] on span "Sauver" at bounding box center [619, 294] width 20 height 10
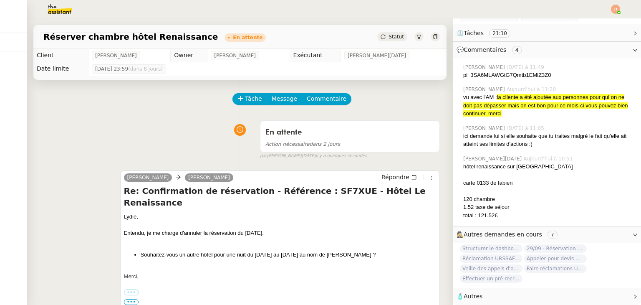
click at [612, 12] on img at bounding box center [615, 9] width 9 height 9
click at [592, 24] on span "Suivi" at bounding box center [586, 23] width 14 height 7
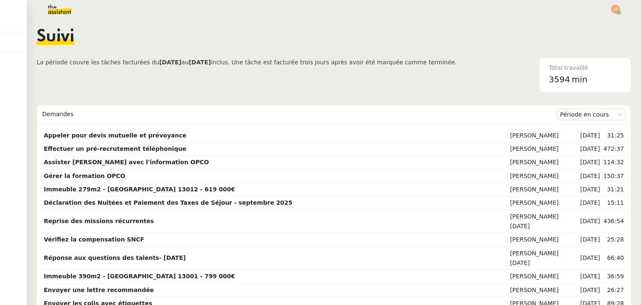
click at [162, 83] on span "La période couvre les tâches facturées du [DATE] au [DATE] inclus. Une tâche es…" at bounding box center [247, 75] width 420 height 35
click at [124, 60] on span "La période couvre les tâches facturées du" at bounding box center [98, 62] width 122 height 7
click at [58, 8] on img at bounding box center [53, 9] width 65 height 18
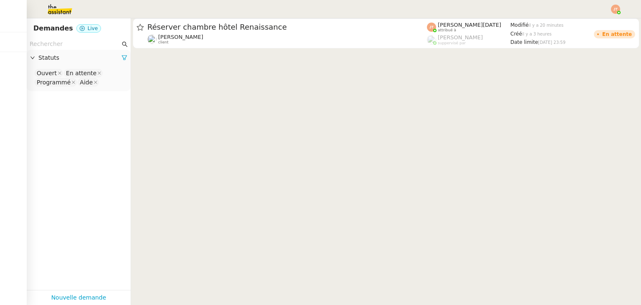
click at [56, 48] on input "text" at bounding box center [75, 44] width 91 height 10
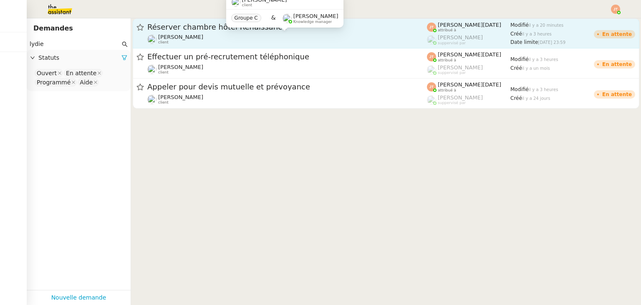
type input "lydie"
click at [207, 34] on div "Lydie Laulon client" at bounding box center [286, 39] width 279 height 11
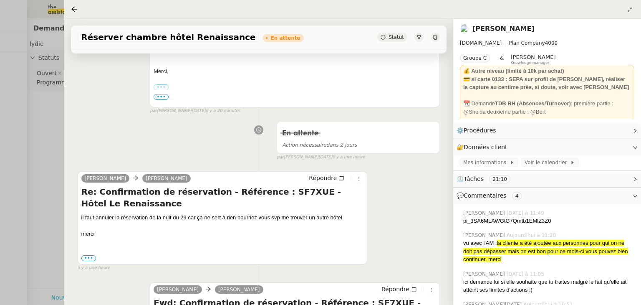
scroll to position [209, 0]
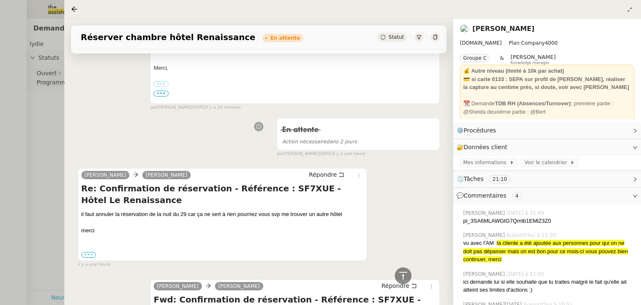
click at [88, 257] on label "•••" at bounding box center [88, 255] width 15 height 6
click at [0, 0] on input "•••" at bounding box center [0, 0] width 0 height 0
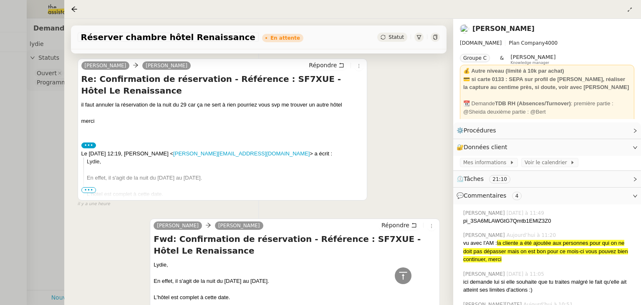
scroll to position [334, 0]
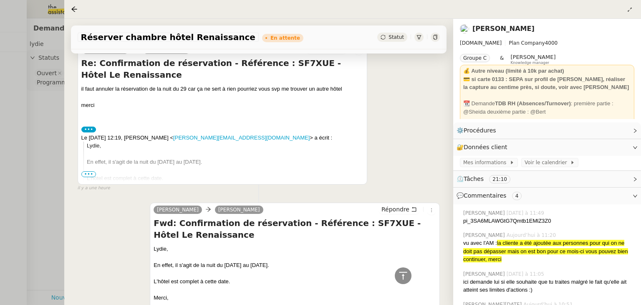
click at [87, 173] on span "•••" at bounding box center [88, 174] width 15 height 6
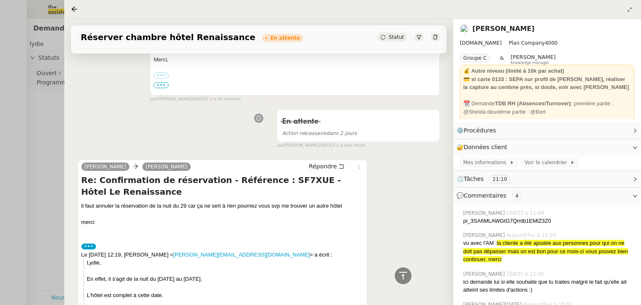
scroll to position [83, 0]
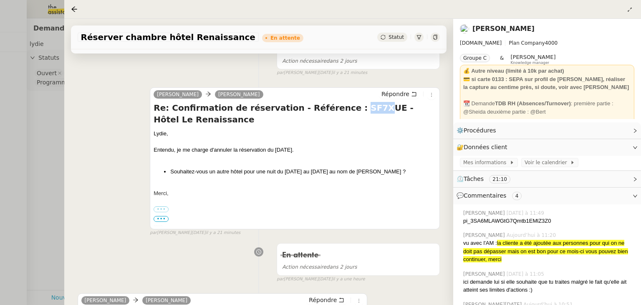
drag, startPoint x: 325, startPoint y: 109, endPoint x: 343, endPoint y: 109, distance: 17.5
click at [343, 109] on h4 "Re: Confirmation de réservation - Référence : SF7XUE - Hôtel Le Renaissance" at bounding box center [295, 113] width 282 height 23
click at [256, 114] on h4 "Re: Confirmation de réservation - Référence : SF7XUE - Hôtel Le Renaissance" at bounding box center [295, 113] width 282 height 23
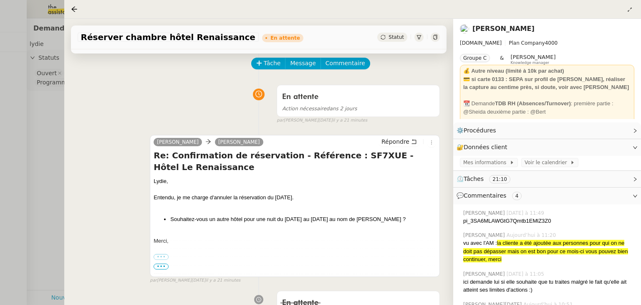
scroll to position [125, 0]
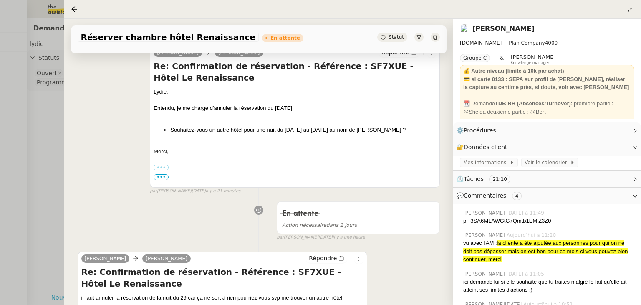
drag, startPoint x: 170, startPoint y: 132, endPoint x: 420, endPoint y: 132, distance: 250.3
click at [420, 132] on li "Souhaitez-vous un autre hôtel pour une nuit du 30 septembre au 01 octobre au no…" at bounding box center [303, 130] width 266 height 8
click at [187, 131] on li "Souhaitez-vous un autre hôtel pour une nuit du 30 septembre au 01 octobre au no…" at bounding box center [303, 130] width 266 height 8
click at [39, 119] on div at bounding box center [320, 152] width 641 height 305
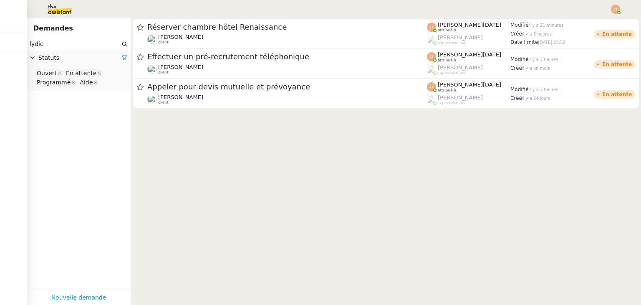
click at [613, 10] on img at bounding box center [615, 9] width 9 height 9
click at [587, 22] on span "Suivi" at bounding box center [586, 23] width 14 height 7
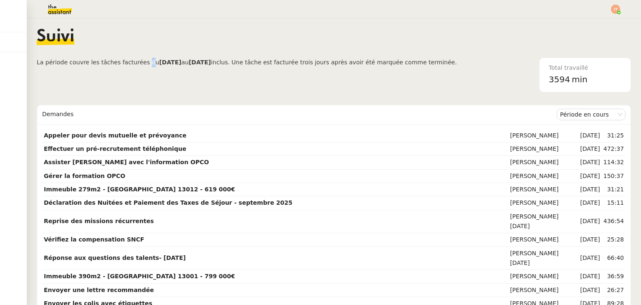
drag, startPoint x: 136, startPoint y: 61, endPoint x: 176, endPoint y: 94, distance: 51.8
click at [138, 60] on span "La période couvre les tâches facturées du" at bounding box center [98, 62] width 122 height 7
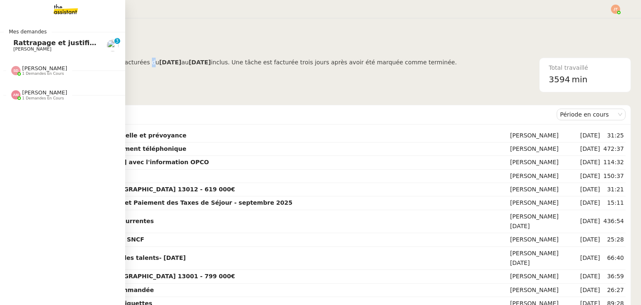
click at [33, 42] on span "Rattrapage et justification des transactions Indy" at bounding box center [104, 43] width 183 height 8
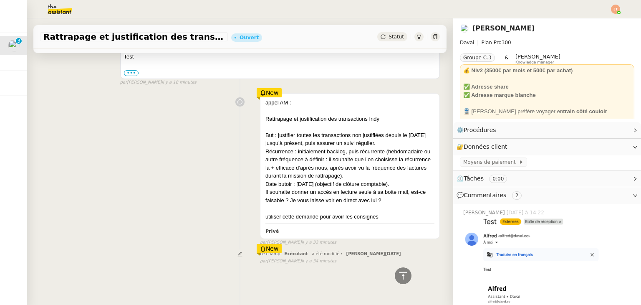
scroll to position [266, 0]
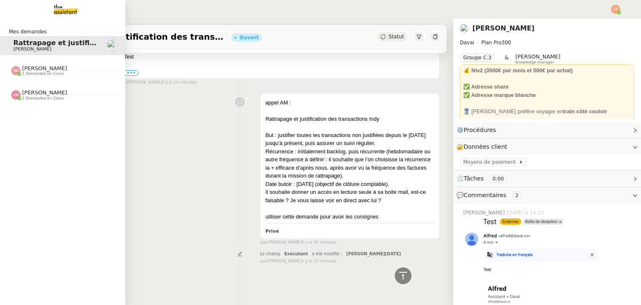
click at [30, 91] on span "[PERSON_NAME]" at bounding box center [44, 92] width 45 height 6
click at [52, 109] on span "Gestion des factures hebdomadaires" at bounding box center [83, 110] width 141 height 8
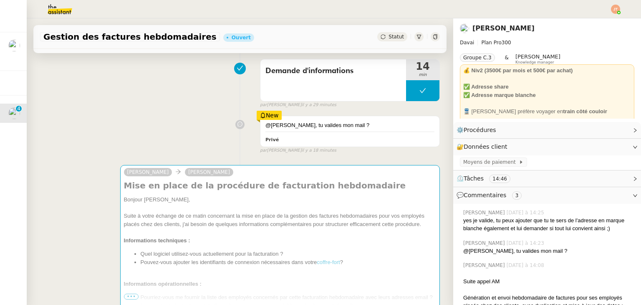
scroll to position [209, 0]
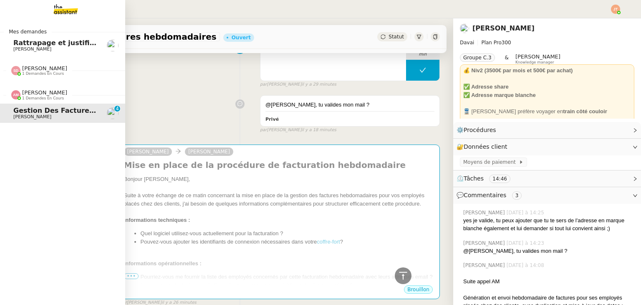
click at [37, 113] on span "Gestion des factures hebdomadaires" at bounding box center [83, 110] width 141 height 8
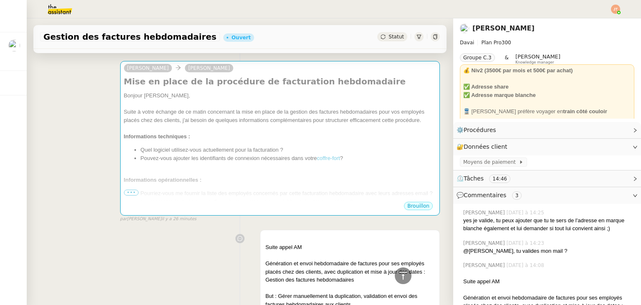
scroll to position [83, 0]
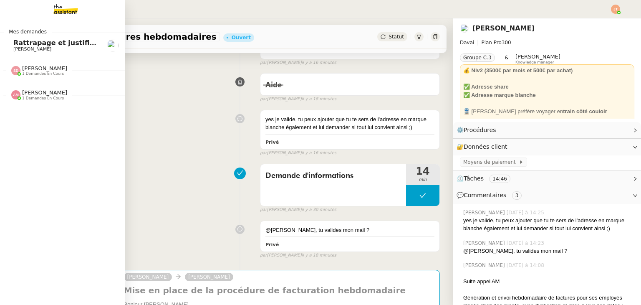
click at [35, 96] on span "1 demandes en cours" at bounding box center [43, 98] width 42 height 5
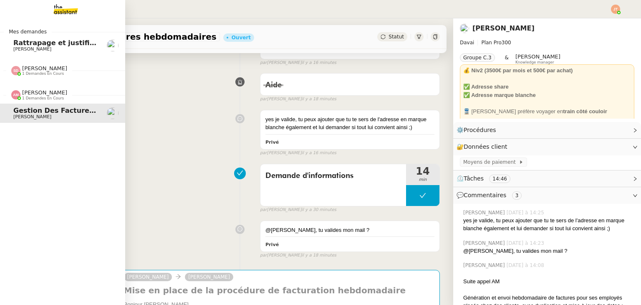
click at [58, 121] on link "Gestion des factures hebdomadaires [PERSON_NAME]" at bounding box center [62, 112] width 125 height 19
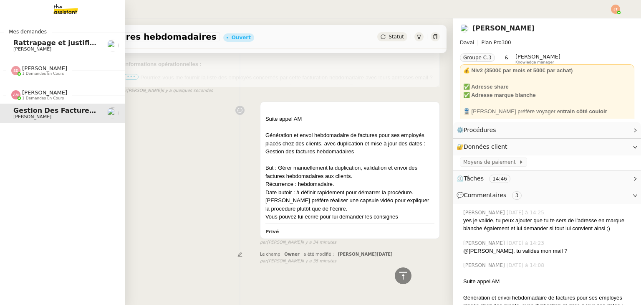
scroll to position [412, 0]
click at [42, 45] on span "Rattrapage et justification des transactions Indy" at bounding box center [104, 43] width 183 height 8
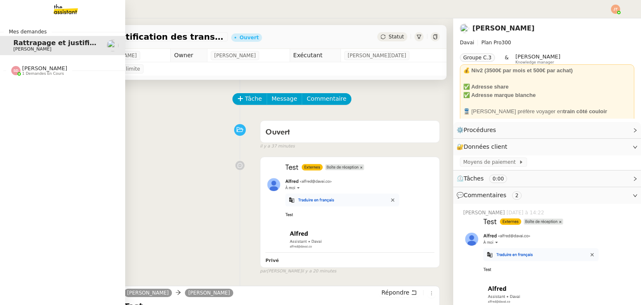
click at [45, 74] on span "1 demandes en cours" at bounding box center [43, 73] width 42 height 5
click at [48, 88] on span "Créer une fiche de paie sans Pajemploi" at bounding box center [88, 86] width 150 height 8
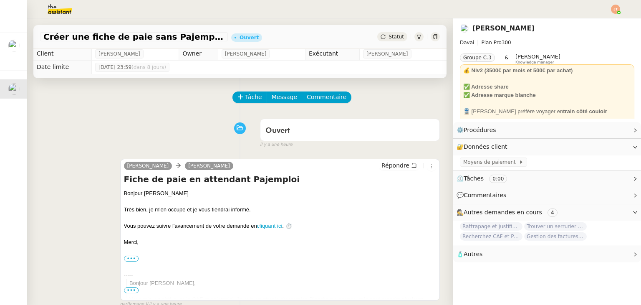
scroll to position [2, 0]
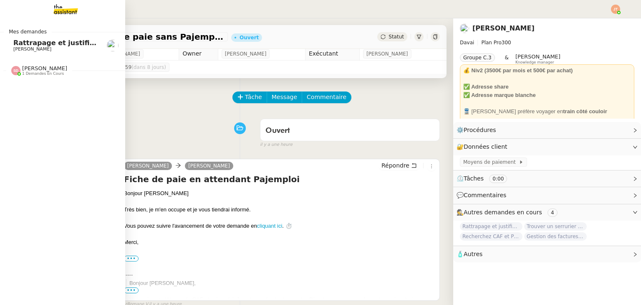
click at [55, 71] on span "1 demandes en cours" at bounding box center [43, 73] width 42 height 5
click at [51, 73] on span "1 demandes en cours" at bounding box center [43, 73] width 42 height 5
click at [50, 93] on div "Mes demandes Rattrapage et justification des transactions Indy [PERSON_NAME] [P…" at bounding box center [62, 161] width 125 height 286
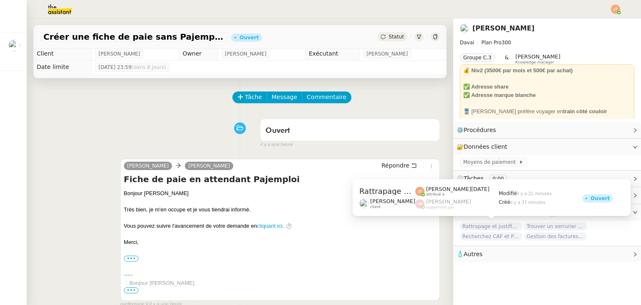
click at [490, 224] on span "Rattrapage et justification des transactions Indy" at bounding box center [491, 226] width 63 height 8
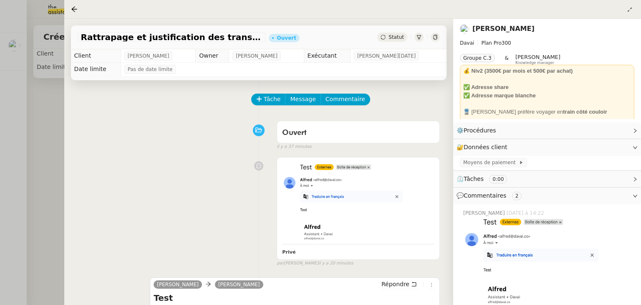
click at [15, 46] on div at bounding box center [320, 152] width 641 height 305
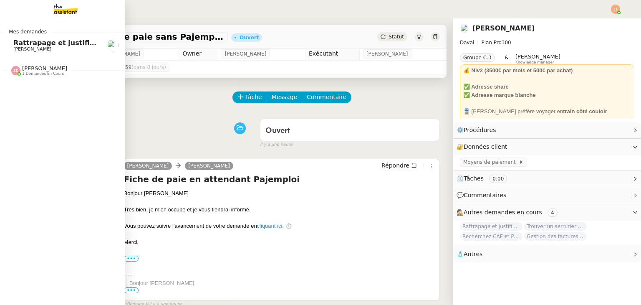
click at [23, 45] on span "Rattrapage et justification des transactions Indy" at bounding box center [104, 43] width 183 height 8
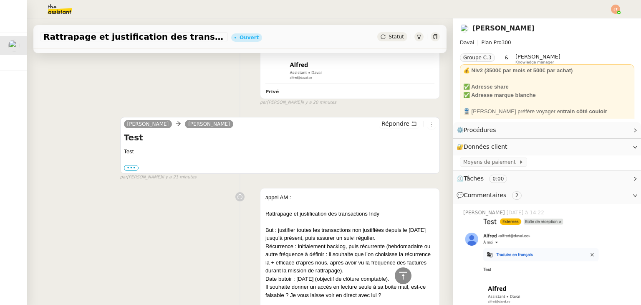
scroll to position [204, 0]
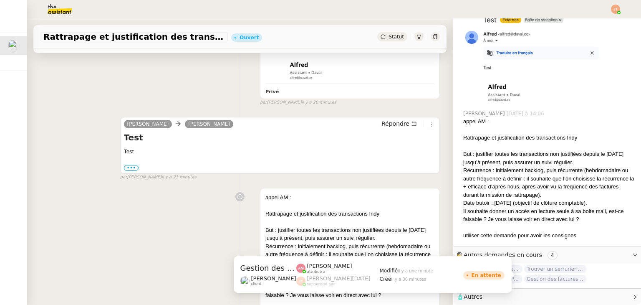
click at [544, 274] on span "Gestion des factures hebdomadaires" at bounding box center [555, 278] width 63 height 8
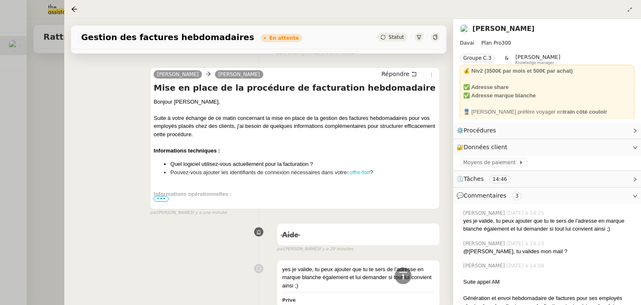
scroll to position [87, 0]
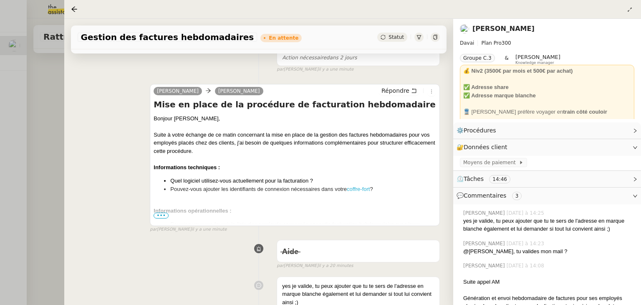
click at [159, 217] on span "•••" at bounding box center [161, 215] width 15 height 6
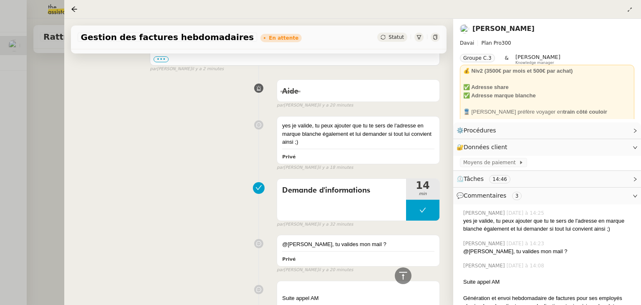
scroll to position [552, 0]
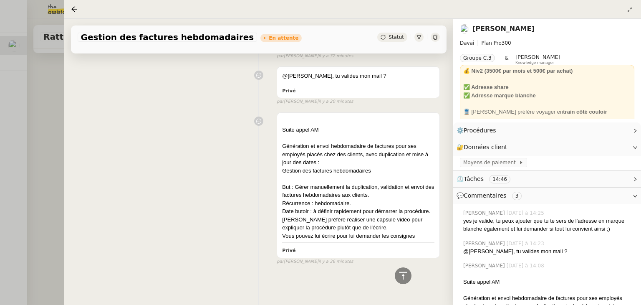
click at [44, 73] on div at bounding box center [320, 152] width 641 height 305
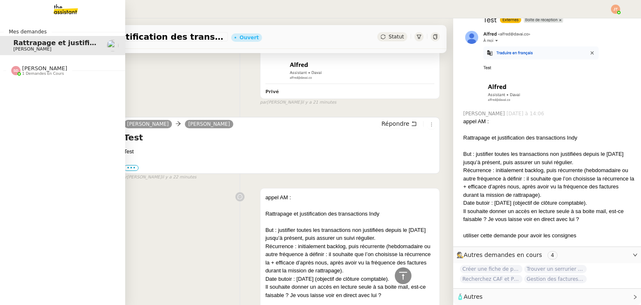
click at [20, 47] on span "[PERSON_NAME]" at bounding box center [32, 48] width 38 height 5
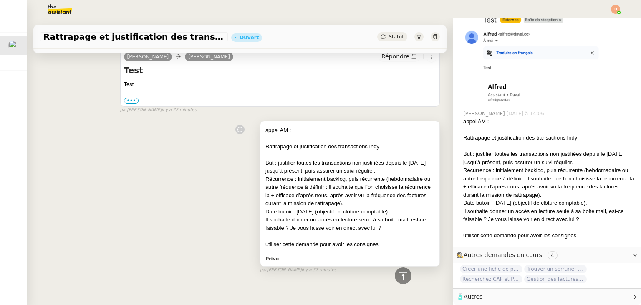
scroll to position [247, 0]
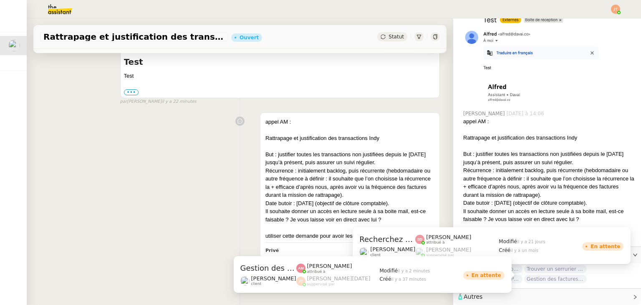
click at [532, 274] on span "Gestion des factures hebdomadaires" at bounding box center [555, 278] width 63 height 8
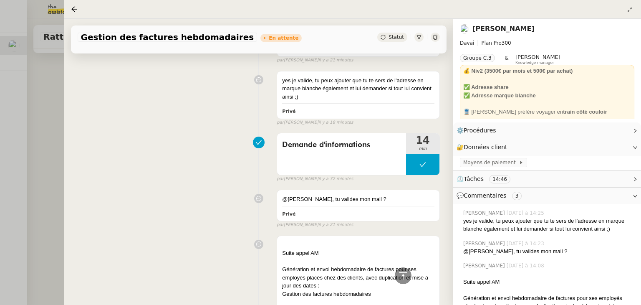
scroll to position [42, 0]
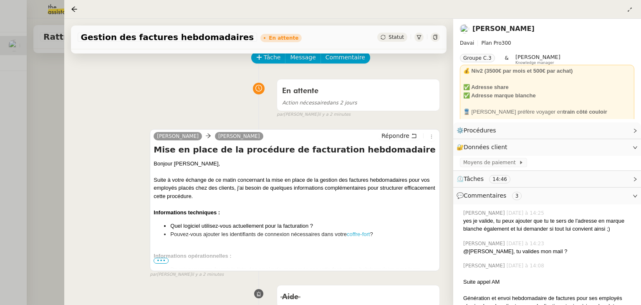
click at [43, 96] on div at bounding box center [320, 152] width 641 height 305
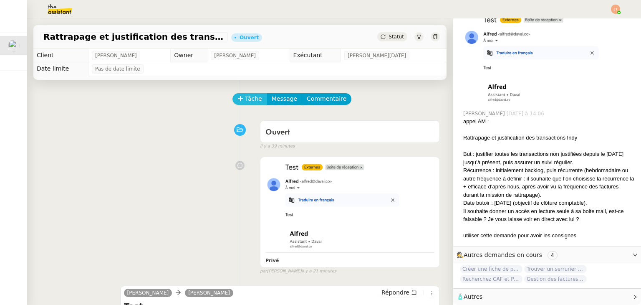
click at [248, 102] on span "Tâche" at bounding box center [253, 99] width 17 height 10
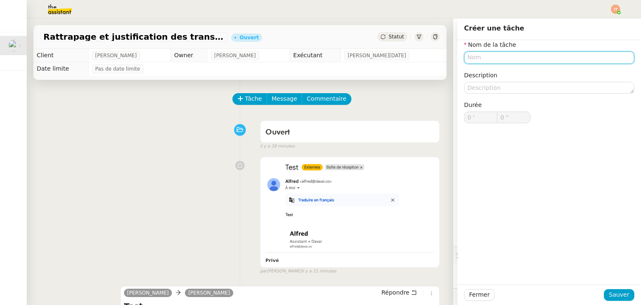
click at [486, 58] on input "text" at bounding box center [549, 57] width 170 height 12
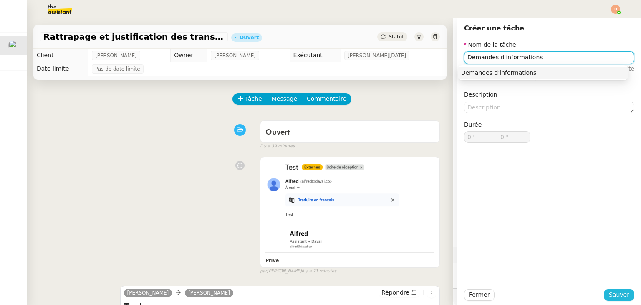
type input "Demandes d'informations"
drag, startPoint x: 609, startPoint y: 292, endPoint x: 603, endPoint y: 284, distance: 10.7
click at [609, 292] on span "Sauver" at bounding box center [619, 294] width 20 height 10
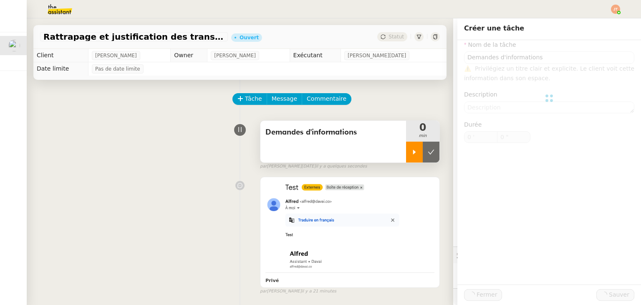
click at [411, 152] on icon at bounding box center [414, 152] width 7 height 7
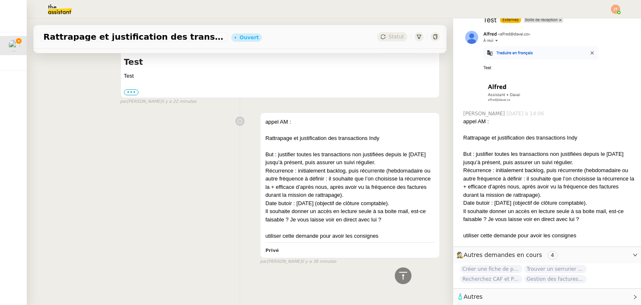
scroll to position [267, 0]
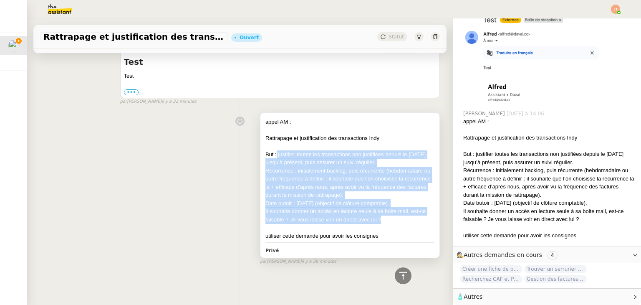
drag, startPoint x: 271, startPoint y: 146, endPoint x: 397, endPoint y: 215, distance: 143.6
click at [397, 215] on div "appel AM : Rattrapage et justification des transactions Indy But : justifier to…" at bounding box center [349, 179] width 169 height 122
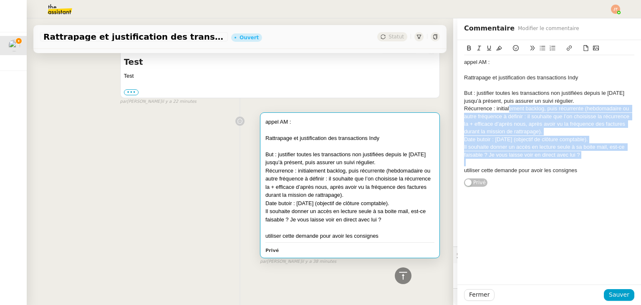
scroll to position [267, 0]
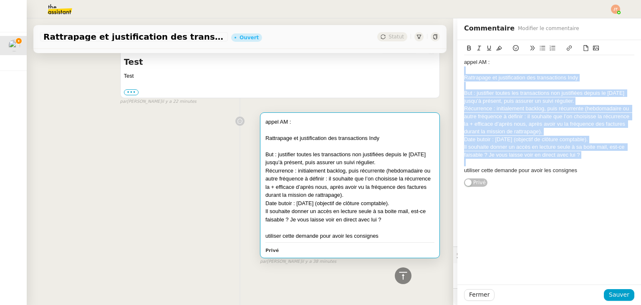
drag, startPoint x: 586, startPoint y: 157, endPoint x: 459, endPoint y: 70, distance: 153.7
click at [464, 70] on div "appel AM : Rattrapage et justification des transactions Indy But : justifier to…" at bounding box center [549, 116] width 170 height 122
copy div "Rattrapage et justification des transactions Indy But : justifier toutes les tr…"
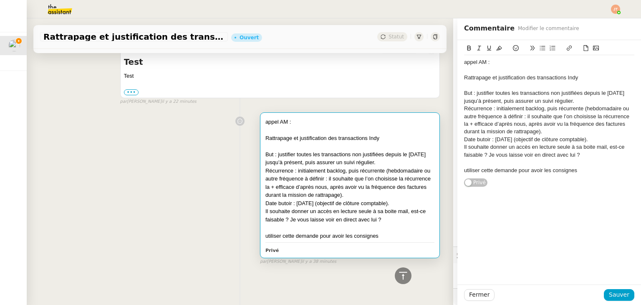
click at [55, 148] on div "appel AM : Rattrapage et justification des transactions Indy But : justifier to…" at bounding box center [240, 186] width 400 height 156
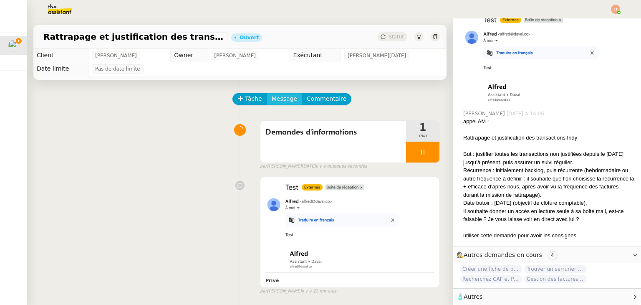
click at [277, 98] on span "Message" at bounding box center [284, 99] width 25 height 10
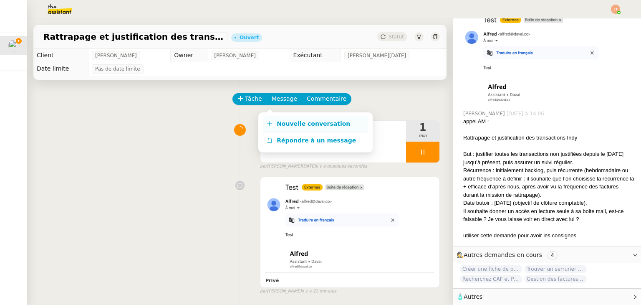
click at [310, 129] on link "Nouvelle conversation" at bounding box center [315, 124] width 104 height 17
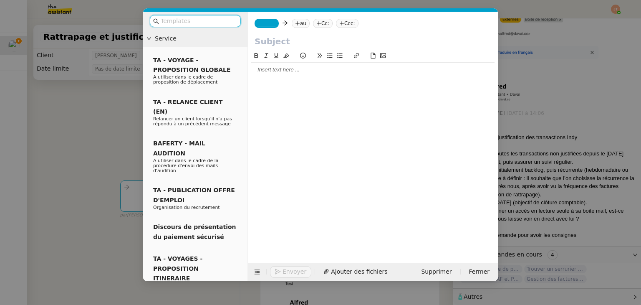
click at [260, 22] on span "_______" at bounding box center [267, 23] width 18 height 6
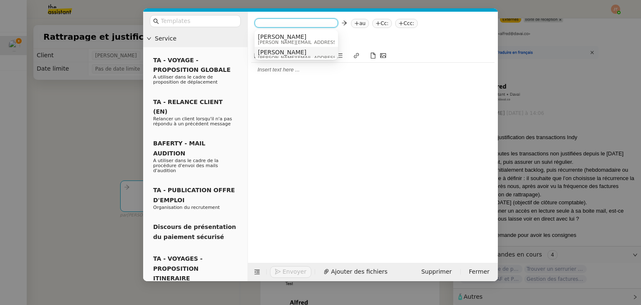
scroll to position [4, 0]
click at [267, 36] on span "[PERSON_NAME][EMAIL_ADDRESS][DOMAIN_NAME]" at bounding box center [317, 38] width 118 height 5
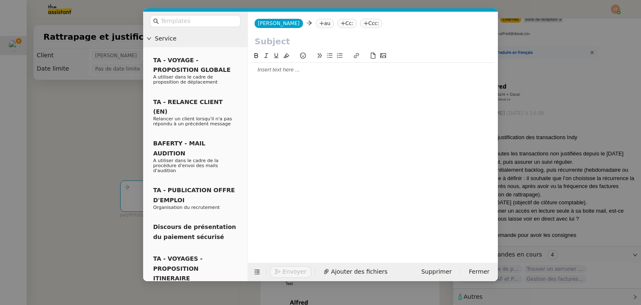
click at [275, 67] on div at bounding box center [372, 70] width 243 height 8
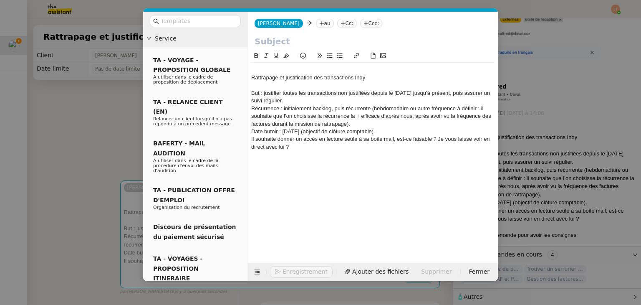
click at [255, 68] on div at bounding box center [372, 70] width 243 height 8
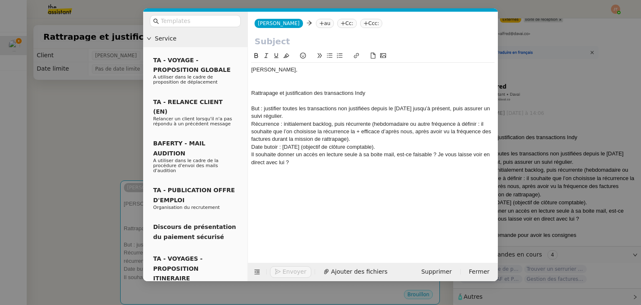
click at [74, 139] on nz-modal-container "Service TA - VOYAGE - PROPOSITION GLOBALE A utiliser dans le cadre de propositi…" at bounding box center [320, 152] width 641 height 305
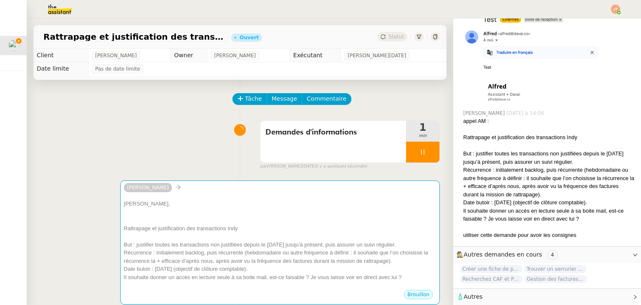
scroll to position [204, 0]
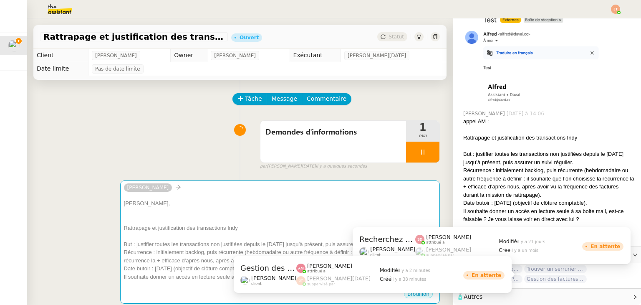
click at [537, 276] on span "Gestion des factures hebdomadaires" at bounding box center [555, 278] width 63 height 8
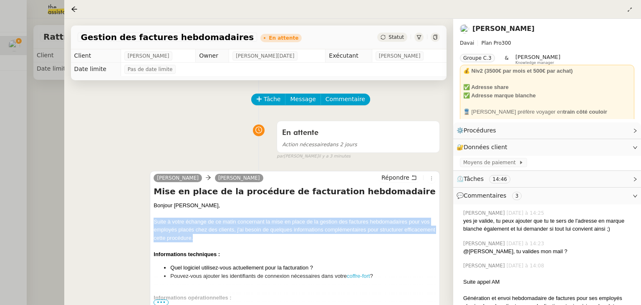
drag, startPoint x: 154, startPoint y: 220, endPoint x: 200, endPoint y: 237, distance: 49.5
click at [200, 237] on div "Suite à votre échange de ce matin concernant la mise en place de la gestion des…" at bounding box center [295, 229] width 282 height 25
copy div "Suite à votre échange de ce matin concernant la mise en place de la gestion des…"
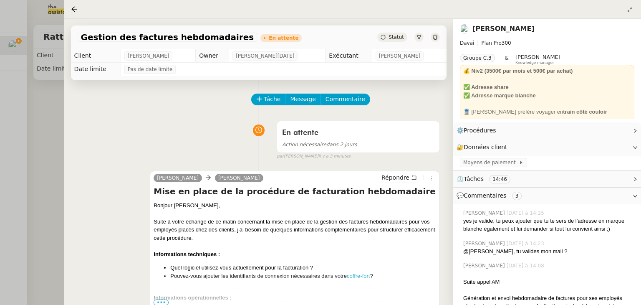
click at [38, 128] on div at bounding box center [320, 152] width 641 height 305
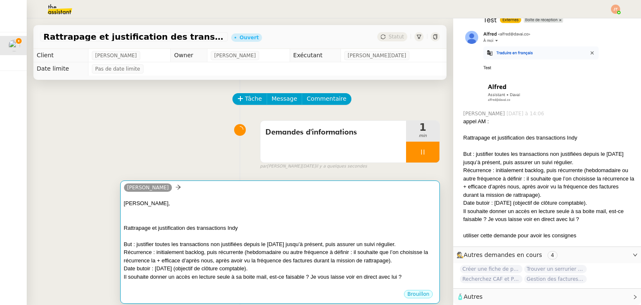
click at [214, 203] on div "[PERSON_NAME]," at bounding box center [280, 203] width 312 height 8
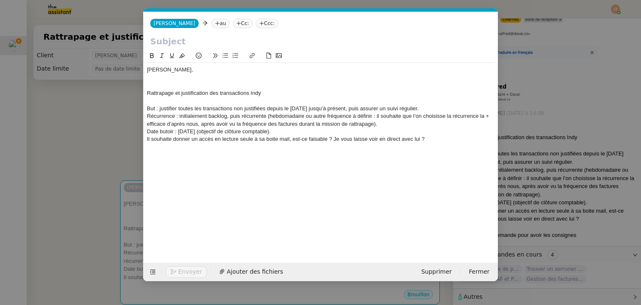
scroll to position [0, 18]
click at [160, 79] on div at bounding box center [320, 78] width 347 height 8
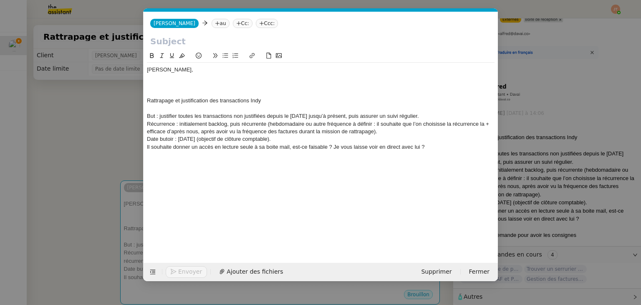
scroll to position [0, 0]
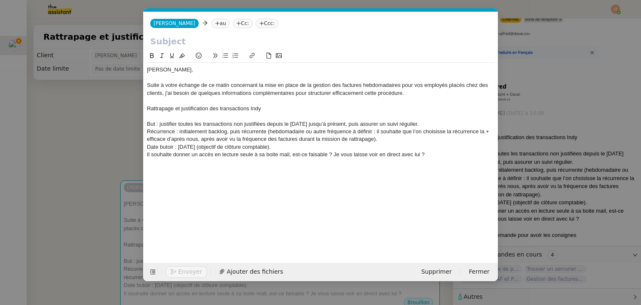
click at [112, 114] on nz-modal-container "Service TA - VOYAGE - PROPOSITION GLOBALE A utiliser dans le cadre de propositi…" at bounding box center [320, 152] width 641 height 305
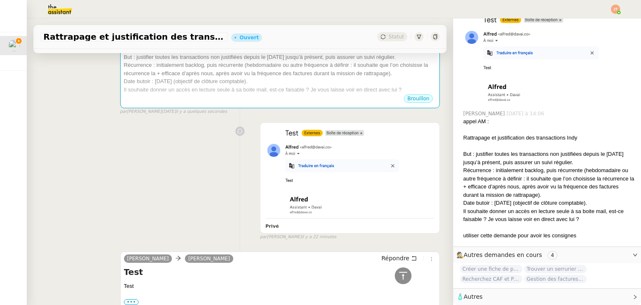
scroll to position [124, 0]
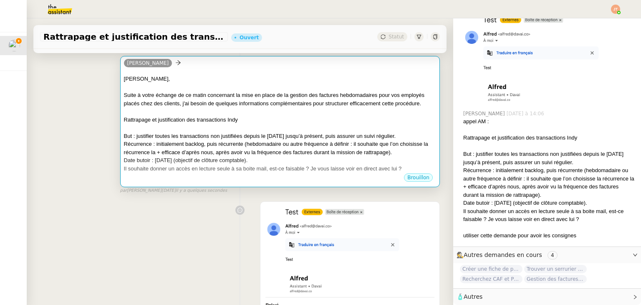
click at [251, 96] on div "Suite à votre échange de ce matin concernant la mise en place de la gestion des…" at bounding box center [280, 99] width 312 height 16
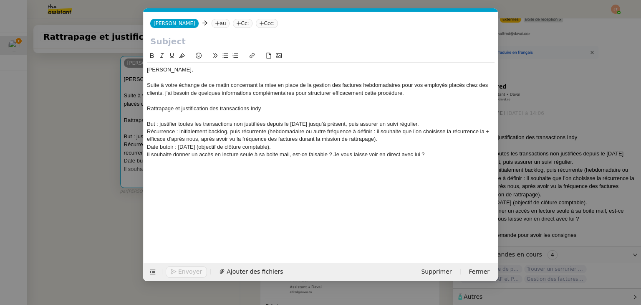
scroll to position [0, 18]
click at [85, 137] on nz-modal-container "Service TA - VOYAGE - PROPOSITION GLOBALE A utiliser dans le cadre de propositi…" at bounding box center [320, 152] width 641 height 305
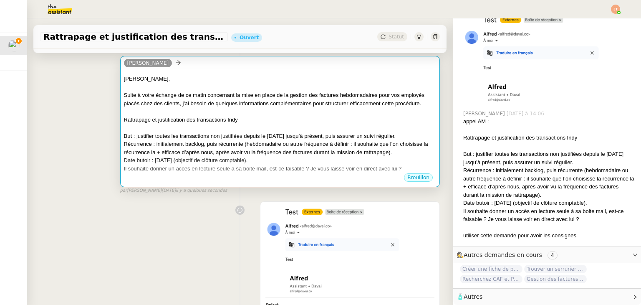
click at [220, 150] on div "Récurrence : initialement backlog, puis récurrente (hebdomadaire ou autre fréqu…" at bounding box center [280, 148] width 312 height 16
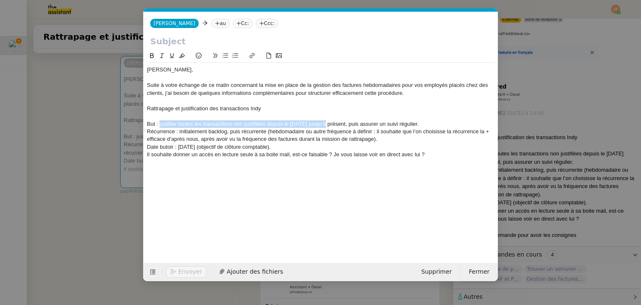
drag, startPoint x: 159, startPoint y: 123, endPoint x: 324, endPoint y: 124, distance: 165.2
click at [324, 124] on div "But : justifier toutes les transactions non justifiées depuis le [DATE] jusqu’à…" at bounding box center [320, 124] width 347 height 8
copy div "justifier toutes les transactions non justifiées depuis le [DATE]"
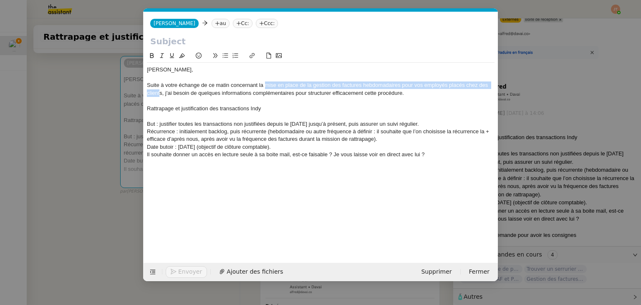
drag, startPoint x: 160, startPoint y: 94, endPoint x: 264, endPoint y: 84, distance: 104.8
click at [264, 84] on div "Suite à votre échange de ce matin concernant la mise en place de la gestion des…" at bounding box center [320, 88] width 347 height 15
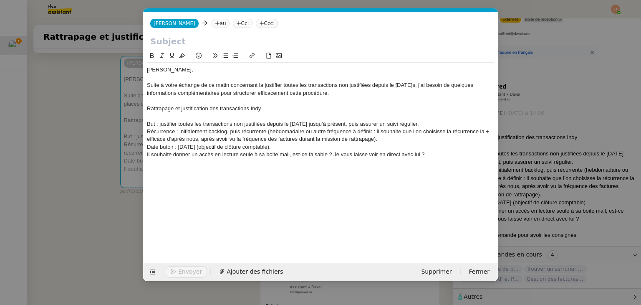
scroll to position [0, 0]
drag, startPoint x: 281, startPoint y: 84, endPoint x: 274, endPoint y: 85, distance: 7.1
click at [274, 85] on div "Suite à votre échange de ce matin concernant la justifier toutes les transactio…" at bounding box center [320, 88] width 347 height 15
click at [384, 94] on div "Suite à votre échange de ce matin concernant la justification de toutes les tra…" at bounding box center [320, 88] width 347 height 15
click at [158, 68] on div "[PERSON_NAME]," at bounding box center [320, 70] width 347 height 8
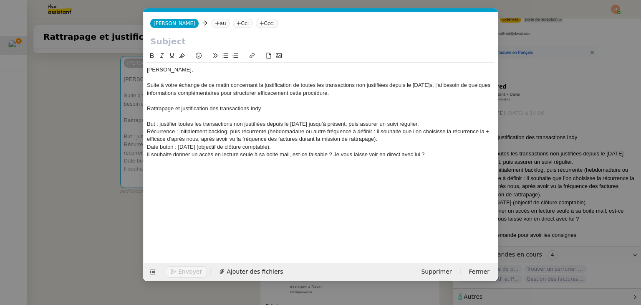
click at [0, 0] on lt-span "[PERSON_NAME]" at bounding box center [0, 0] width 0 height 0
click at [57, 86] on nz-modal-container "Service TA - VOYAGE - PROPOSITION GLOBALE A utiliser dans le cadre de propositi…" at bounding box center [320, 152] width 641 height 305
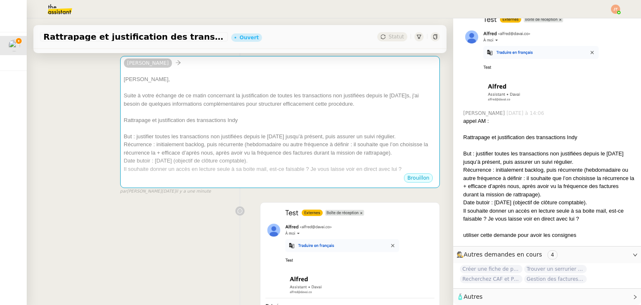
scroll to position [204, 0]
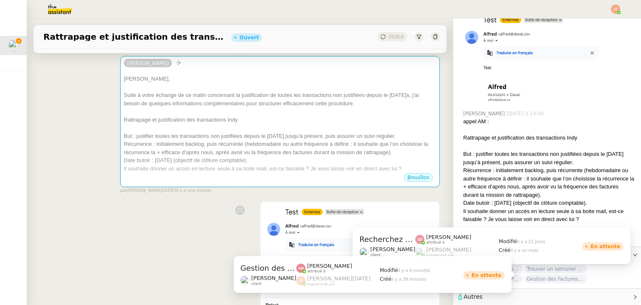
click at [548, 276] on span "Gestion des factures hebdomadaires" at bounding box center [555, 278] width 63 height 8
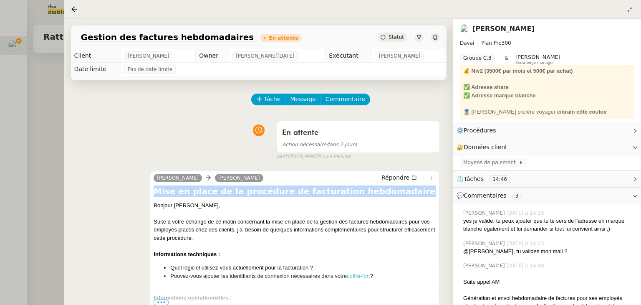
drag, startPoint x: 154, startPoint y: 192, endPoint x: 381, endPoint y: 192, distance: 227.8
click at [381, 192] on h4 "Mise en place de la procédure de facturation hebdomadaire" at bounding box center [295, 191] width 282 height 12
copy h4 "Mise en place de la procédure de facturation hebdomadaire"
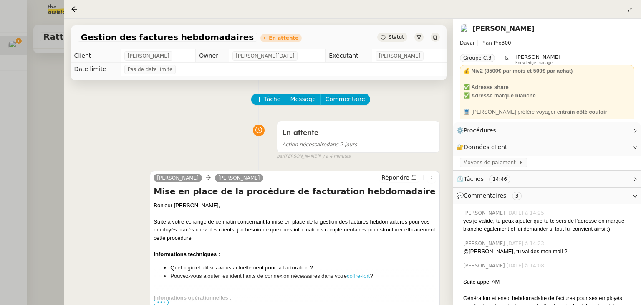
click at [42, 118] on div at bounding box center [320, 152] width 641 height 305
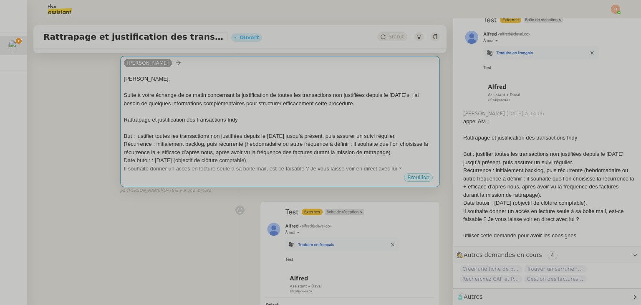
click at [240, 131] on div at bounding box center [280, 127] width 312 height 8
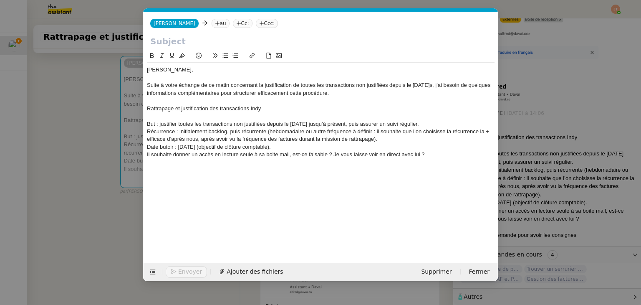
scroll to position [0, 18]
click at [202, 42] on input "text" at bounding box center [320, 41] width 341 height 13
paste input "Mise en place de la procédure de facturation hebdomadaire"
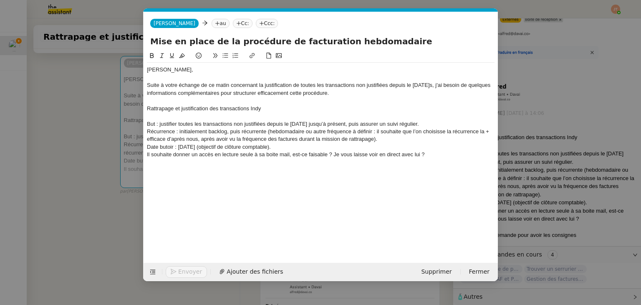
type input "Mise en place de la procédure de facturation hebdomadaire"
drag, startPoint x: 12, startPoint y: 87, endPoint x: 22, endPoint y: 76, distance: 14.8
click at [13, 87] on nz-modal-container "Service TA - VOYAGE - PROPOSITION GLOBALE A utiliser dans le cadre de propositi…" at bounding box center [320, 152] width 641 height 305
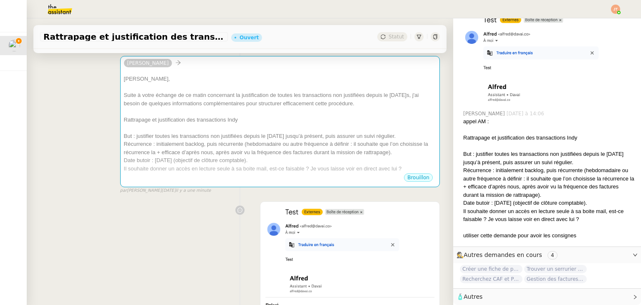
scroll to position [204, 0]
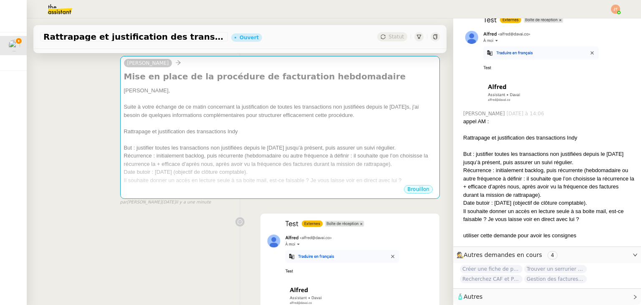
drag, startPoint x: 45, startPoint y: 36, endPoint x: 222, endPoint y: 35, distance: 176.9
click at [222, 35] on span "Rattrapage et justification des transactions Indy" at bounding box center [133, 37] width 181 height 8
copy span "Rattrapage et justification des transactions Indy"
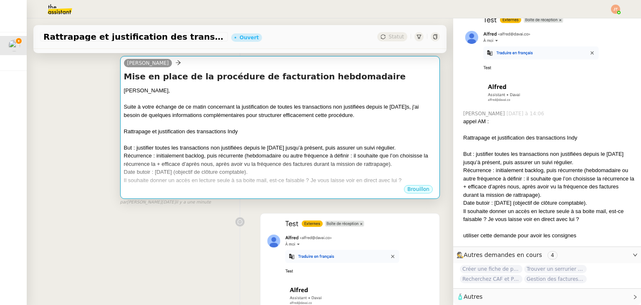
click at [207, 137] on div at bounding box center [280, 139] width 312 height 8
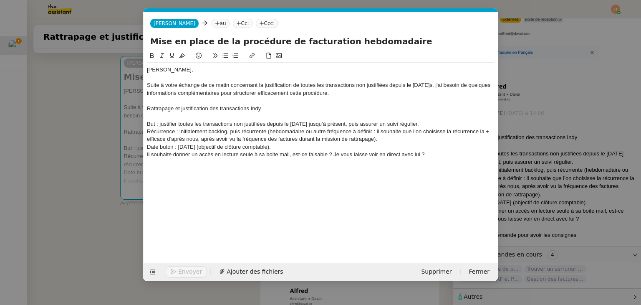
scroll to position [0, 18]
drag, startPoint x: 329, startPoint y: 40, endPoint x: 269, endPoint y: 41, distance: 59.7
click at [269, 41] on input "Mise en place de la procédure de facturation hebdomadaire" at bounding box center [320, 41] width 341 height 13
paste input "Rattrapage et justification des transactions Indy"
type input "Mise en place de la procédure Rattrapage et justification des transactions Indy"
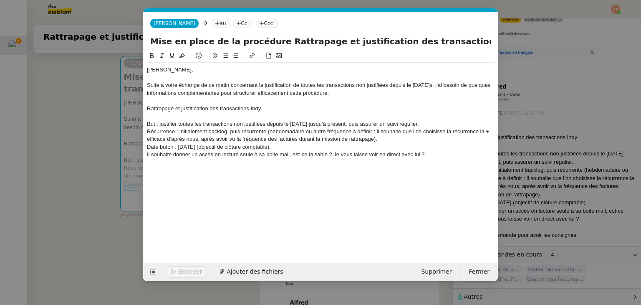
click at [95, 132] on nz-modal-container "Service TA - VOYAGE - PROPOSITION GLOBALE A utiliser dans le cadre de propositi…" at bounding box center [320, 152] width 641 height 305
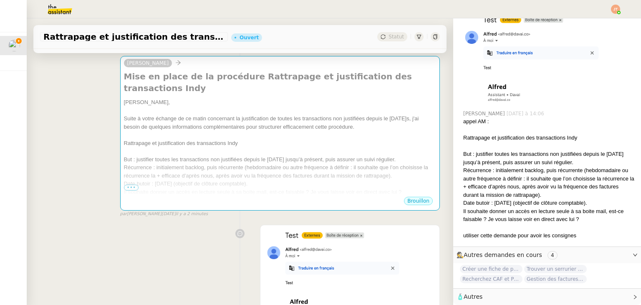
scroll to position [0, 0]
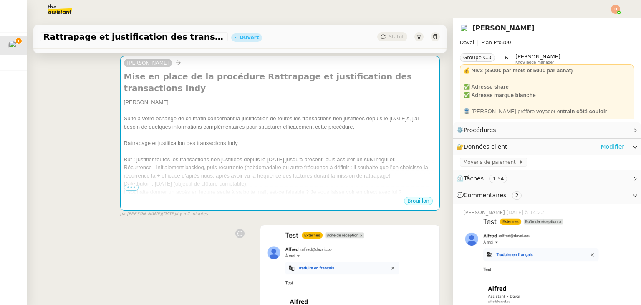
click at [600, 142] on link "Modifier" at bounding box center [612, 147] width 24 height 10
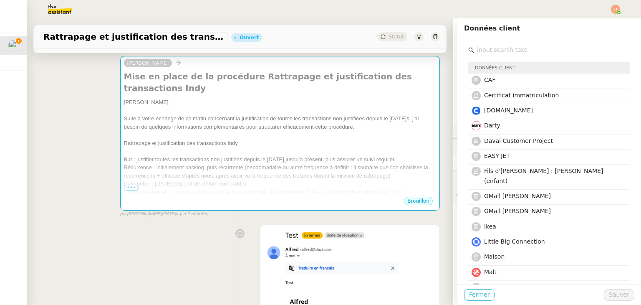
click at [469, 295] on span "Fermer" at bounding box center [479, 294] width 20 height 10
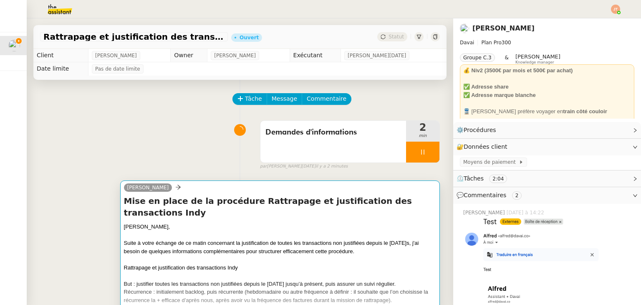
click at [277, 239] on div "Suite à votre échange de ce matin concernant la justification de toutes les tra…" at bounding box center [280, 247] width 312 height 16
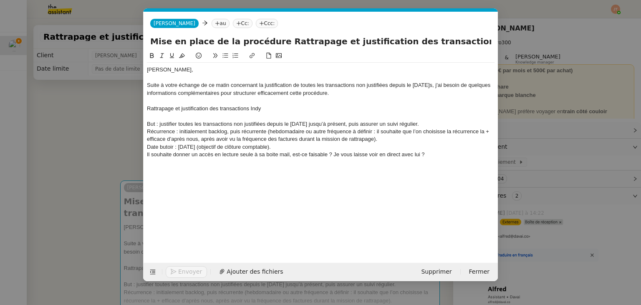
scroll to position [0, 18]
drag, startPoint x: 276, startPoint y: 106, endPoint x: 138, endPoint y: 107, distance: 138.1
click at [138, 107] on nz-modal-container "Service TA - VOYAGE - PROPOSITION GLOBALE A utiliser dans le cadre de propositi…" at bounding box center [320, 152] width 641 height 305
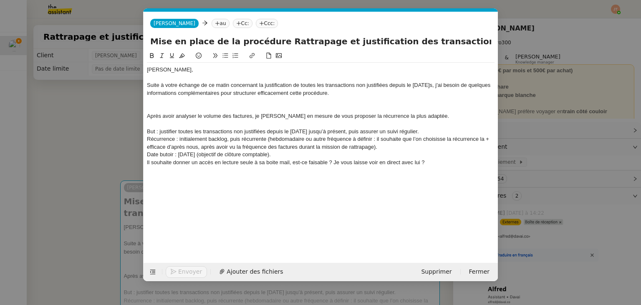
click at [192, 120] on div at bounding box center [320, 124] width 347 height 8
click at [191, 117] on div "Après avoir analyser le volume des factures, je [PERSON_NAME] en mesure de vous…" at bounding box center [320, 116] width 347 height 8
click at [0, 0] on lt-strong "é" at bounding box center [0, 0] width 0 height 0
click at [188, 100] on div at bounding box center [320, 101] width 347 height 8
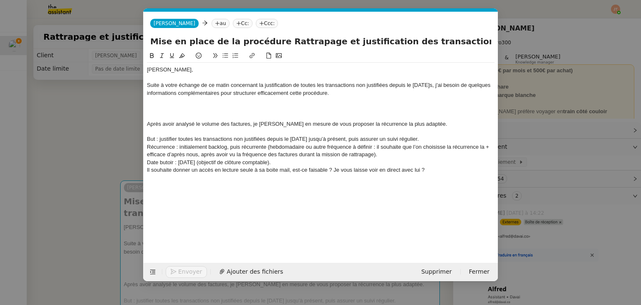
click at [69, 126] on nz-modal-container "Service TA - VOYAGE - PROPOSITION GLOBALE A utiliser dans le cadre de propositi…" at bounding box center [320, 152] width 641 height 305
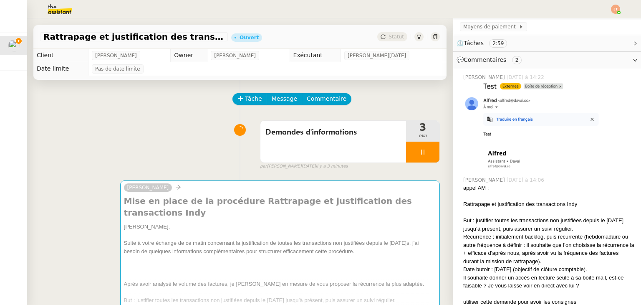
scroll to position [204, 0]
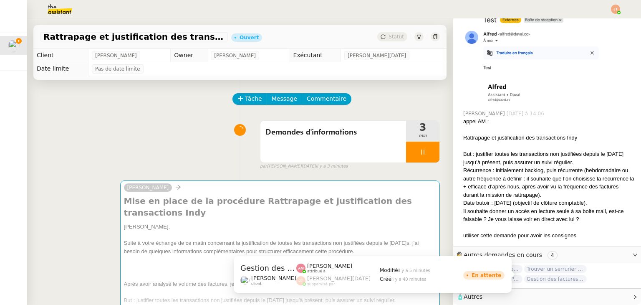
click at [536, 276] on span "Gestion des factures hebdomadaires" at bounding box center [555, 278] width 63 height 8
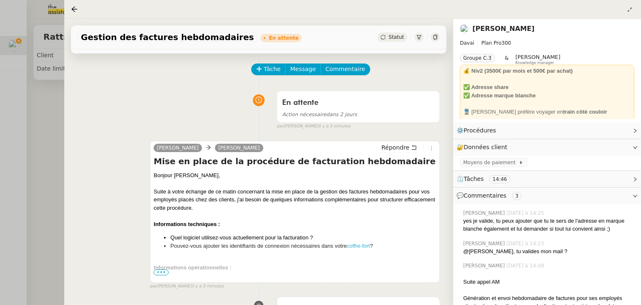
scroll to position [125, 0]
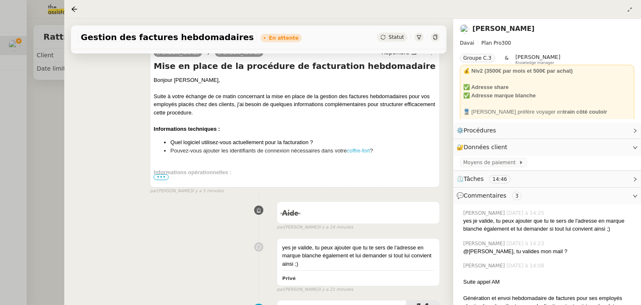
click at [164, 179] on span "•••" at bounding box center [161, 177] width 15 height 6
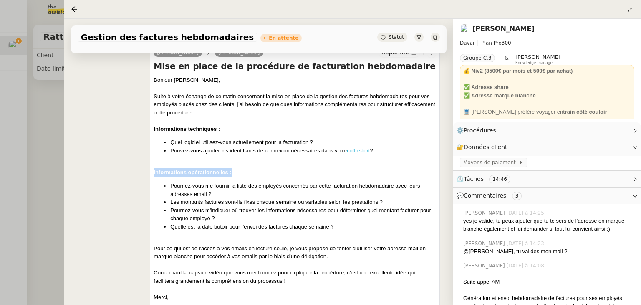
drag, startPoint x: 230, startPoint y: 173, endPoint x: 151, endPoint y: 177, distance: 78.9
click at [151, 177] on div "[PERSON_NAME] Répondre Mise en place de la procédure de facturation hebdomadair…" at bounding box center [295, 182] width 290 height 274
copy strong "Informations opérationnelles :"
click at [55, 139] on div at bounding box center [320, 152] width 641 height 305
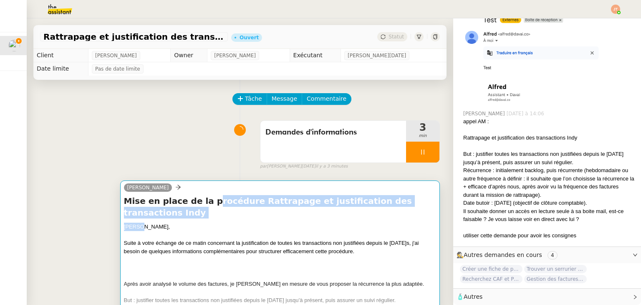
click at [199, 210] on div "Mise en place de la procédure Rattrapage et justification des transactions Indy…" at bounding box center [280, 257] width 312 height 125
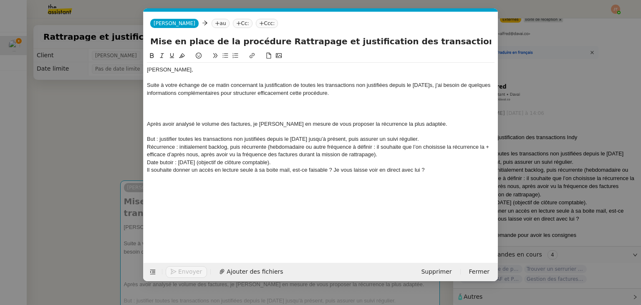
scroll to position [0, 18]
click at [152, 117] on div at bounding box center [320, 116] width 347 height 8
click at [158, 100] on div at bounding box center [320, 101] width 347 height 8
drag, startPoint x: 103, startPoint y: 209, endPoint x: 506, endPoint y: 294, distance: 410.9
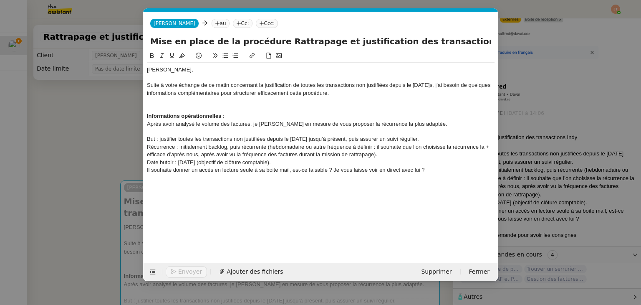
click at [103, 209] on nz-modal-container "Service TA - VOYAGE - PROPOSITION GLOBALE A utiliser dans le cadre de propositi…" at bounding box center [320, 152] width 641 height 305
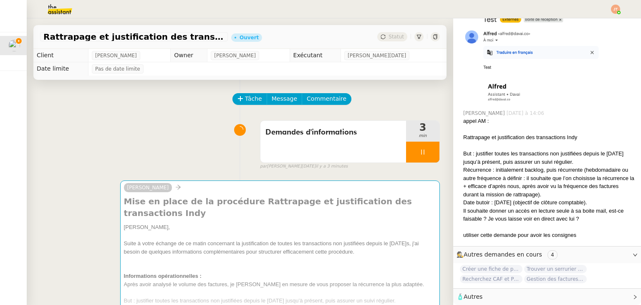
scroll to position [204, 0]
click at [552, 275] on span "Gestion des factures hebdomadaires" at bounding box center [555, 278] width 63 height 8
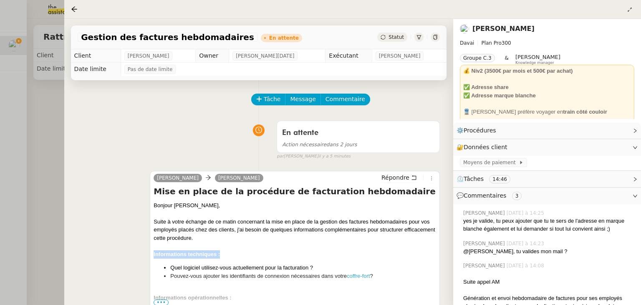
drag, startPoint x: 220, startPoint y: 256, endPoint x: 151, endPoint y: 255, distance: 69.2
click at [151, 255] on div "[PERSON_NAME] Répondre Mise en place de la procédure de facturation hebdomadair…" at bounding box center [295, 242] width 290 height 142
copy strong "Informations techniques :"
click at [97, 168] on div "[PERSON_NAME] Répondre Mise en place de la procédure de facturation hebdomadair…" at bounding box center [259, 241] width 362 height 156
click at [47, 167] on div at bounding box center [320, 152] width 641 height 305
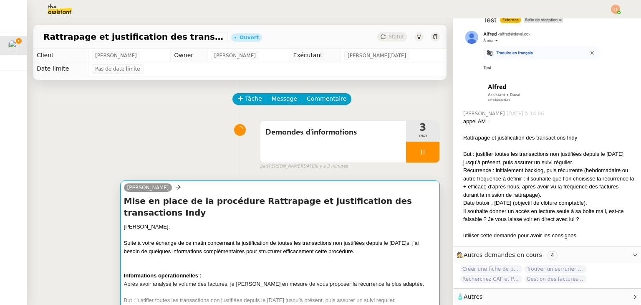
click at [230, 222] on div "[PERSON_NAME]," at bounding box center [280, 226] width 312 height 8
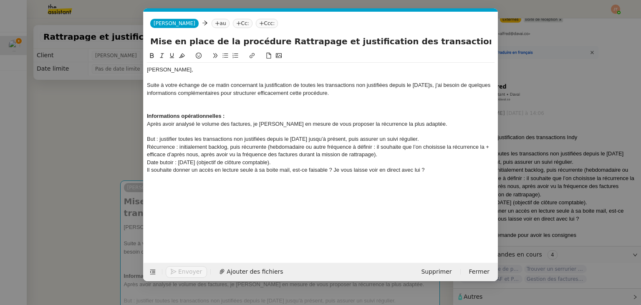
scroll to position [0, 18]
click at [164, 100] on div at bounding box center [320, 101] width 347 height 8
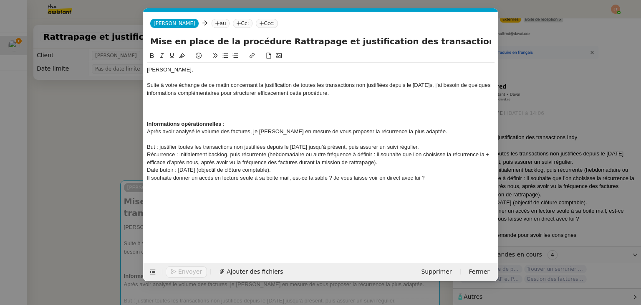
scroll to position [0, 0]
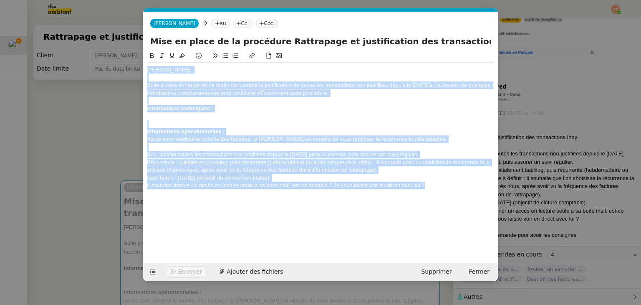
drag, startPoint x: 302, startPoint y: 154, endPoint x: 121, endPoint y: 59, distance: 204.7
click at [121, 59] on nz-modal-container "Service TA - VOYAGE - PROPOSITION GLOBALE A utiliser dans le cadre de propositi…" at bounding box center [320, 152] width 641 height 305
copy div "[PERSON_NAME], Suite à votre échange de ce matin concernant la justification de…"
click at [155, 273] on icon at bounding box center [152, 271] width 5 height 5
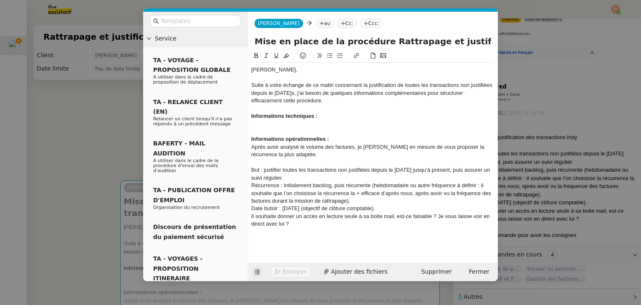
click at [188, 27] on div at bounding box center [195, 21] width 104 height 19
click at [188, 26] on nz-input-group at bounding box center [195, 21] width 91 height 12
click at [189, 25] on input "text" at bounding box center [198, 21] width 75 height 10
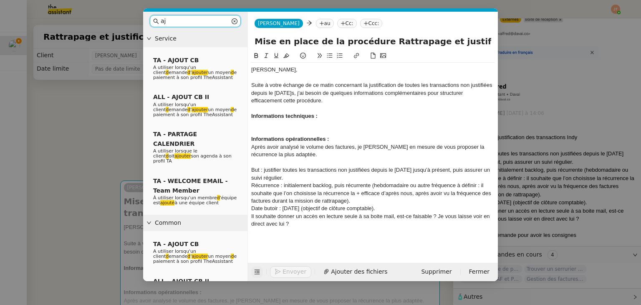
type input "a"
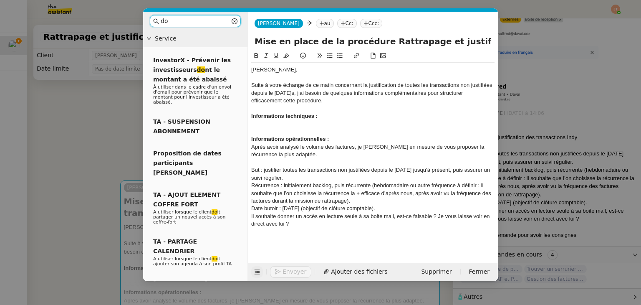
type input "d"
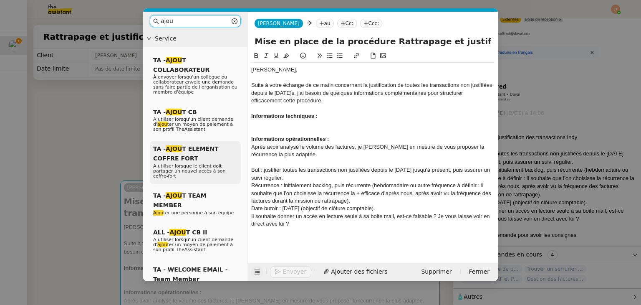
type input "ajou"
click at [184, 154] on div "TA - AJOU T ELEMENT COFFRE FORT A utiliser lorsque le client doit partager un n…" at bounding box center [195, 162] width 91 height 43
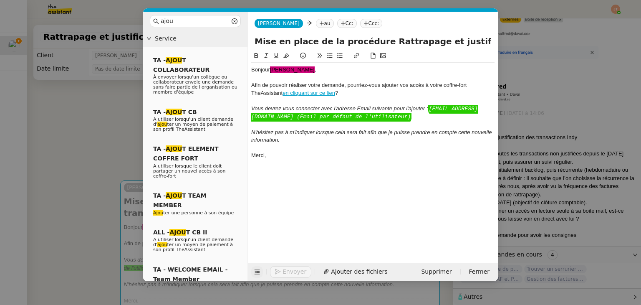
click at [284, 161] on div "Bonjour ﻿[PERSON_NAME] , Afin de pouvoir réaliser votre demande, pourriez-vous …" at bounding box center [372, 113] width 243 height 100
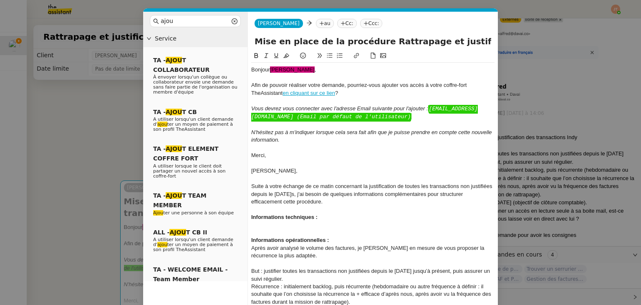
drag, startPoint x: 330, startPoint y: 94, endPoint x: 248, endPoint y: 85, distance: 83.1
click at [248, 85] on nz-spin "Bonjour ﻿[PERSON_NAME] , Afin de pouvoir réaliser votre demande, pourriez-vous …" at bounding box center [373, 193] width 250 height 284
copy div "Afin de pouvoir réaliser votre demande, pourriez-vous ajouter vos accès à votre…"
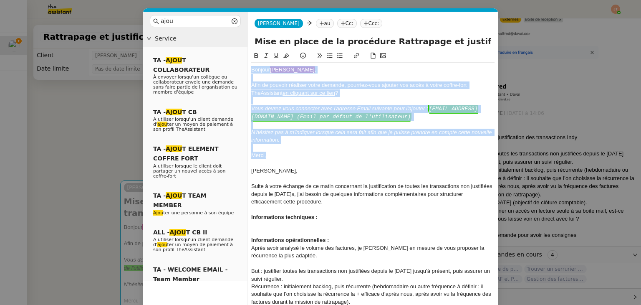
drag, startPoint x: 280, startPoint y: 155, endPoint x: 248, endPoint y: 64, distance: 96.6
click at [248, 64] on nz-spin "Bonjour ﻿[PERSON_NAME] , Afin de pouvoir réaliser votre demande, pourriez-vous …" at bounding box center [373, 193] width 250 height 284
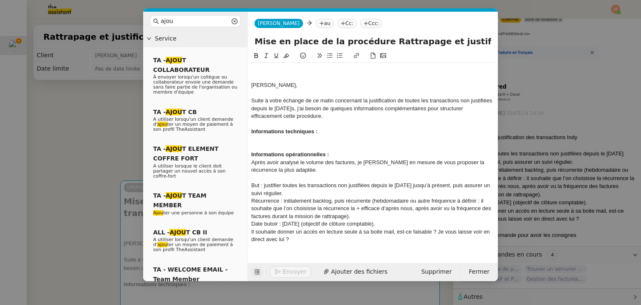
click at [252, 87] on div "[PERSON_NAME]," at bounding box center [372, 85] width 243 height 8
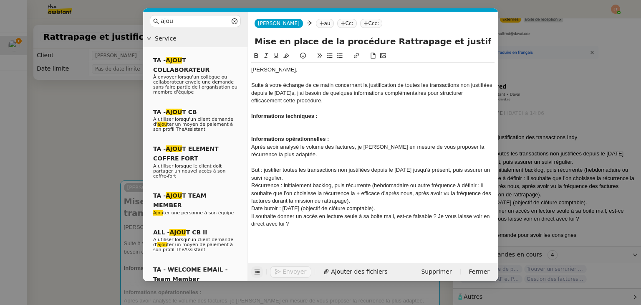
click at [264, 123] on div "﻿" at bounding box center [372, 124] width 243 height 8
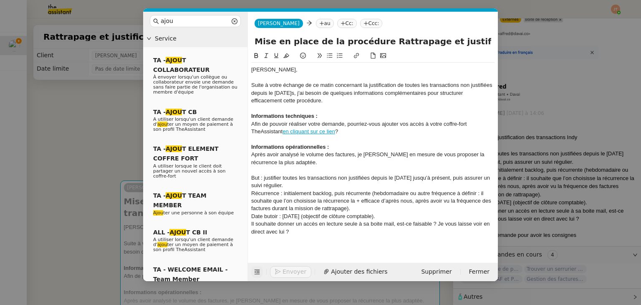
click at [343, 124] on div "﻿ Afin de pouvoir réaliser votre demande, pourriez-vous ajouter vos accès à vot…" at bounding box center [372, 127] width 243 height 15
click at [334, 105] on div at bounding box center [372, 109] width 243 height 8
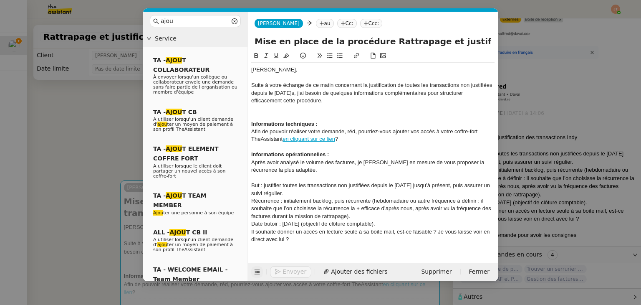
click at [354, 132] on div "﻿ Afin de pouvoir réaliser votre demande, réd, pourriez-vous ajouter vos accès …" at bounding box center [372, 135] width 243 height 15
click at [294, 138] on div "﻿ Afin de pouvoir réaliser votre demande, rédiger la procédure et analyser la p…" at bounding box center [372, 135] width 243 height 15
click at [81, 168] on nz-modal-container "ajou Service TA - AJOU T COLLABORATEUR À envoyer lorsqu'un collègue ou collabor…" at bounding box center [320, 152] width 641 height 305
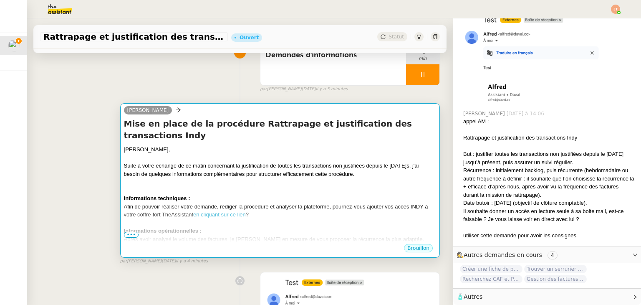
scroll to position [83, 0]
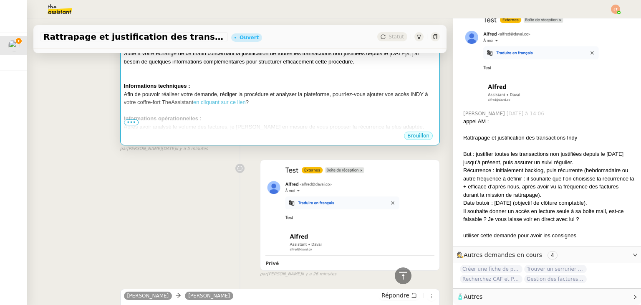
click at [214, 123] on div "Après avoir analysé le volume des factures, je [PERSON_NAME] en mesure de vous …" at bounding box center [280, 127] width 312 height 8
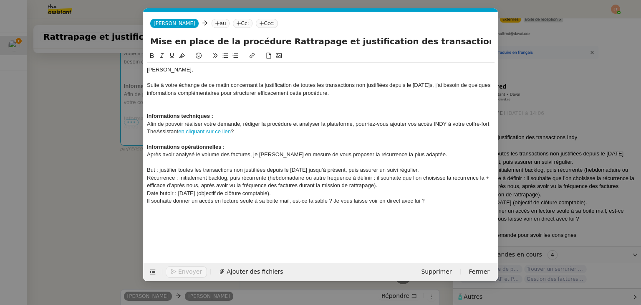
scroll to position [0, 28]
click at [229, 149] on div "Informations opérationnelles :" at bounding box center [320, 147] width 347 height 8
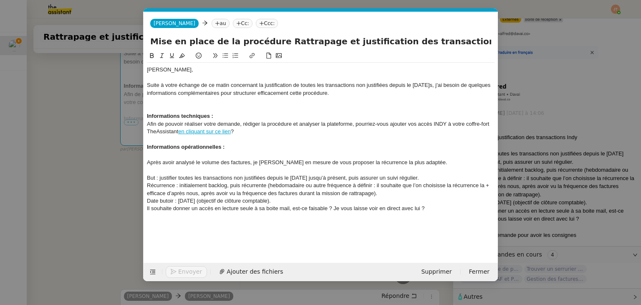
click at [224, 57] on icon at bounding box center [225, 56] width 6 height 6
drag, startPoint x: 266, startPoint y: 153, endPoint x: 186, endPoint y: 98, distance: 96.8
click at [164, 155] on li "Pourriez-vous m'indiquer comment" at bounding box center [325, 155] width 340 height 8
click at [155, 58] on button at bounding box center [152, 56] width 10 height 10
click at [272, 179] on div "But : justifier toutes les transactions non justifiées depuis le [DATE] jusqu’à…" at bounding box center [320, 178] width 347 height 8
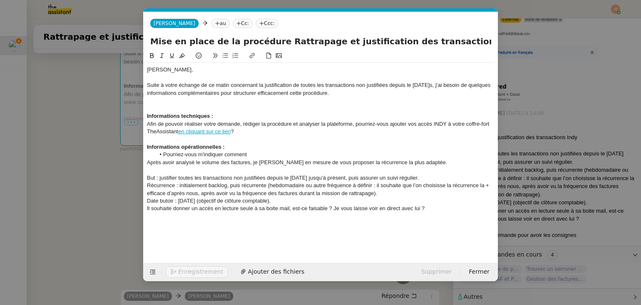
click at [48, 158] on nz-modal-container "ajou Service TA - AJOU T COLLABORATEUR À envoyer lorsqu'un collègue ou collabor…" at bounding box center [320, 152] width 641 height 305
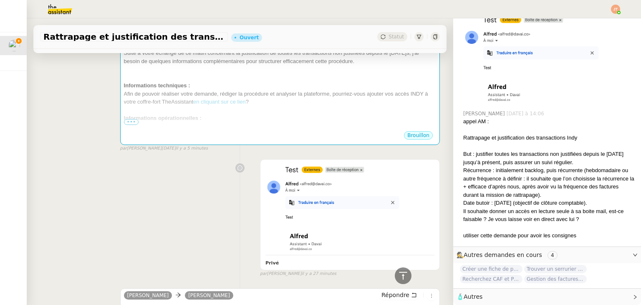
scroll to position [204, 0]
click at [535, 274] on span "Gestion des factures hebdomadaires" at bounding box center [555, 278] width 63 height 8
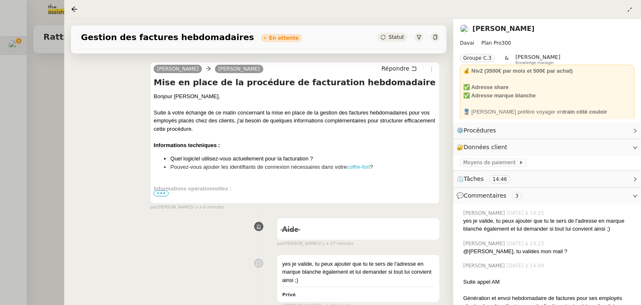
scroll to position [125, 0]
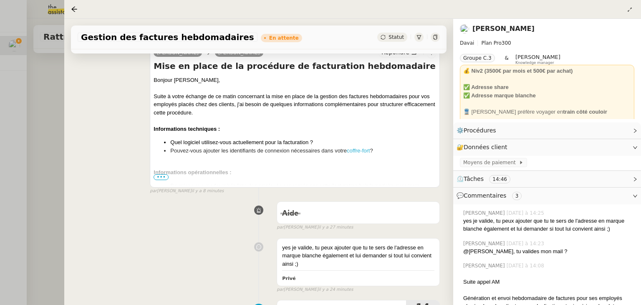
click at [160, 177] on span "•••" at bounding box center [161, 177] width 15 height 6
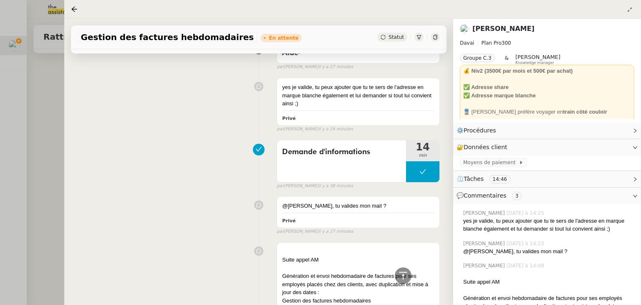
scroll to position [167, 0]
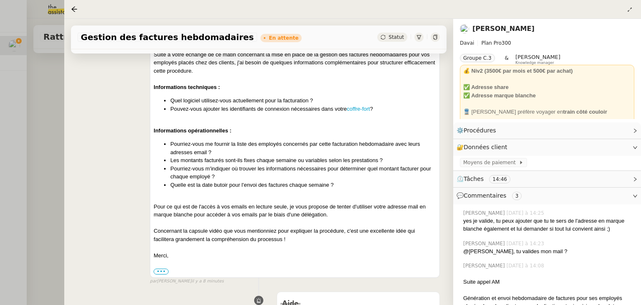
click at [52, 152] on div at bounding box center [320, 152] width 641 height 305
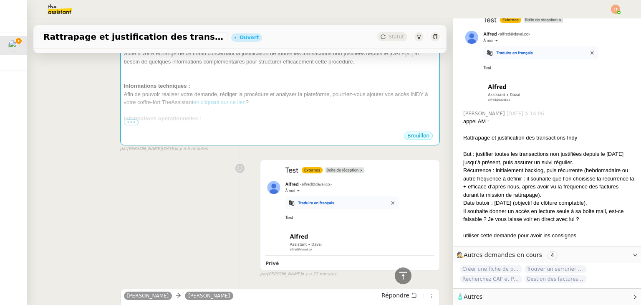
click at [544, 275] on span "Gestion des factures hebdomadaires" at bounding box center [555, 278] width 63 height 8
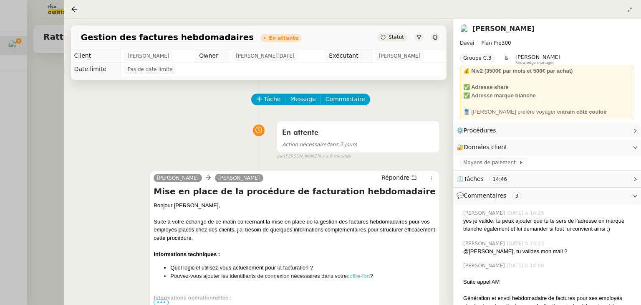
click at [50, 108] on div at bounding box center [320, 152] width 641 height 305
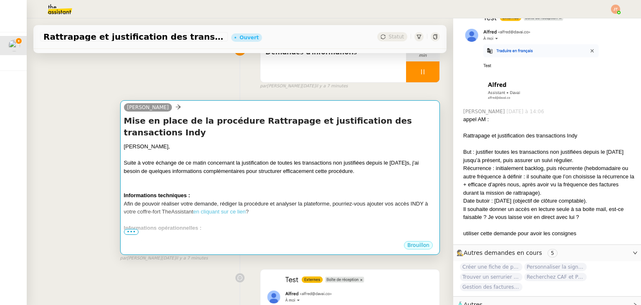
scroll to position [83, 0]
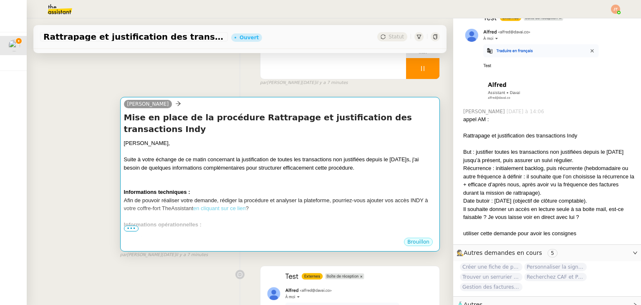
click at [214, 205] on link "en cliquant sur ce lien" at bounding box center [219, 208] width 53 height 6
click at [206, 147] on div at bounding box center [280, 151] width 312 height 8
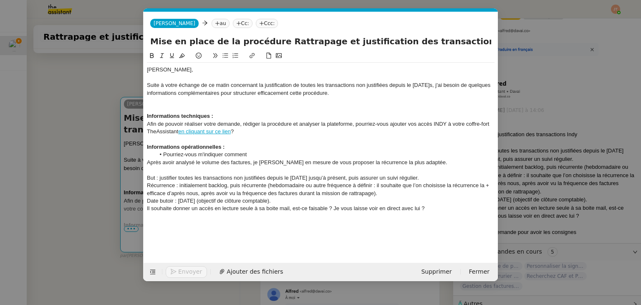
scroll to position [0, 28]
click at [244, 128] on div "﻿ Afin de pouvoir réaliser votre demande, rédiger la procédure et analyser la p…" at bounding box center [320, 127] width 347 height 15
click at [136, 126] on nz-modal-container "ajou Service TA - AJOU T COLLABORATEUR À envoyer lorsqu'un collègue ou collabor…" at bounding box center [320, 152] width 641 height 305
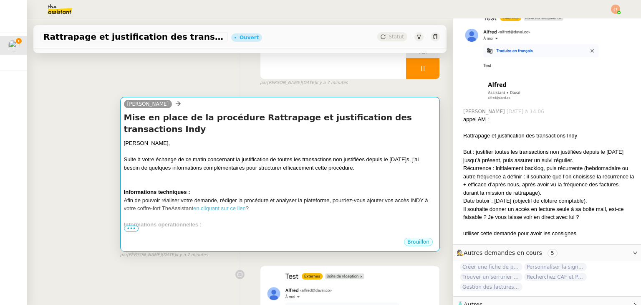
click at [226, 155] on div "Suite à votre échange de ce matin concernant la justification de toutes les tra…" at bounding box center [280, 163] width 312 height 16
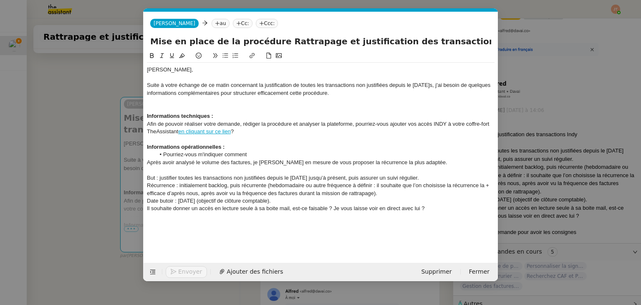
click at [33, 116] on nz-modal-container "ajou Service TA - AJOU T COLLABORATEUR À envoyer lorsqu'un collègue ou collabor…" at bounding box center [320, 152] width 641 height 305
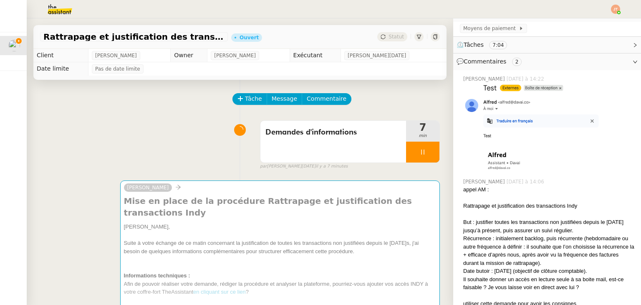
scroll to position [0, 0]
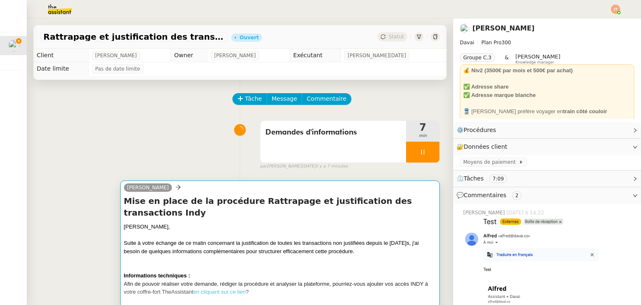
click at [209, 255] on div at bounding box center [280, 259] width 312 height 8
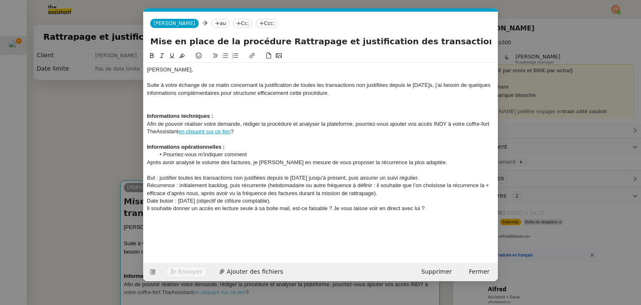
scroll to position [0, 28]
click at [259, 134] on div "﻿ Afin de pouvoir réaliser votre demande, rédiger la procédure et analyser la p…" at bounding box center [320, 127] width 347 height 15
click at [264, 152] on li "Pourriez-vous m'indiquer comment" at bounding box center [325, 155] width 340 height 8
click at [244, 134] on div "﻿ Afin de pouvoir réaliser votre demande, rédiger la procédure et analyser la p…" at bounding box center [320, 127] width 347 height 15
click at [251, 154] on li "Pourriez-vous m'indiquer comment" at bounding box center [325, 155] width 340 height 8
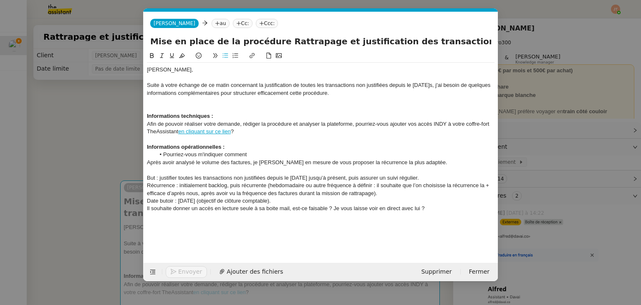
click at [250, 130] on div "﻿ Afin de pouvoir réaliser votre demande, rédiger la procédure et analyser la p…" at bounding box center [320, 127] width 347 height 15
click at [252, 155] on li "Pourriez-vous m'indiquer comment" at bounding box center [325, 155] width 340 height 8
click at [253, 153] on li "Pourriez-vous m'indiquer comment" at bounding box center [325, 155] width 340 height 8
click at [116, 132] on nz-modal-container "ajou Service TA - AJOU T COLLABORATEUR À envoyer lorsqu'un collègue ou collabor…" at bounding box center [320, 152] width 641 height 305
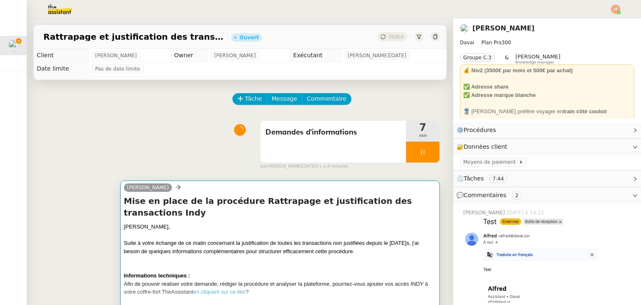
click at [234, 239] on div "Suite à votre échange de ce matin concernant la justification de toutes les tra…" at bounding box center [280, 247] width 312 height 16
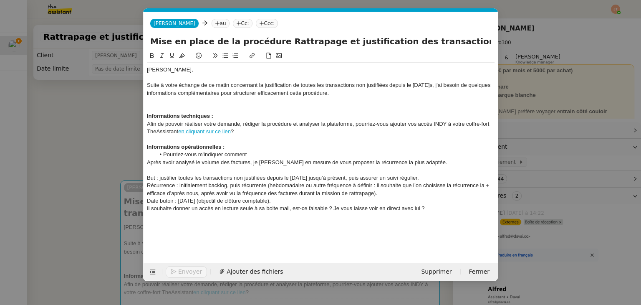
click at [245, 129] on div "﻿ Afin de pouvoir réaliser votre demande, rédiger la procédure et analyser la p…" at bounding box center [320, 127] width 347 height 15
click at [251, 154] on li "Pourriez-vous m'indiquer comment" at bounding box center [325, 155] width 340 height 8
click at [201, 152] on li "Pourriez-vous m'indiquer comment retrouver les factures" at bounding box center [325, 155] width 340 height 8
click at [311, 154] on li "Pourriez-vous m'indiquer comment retrouver les factures" at bounding box center [325, 155] width 340 height 8
click at [106, 118] on nz-modal-container "ajou Service TA - AJOU T COLLABORATEUR À envoyer lorsqu'un collègue ou collabor…" at bounding box center [320, 152] width 641 height 305
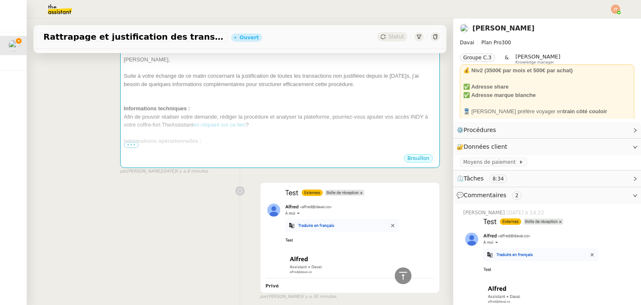
scroll to position [0, 0]
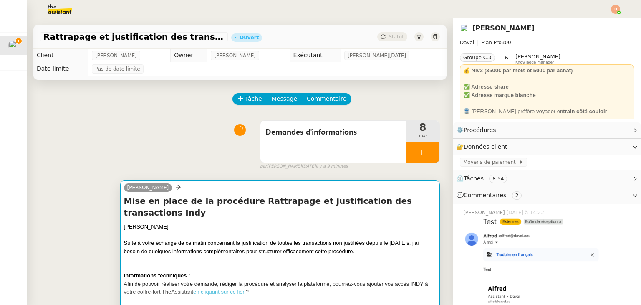
click at [172, 222] on div "[PERSON_NAME]," at bounding box center [280, 226] width 312 height 8
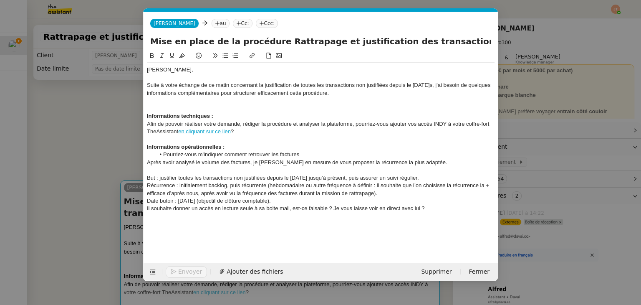
scroll to position [0, 28]
click at [244, 126] on div "﻿ Afin de pouvoir réaliser votre demande, rédiger la procédure et analyser la p…" at bounding box center [320, 127] width 347 height 15
click at [242, 127] on div "﻿ Afin de pouvoir réaliser votre demande, rédiger la procédure et analyser la p…" at bounding box center [320, 127] width 347 height 15
click at [242, 128] on div "﻿ Afin de pouvoir réaliser votre demande, rédiger la procédure et analyser la p…" at bounding box center [320, 127] width 347 height 15
click at [304, 154] on li "Pourriez-vous m'indiquer comment retrouver les factures" at bounding box center [325, 155] width 340 height 8
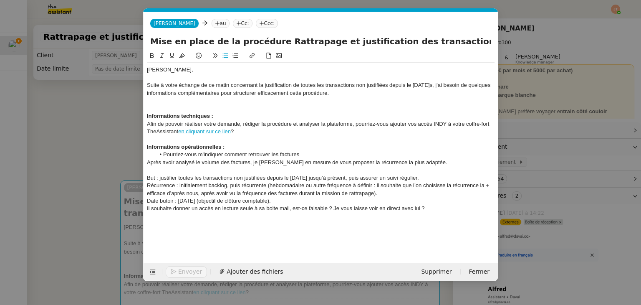
click at [255, 138] on div at bounding box center [320, 139] width 347 height 8
click at [247, 131] on div "﻿ Afin de pouvoir réaliser votre demande, rédiger la procédure et analyser la p…" at bounding box center [320, 127] width 347 height 15
click at [305, 157] on li "Pourriez-vous m'indiquer comment retrouver les factures" at bounding box center [325, 155] width 340 height 8
click at [62, 154] on nz-modal-container "ajou Service TA - AJOU T COLLABORATEUR À envoyer lorsqu'un collègue ou collabor…" at bounding box center [320, 152] width 641 height 305
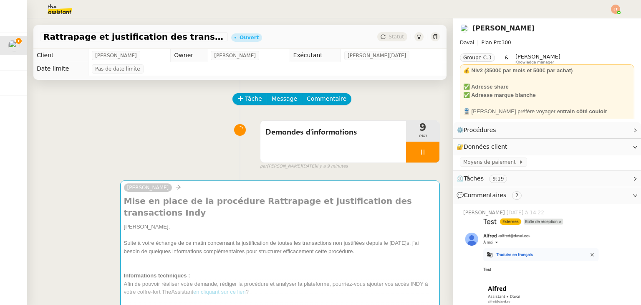
click at [138, 146] on div "Demandes d'informations 9 min false par [PERSON_NAME][DATE] il y a 9 minutes" at bounding box center [240, 142] width 400 height 53
click at [409, 147] on div at bounding box center [422, 151] width 33 height 21
click at [423, 146] on button at bounding box center [431, 151] width 17 height 21
click at [410, 149] on button at bounding box center [422, 151] width 33 height 21
click at [428, 149] on icon at bounding box center [431, 152] width 7 height 7
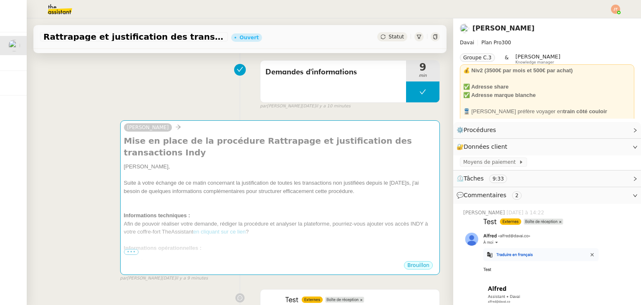
scroll to position [83, 0]
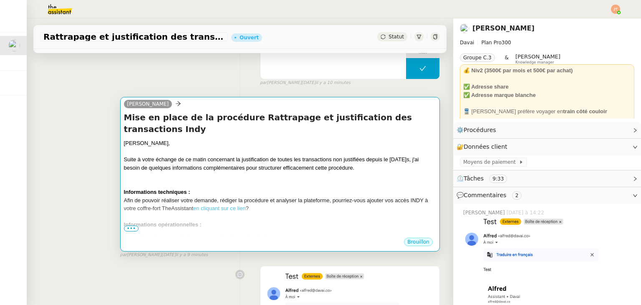
click at [279, 147] on div at bounding box center [280, 151] width 312 height 8
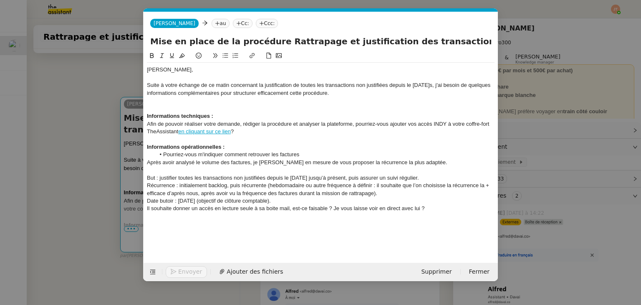
scroll to position [0, 28]
click at [244, 131] on div "﻿ Afin de pouvoir réaliser votre demande, rédiger la procédure et analyser la p…" at bounding box center [320, 127] width 347 height 15
click at [315, 157] on li "Pourriez-vous m'indiquer comment retrouver les factures" at bounding box center [325, 155] width 340 height 8
click at [282, 136] on div at bounding box center [320, 139] width 347 height 8
click at [270, 130] on div "﻿ Afin de pouvoir réaliser votre demande, rédiger la procédure et analyser la p…" at bounding box center [320, 127] width 347 height 15
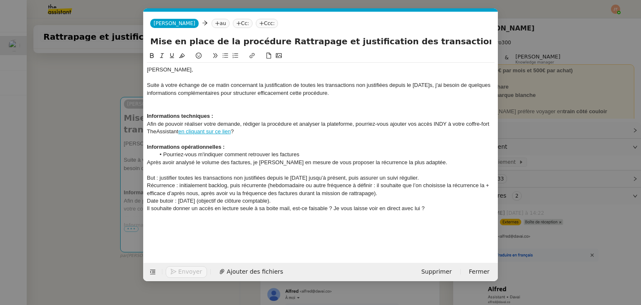
click at [259, 141] on div at bounding box center [320, 139] width 347 height 8
click at [259, 130] on div "﻿ Afin de pouvoir réaliser votre demande, rédiger la procédure et analyser la p…" at bounding box center [320, 127] width 347 height 15
click at [254, 136] on div at bounding box center [320, 139] width 347 height 8
click at [255, 129] on div "﻿ Afin de pouvoir réaliser votre demande, rédiger la procédure et analyser la p…" at bounding box center [320, 127] width 347 height 15
click at [252, 138] on div at bounding box center [320, 139] width 347 height 8
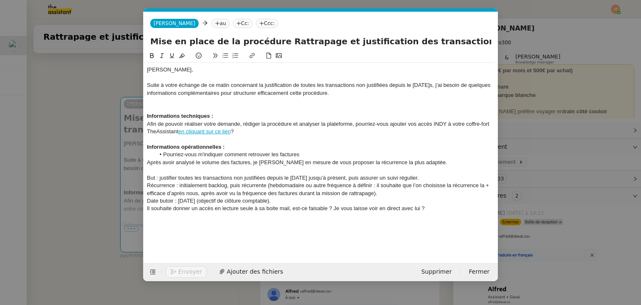
click at [254, 130] on div "﻿ Afin de pouvoir réaliser votre demande, rédiger la procédure et analyser la p…" at bounding box center [320, 127] width 347 height 15
click at [251, 137] on div at bounding box center [320, 139] width 347 height 8
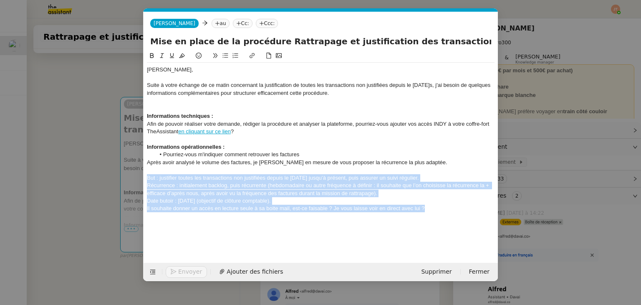
drag, startPoint x: 440, startPoint y: 209, endPoint x: 146, endPoint y: 175, distance: 296.8
click at [146, 175] on nz-spin "[PERSON_NAME], Suite à votre échange de ce matin concernant la justification de…" at bounding box center [320, 152] width 354 height 202
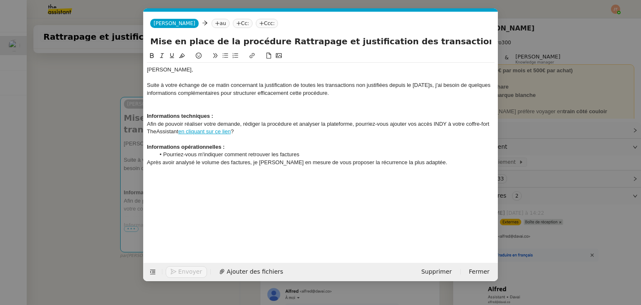
click at [305, 154] on li "Pourriez-vous m'indiquer comment retrouver les factures" at bounding box center [325, 155] width 340 height 8
click at [72, 118] on nz-modal-container "ajou Service TA - AJOU T COLLABORATEUR À envoyer lorsqu'un collègue ou collabor…" at bounding box center [320, 152] width 641 height 305
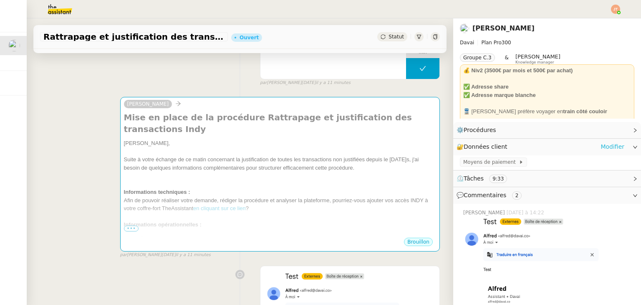
click at [601, 148] on link "Modifier" at bounding box center [612, 147] width 24 height 10
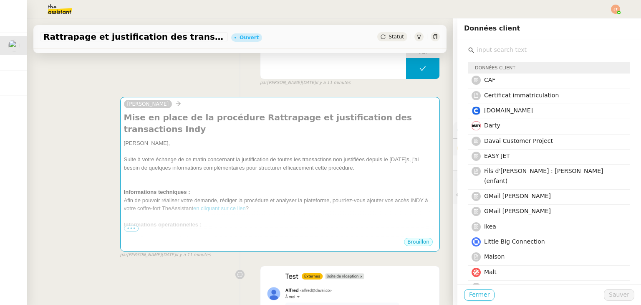
click at [469, 296] on span "Fermer" at bounding box center [479, 294] width 20 height 10
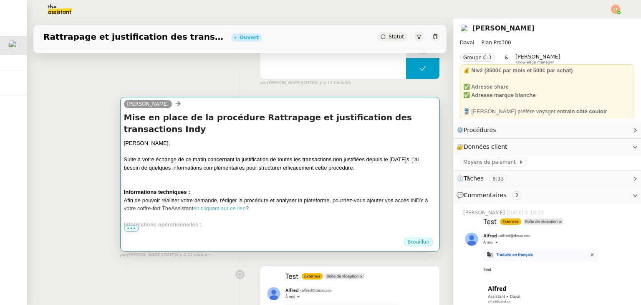
click at [340, 180] on div at bounding box center [280, 184] width 312 height 8
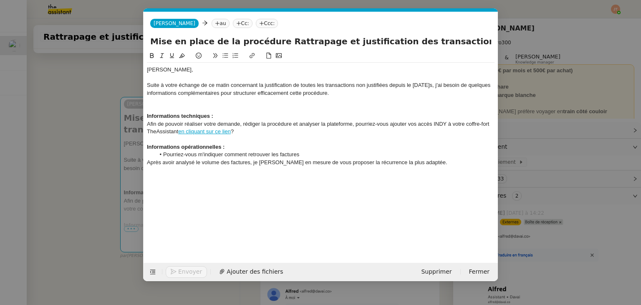
scroll to position [0, 28]
click at [82, 194] on nz-modal-container "ajou Service TA - AJOU T COLLABORATEUR À envoyer lorsqu'un collègue ou collabor…" at bounding box center [320, 152] width 641 height 305
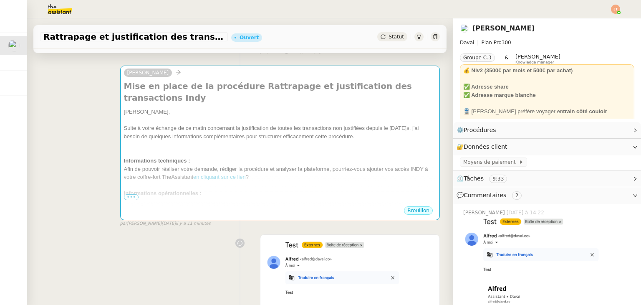
scroll to position [125, 0]
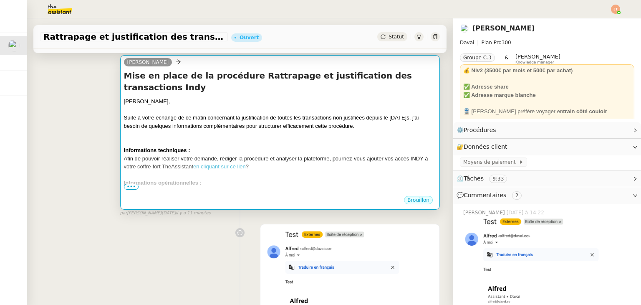
click at [255, 130] on div at bounding box center [280, 134] width 312 height 8
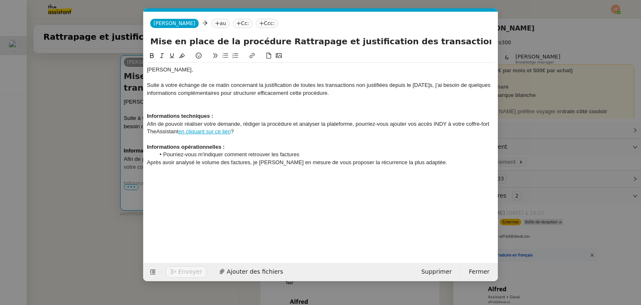
scroll to position [0, 28]
click at [241, 131] on div "﻿ Afin de pouvoir réaliser votre demande, rédiger la procédure et analyser la p…" at bounding box center [320, 127] width 347 height 15
click at [229, 152] on li "Pourriez-vous m'indiquer comment retrouver les factures" at bounding box center [325, 155] width 340 height 8
click at [234, 149] on div "Informations opérationnelles :" at bounding box center [320, 147] width 347 height 8
click at [313, 156] on li "Pourriez-vous m'indiquer comment retrouver les factures" at bounding box center [325, 155] width 340 height 8
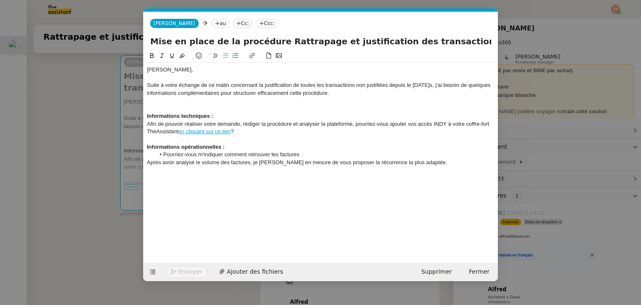
click at [63, 136] on nz-modal-container "ajou Service TA - AJOU T COLLABORATEUR À envoyer lorsqu'un collègue ou collabor…" at bounding box center [320, 152] width 641 height 305
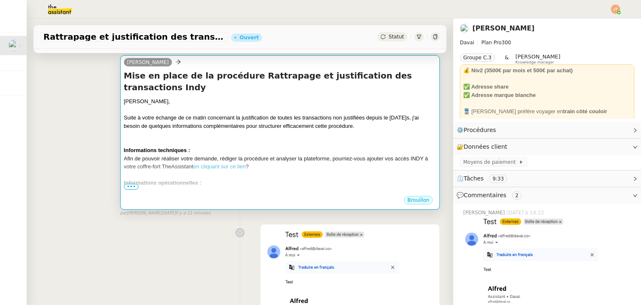
click at [255, 159] on div "﻿ Afin de pouvoir réaliser votre demande, rédiger la procédure et analyser la p…" at bounding box center [280, 162] width 312 height 16
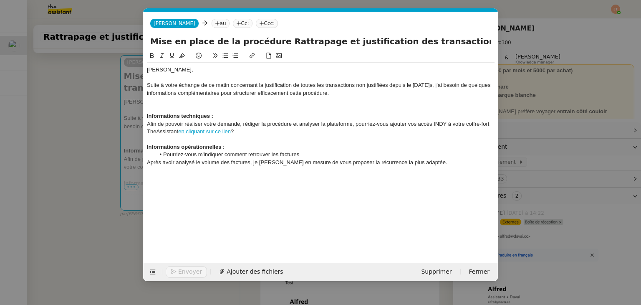
click at [248, 132] on div "﻿ Afin de pouvoir réaliser votre demande, rédiger la procédure et analyser la p…" at bounding box center [320, 127] width 347 height 15
click at [302, 152] on li "Pourriez-vous m'indiquer comment retrouver les factures" at bounding box center [325, 155] width 340 height 8
click at [269, 145] on div "Informations opérationnelles :" at bounding box center [320, 147] width 347 height 8
click at [259, 131] on div "﻿ Afin de pouvoir réaliser votre demande, rédiger la procédure et analyser la p…" at bounding box center [320, 127] width 347 height 15
click at [258, 145] on div "Informations opérationnelles :" at bounding box center [320, 147] width 347 height 8
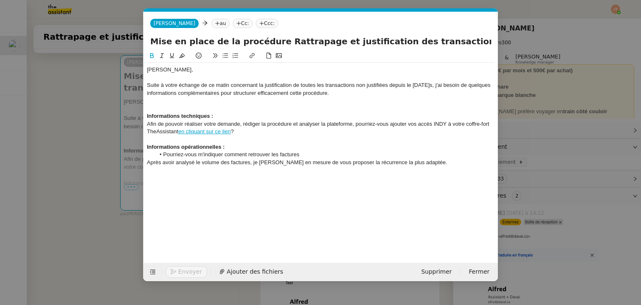
click at [254, 131] on div "﻿ Afin de pouvoir réaliser votre demande, rédiger la procédure et analyser la p…" at bounding box center [320, 127] width 347 height 15
click at [252, 145] on div "Informations opérationnelles :" at bounding box center [320, 147] width 347 height 8
click at [253, 126] on div "﻿ Afin de pouvoir réaliser votre demande, rédiger la procédure et analyser la p…" at bounding box center [320, 127] width 347 height 15
click at [249, 131] on div "﻿ Afin de pouvoir réaliser votre demande, rédiger la procédure et analyser la p…" at bounding box center [320, 127] width 347 height 15
click at [255, 121] on div "﻿ Afin de pouvoir réaliser votre demande, rédiger la procédure et analyser la p…" at bounding box center [320, 127] width 347 height 15
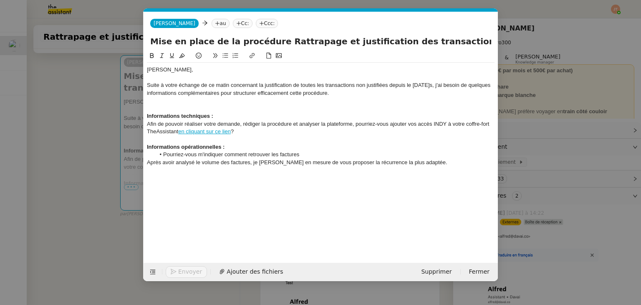
click at [246, 111] on div at bounding box center [320, 109] width 347 height 8
click at [245, 113] on div "Informations techniques :" at bounding box center [320, 116] width 347 height 8
click at [245, 128] on div "﻿ Afin de pouvoir réaliser votre demande, rédiger la procédure et analyser la p…" at bounding box center [320, 127] width 347 height 15
click at [238, 117] on div "Informations techniques :" at bounding box center [320, 116] width 347 height 8
click at [227, 100] on div at bounding box center [320, 101] width 347 height 8
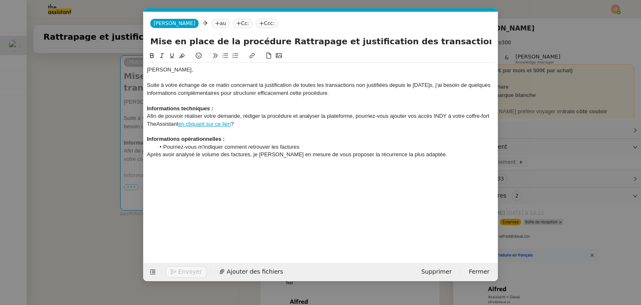
click at [223, 107] on div "Informations techniques :" at bounding box center [320, 109] width 347 height 8
click at [40, 125] on nz-modal-container "ajou Service TA - AJOU T COLLABORATEUR À envoyer lorsqu'un collègue ou collabor…" at bounding box center [320, 152] width 641 height 305
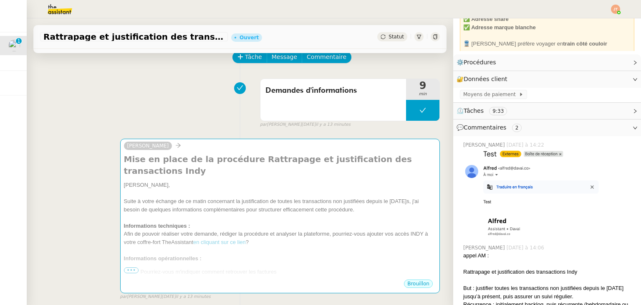
scroll to position [209, 0]
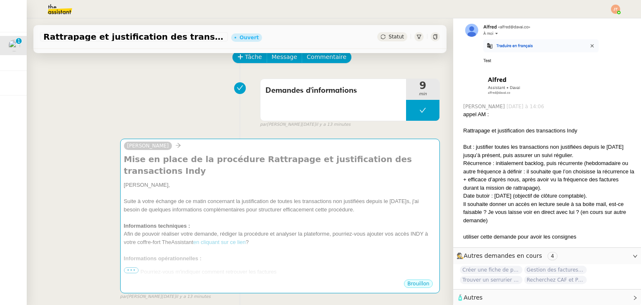
click at [541, 270] on span "Gestion des factures hebdomadaires" at bounding box center [555, 269] width 63 height 8
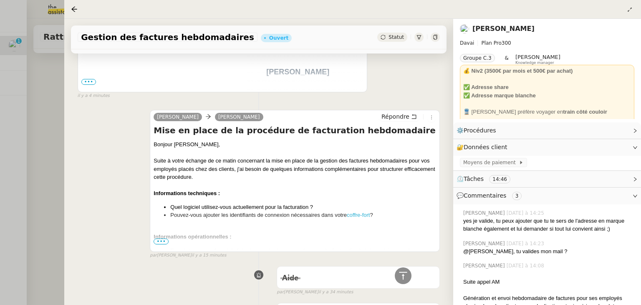
scroll to position [265, 0]
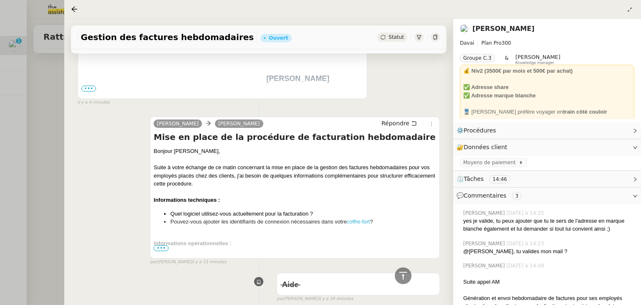
click at [159, 256] on ul "Pourriez-vous me fournir la liste des employés concernés par cette facturation …" at bounding box center [295, 277] width 282 height 49
click at [160, 251] on span "•••" at bounding box center [161, 248] width 15 height 6
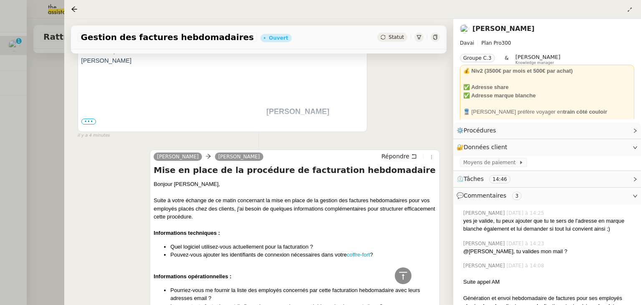
scroll to position [182, 0]
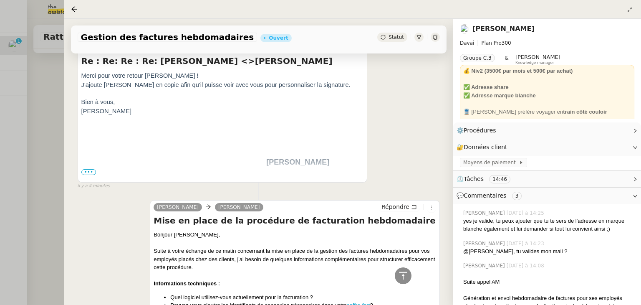
click at [33, 134] on div at bounding box center [320, 152] width 641 height 305
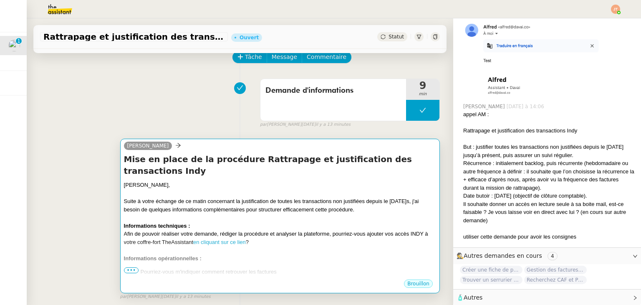
click at [174, 199] on div "Suite à votre échange de ce matin concernant la justification de toutes les tra…" at bounding box center [280, 205] width 312 height 16
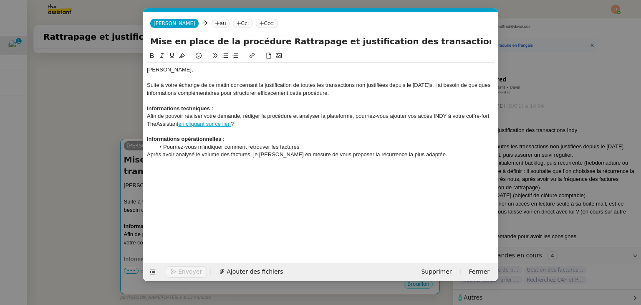
scroll to position [0, 28]
click at [302, 146] on li "Pourriez-vous m'indiquer comment retrouver les factures" at bounding box center [325, 147] width 340 height 8
click at [211, 20] on nz-tag "au" at bounding box center [220, 23] width 18 height 9
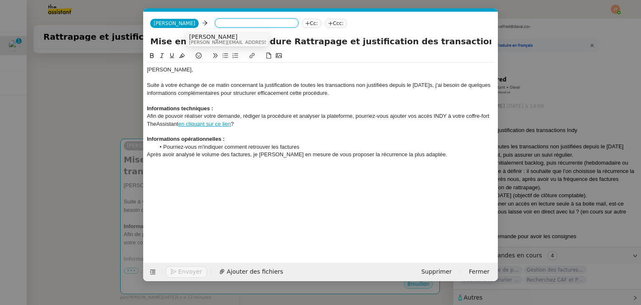
click at [93, 105] on nz-modal-container "ajou Service TA - AJOU T COLLABORATEUR À envoyer lorsqu'un collègue ou collabor…" at bounding box center [320, 152] width 641 height 305
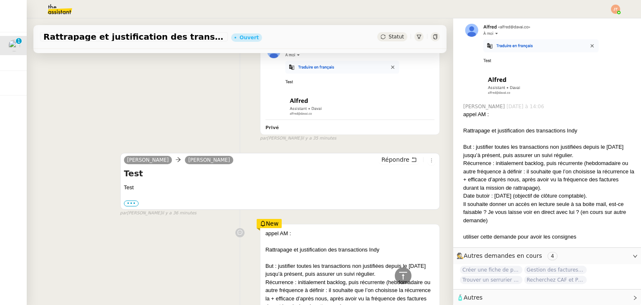
scroll to position [209, 0]
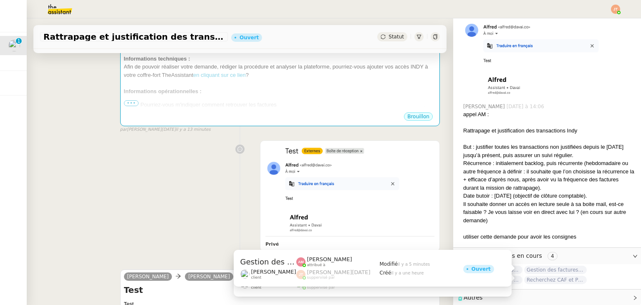
click at [541, 267] on span "Gestion des factures hebdomadaires" at bounding box center [555, 269] width 63 height 8
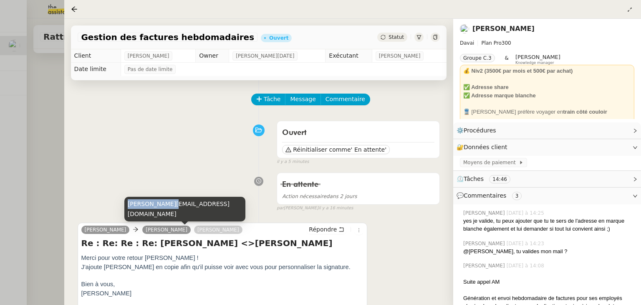
drag, startPoint x: 127, startPoint y: 212, endPoint x: 169, endPoint y: 212, distance: 41.7
click at [169, 212] on div "[PERSON_NAME][EMAIL_ADDRESS][DOMAIN_NAME]" at bounding box center [184, 208] width 121 height 25
copy div "[PERSON_NAME][EMAIL_ADDRESS][DOMAIN_NAME]"
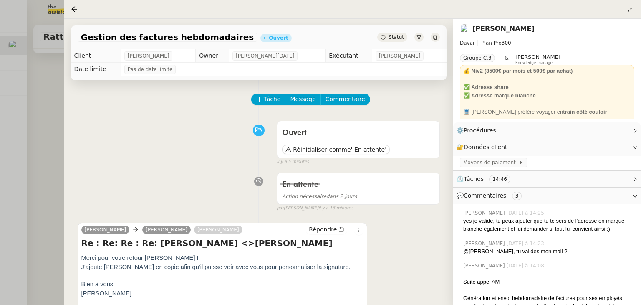
click at [47, 103] on div at bounding box center [320, 152] width 641 height 305
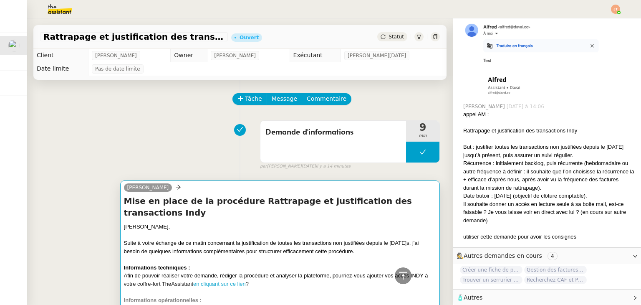
click at [247, 222] on div "[PERSON_NAME]," at bounding box center [280, 226] width 312 height 8
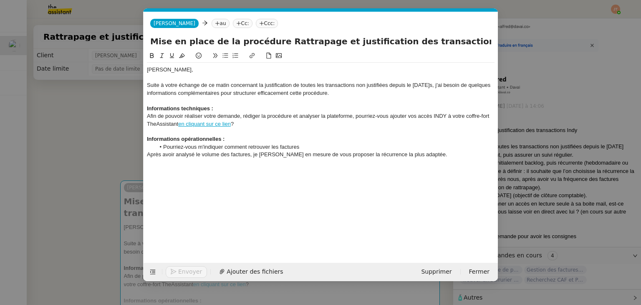
scroll to position [0, 28]
click at [211, 21] on nz-tag "au" at bounding box center [220, 23] width 18 height 9
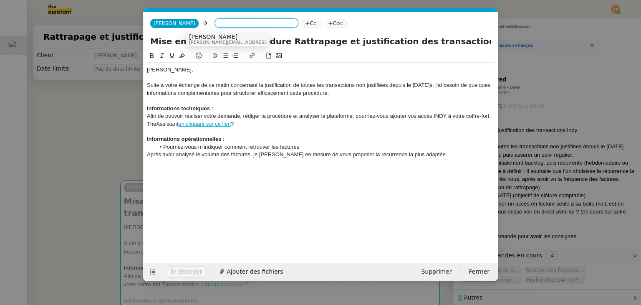
paste input "[PERSON_NAME][EMAIL_ADDRESS][DOMAIN_NAME]"
type input "[PERSON_NAME][EMAIL_ADDRESS][DOMAIN_NAME]"
click at [218, 40] on span "[PERSON_NAME][EMAIL_ADDRESS][DOMAIN_NAME]" at bounding box center [248, 42] width 118 height 5
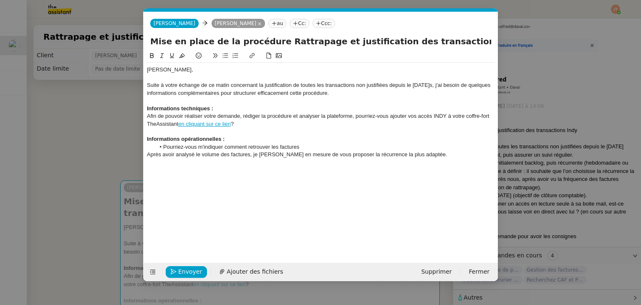
click at [176, 98] on div at bounding box center [320, 101] width 347 height 8
click at [214, 101] on div at bounding box center [320, 101] width 347 height 8
click at [217, 108] on div "Informations techniques :" at bounding box center [320, 109] width 347 height 8
click at [255, 125] on div "﻿ Afin de pouvoir réaliser votre demande, rédiger la procédure et analyser la p…" at bounding box center [320, 119] width 347 height 15
click at [244, 144] on li "Pourriez-vous m'indiquer comment retrouver les factures" at bounding box center [325, 147] width 340 height 8
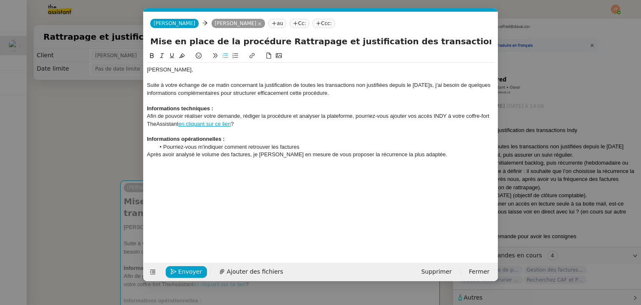
click at [244, 137] on div "Informations opérationnelles :" at bounding box center [320, 139] width 347 height 8
click at [243, 137] on div "Informations opérationnelles :" at bounding box center [320, 139] width 347 height 8
click at [304, 145] on li "Pourriez-vous m'indiquer comment retrouver les factures" at bounding box center [325, 147] width 340 height 8
click at [270, 134] on div at bounding box center [320, 132] width 347 height 8
click at [259, 141] on div "Informations opérationnelles :" at bounding box center [320, 139] width 347 height 8
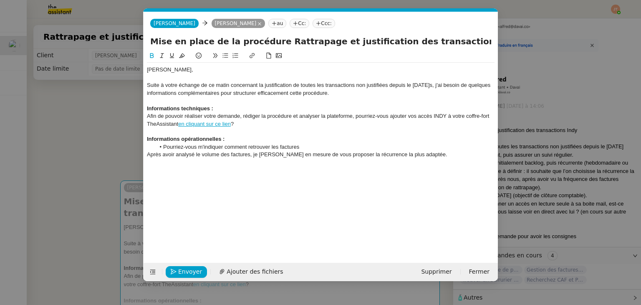
click at [249, 133] on div at bounding box center [320, 132] width 347 height 8
click at [249, 124] on div "﻿ Afin de pouvoir réaliser votre demande, rédiger la procédure et analyser la p…" at bounding box center [320, 119] width 347 height 15
click at [244, 128] on div at bounding box center [320, 132] width 347 height 8
click at [243, 137] on div "Informations opérationnelles :" at bounding box center [320, 139] width 347 height 8
click at [245, 129] on div at bounding box center [320, 132] width 347 height 8
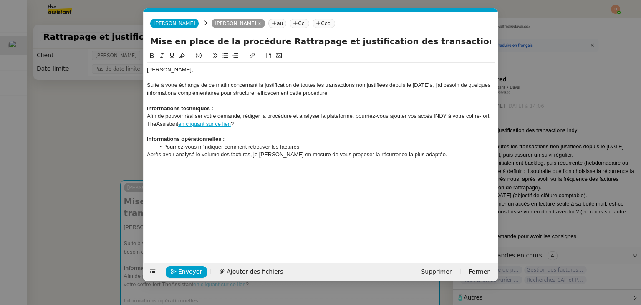
click at [248, 126] on div "﻿ Afin de pouvoir réaliser votre demande, rédiger la procédure et analyser la p…" at bounding box center [320, 119] width 347 height 15
click at [245, 131] on div at bounding box center [320, 132] width 347 height 8
click at [246, 138] on div "Informations opérationnelles :" at bounding box center [320, 139] width 347 height 8
click at [247, 131] on div at bounding box center [320, 132] width 347 height 8
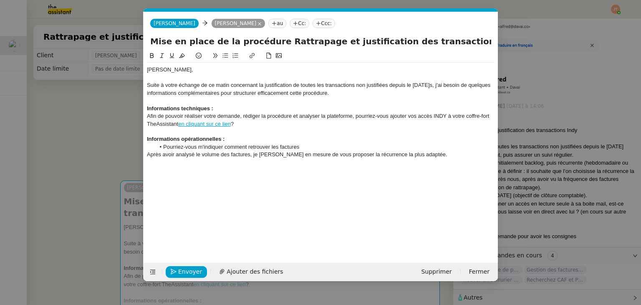
click at [244, 138] on div "Informations opérationnelles :" at bounding box center [320, 139] width 347 height 8
click at [238, 110] on div "Informations techniques :" at bounding box center [320, 109] width 347 height 8
click at [239, 139] on div "Informations opérationnelles :" at bounding box center [320, 139] width 347 height 8
click at [240, 126] on div "﻿ Afin de pouvoir réaliser votre demande, rédiger la procédure et analyser la p…" at bounding box center [320, 119] width 347 height 15
click at [235, 107] on div "Informations techniques :" at bounding box center [320, 109] width 347 height 8
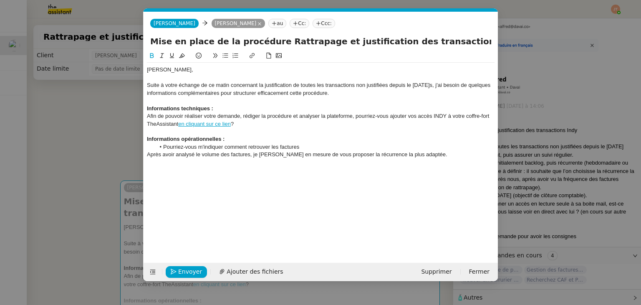
click at [237, 125] on div "﻿ Afin de pouvoir réaliser votre demande, rédiger la procédure et analyser la p…" at bounding box center [320, 119] width 347 height 15
click at [237, 137] on div "Informations opérationnelles :" at bounding box center [320, 139] width 347 height 8
click at [241, 125] on div "﻿ Afin de pouvoir réaliser votre demande, rédiger la procédure et analyser la p…" at bounding box center [320, 119] width 347 height 15
click at [237, 139] on div "Informations opérationnelles :" at bounding box center [320, 139] width 347 height 8
click at [128, 132] on nz-modal-container "ajou Service TA - AJOU T COLLABORATEUR À envoyer lorsqu'un collègue ou collabor…" at bounding box center [320, 152] width 641 height 305
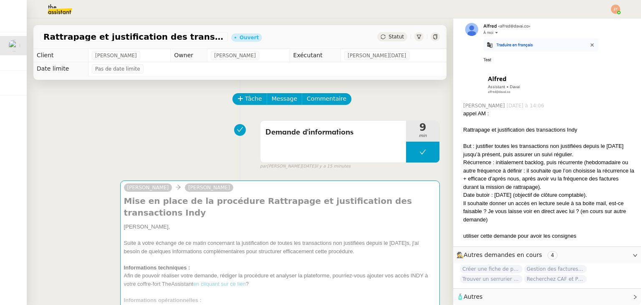
scroll to position [209, 0]
click at [537, 281] on span "Recherchez CAF et Pajemploi" at bounding box center [555, 279] width 63 height 8
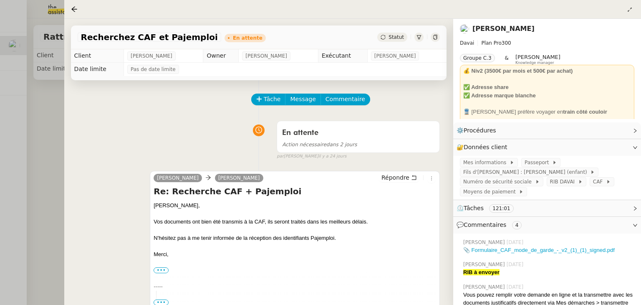
click at [48, 176] on div at bounding box center [320, 152] width 641 height 305
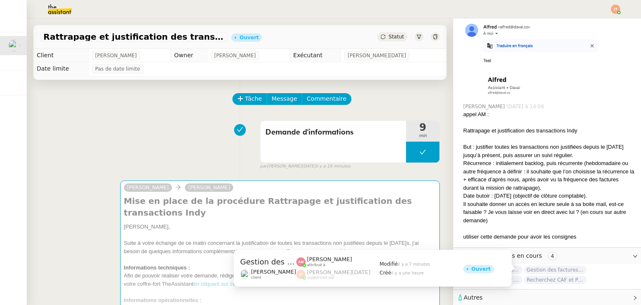
click at [534, 265] on span "Gestion des factures hebdomadaires" at bounding box center [555, 269] width 63 height 8
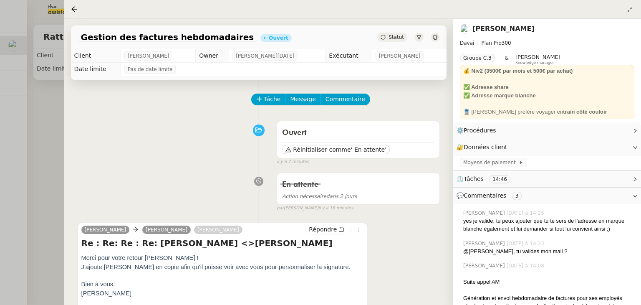
click at [52, 106] on div at bounding box center [320, 152] width 641 height 305
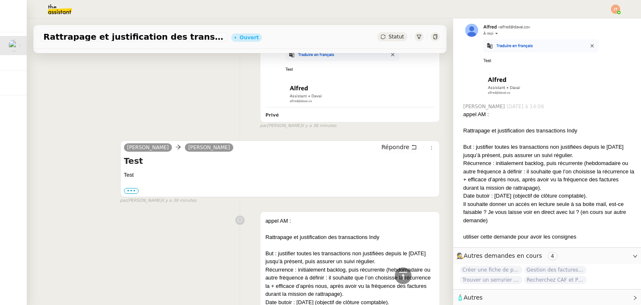
scroll to position [197, 0]
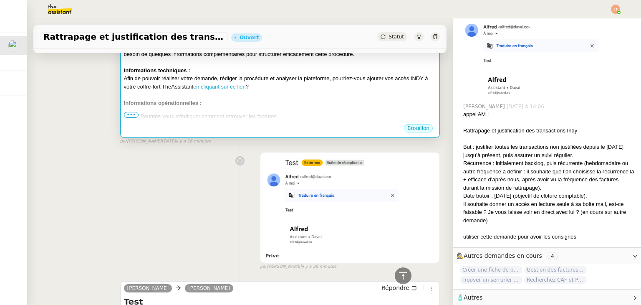
click at [280, 97] on div "[PERSON_NAME], Suite à votre échange de ce matin concernant la justification de…" at bounding box center [280, 79] width 312 height 108
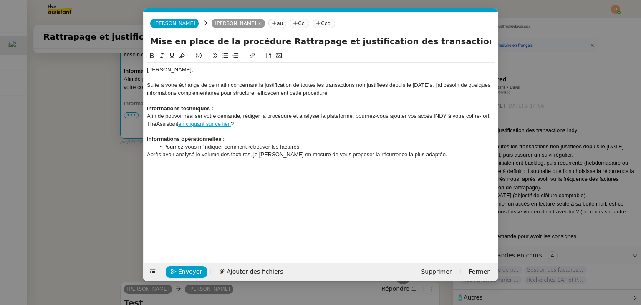
scroll to position [0, 28]
click at [110, 191] on nz-modal-container "ajou Service TA - AJOU T COLLABORATEUR À envoyer lorsqu'un collègue ou collabor…" at bounding box center [320, 152] width 641 height 305
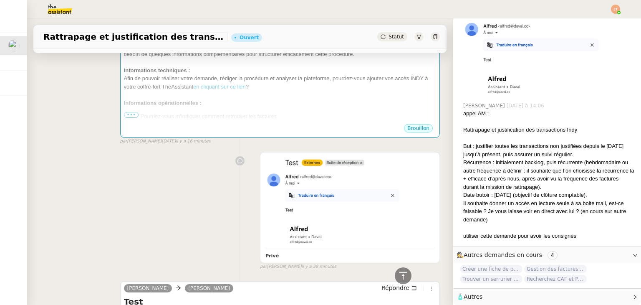
scroll to position [197, 0]
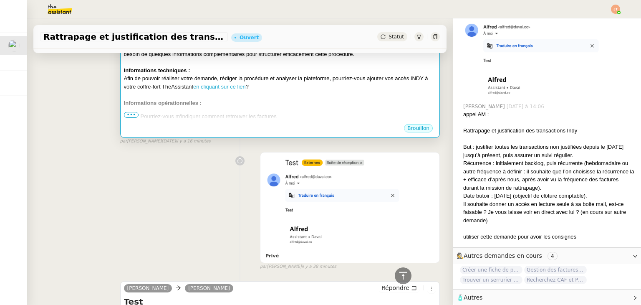
click at [265, 127] on div "Brouillon" at bounding box center [280, 129] width 312 height 13
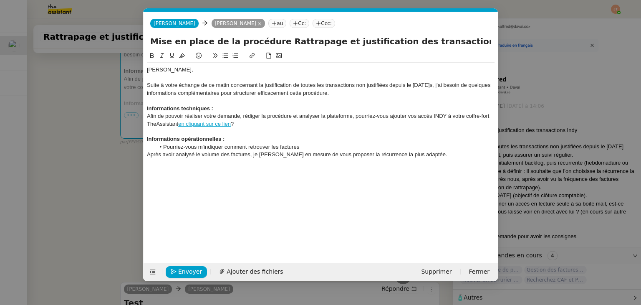
scroll to position [0, 28]
click at [307, 147] on li "Pourriez-vous m'indiquer comment retrouver les factures" at bounding box center [325, 147] width 340 height 8
click at [88, 151] on nz-modal-container "ajou Service TA - AJOU T COLLABORATEUR À envoyer lorsqu'un collègue ou collabor…" at bounding box center [320, 152] width 641 height 305
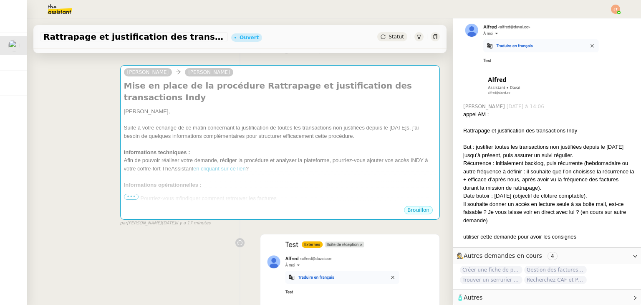
scroll to position [125, 0]
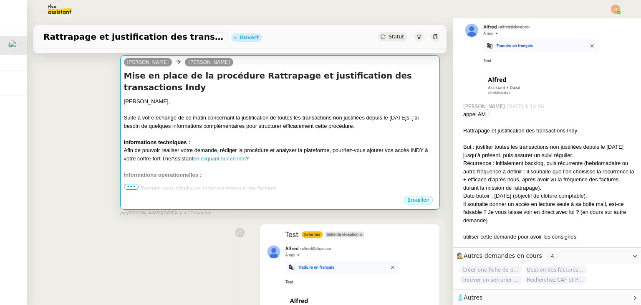
click at [229, 162] on div at bounding box center [280, 166] width 312 height 8
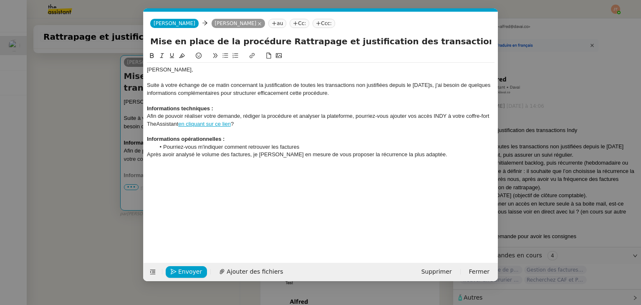
scroll to position [0, 28]
click at [310, 147] on li "Pourriez-vous m'indiquer comment retrouver les factures" at bounding box center [325, 147] width 340 height 8
click at [288, 67] on div "[PERSON_NAME]," at bounding box center [320, 70] width 347 height 8
click at [356, 91] on div "Suite à votre échange de ce matin concernant la justification de toutes les tra…" at bounding box center [320, 88] width 347 height 15
click at [330, 105] on div "Informations techniques :" at bounding box center [320, 109] width 347 height 8
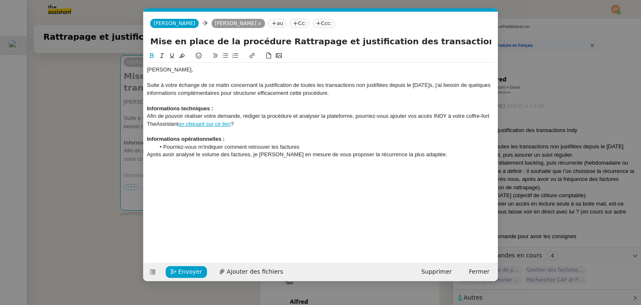
click at [329, 101] on div at bounding box center [320, 101] width 347 height 8
click at [357, 94] on div "Suite à votre échange de ce matin concernant la justification de toutes les tra…" at bounding box center [320, 88] width 347 height 15
click at [346, 99] on div at bounding box center [320, 101] width 347 height 8
click at [363, 93] on div "Suite à votre échange de ce matin concernant la justification de toutes les tra…" at bounding box center [320, 88] width 347 height 15
click at [355, 96] on div "Suite à votre échange de ce matin concernant la justification de toutes les tra…" at bounding box center [320, 88] width 347 height 15
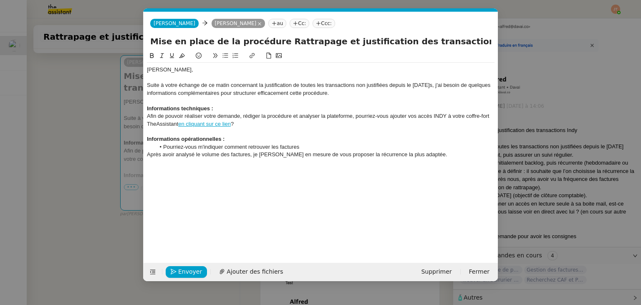
click at [348, 97] on div at bounding box center [320, 101] width 347 height 8
click at [359, 95] on div "Suite à votre échange de ce matin concernant la justification de toutes les tra…" at bounding box center [320, 88] width 347 height 15
click at [350, 99] on div at bounding box center [320, 101] width 347 height 8
click at [64, 136] on nz-modal-container "ajou Service TA - AJOU T COLLABORATEUR À envoyer lorsqu'un collègue ou collabor…" at bounding box center [320, 152] width 641 height 305
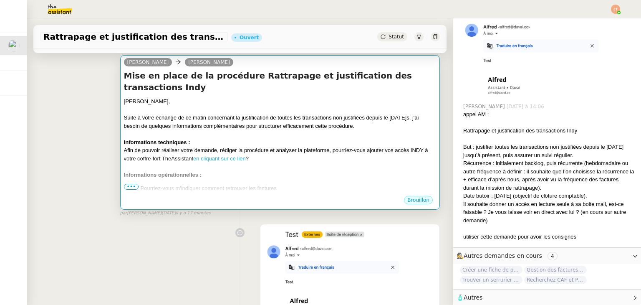
scroll to position [0, 0]
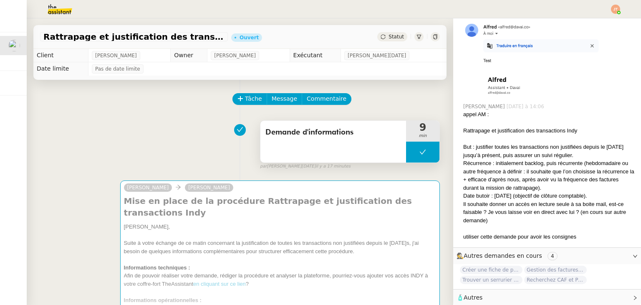
click at [303, 128] on span "Demande d'informations" at bounding box center [333, 132] width 136 height 13
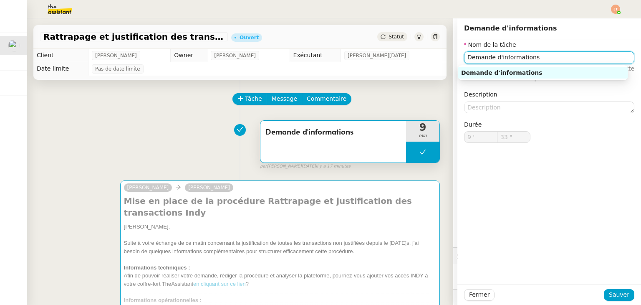
click at [464, 56] on input "Demande d'informations" at bounding box center [549, 57] width 170 height 12
drag, startPoint x: 546, startPoint y: 58, endPoint x: 524, endPoint y: 60, distance: 22.6
click at [524, 60] on input "Etude de la demande et remande d'informations" at bounding box center [549, 57] width 170 height 12
click at [557, 58] on input "Etude de la demande et relève des d'informations" at bounding box center [549, 57] width 170 height 12
click at [589, 59] on input "Etude de la demande et relève des informations" at bounding box center [549, 57] width 170 height 12
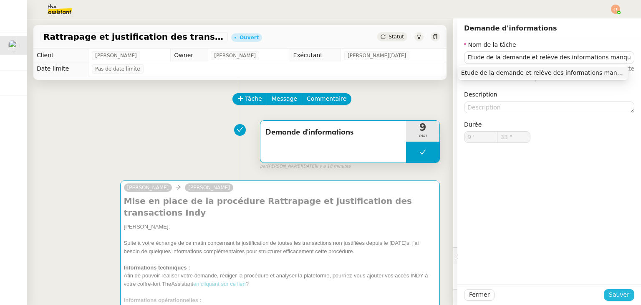
click at [609, 294] on span "Sauver" at bounding box center [619, 294] width 20 height 10
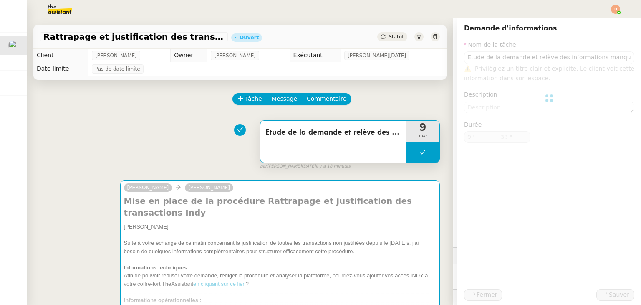
type input "Etude de la demande et relève des informations manquantes"
type input "9 '"
type input "33 ""
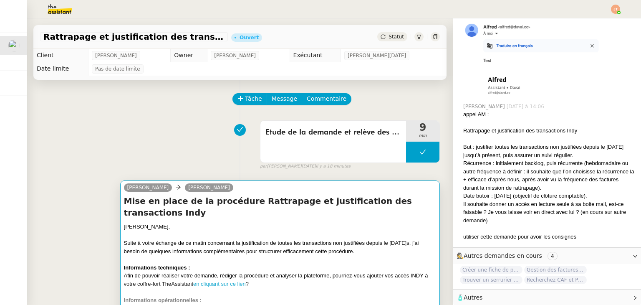
click at [194, 231] on div at bounding box center [280, 235] width 312 height 8
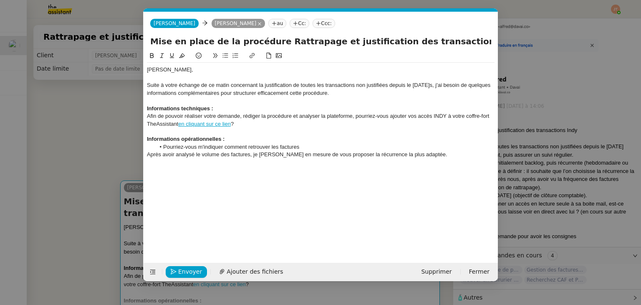
scroll to position [0, 28]
click at [227, 137] on div "Informations opérationnelles :" at bounding box center [320, 139] width 347 height 8
drag, startPoint x: 85, startPoint y: 138, endPoint x: 139, endPoint y: 135, distance: 54.3
click at [87, 136] on nz-modal-container "ajou Service TA - AJOU T COLLABORATEUR À envoyer lorsqu'un collègue ou collabor…" at bounding box center [320, 152] width 641 height 305
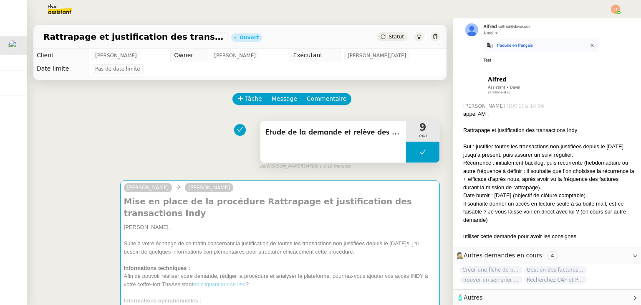
scroll to position [209, 0]
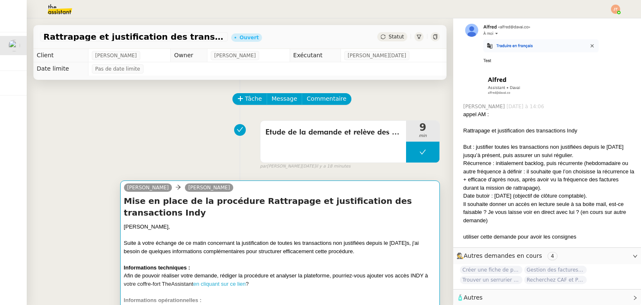
click at [192, 255] on div at bounding box center [280, 259] width 312 height 8
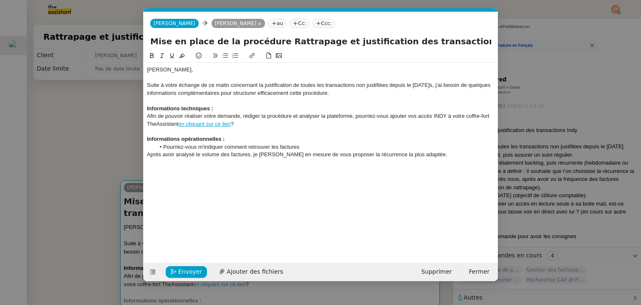
scroll to position [0, 28]
click at [237, 138] on div "Informations opérationnelles :" at bounding box center [320, 139] width 347 height 8
click at [238, 129] on div at bounding box center [320, 132] width 347 height 8
click at [242, 123] on div "﻿ Afin de pouvoir réaliser votre demande, rédiger la procédure et analyser la p…" at bounding box center [320, 119] width 347 height 15
click at [239, 129] on div at bounding box center [320, 132] width 347 height 8
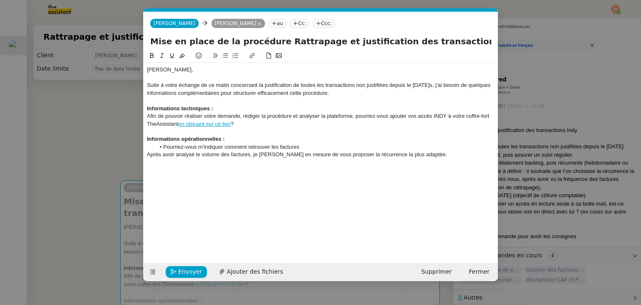
click at [244, 121] on div "﻿ Afin de pouvoir réaliser votre demande, rédiger la procédure et analyser la p…" at bounding box center [320, 119] width 347 height 15
click at [237, 131] on div at bounding box center [320, 132] width 347 height 8
click at [242, 122] on div "﻿ Afin de pouvoir réaliser votre demande, rédiger la procédure et analyser la p…" at bounding box center [320, 119] width 347 height 15
click at [237, 132] on div at bounding box center [320, 132] width 347 height 8
click at [242, 124] on div "﻿ Afin de pouvoir réaliser votre demande, rédiger la procédure et analyser la p…" at bounding box center [320, 119] width 347 height 15
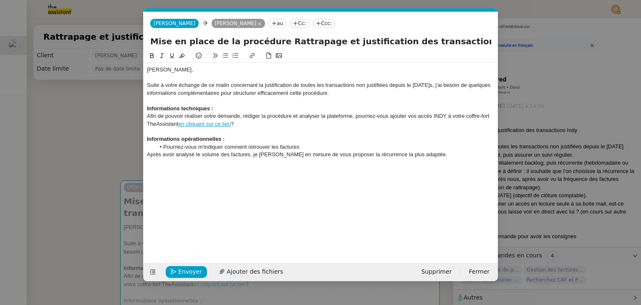
click at [232, 132] on div at bounding box center [320, 132] width 347 height 8
click at [243, 125] on div "﻿ Afin de pouvoir réaliser votre demande, rédiger la procédure et analyser la p…" at bounding box center [320, 119] width 347 height 15
click at [235, 133] on div at bounding box center [320, 132] width 347 height 8
click at [242, 123] on div "﻿ Afin de pouvoir réaliser votre demande, rédiger la procédure et analyser la p…" at bounding box center [320, 119] width 347 height 15
click at [232, 132] on div at bounding box center [320, 132] width 347 height 8
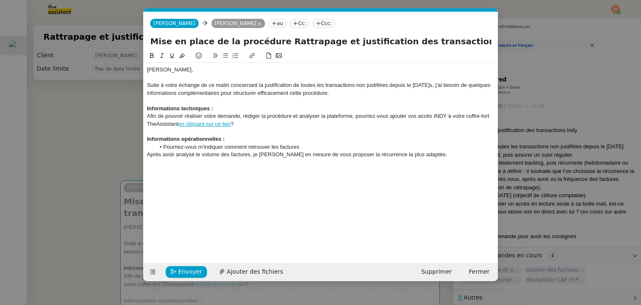
click at [232, 138] on div "Informations opérationnelles :" at bounding box center [320, 139] width 347 height 8
click at [76, 127] on nz-modal-container "ajou Service TA - AJOU T COLLABORATEUR À envoyer lorsqu'un collègue ou collabor…" at bounding box center [320, 152] width 641 height 305
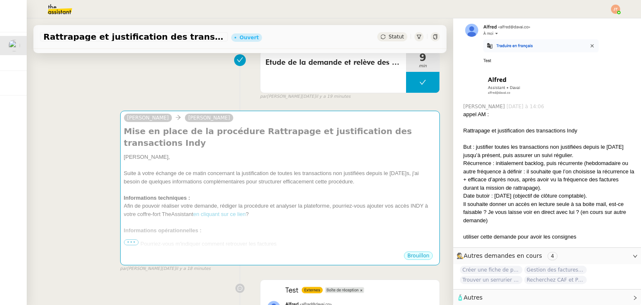
scroll to position [72, 0]
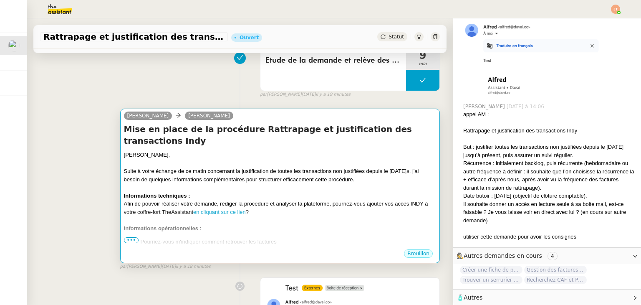
click at [250, 167] on div "Suite à votre échange de ce matin concernant la justification de toutes les tra…" at bounding box center [280, 175] width 312 height 16
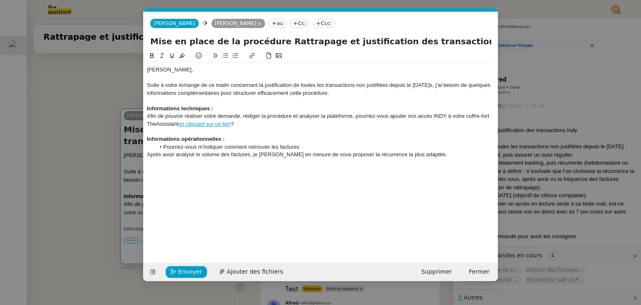
scroll to position [0, 28]
click at [242, 136] on div "Informations opérationnelles :" at bounding box center [320, 139] width 347 height 8
click at [244, 127] on div "﻿ Afin de pouvoir réaliser votre demande, rédiger la procédure et analyser la p…" at bounding box center [320, 119] width 347 height 15
click at [236, 131] on div at bounding box center [320, 132] width 347 height 8
click at [235, 140] on div "Informations opérationnelles :" at bounding box center [320, 139] width 347 height 8
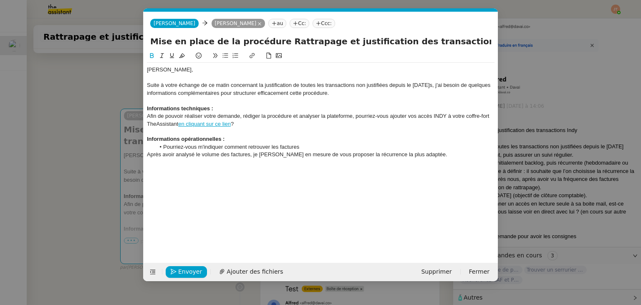
click at [311, 143] on li "Pourriez-vous m'indiquer comment retrouver les factures" at bounding box center [325, 147] width 340 height 8
click at [317, 148] on li "Pourriez-vous m'indiquer comment retrouver les factures" at bounding box center [325, 147] width 340 height 8
click at [308, 144] on li "Pourriez-vous m'indiquer comment retrouver les factures" at bounding box center [325, 147] width 340 height 8
click at [310, 144] on li "Pourriez-vous m'indiquer comment retrouver les factures" at bounding box center [325, 147] width 340 height 8
click at [270, 141] on div "Informations opérationnelles :" at bounding box center [320, 139] width 347 height 8
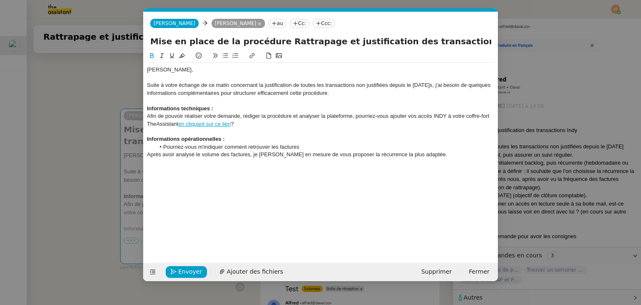
click at [301, 144] on li "Pourriez-vous m'indiquer comment retrouver les factures" at bounding box center [325, 147] width 340 height 8
click at [274, 140] on div "Informations opérationnelles :" at bounding box center [320, 139] width 347 height 8
click at [303, 143] on li "Pourriez-vous m'indiquer comment retrouver les factures" at bounding box center [325, 147] width 340 height 8
click at [311, 138] on div "Informations opérationnelles :" at bounding box center [320, 139] width 347 height 8
click at [313, 147] on li "Pourriez-vous m'indiquer comment retrouver les factures" at bounding box center [325, 147] width 340 height 8
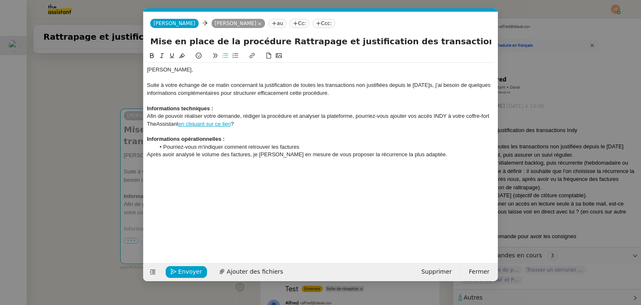
click at [302, 139] on div "Informations opérationnelles :" at bounding box center [320, 139] width 347 height 8
click at [304, 150] on li "Pourriez-vous m'indiquer comment retrouver les factures" at bounding box center [325, 147] width 340 height 8
click at [282, 139] on div "Informations opérationnelles :" at bounding box center [320, 139] width 347 height 8
click at [300, 145] on li "Pourriez-vous m'indiquer comment retrouver les factures" at bounding box center [325, 147] width 340 height 8
click at [294, 141] on div "Informations opérationnelles :" at bounding box center [320, 139] width 347 height 8
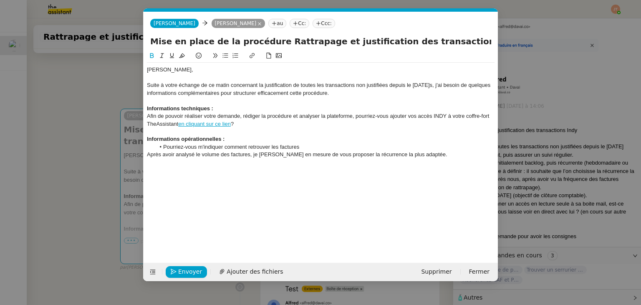
click at [304, 147] on li "Pourriez-vous m'indiquer comment retrouver les factures" at bounding box center [325, 147] width 340 height 8
click at [303, 147] on li "Pourriez-vous m'indiquer comment retrouver les factures" at bounding box center [325, 147] width 340 height 8
click at [312, 146] on li "Pourriez-vous m'indiquer comment retrouver les factures" at bounding box center [325, 147] width 340 height 8
click at [300, 146] on li "Pourriez-vous m'indiquer comment retrouver les factures" at bounding box center [325, 147] width 340 height 8
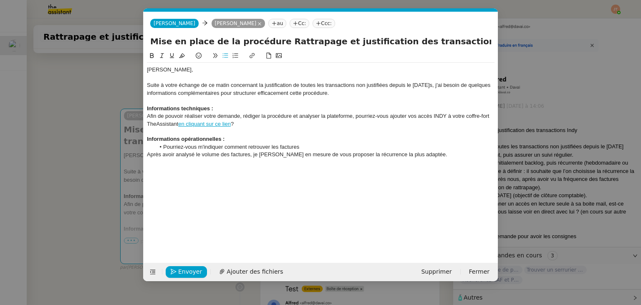
click at [300, 146] on li "Pourriez-vous m'indiquer comment retrouver les factures" at bounding box center [325, 147] width 340 height 8
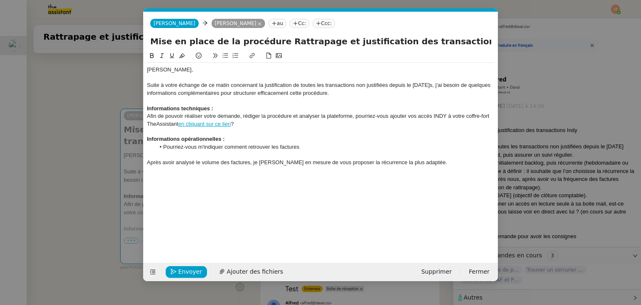
click at [303, 147] on li "Pourriez-vous m'indiquer comment retrouver les factures" at bounding box center [325, 147] width 340 height 8
click at [66, 83] on nz-modal-container "ajou Service TA - AJOU T COLLABORATEUR À envoyer lorsqu'un collègue ou collabor…" at bounding box center [320, 152] width 641 height 305
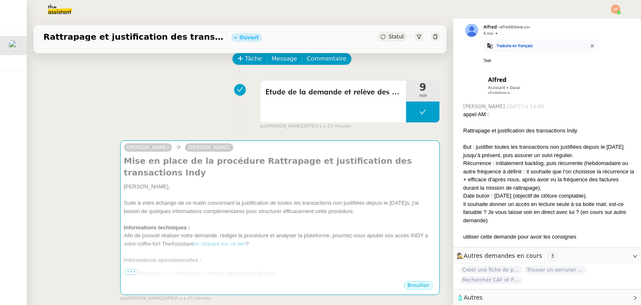
scroll to position [42, 0]
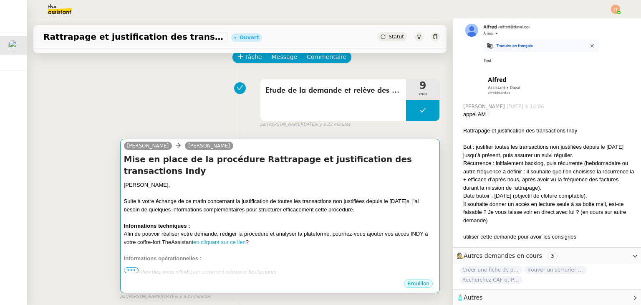
click at [258, 197] on div "Suite à votre échange de ce matin concernant la justification de toutes les tra…" at bounding box center [280, 205] width 312 height 16
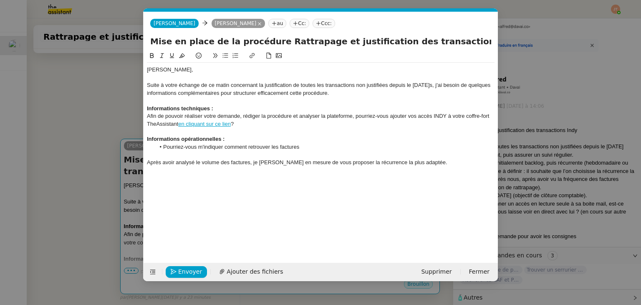
scroll to position [0, 28]
click at [300, 139] on div "Informations opérationnelles :" at bounding box center [320, 139] width 347 height 8
click at [305, 147] on li "Pourriez-vous m'indiquer comment retrouver les factures" at bounding box center [325, 147] width 340 height 8
click at [115, 112] on nz-modal-container "ajou Service TA - AJOU T COLLABORATEUR À envoyer lorsqu'un collègue ou collabor…" at bounding box center [320, 152] width 641 height 305
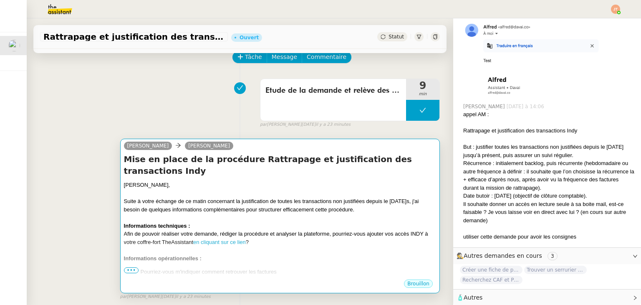
click at [246, 181] on div "[PERSON_NAME]," at bounding box center [280, 185] width 312 height 8
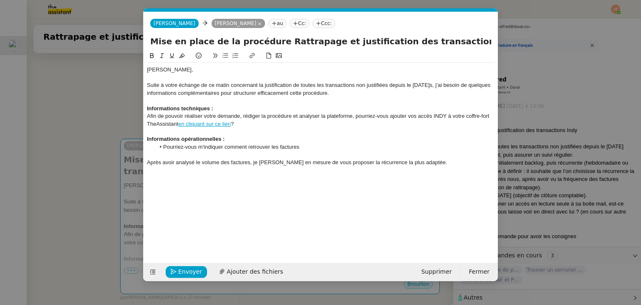
click at [310, 150] on li "Pourriez-vous m'indiquer comment retrouver les factures" at bounding box center [325, 147] width 340 height 8
click at [262, 86] on div "Suite à votre échange de ce matin concernant la justification de toutes les tra…" at bounding box center [320, 88] width 347 height 15
click at [185, 82] on div "Suite à votre échange de ce matin concernant la justification de toutes les tra…" at bounding box center [320, 88] width 347 height 15
click at [159, 68] on div "[PERSON_NAME]," at bounding box center [320, 70] width 347 height 8
click at [116, 87] on nz-modal-container "ajou Service TA - AJOU T COLLABORATEUR À envoyer lorsqu'un collègue ou collabor…" at bounding box center [320, 152] width 641 height 305
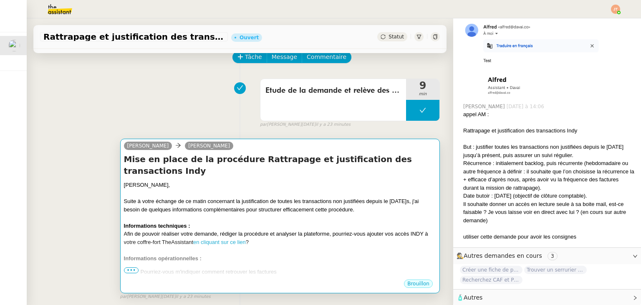
click at [248, 197] on div "Suite à votre échange de ce matin concernant la justification de toutes les tra…" at bounding box center [280, 205] width 312 height 16
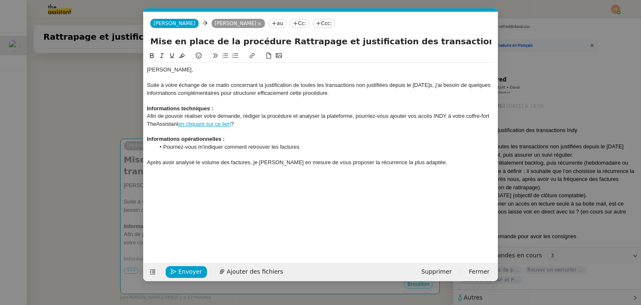
click at [321, 156] on div at bounding box center [320, 155] width 347 height 8
click at [307, 146] on li "Pourriez-vous m'indiquer comment retrouver les factures" at bounding box center [325, 147] width 340 height 8
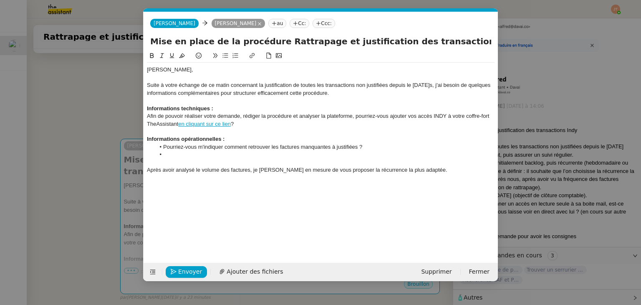
click at [336, 147] on li "Pourriez-vous m'indiquer comment retrouver les factures manquantes à justifiées…" at bounding box center [325, 147] width 340 height 8
click at [244, 158] on li at bounding box center [325, 155] width 340 height 8
click at [354, 149] on li "Pourriez-vous m'indiquer comment retrouver les factures manquantes a justifiées…" at bounding box center [325, 147] width 340 height 8
click at [0, 0] on lt-span "justifié" at bounding box center [0, 0] width 0 height 0
click at [280, 156] on li at bounding box center [325, 155] width 340 height 8
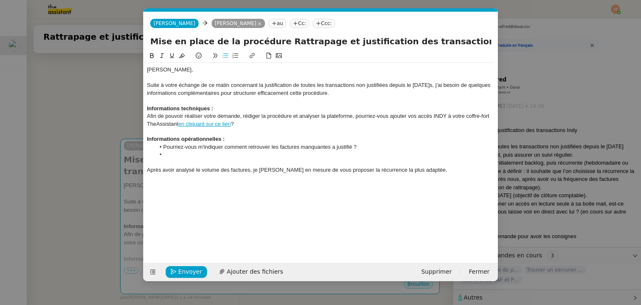
click at [246, 156] on li at bounding box center [325, 155] width 340 height 8
click at [224, 145] on li "Pourriez-vous m'indiquer comment retrouver les factures manquantes a justifié ?" at bounding box center [325, 147] width 340 height 8
click at [224, 153] on li at bounding box center [325, 155] width 340 height 8
click at [298, 155] on li "Pourriez-vous m'indiquer ou dois-je classer les factures que j'ai réussi à iden…" at bounding box center [325, 155] width 340 height 8
click at [64, 115] on nz-modal-container "ajou Service TA - AJOU T COLLABORATEUR À envoyer lorsqu'un collègue ou collabor…" at bounding box center [320, 152] width 641 height 305
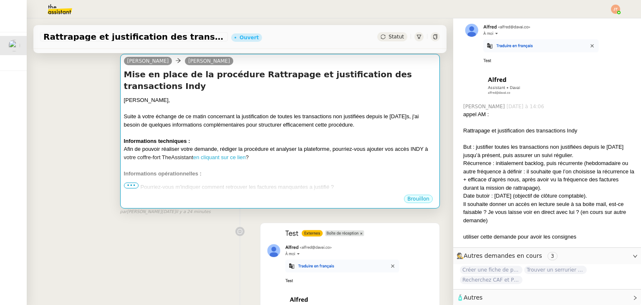
scroll to position [125, 0]
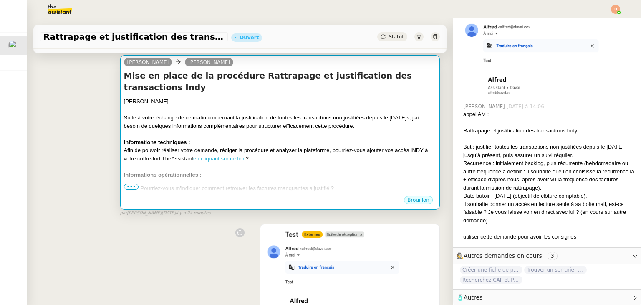
click at [259, 170] on div "[PERSON_NAME], Suite à votre échange de ce matin concernant la justification de…" at bounding box center [280, 159] width 312 height 125
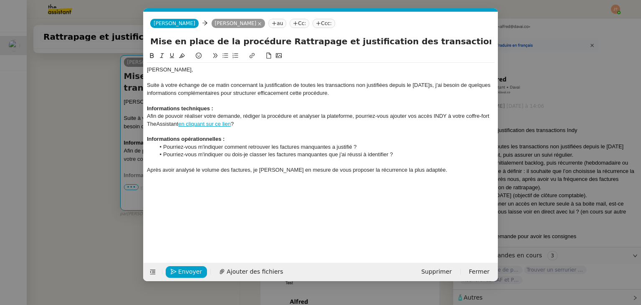
scroll to position [0, 28]
click at [250, 171] on div "Après avoir analysé le volume des factures, je [PERSON_NAME] en mesure de vous …" at bounding box center [320, 170] width 347 height 8
click at [461, 171] on div "Après avoir analysé le volume des factures et rédiger un test, je [PERSON_NAME]…" at bounding box center [320, 170] width 347 height 8
click at [78, 169] on nz-modal-container "ajou Service TA - AJOU T COLLABORATEUR À envoyer lorsqu'un collègue ou collabor…" at bounding box center [320, 152] width 641 height 305
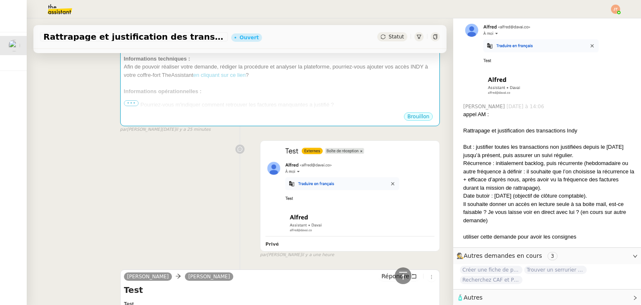
scroll to position [0, 0]
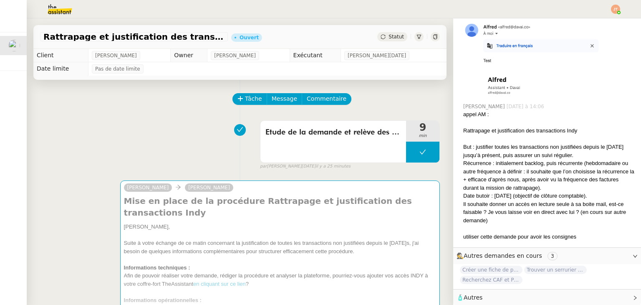
click at [382, 33] on div "Statut" at bounding box center [392, 36] width 30 height 9
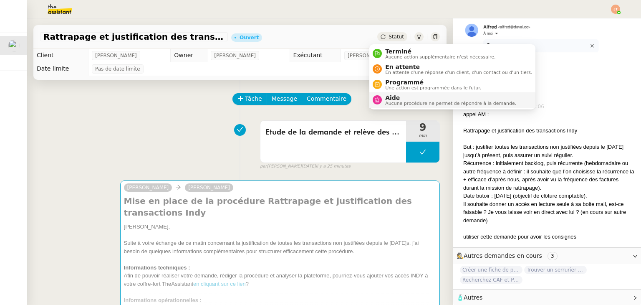
click at [392, 96] on span "Aide" at bounding box center [450, 97] width 131 height 7
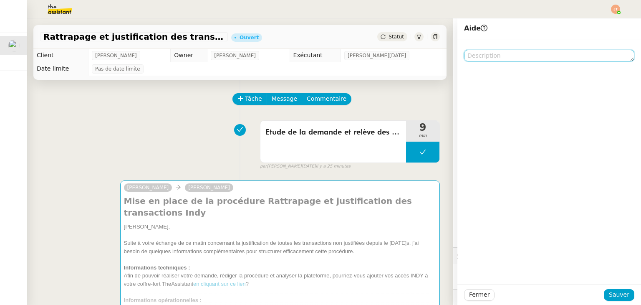
click at [473, 59] on textarea at bounding box center [549, 56] width 170 height 12
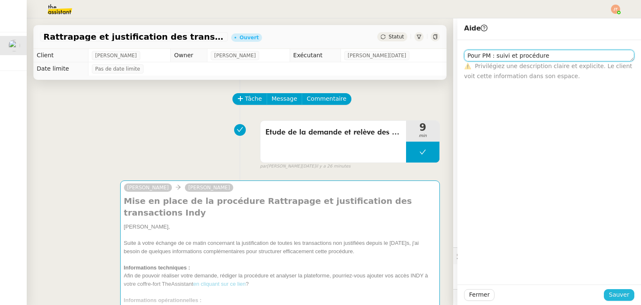
type textarea "Pour PM : suivi et procédure"
click at [613, 292] on span "Sauver" at bounding box center [619, 294] width 20 height 10
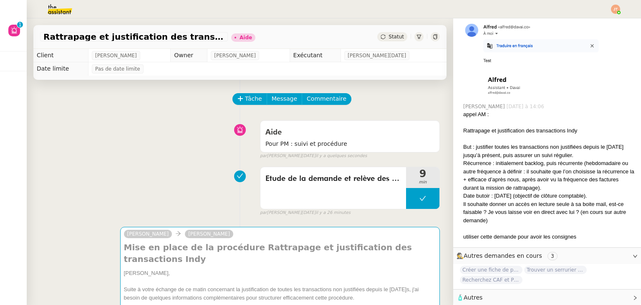
click at [612, 12] on div at bounding box center [615, 9] width 9 height 9
click at [595, 22] on li "Suivi" at bounding box center [593, 24] width 54 height 12
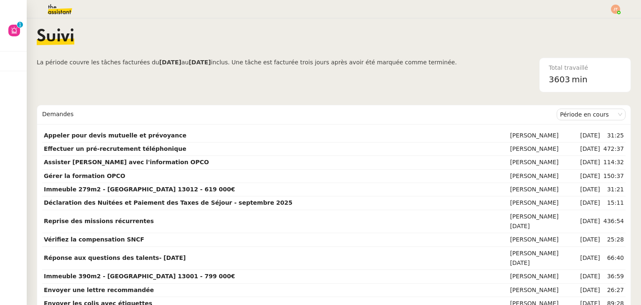
drag, startPoint x: 257, startPoint y: 88, endPoint x: 257, endPoint y: 99, distance: 10.8
click at [257, 88] on span "La période couvre les tâches facturées du [DATE] au [DATE] inclus. Une tâche es…" at bounding box center [247, 75] width 420 height 35
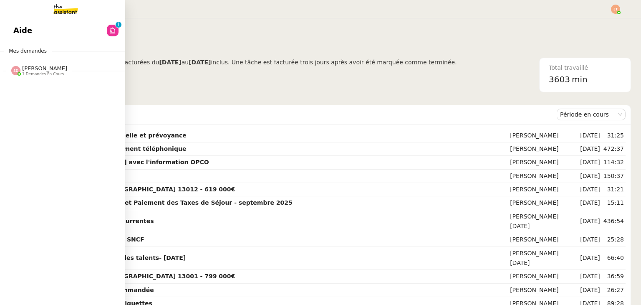
click at [33, 29] on link "Aide 0 1 2 3 4 5 6 7 8 9" at bounding box center [62, 30] width 125 height 19
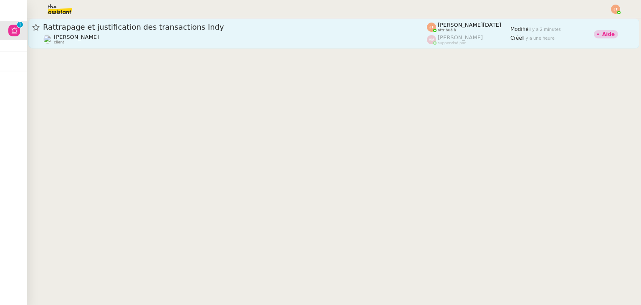
click at [205, 40] on div "[PERSON_NAME] client" at bounding box center [235, 39] width 384 height 11
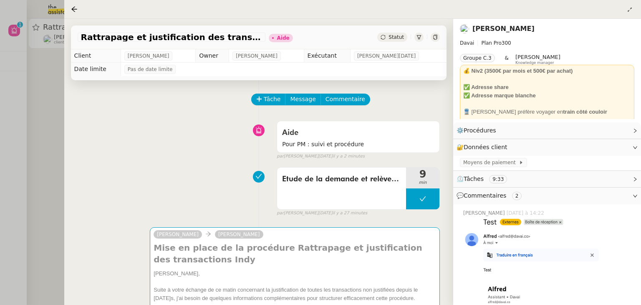
click at [55, 131] on div at bounding box center [320, 152] width 641 height 305
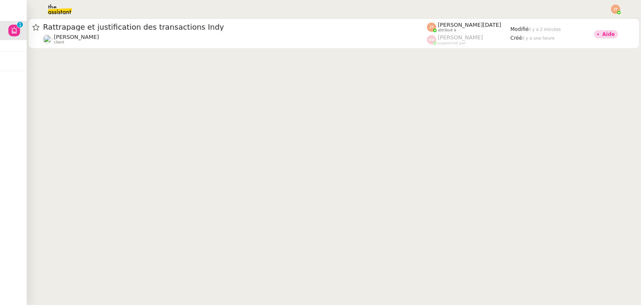
click at [65, 10] on img at bounding box center [53, 9] width 65 height 18
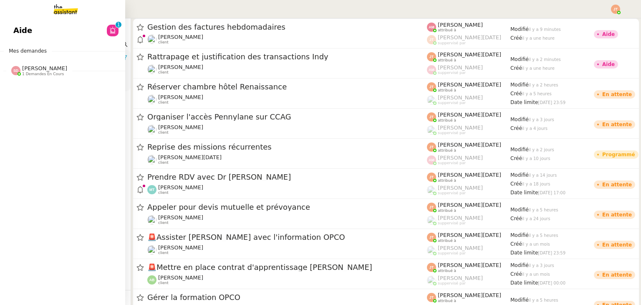
click at [15, 35] on span "Aide" at bounding box center [22, 30] width 19 height 13
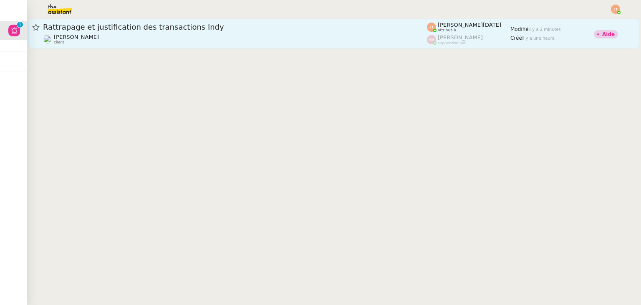
click at [278, 47] on link "Rattrapage et justification des transactions [PERSON_NAME] client [PERSON_NAME]…" at bounding box center [333, 33] width 611 height 30
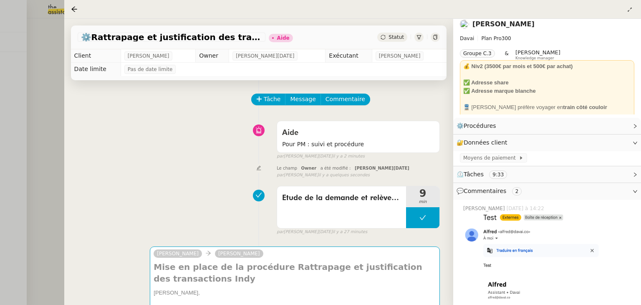
click at [62, 116] on div at bounding box center [320, 152] width 641 height 305
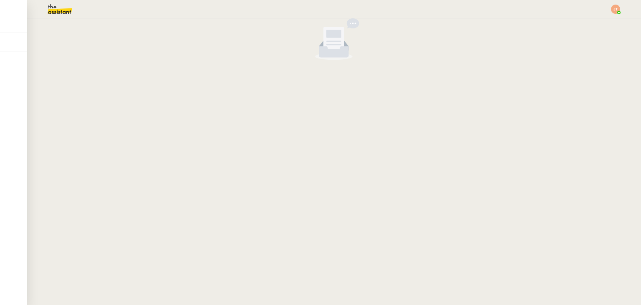
click at [606, 9] on div at bounding box center [320, 9] width 599 height 18
click at [612, 9] on img at bounding box center [615, 9] width 9 height 9
click at [595, 24] on li "Suivi" at bounding box center [593, 24] width 54 height 12
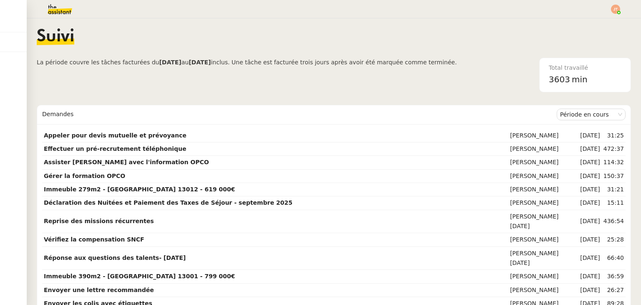
click at [68, 31] on span "Suivi" at bounding box center [56, 36] width 38 height 17
click at [64, 11] on img at bounding box center [53, 9] width 65 height 18
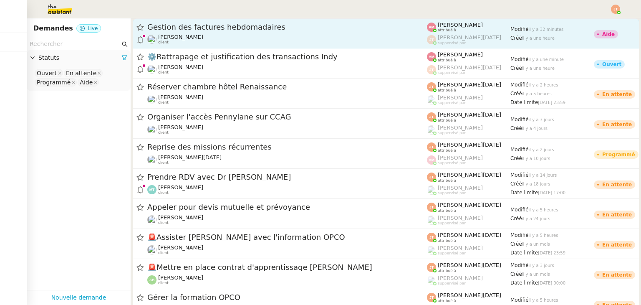
click at [178, 40] on span "[PERSON_NAME]" at bounding box center [180, 37] width 45 height 6
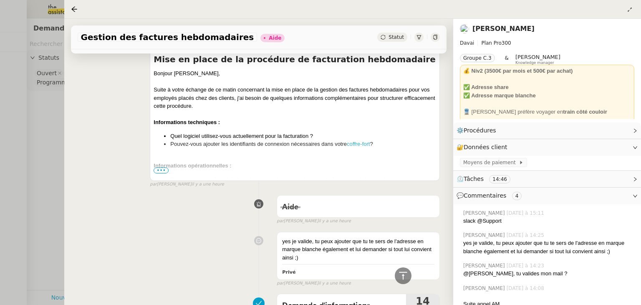
scroll to position [375, 0]
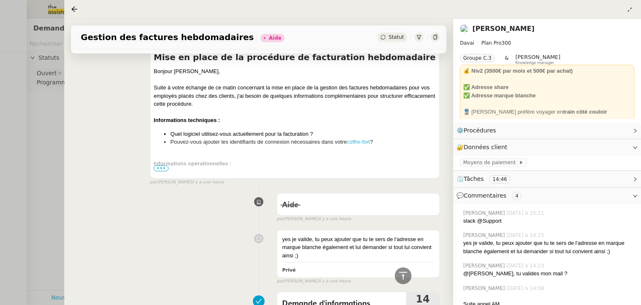
click at [161, 171] on span "•••" at bounding box center [161, 168] width 15 height 6
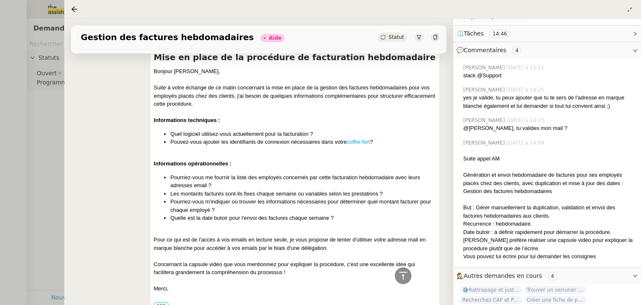
scroll to position [171, 0]
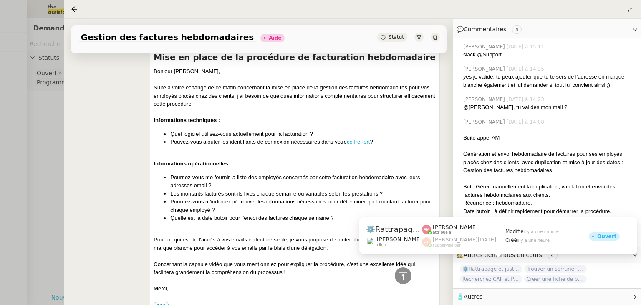
click at [494, 264] on span "⚙️Rattrapage et justification des transactions Indy" at bounding box center [491, 268] width 63 height 8
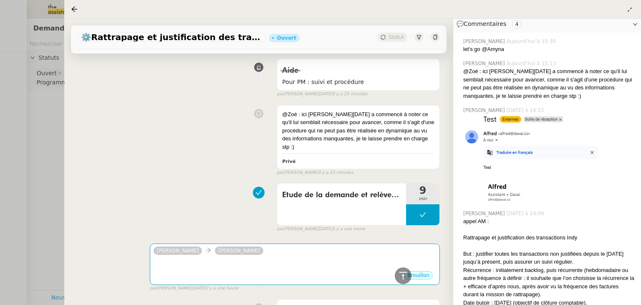
scroll to position [337, 0]
click at [37, 151] on div at bounding box center [320, 152] width 641 height 305
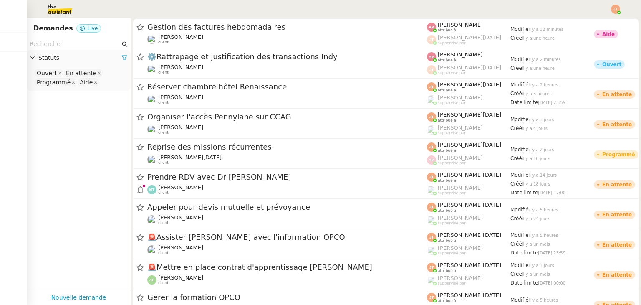
click at [53, 10] on img at bounding box center [53, 9] width 65 height 18
click at [617, 9] on img at bounding box center [615, 9] width 9 height 9
click at [596, 25] on li "Suivi" at bounding box center [593, 24] width 54 height 12
